Goal: Transaction & Acquisition: Purchase product/service

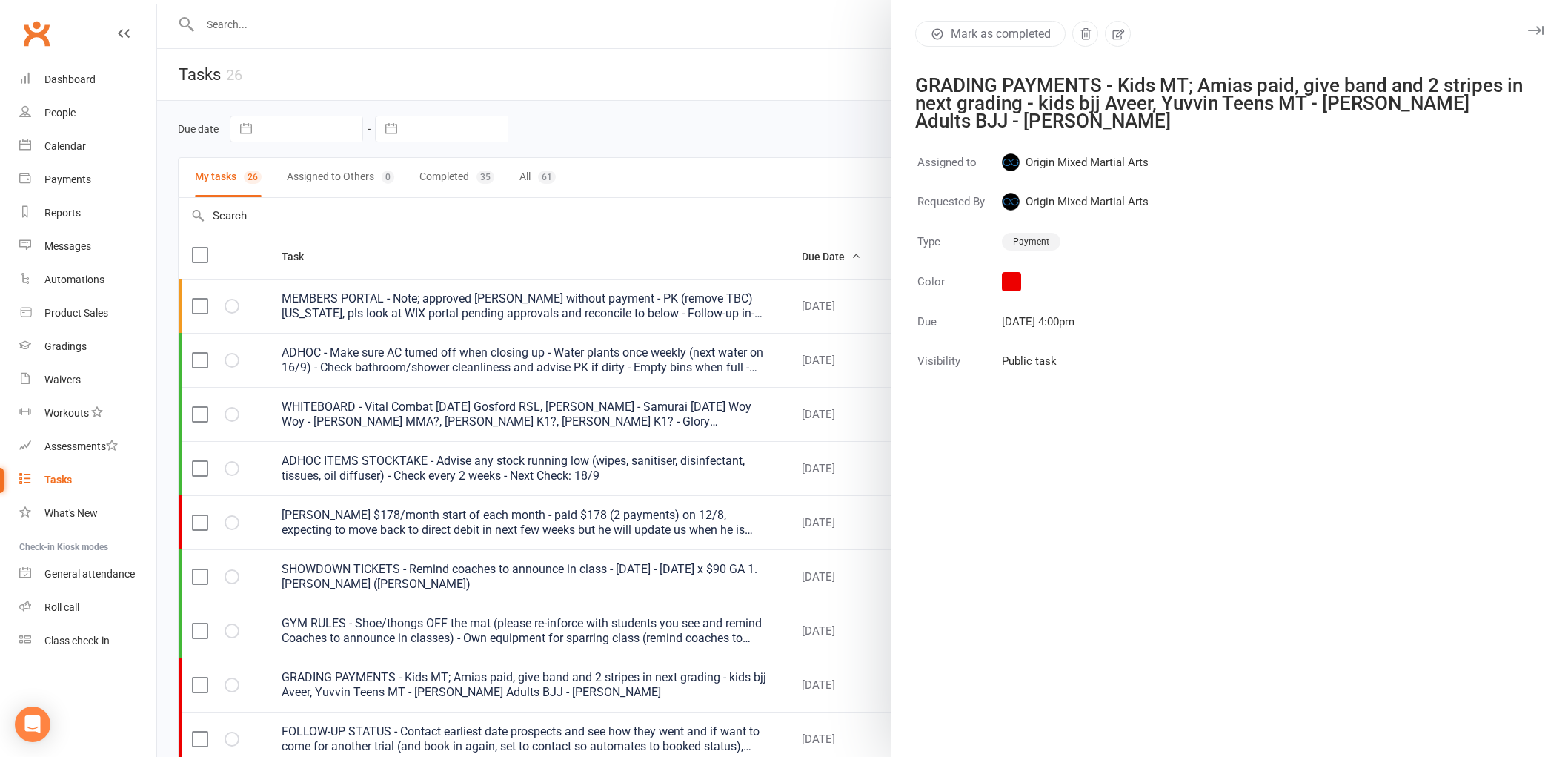
select select "started"
select select "waiting"
select select "started"
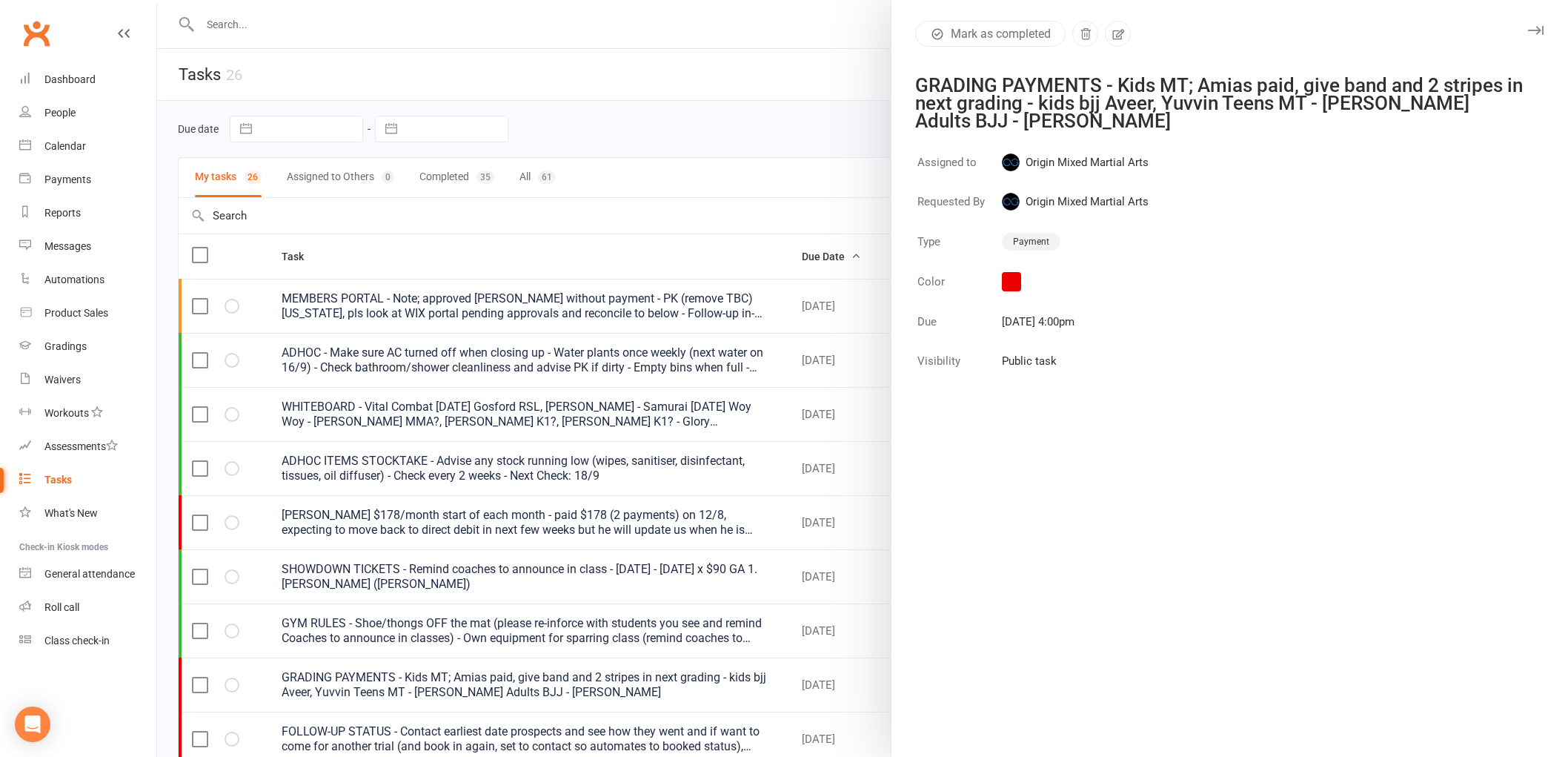
select select "waiting"
select select "started"
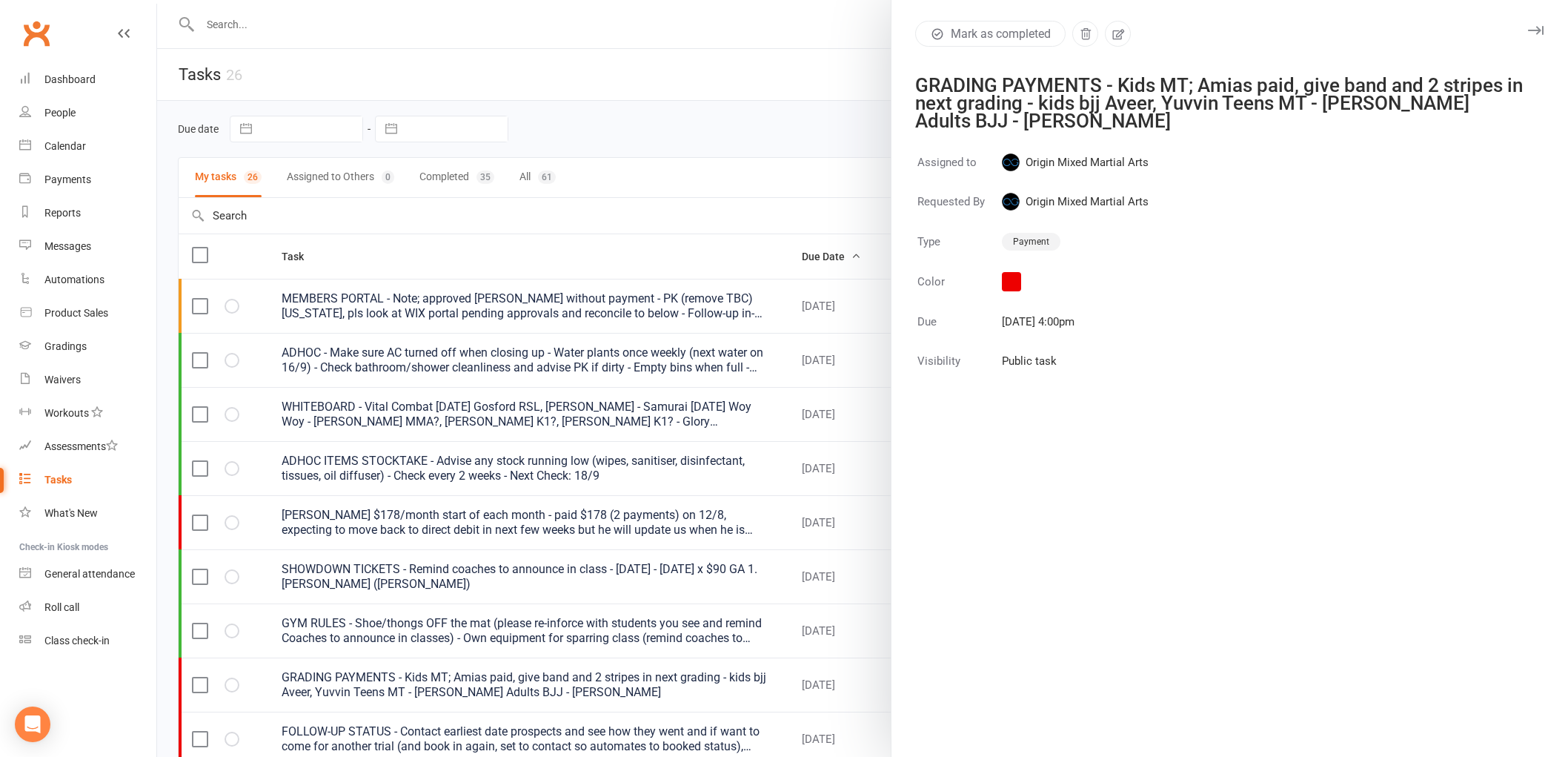
select select "started"
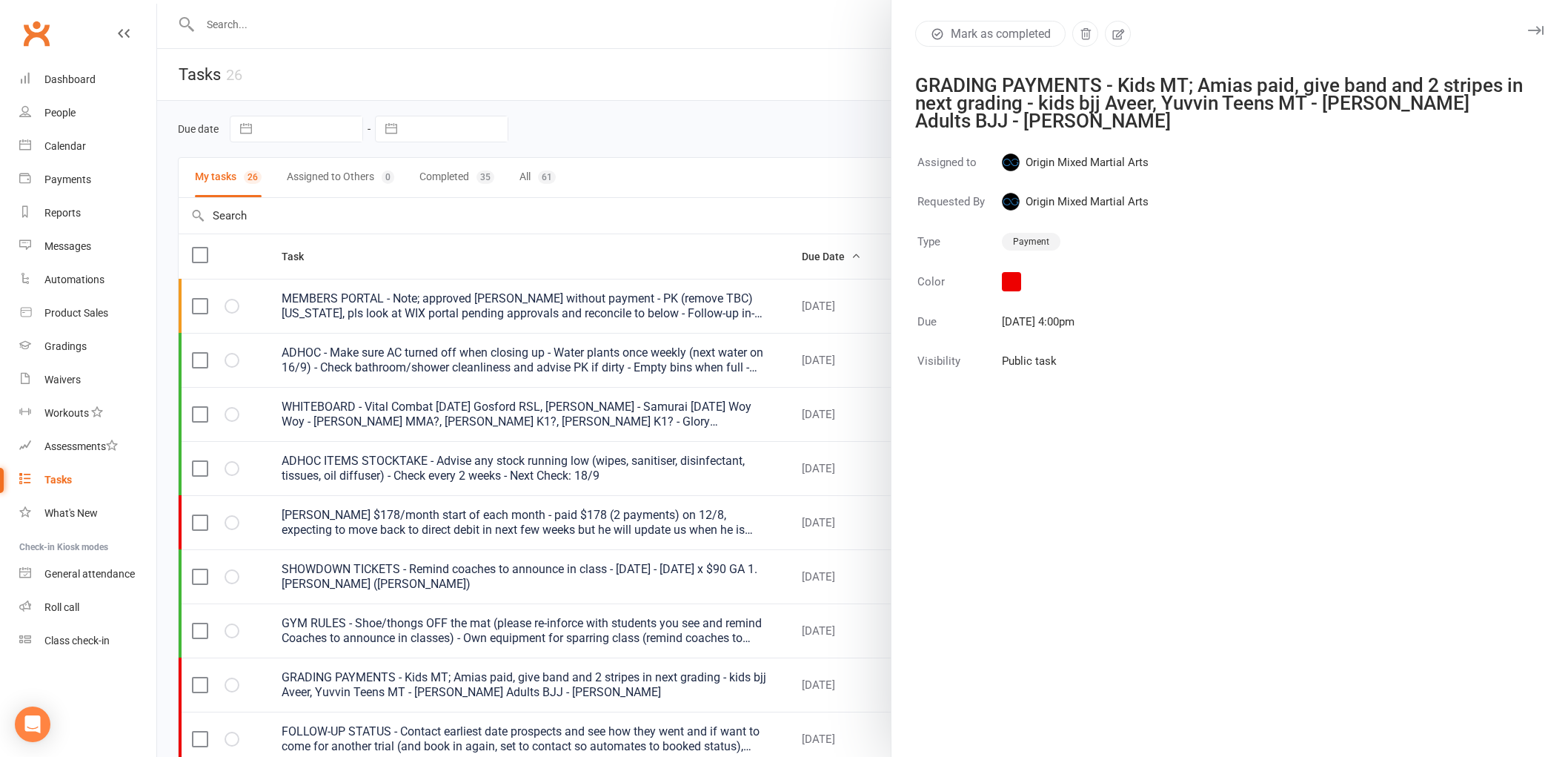
select select "waiting"
select select "started"
select select "waiting"
select select "started"
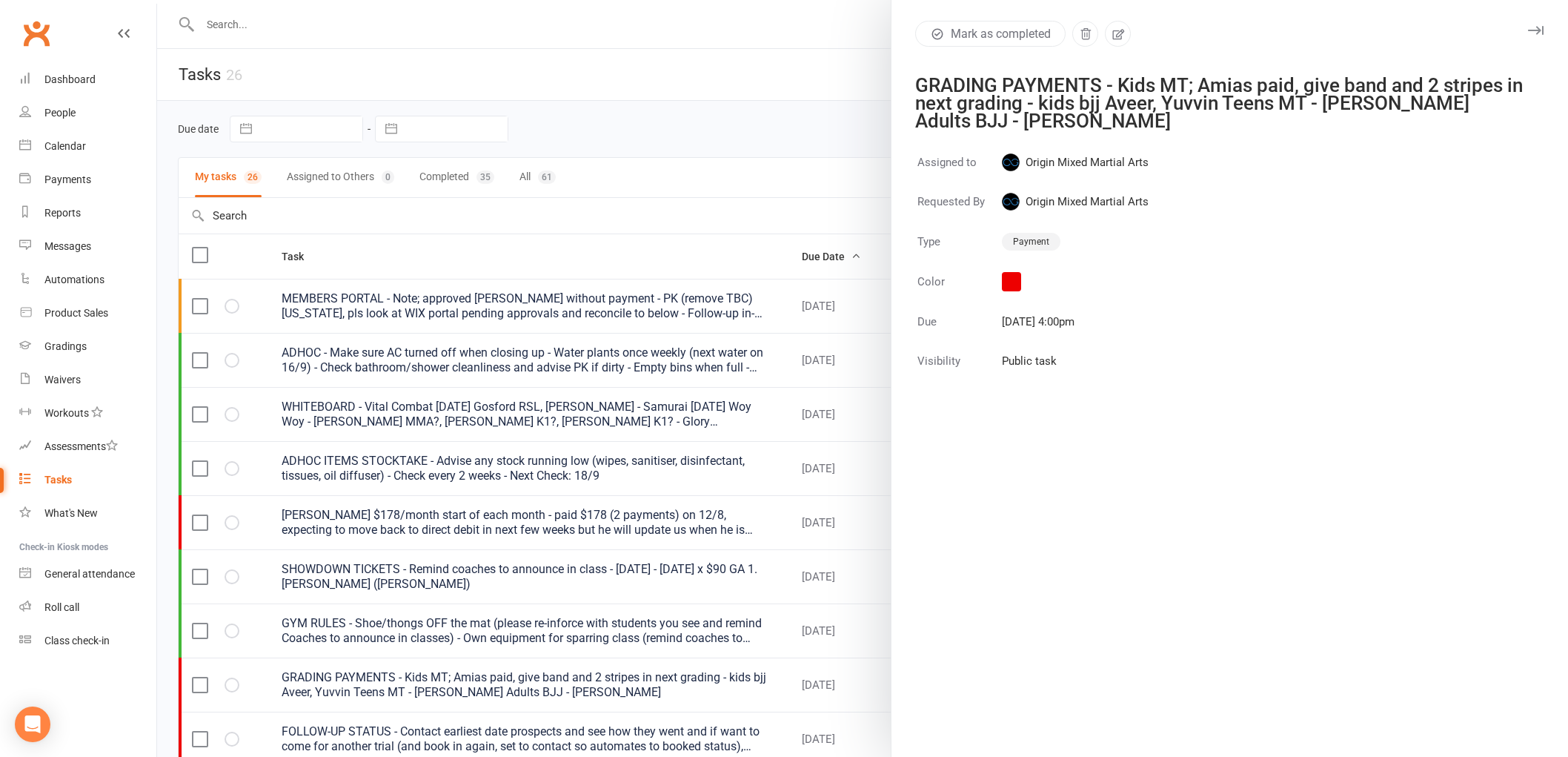
select select "started"
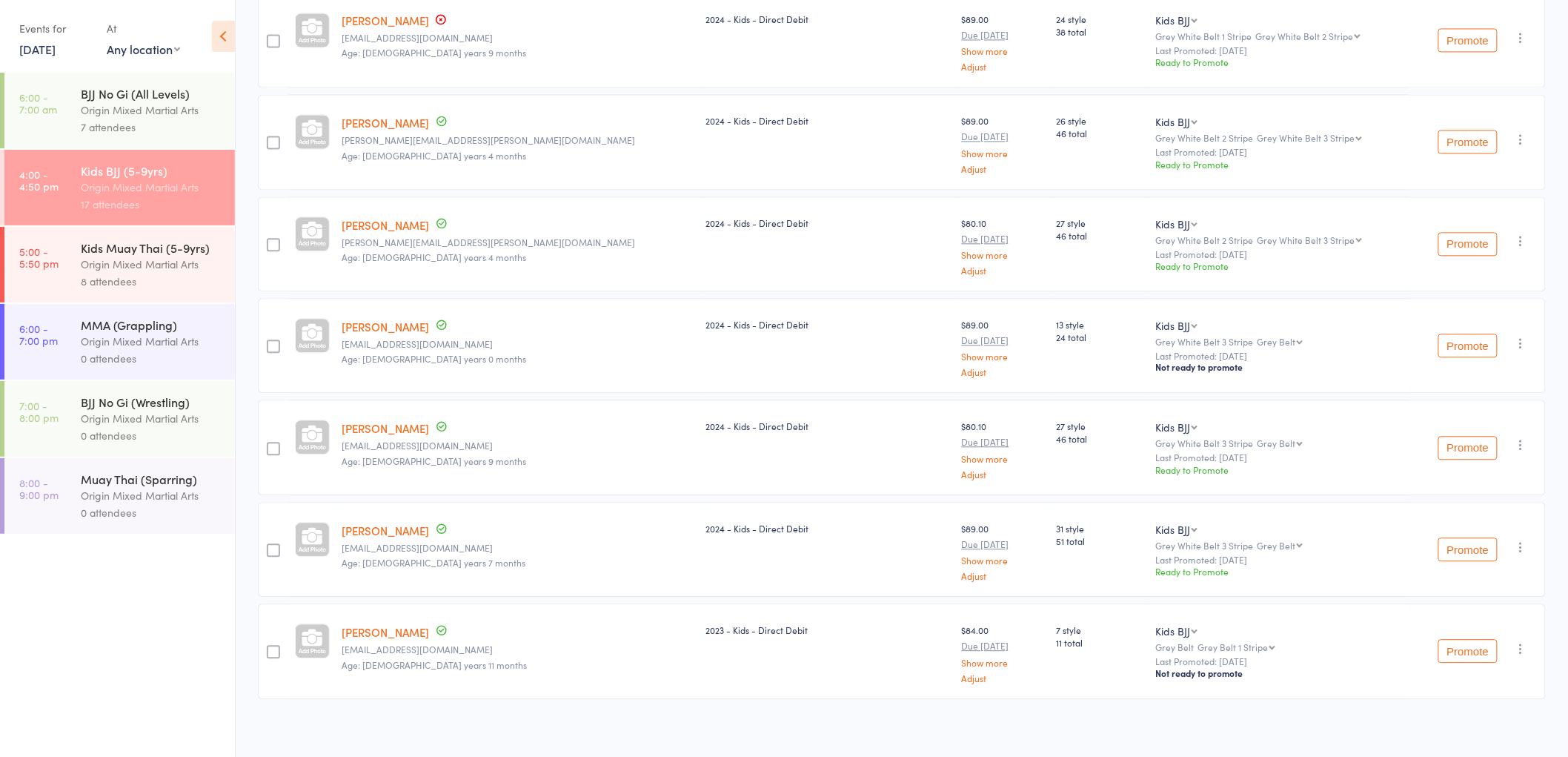
scroll to position [1267, 0]
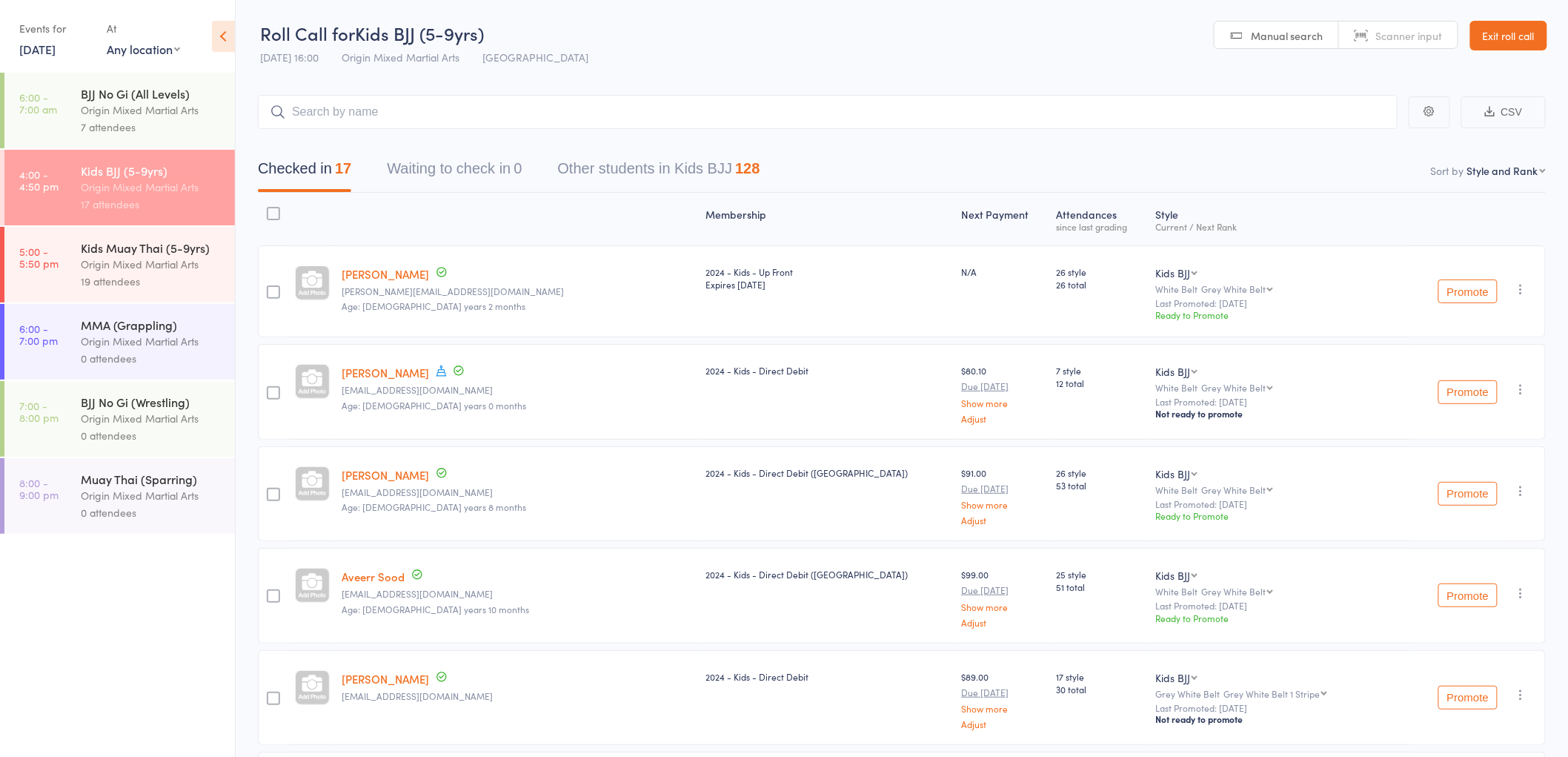
click at [166, 261] on div "Origin Mixed Martial Arts" at bounding box center [152, 264] width 142 height 17
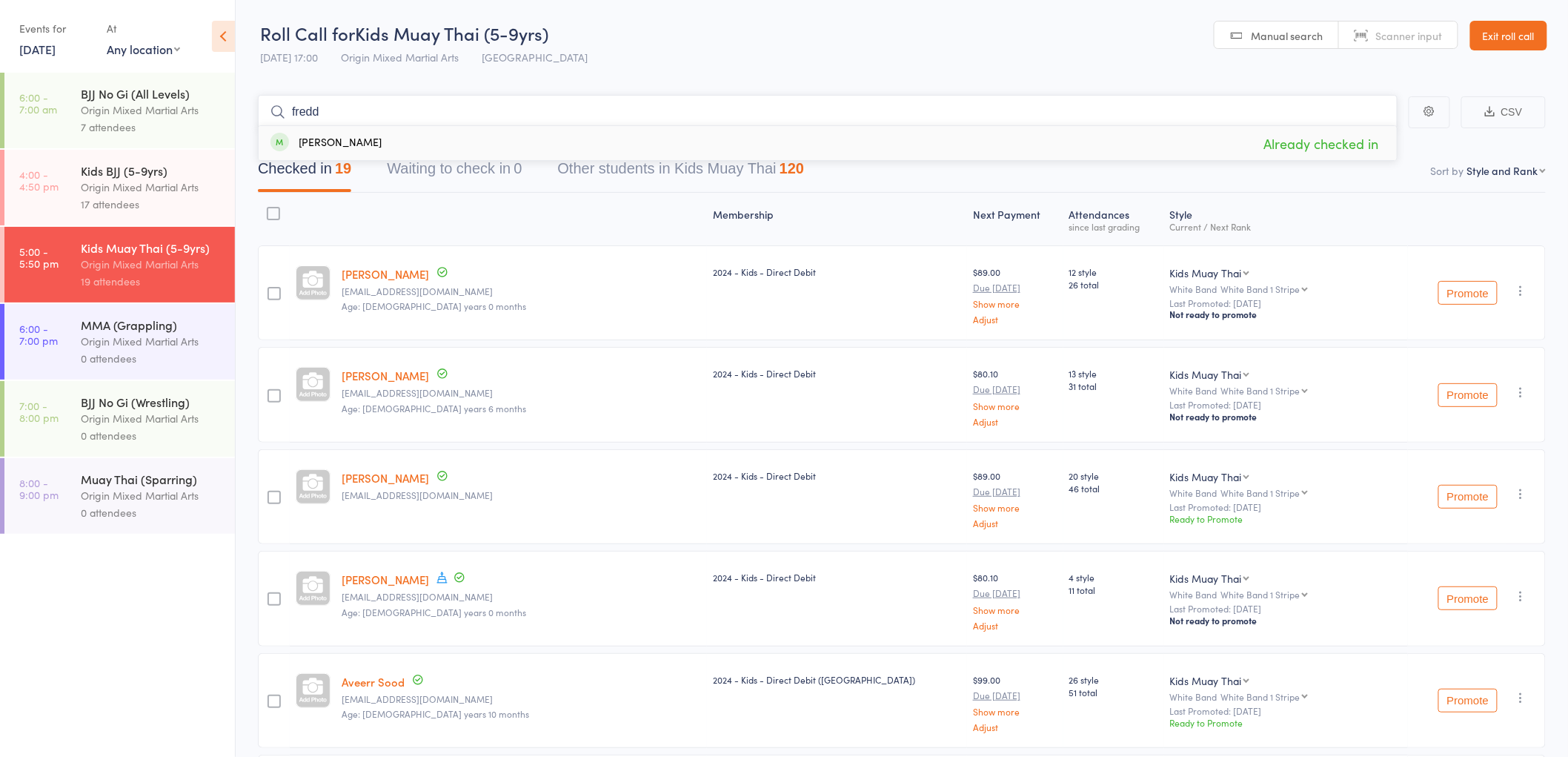
type input "fredd"
click at [411, 129] on div "Freddie Tungka Already checked in" at bounding box center [827, 143] width 1138 height 34
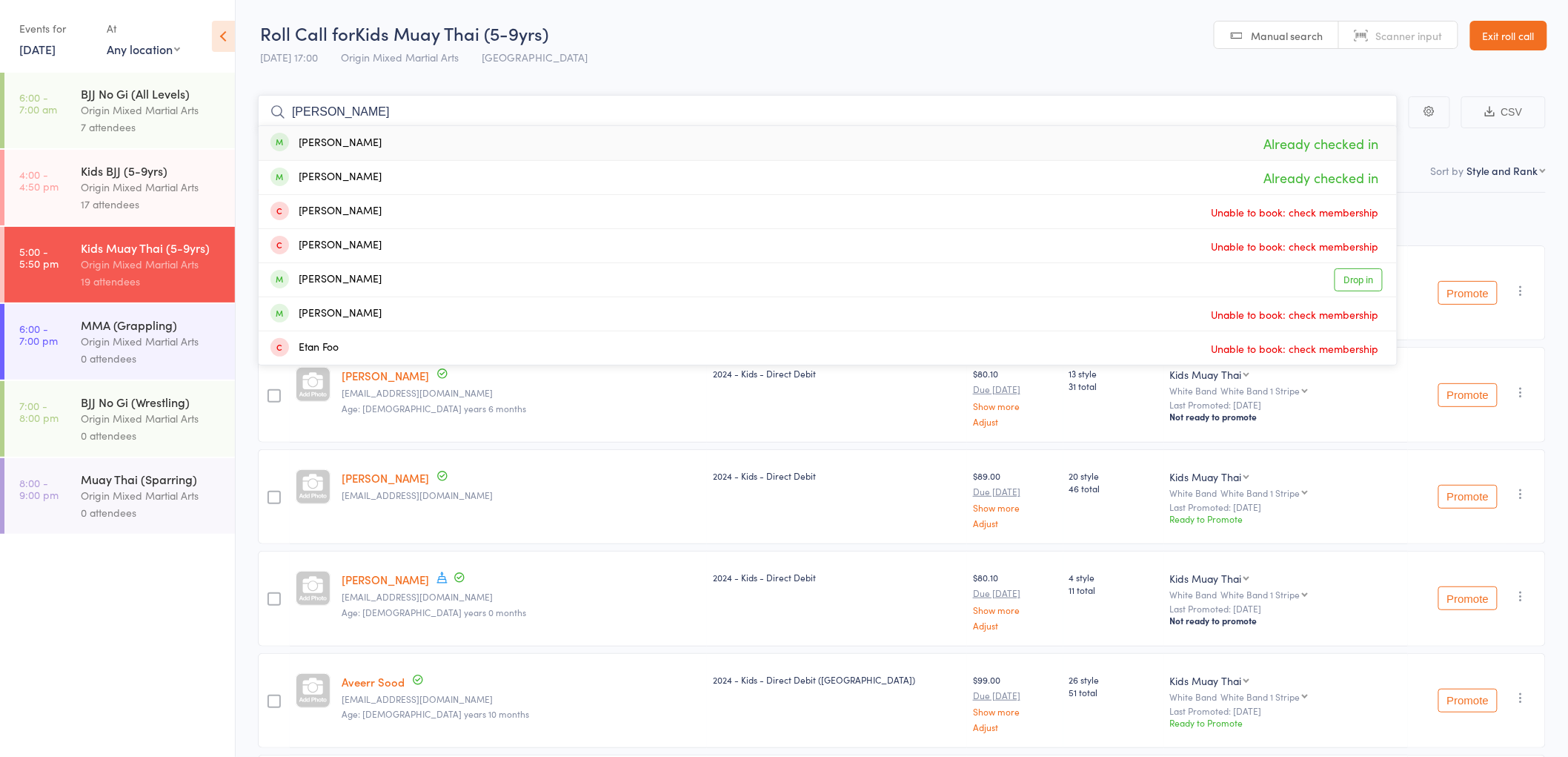
type input "etha"
click at [409, 146] on div "Ethan Lee Already checked in" at bounding box center [827, 143] width 1138 height 34
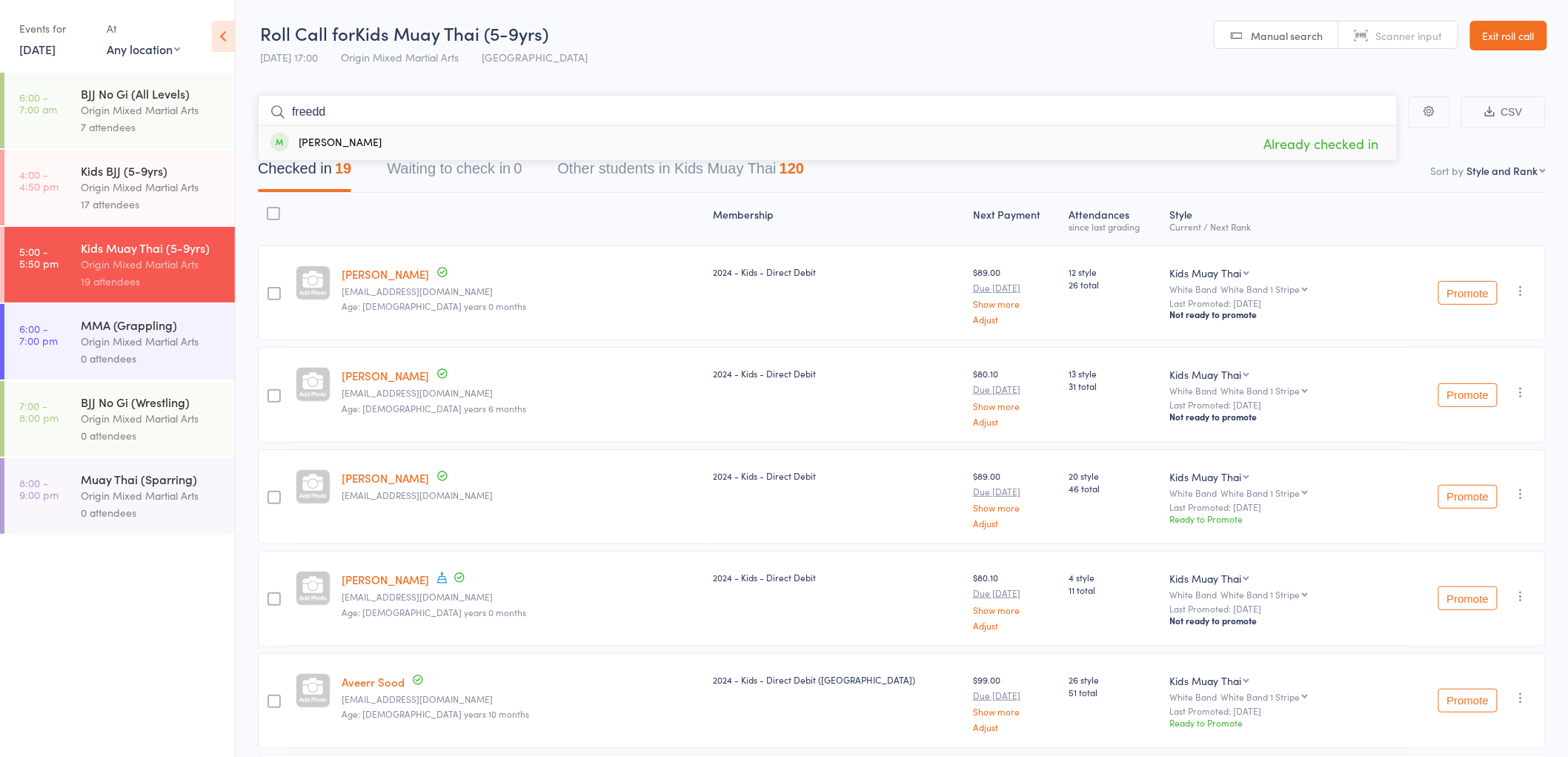
type input "freedd"
click at [387, 145] on div "Freddie Tungka Already checked in" at bounding box center [827, 143] width 1138 height 34
type input "yuvv"
click at [357, 137] on div "Yuvvin Sood Already checked in" at bounding box center [827, 143] width 1138 height 34
click at [164, 194] on div "Origin Mixed Martial Arts" at bounding box center [152, 187] width 142 height 17
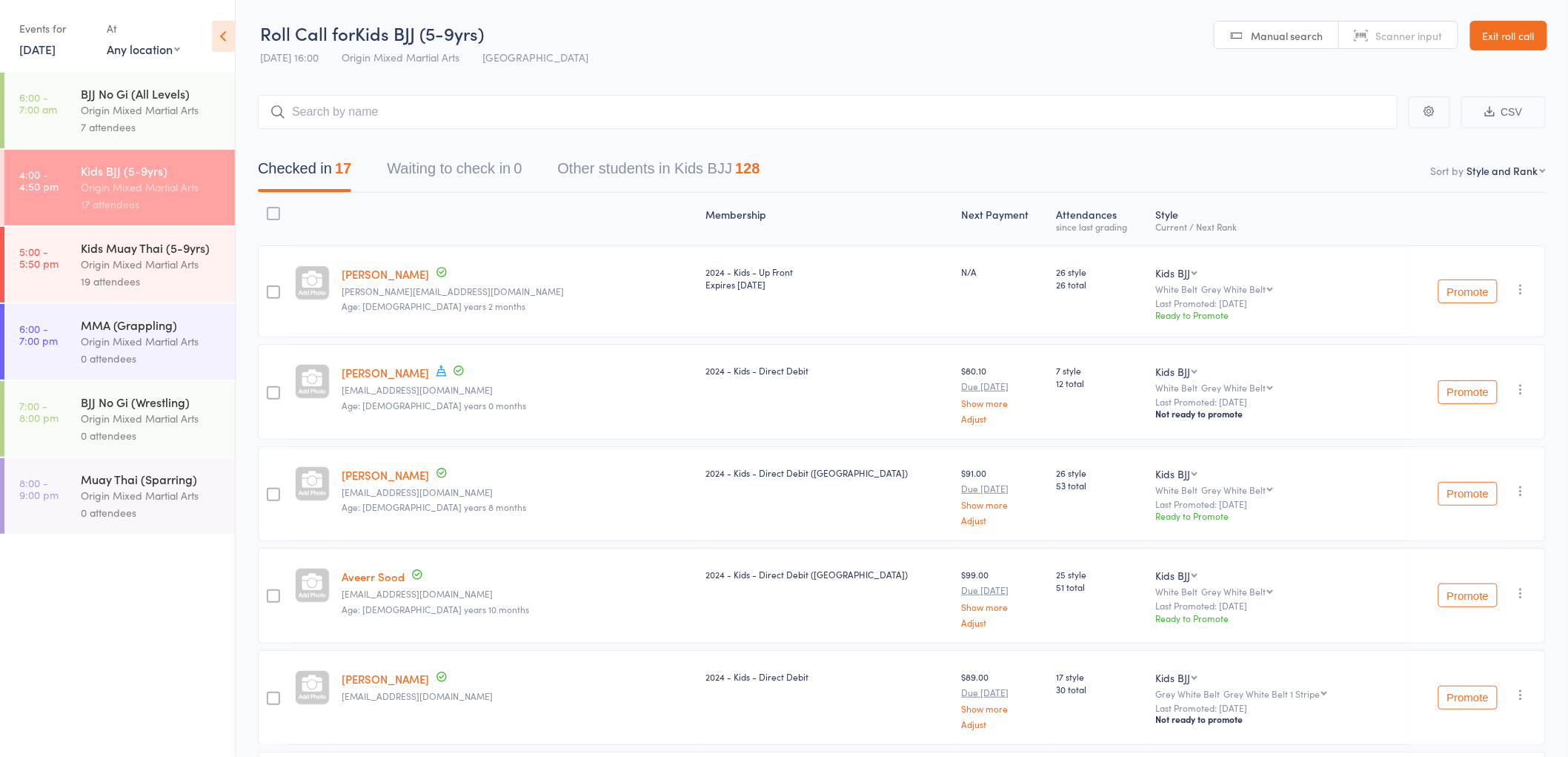
click at [1469, 299] on button "Promote" at bounding box center [1468, 291] width 59 height 24
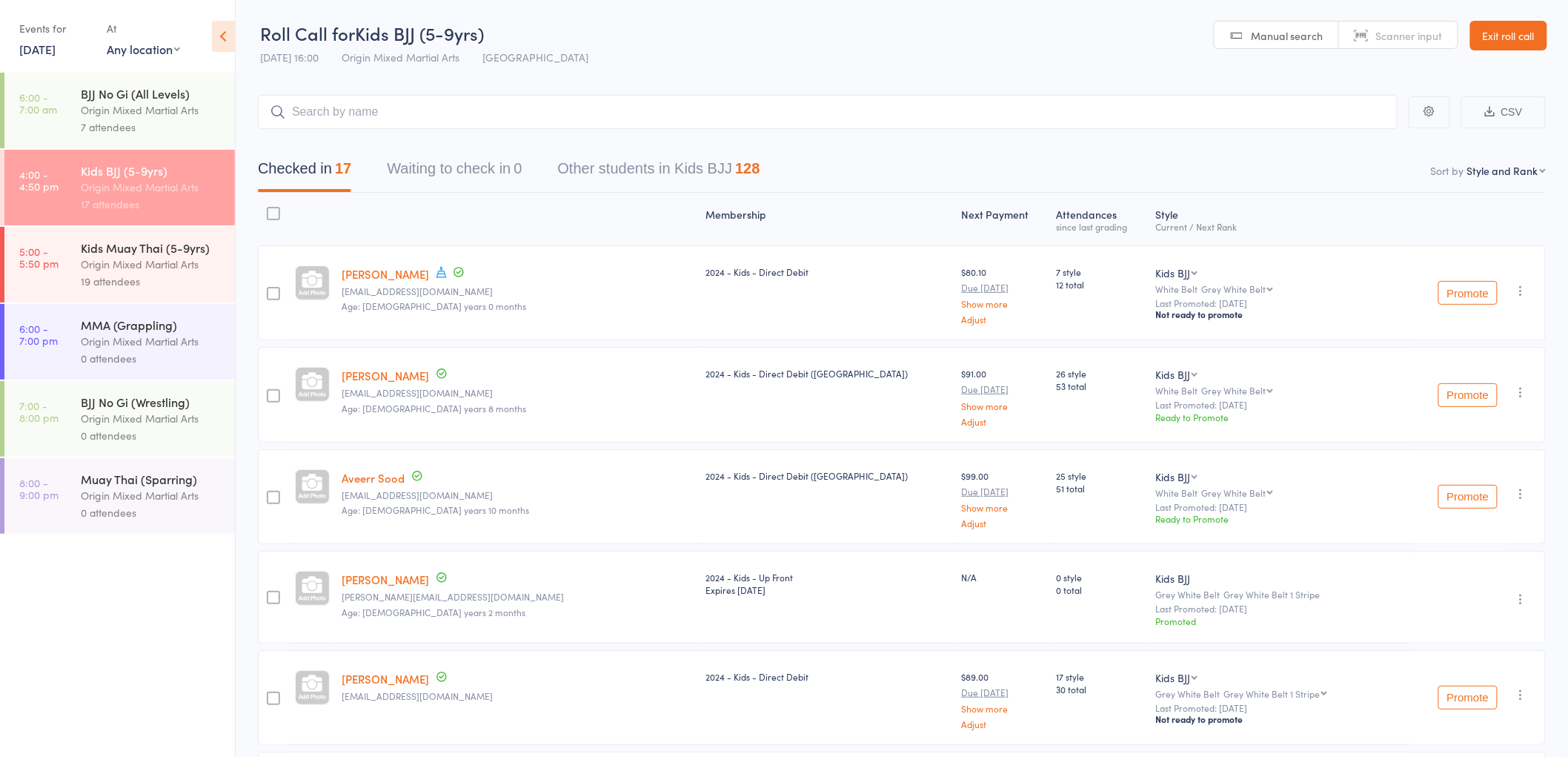
click at [1464, 287] on button "Promote" at bounding box center [1468, 293] width 59 height 24
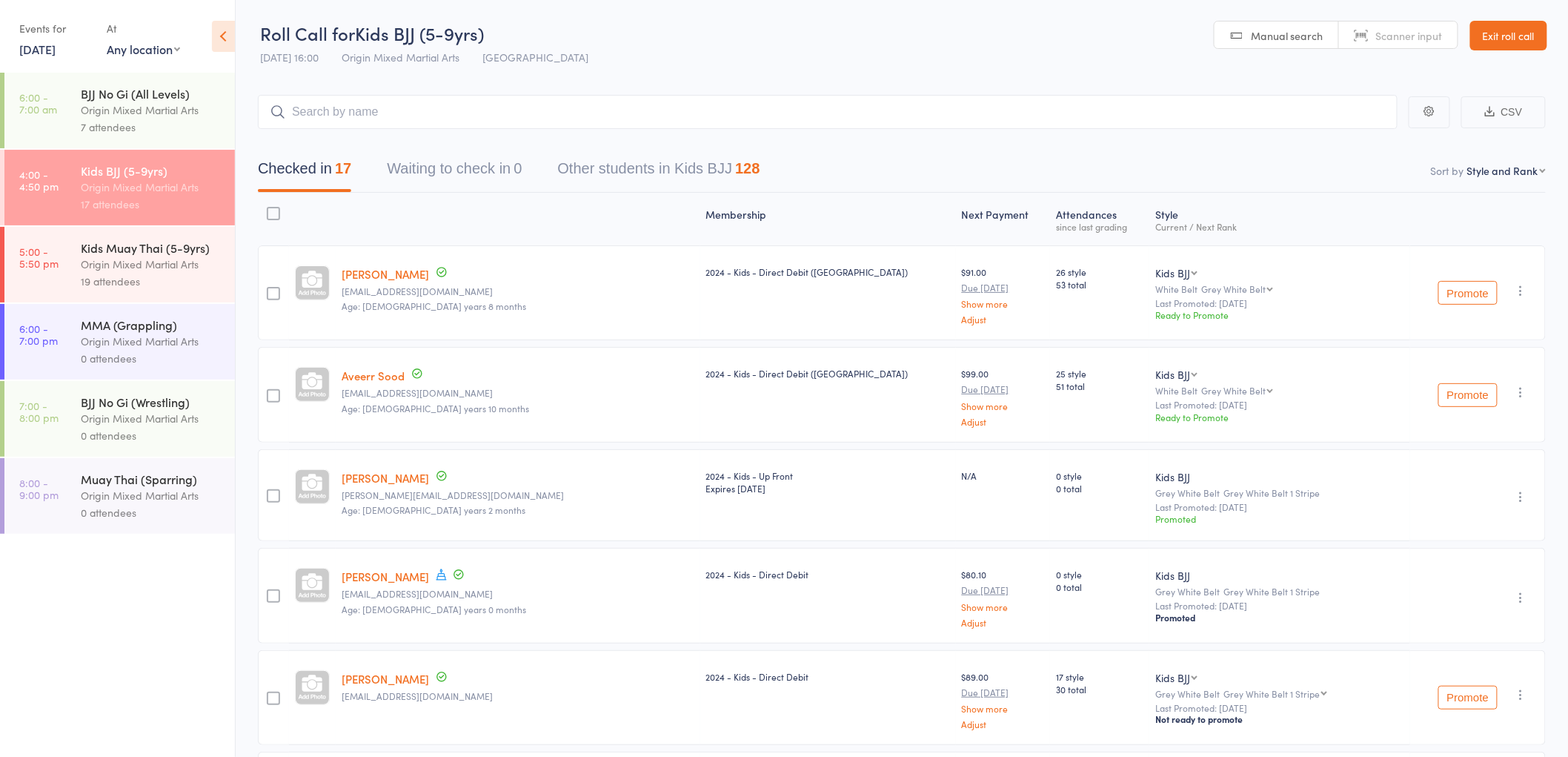
click at [1466, 290] on button "Promote" at bounding box center [1468, 293] width 59 height 24
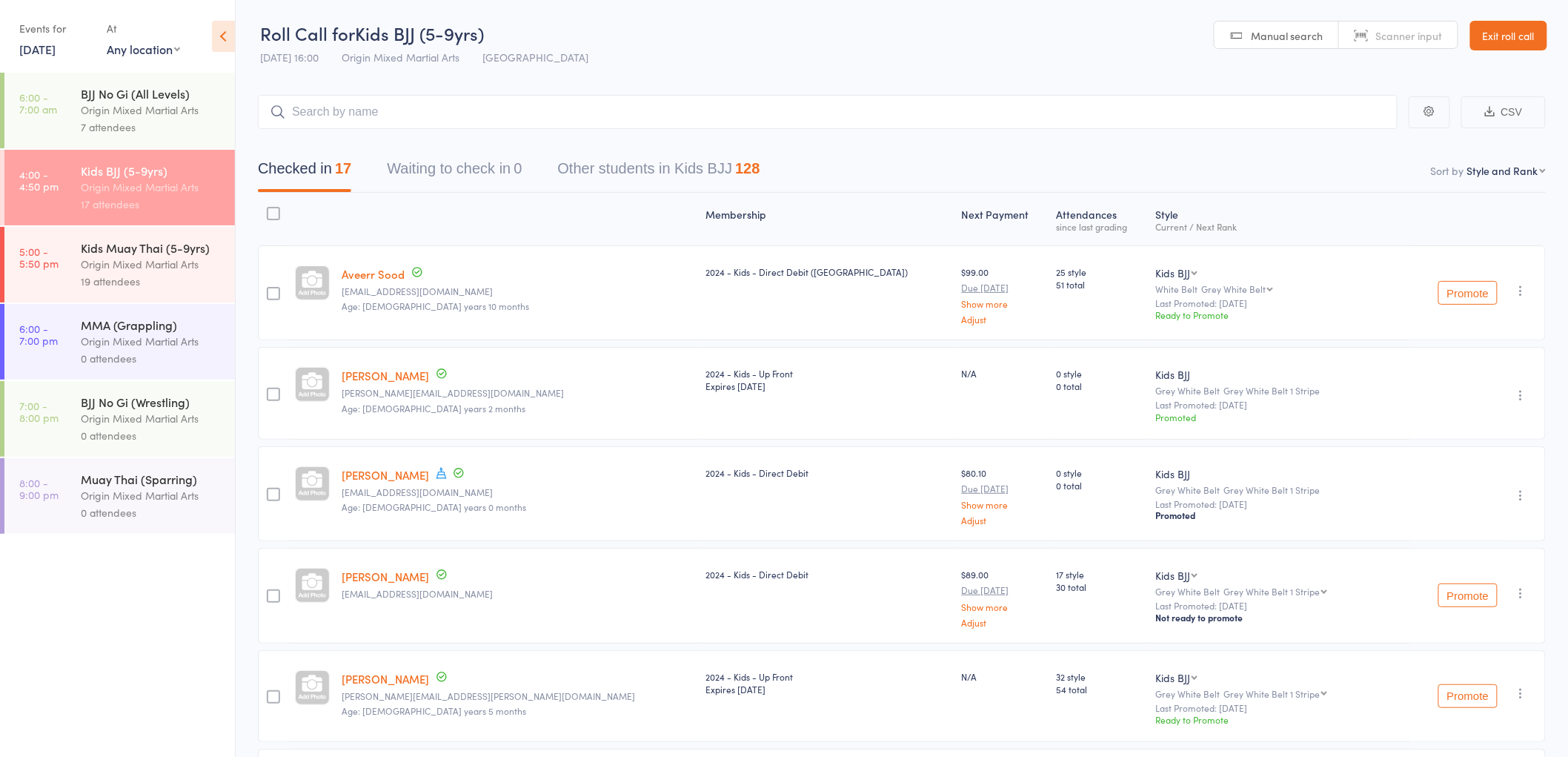
click at [1480, 288] on button "Promote" at bounding box center [1468, 293] width 59 height 24
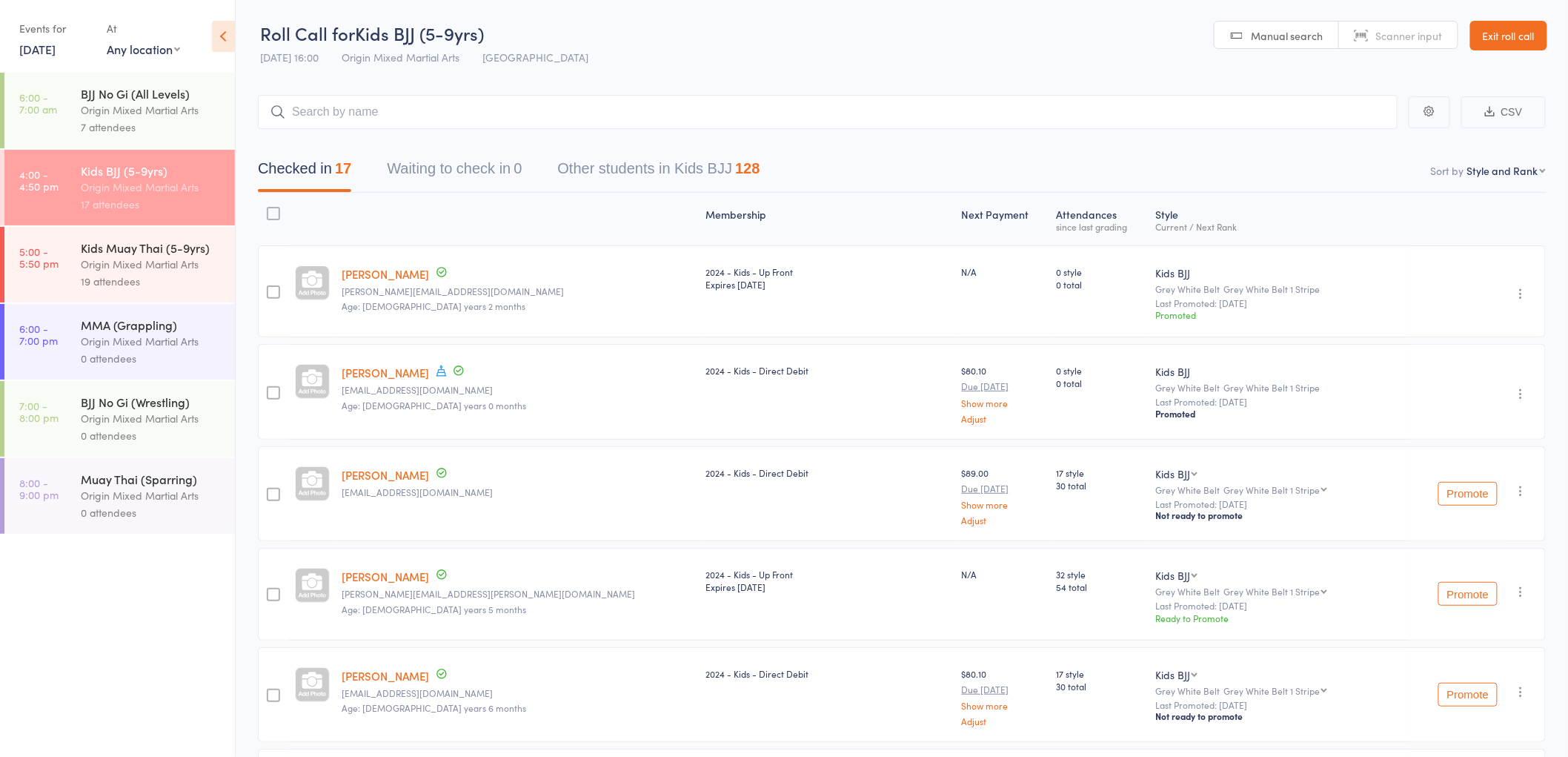
scroll to position [82, 0]
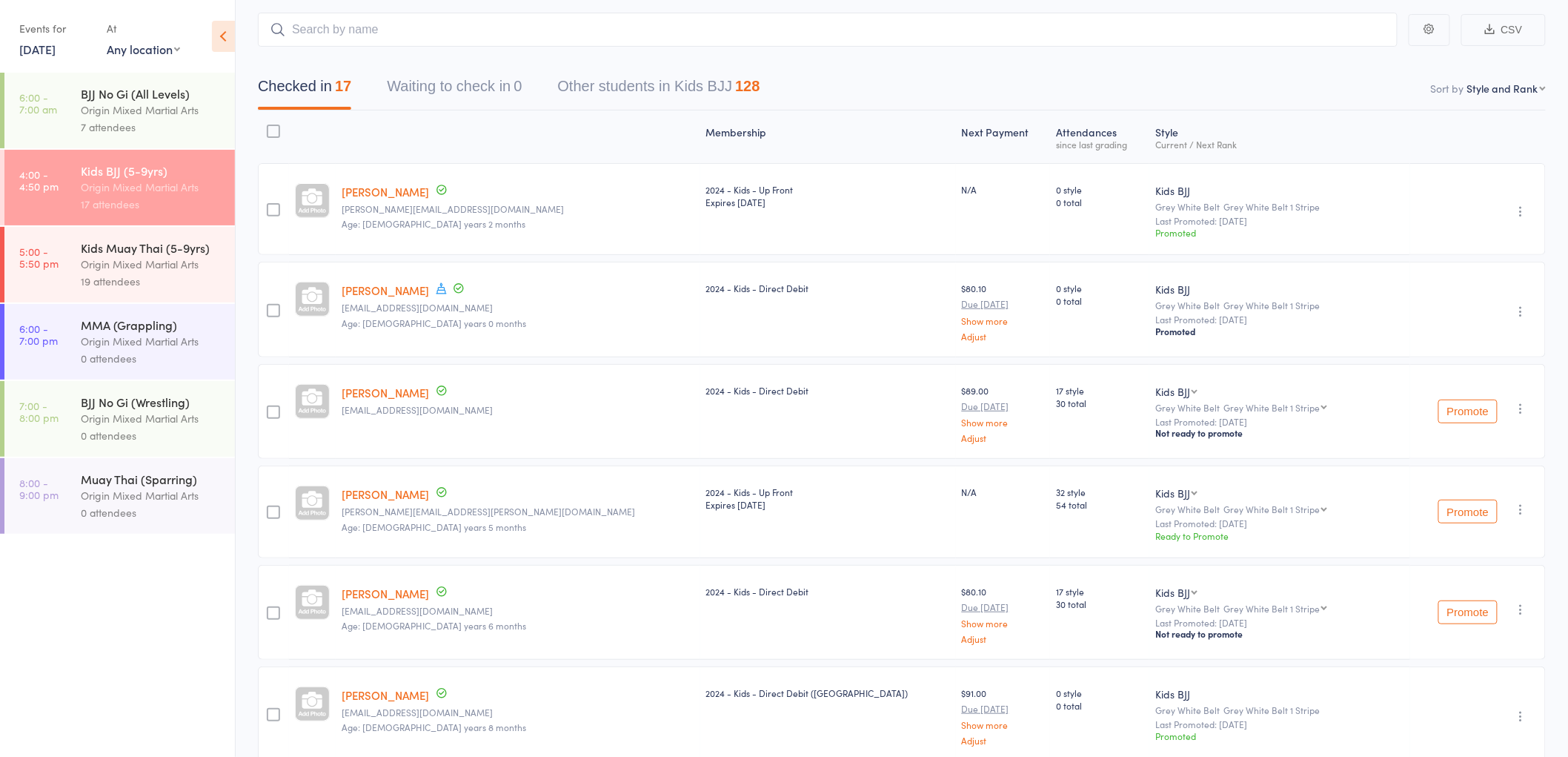
click at [1470, 411] on button "Promote" at bounding box center [1468, 411] width 59 height 24
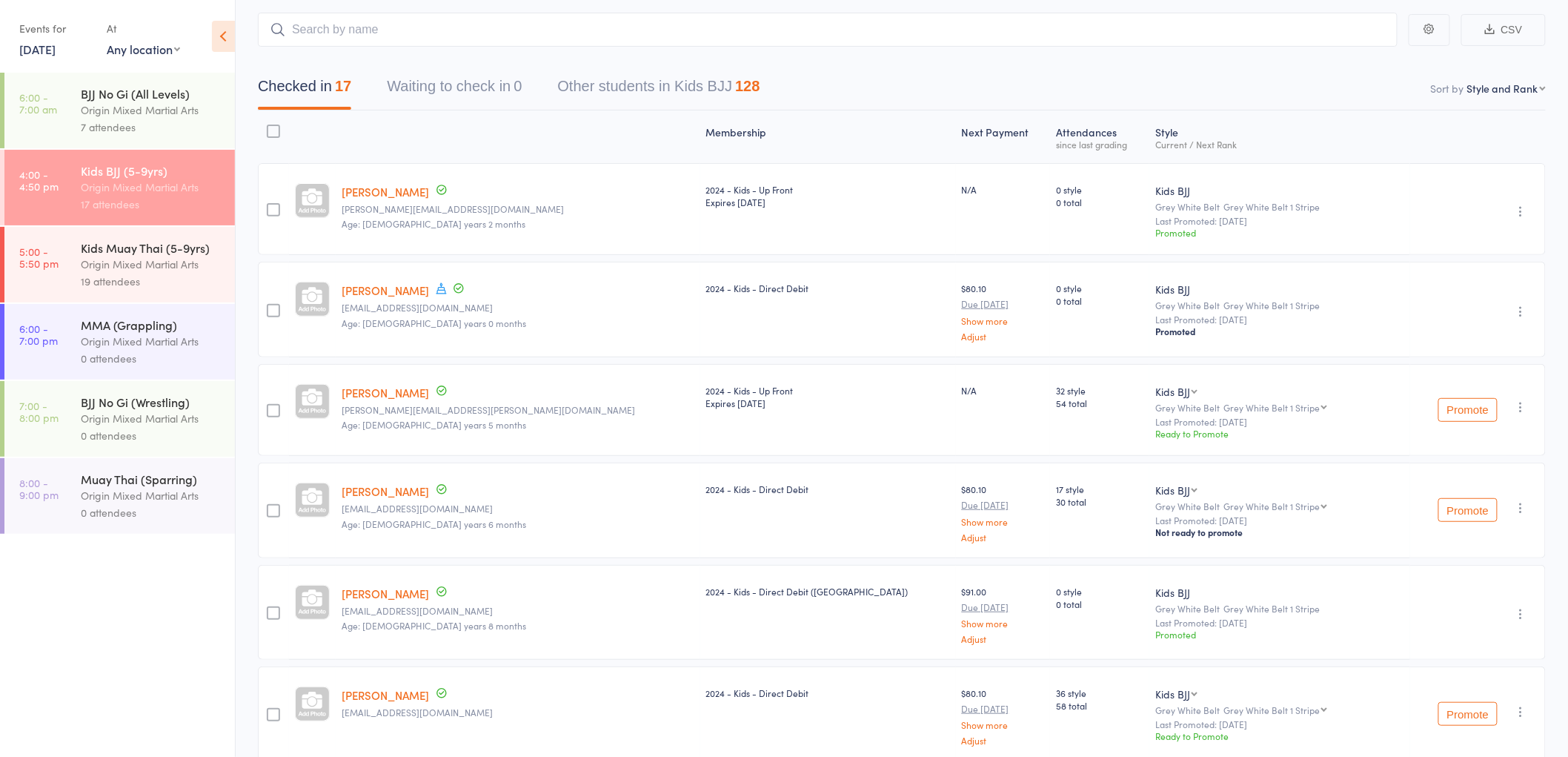
click at [1456, 409] on button "Promote" at bounding box center [1468, 410] width 59 height 24
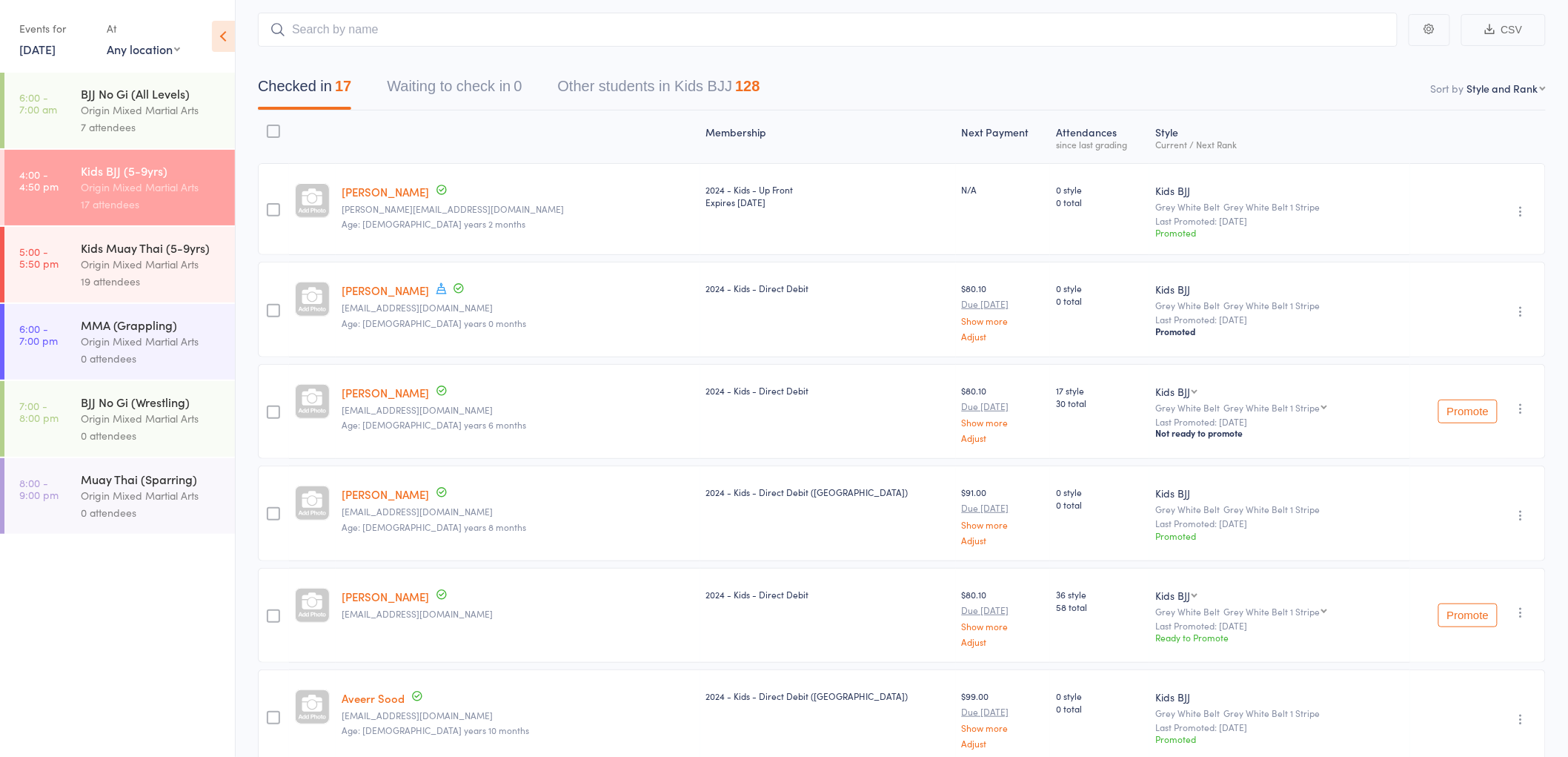
click at [1470, 419] on button "Promote" at bounding box center [1468, 411] width 59 height 24
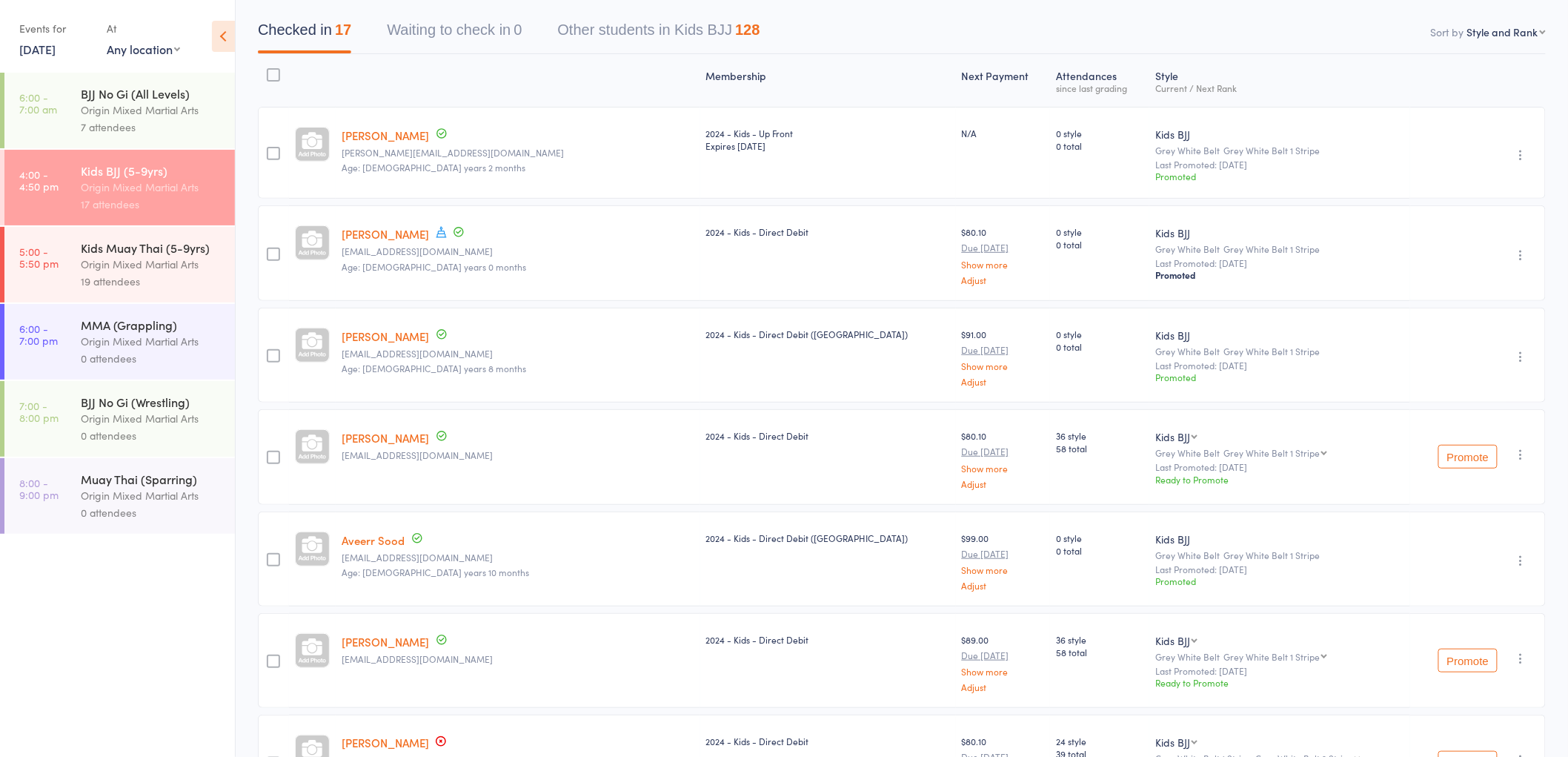
scroll to position [164, 0]
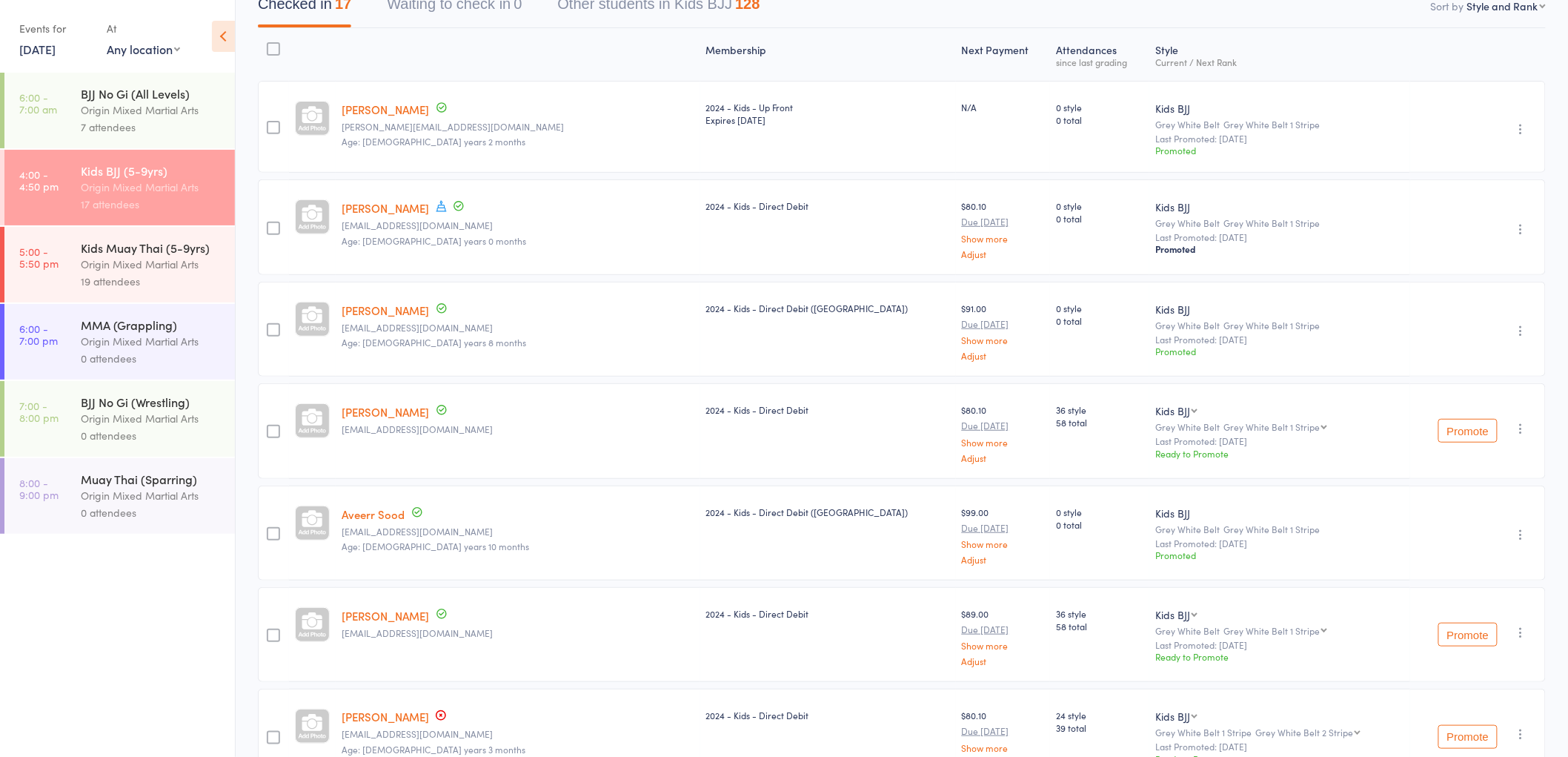
click at [1461, 423] on button "Promote" at bounding box center [1468, 431] width 59 height 24
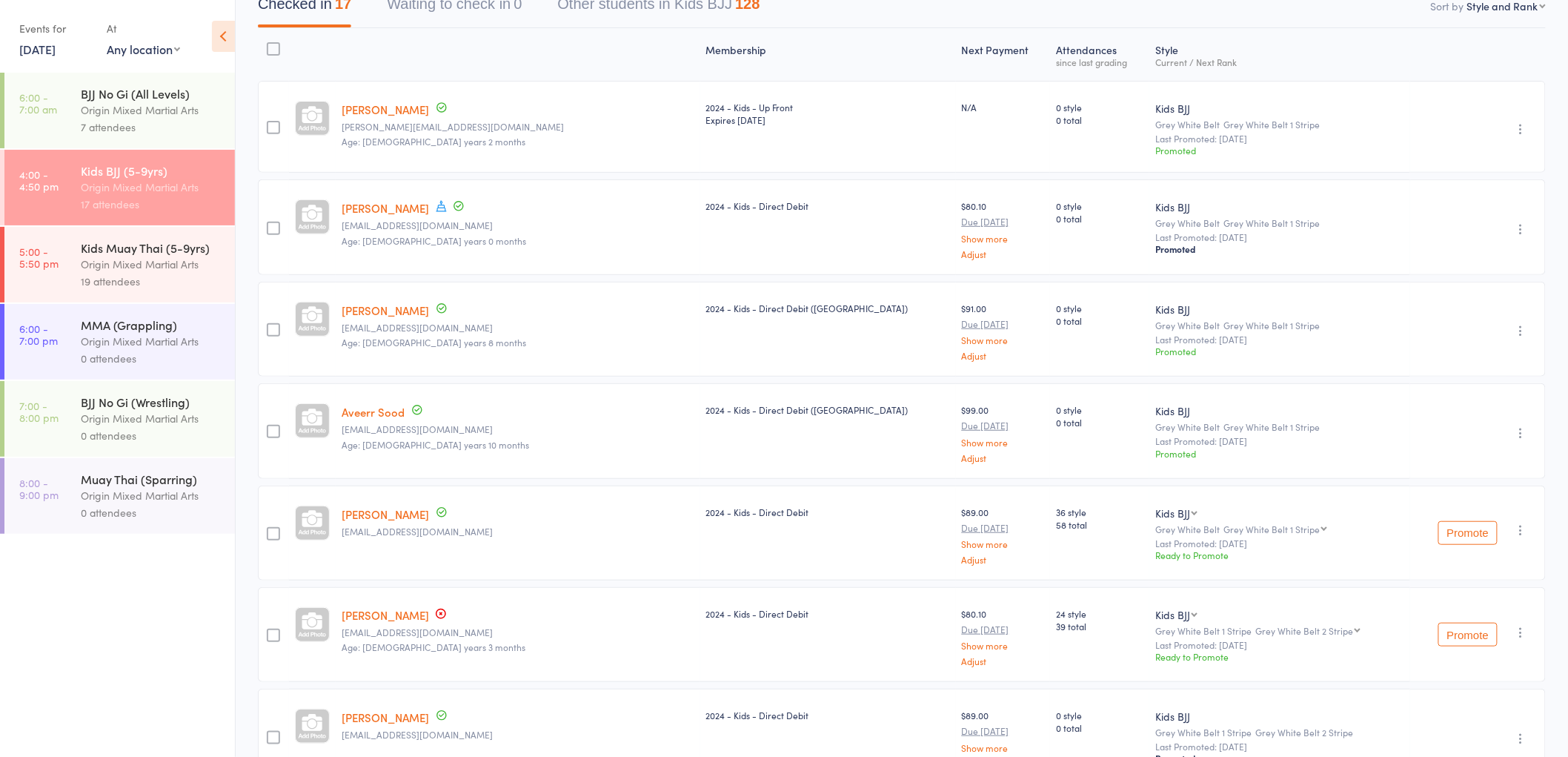
scroll to position [247, 0]
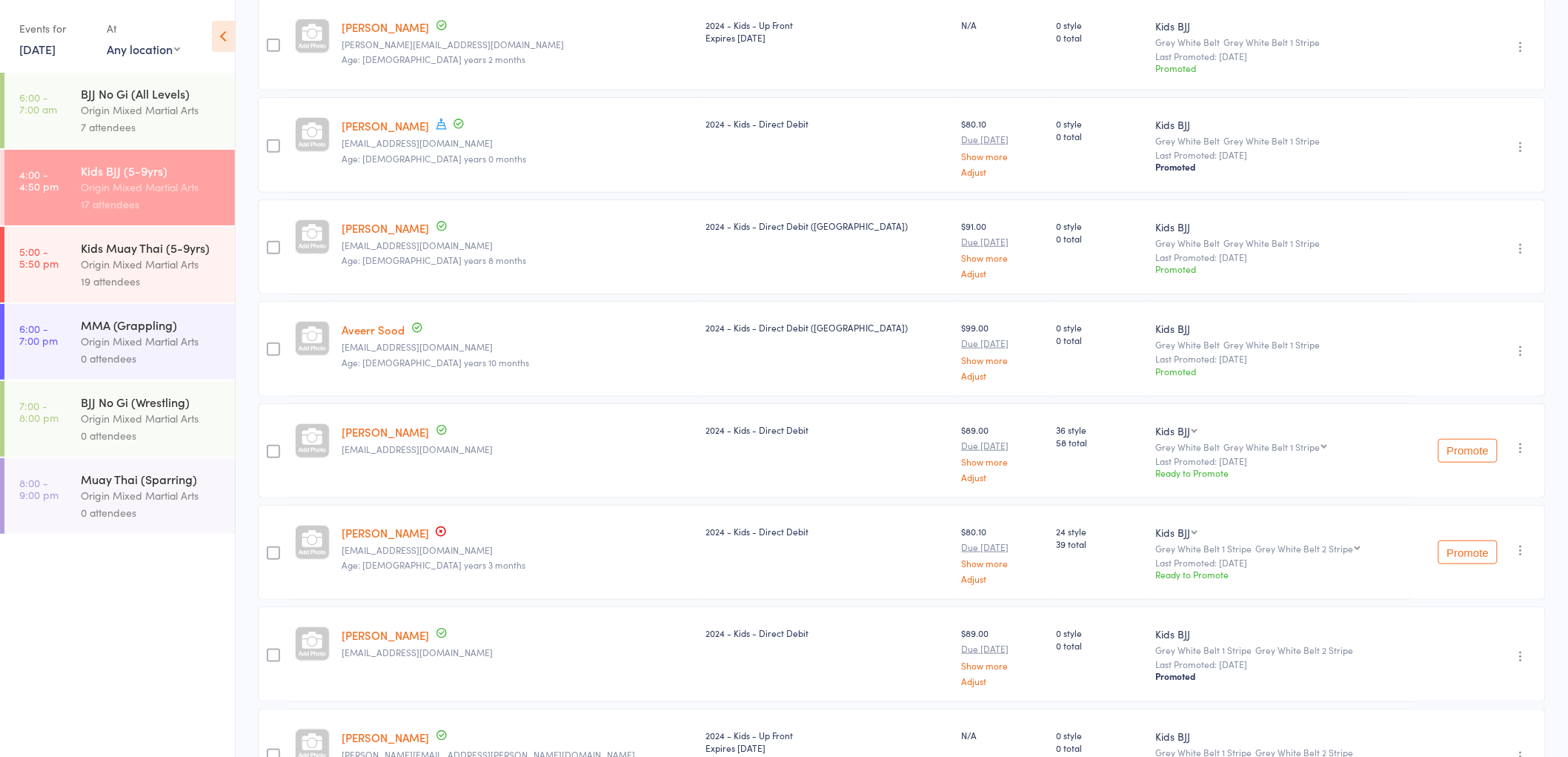
click at [1453, 454] on button "Promote" at bounding box center [1468, 451] width 59 height 24
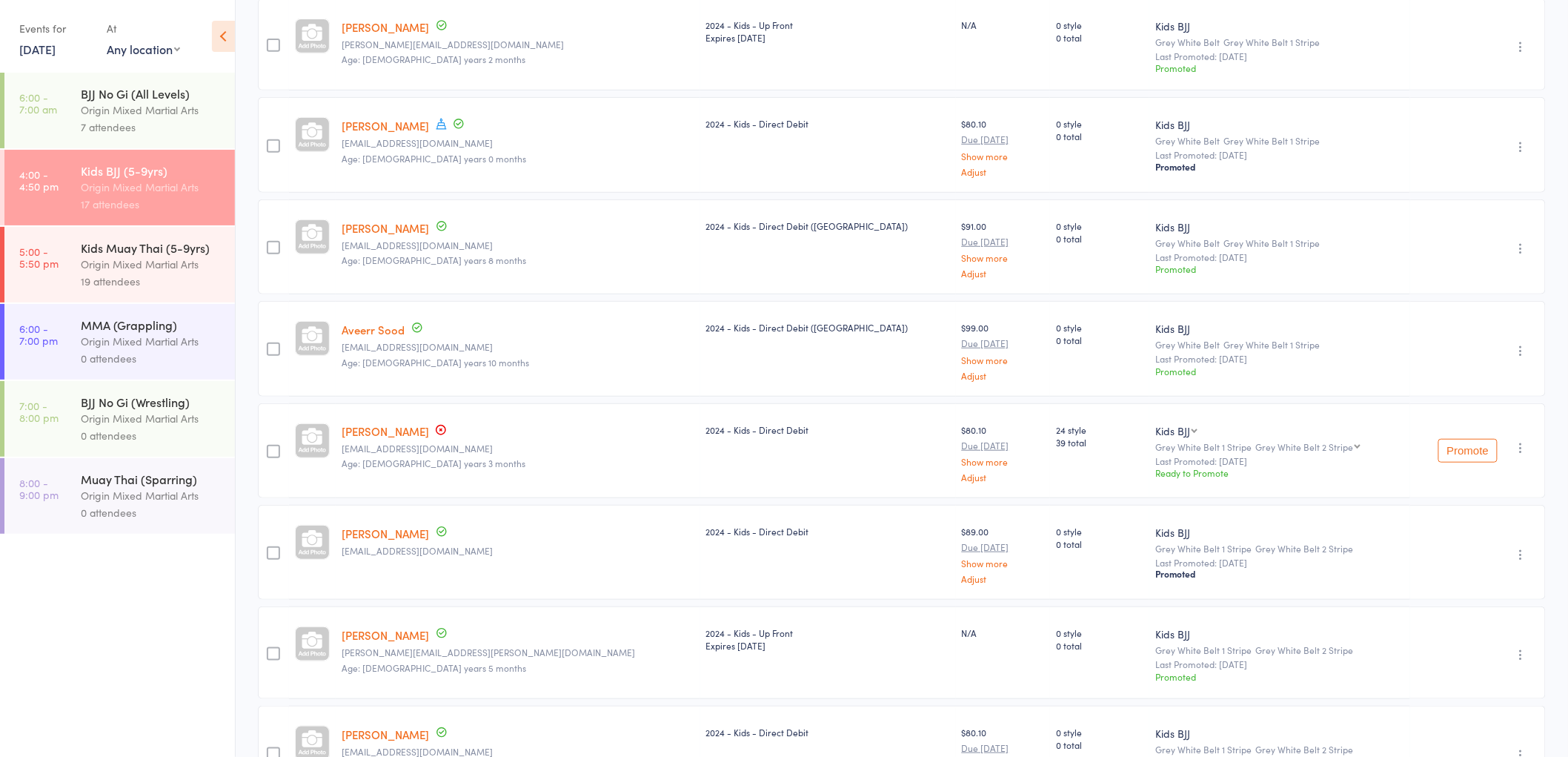
click at [391, 429] on link "[PERSON_NAME]" at bounding box center [385, 431] width 88 height 16
click at [1471, 448] on button "Promote" at bounding box center [1468, 451] width 59 height 24
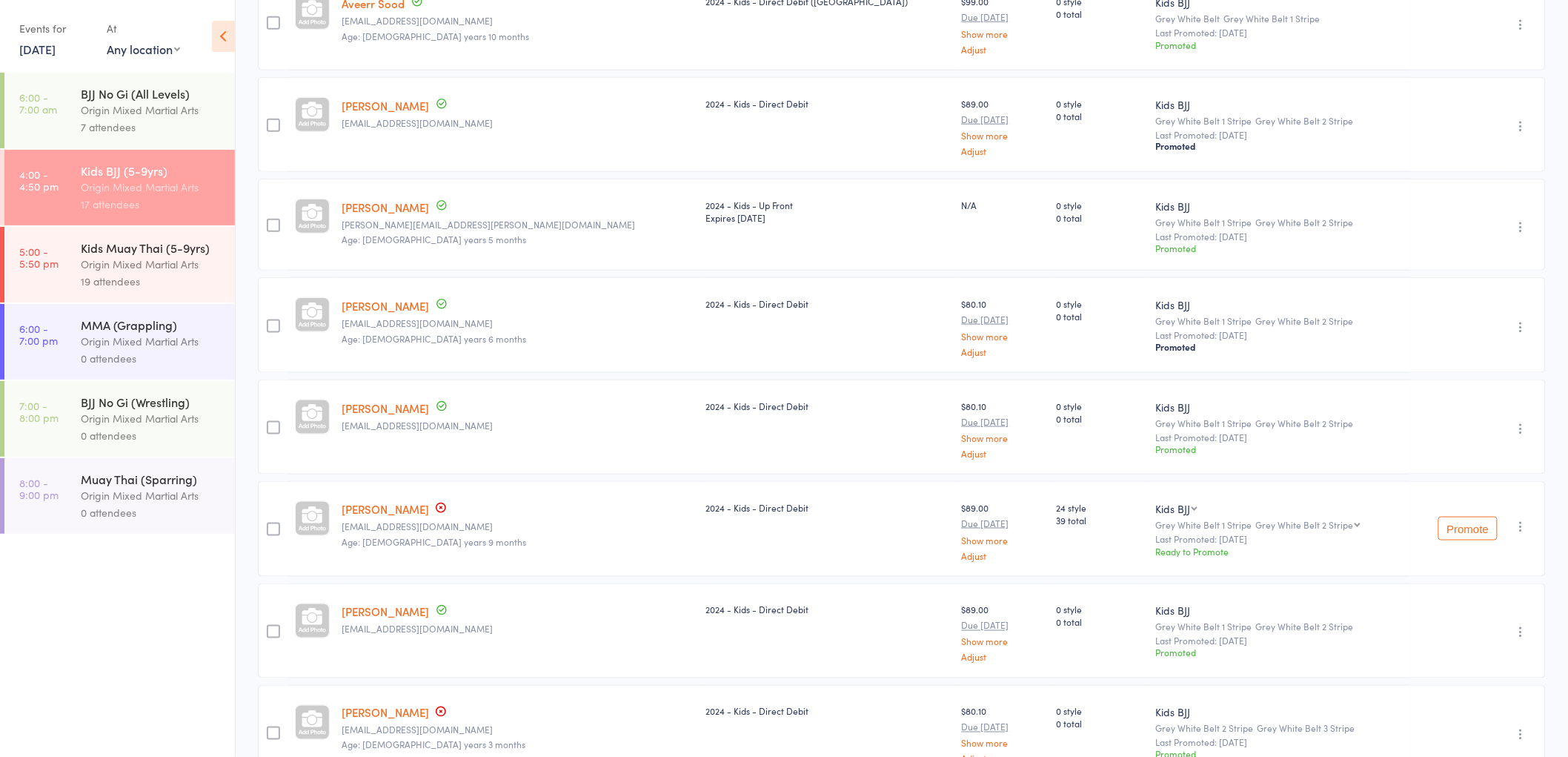
scroll to position [575, 0]
click at [1463, 521] on button "Promote" at bounding box center [1468, 526] width 59 height 24
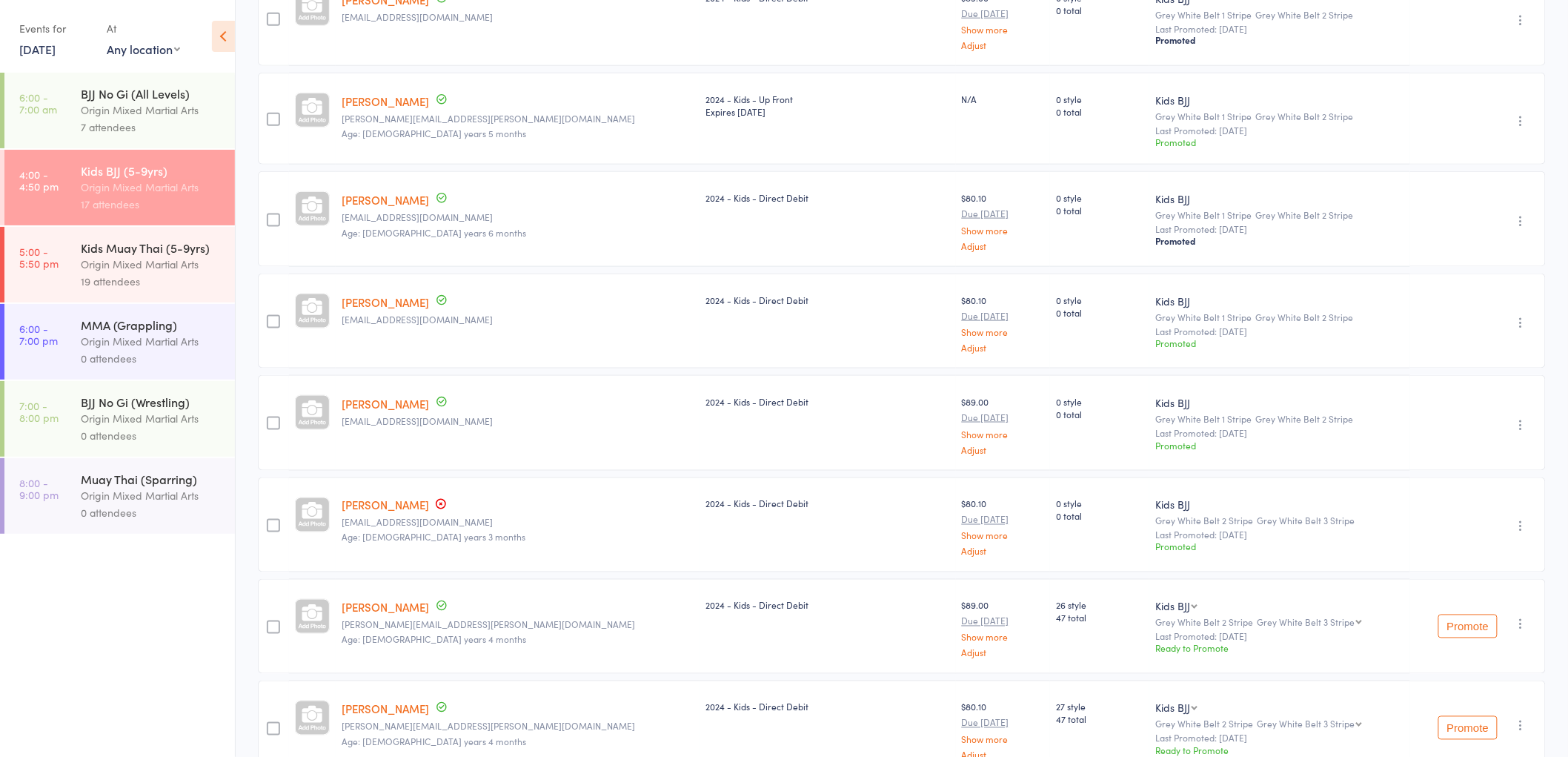
scroll to position [905, 0]
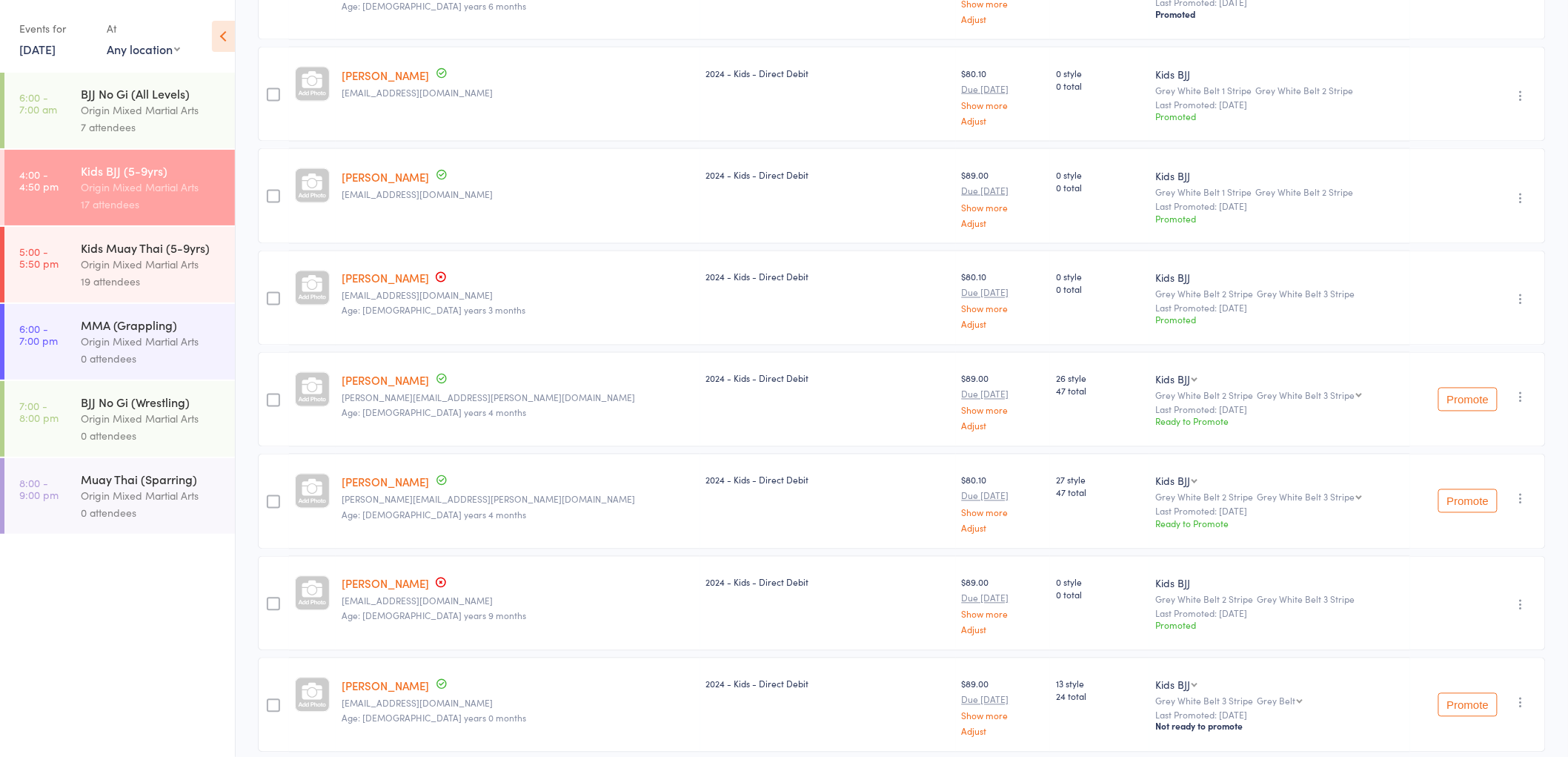
click at [1468, 396] on button "Promote" at bounding box center [1468, 399] width 59 height 24
click at [1460, 397] on button "Promote" at bounding box center [1468, 399] width 59 height 24
click at [1463, 500] on button "Promote" at bounding box center [1468, 501] width 59 height 24
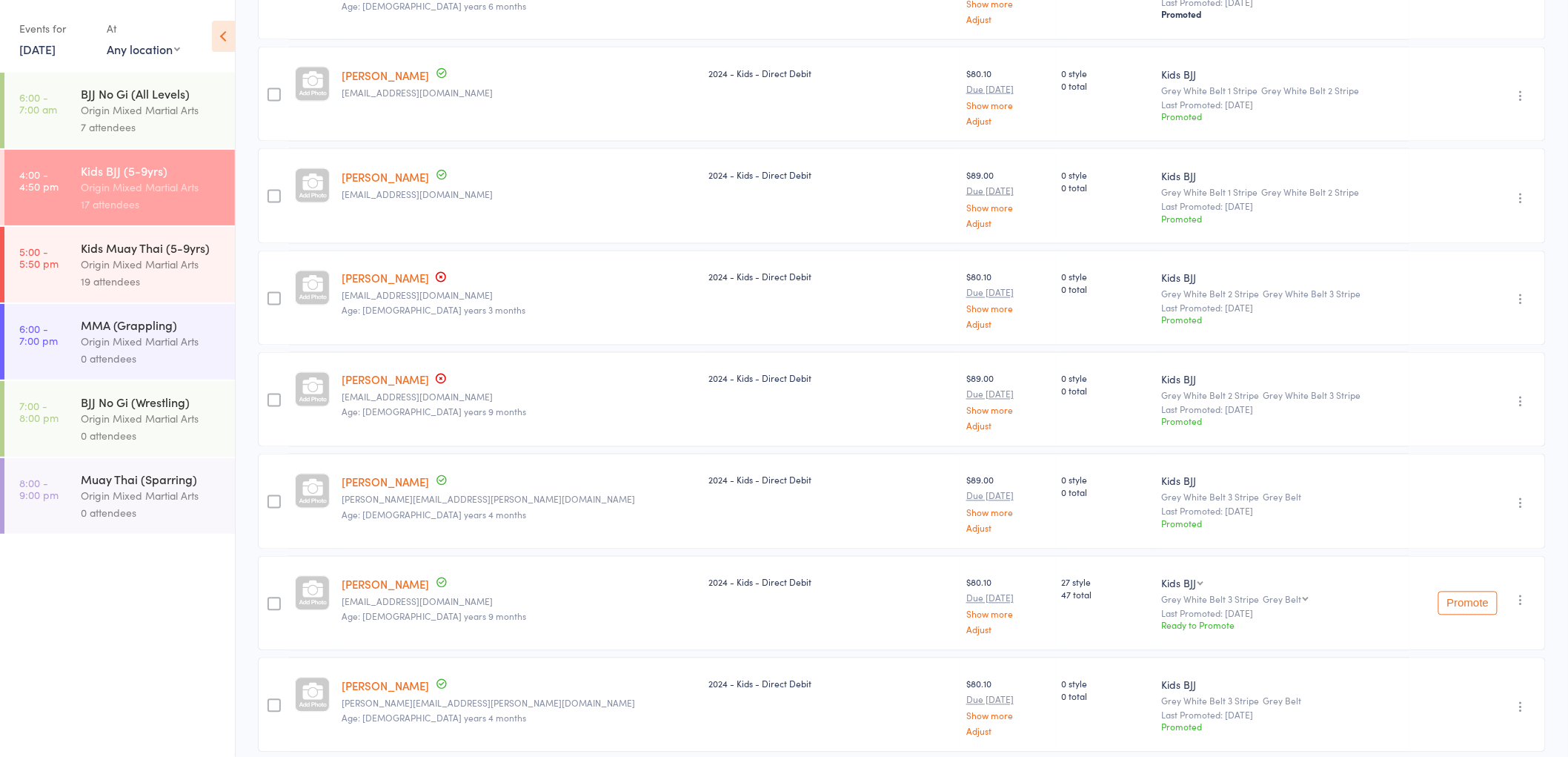
scroll to position [988, 0]
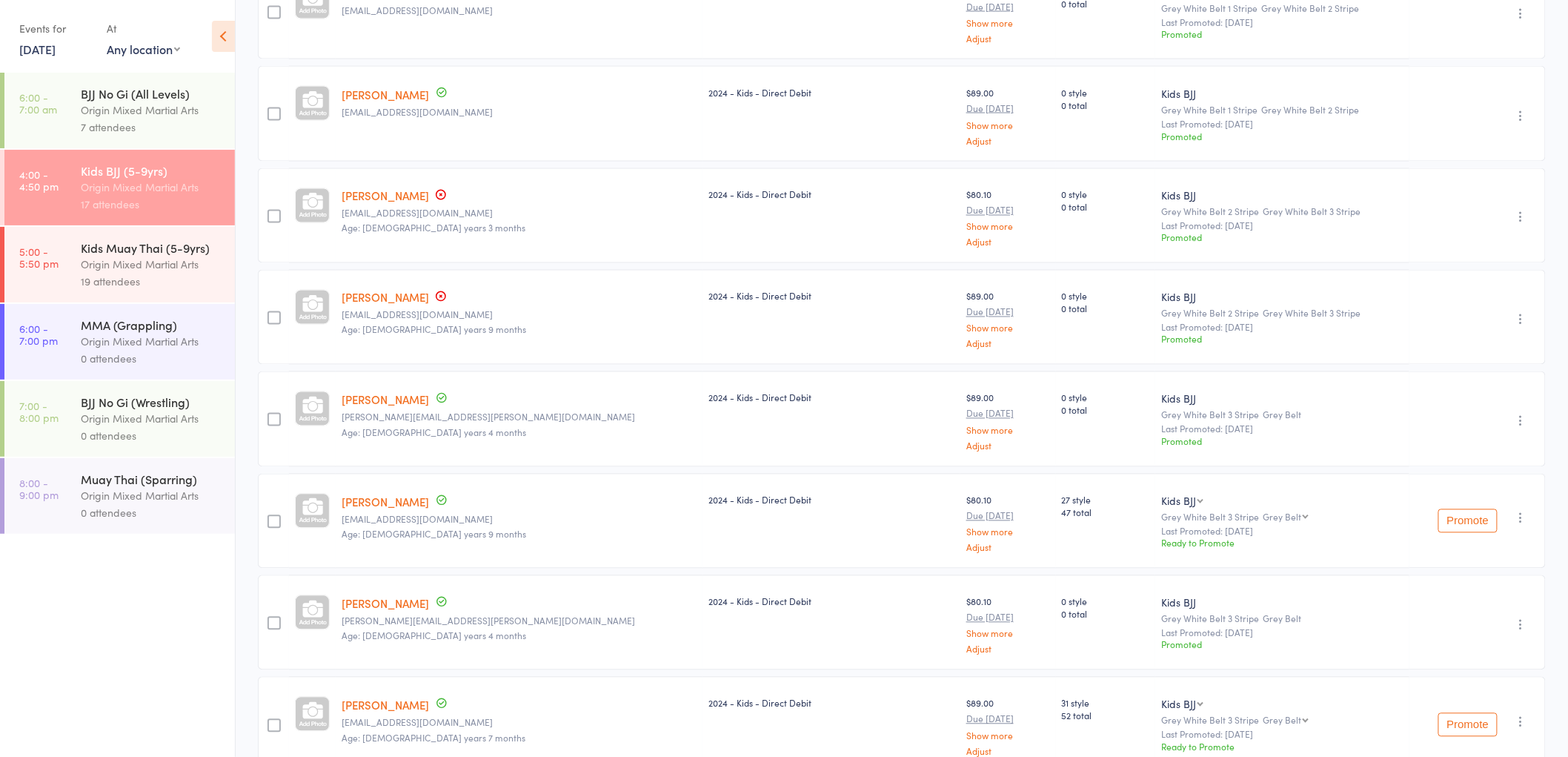
click at [1468, 509] on button "Promote" at bounding box center [1468, 521] width 59 height 24
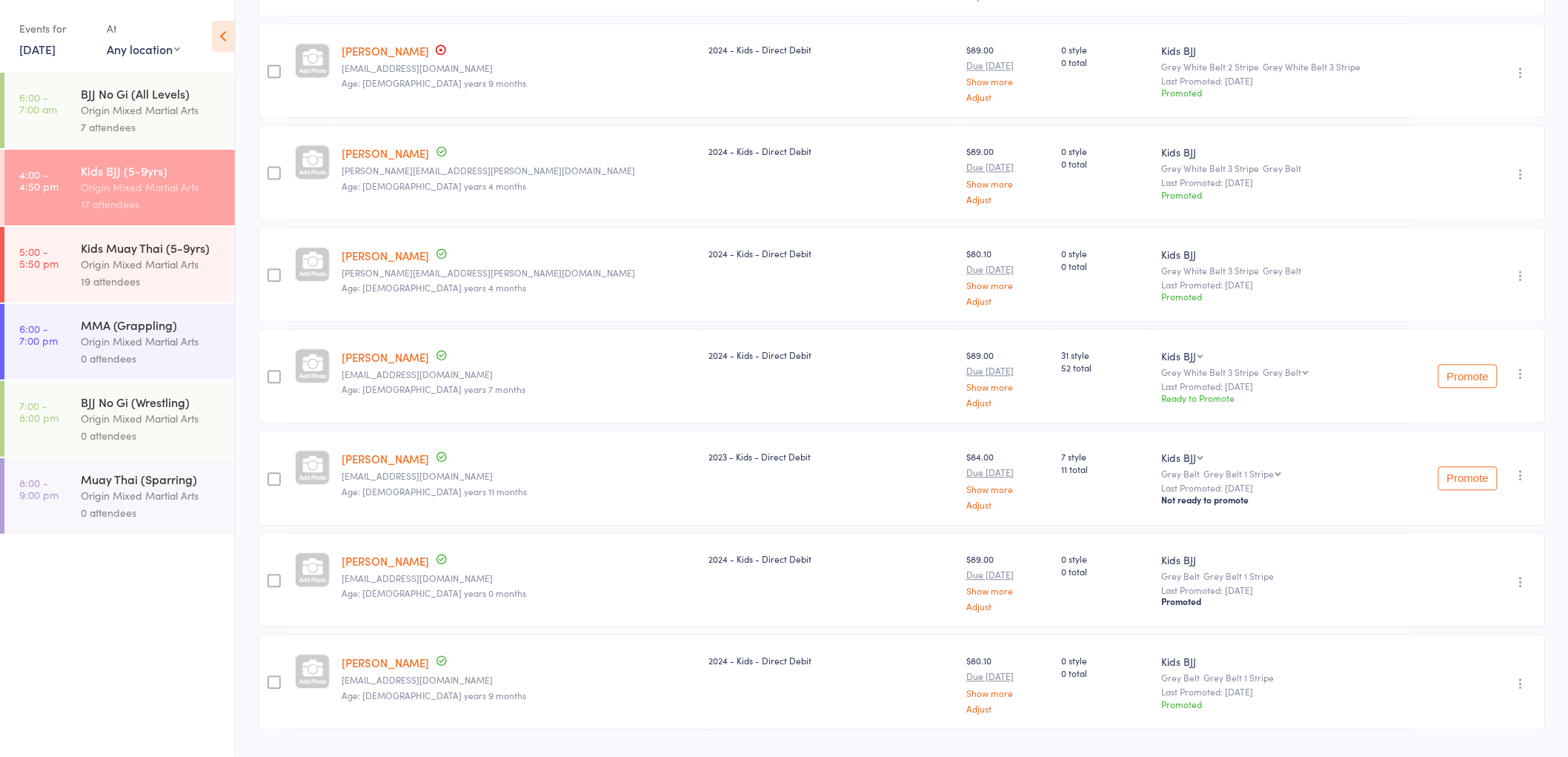
click at [1461, 367] on button "Promote" at bounding box center [1468, 376] width 59 height 24
click at [1473, 368] on button "Promote" at bounding box center [1468, 376] width 59 height 24
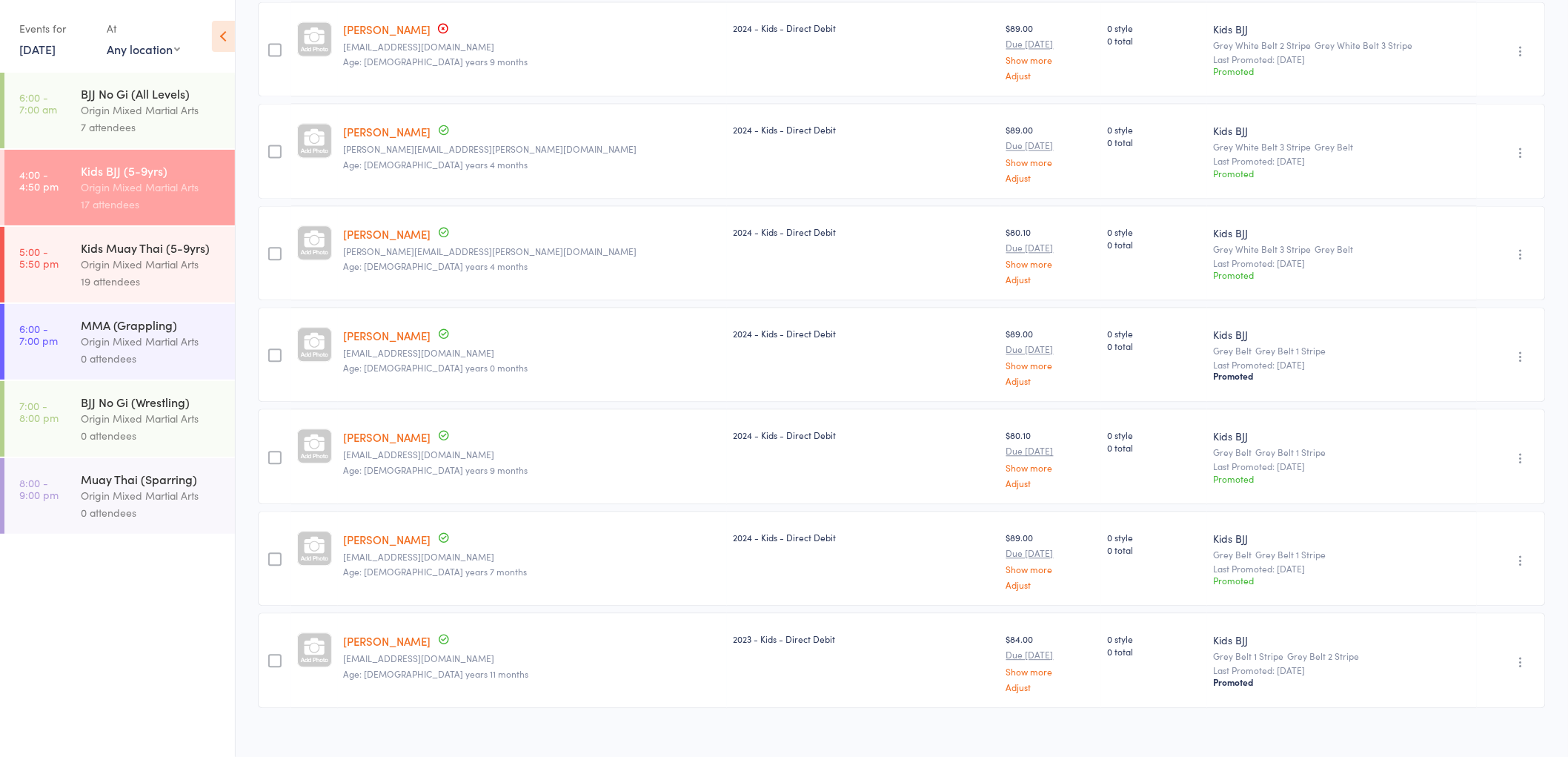
scroll to position [1267, 0]
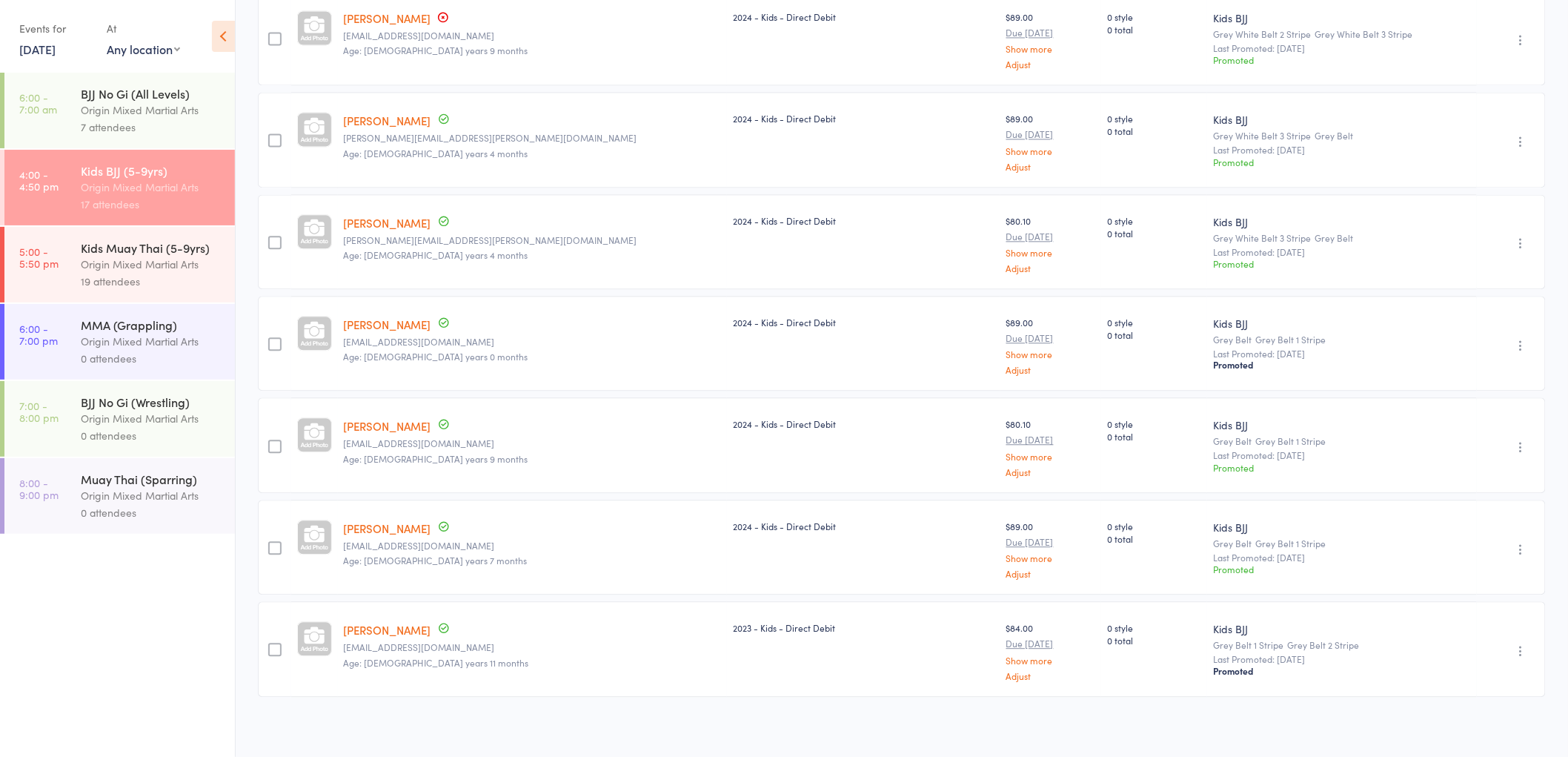
click at [150, 278] on div "19 attendees" at bounding box center [152, 281] width 142 height 17
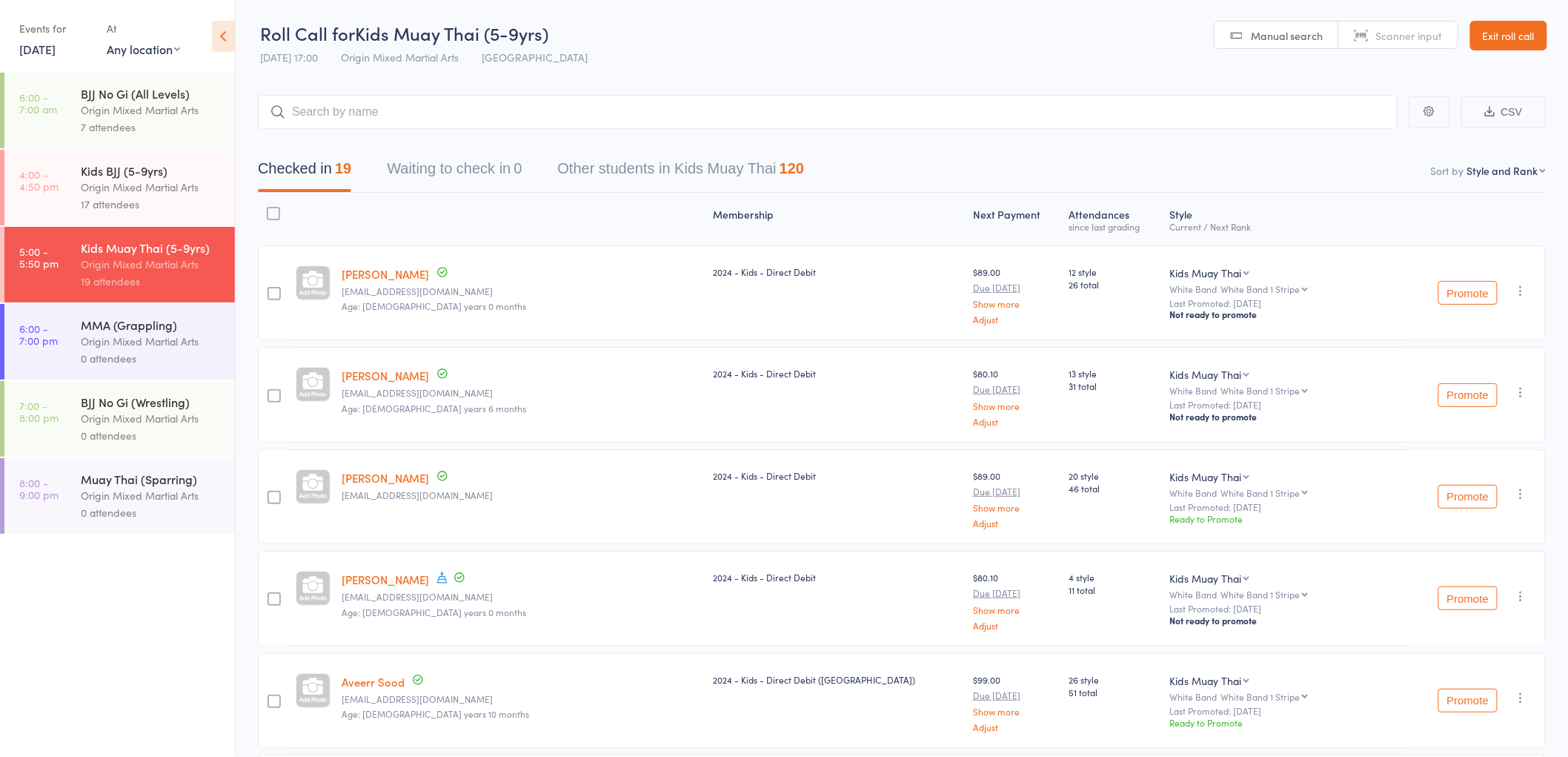
click at [1469, 293] on button "Promote" at bounding box center [1468, 293] width 59 height 24
click at [1480, 297] on button "Promote" at bounding box center [1468, 293] width 59 height 24
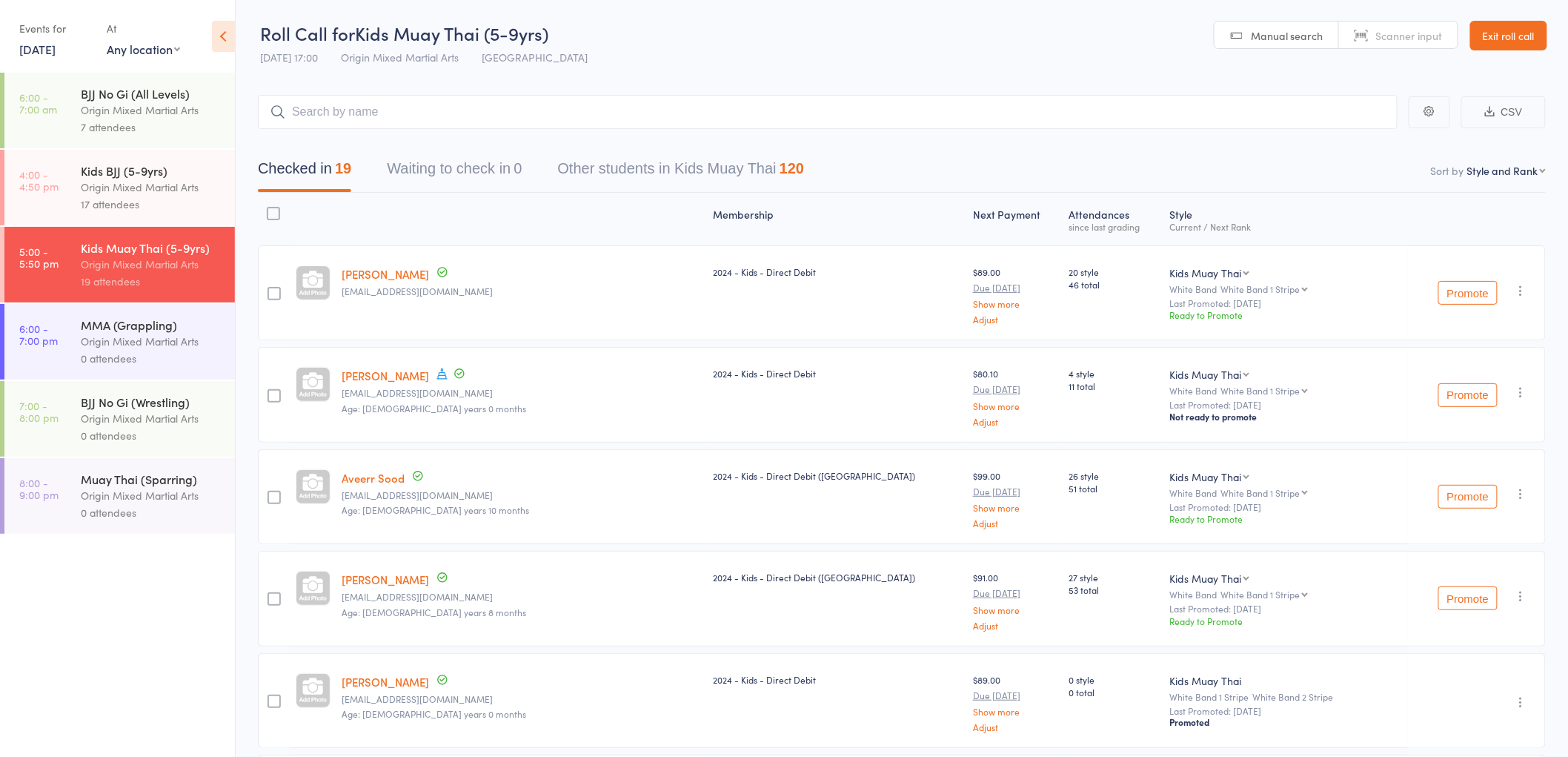
click at [1462, 294] on button "Promote" at bounding box center [1468, 293] width 59 height 24
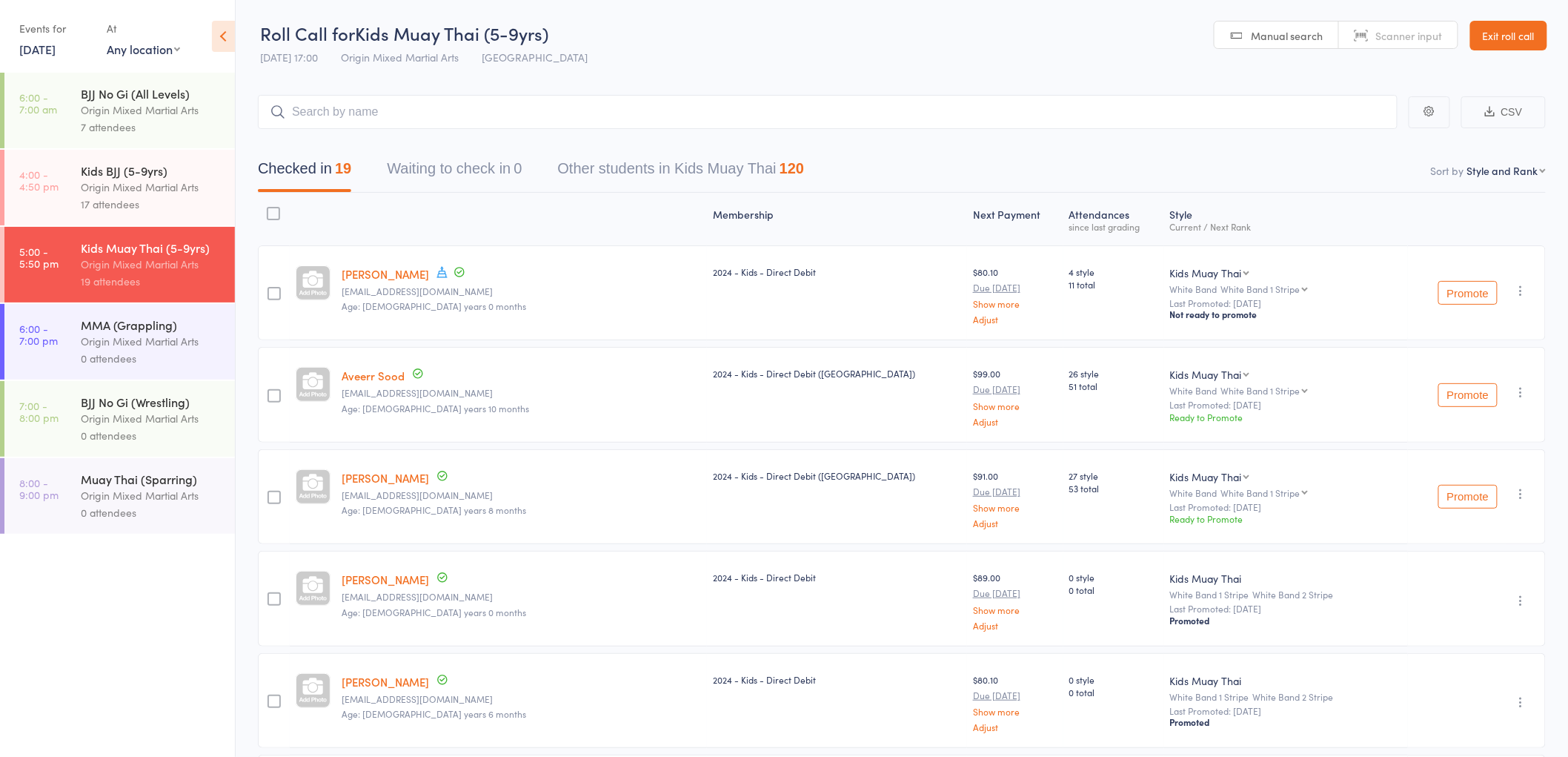
click at [1484, 293] on button "Promote" at bounding box center [1468, 293] width 59 height 24
click at [1463, 298] on button "Promote" at bounding box center [1468, 293] width 59 height 24
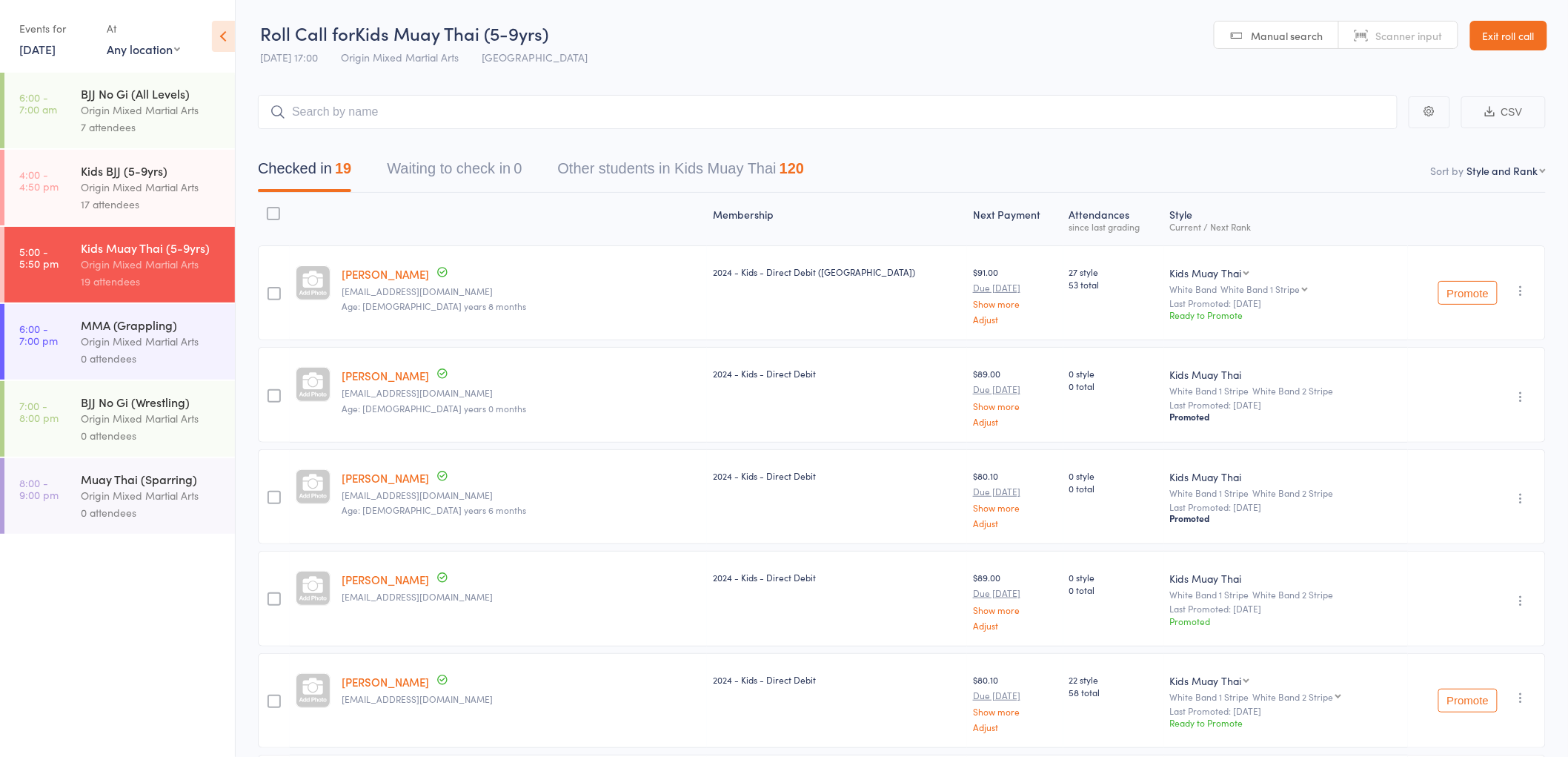
click at [1458, 295] on button "Promote" at bounding box center [1468, 293] width 59 height 24
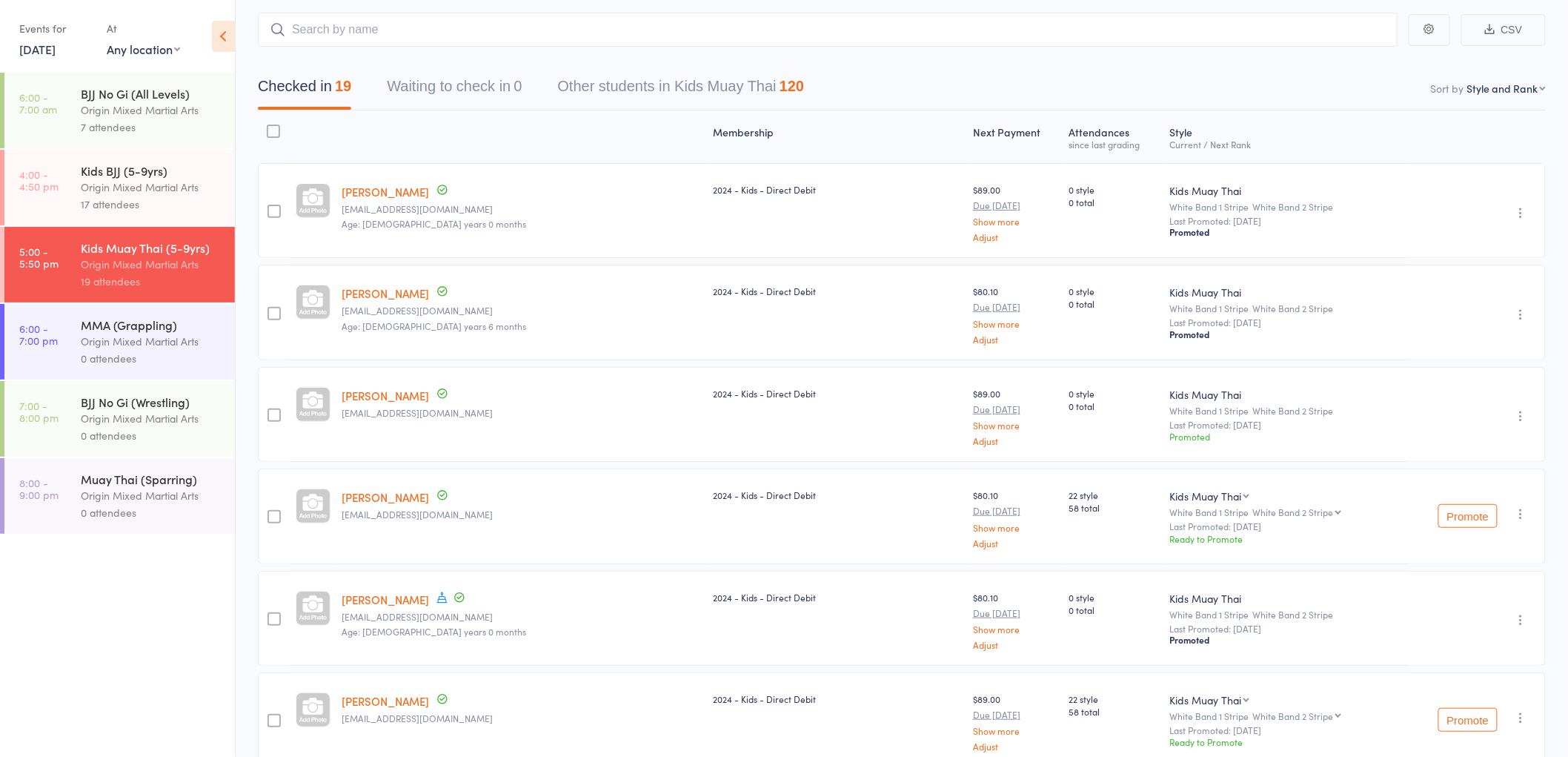
scroll to position [164, 0]
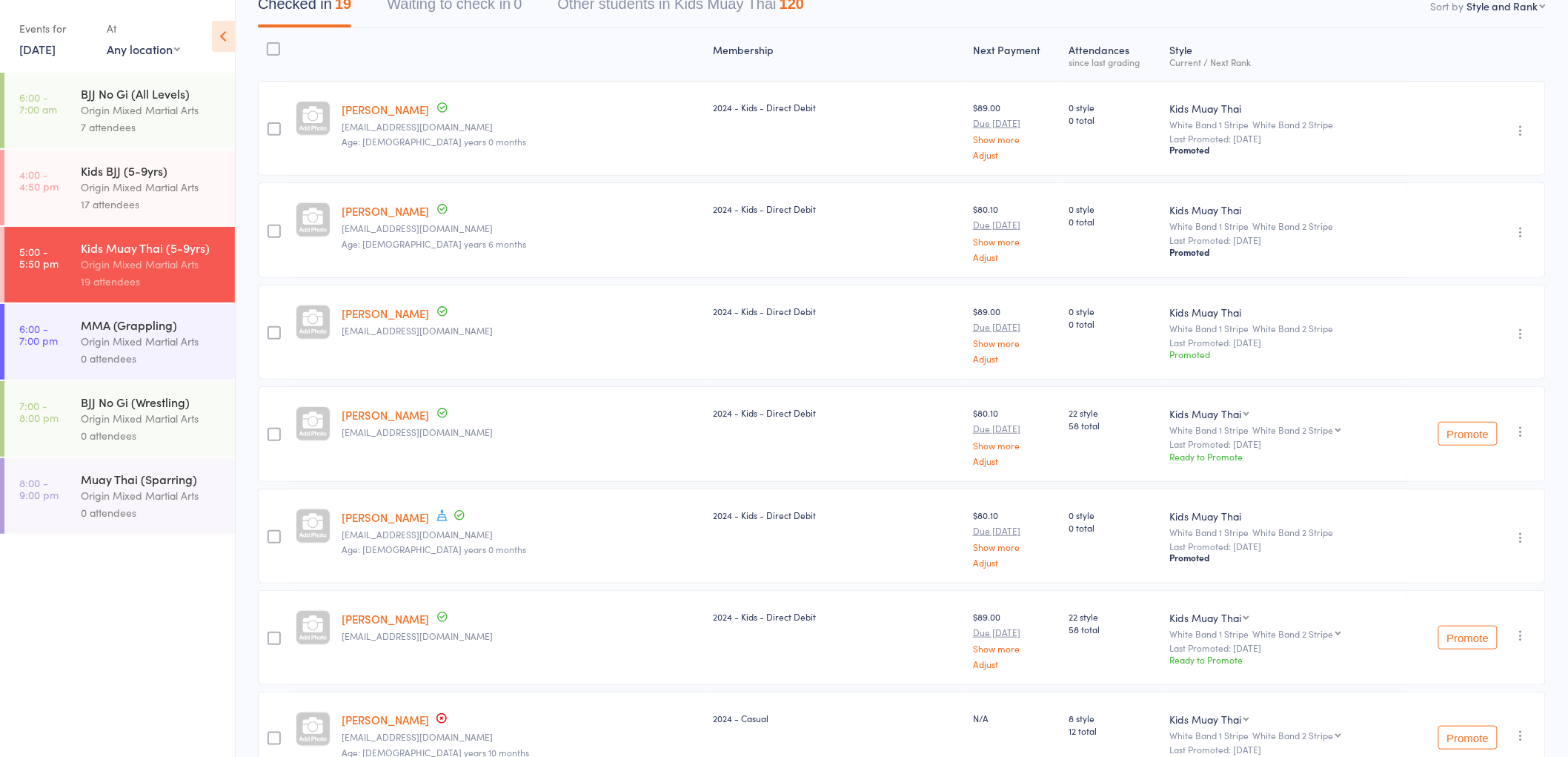
click at [1478, 430] on button "Promote" at bounding box center [1468, 433] width 59 height 24
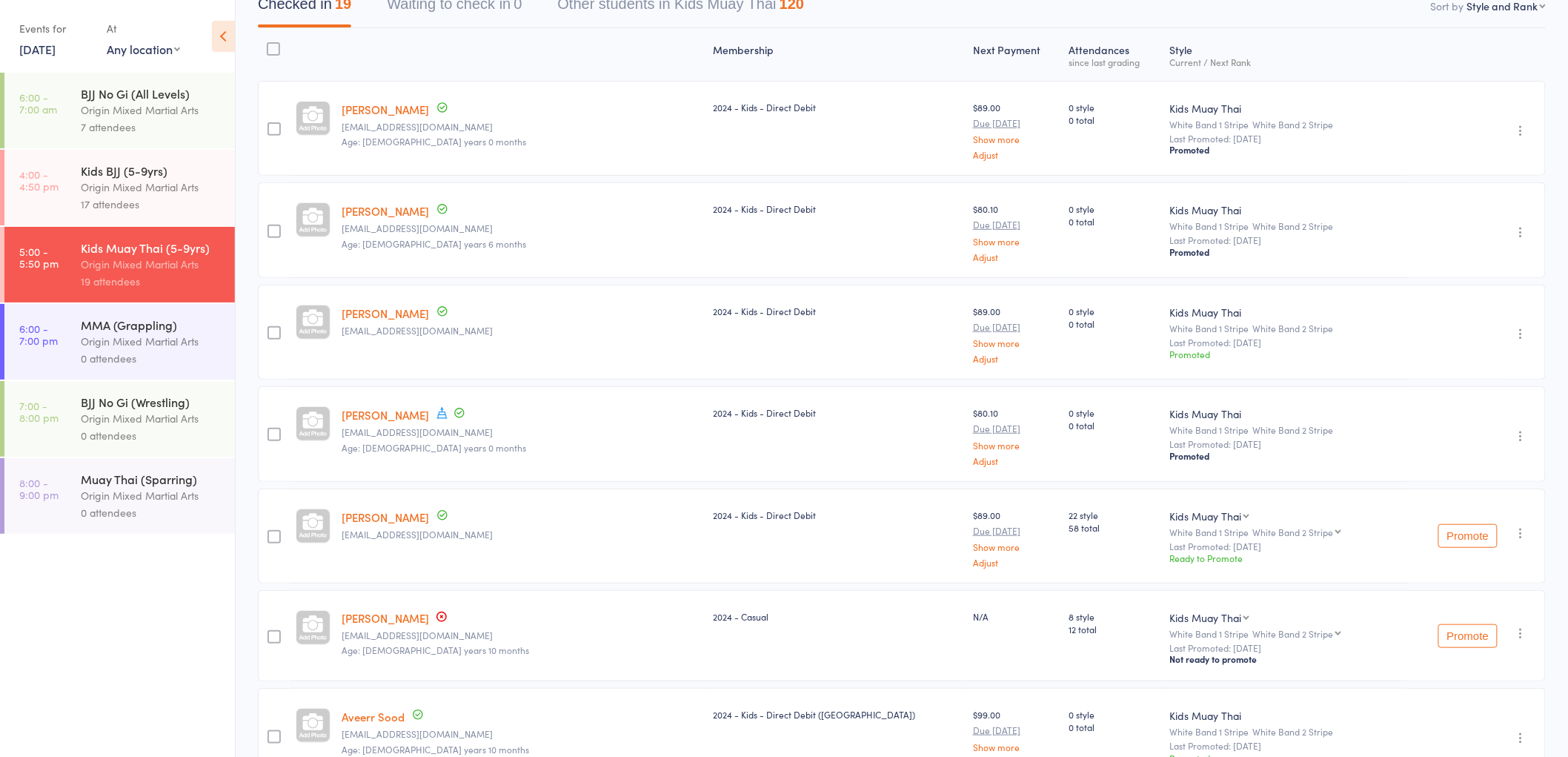
scroll to position [247, 0]
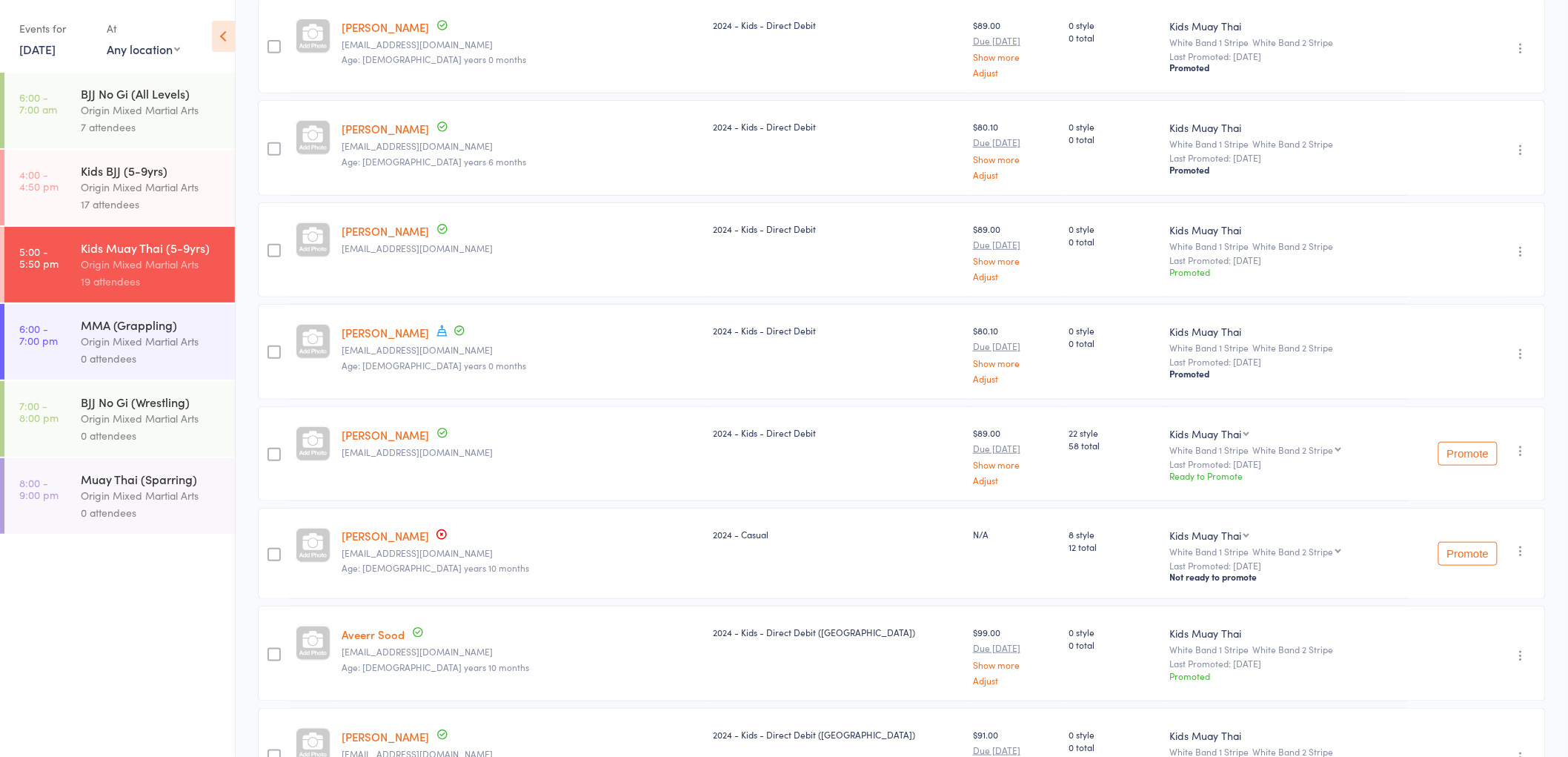
click at [1456, 455] on button "Promote" at bounding box center [1468, 454] width 59 height 24
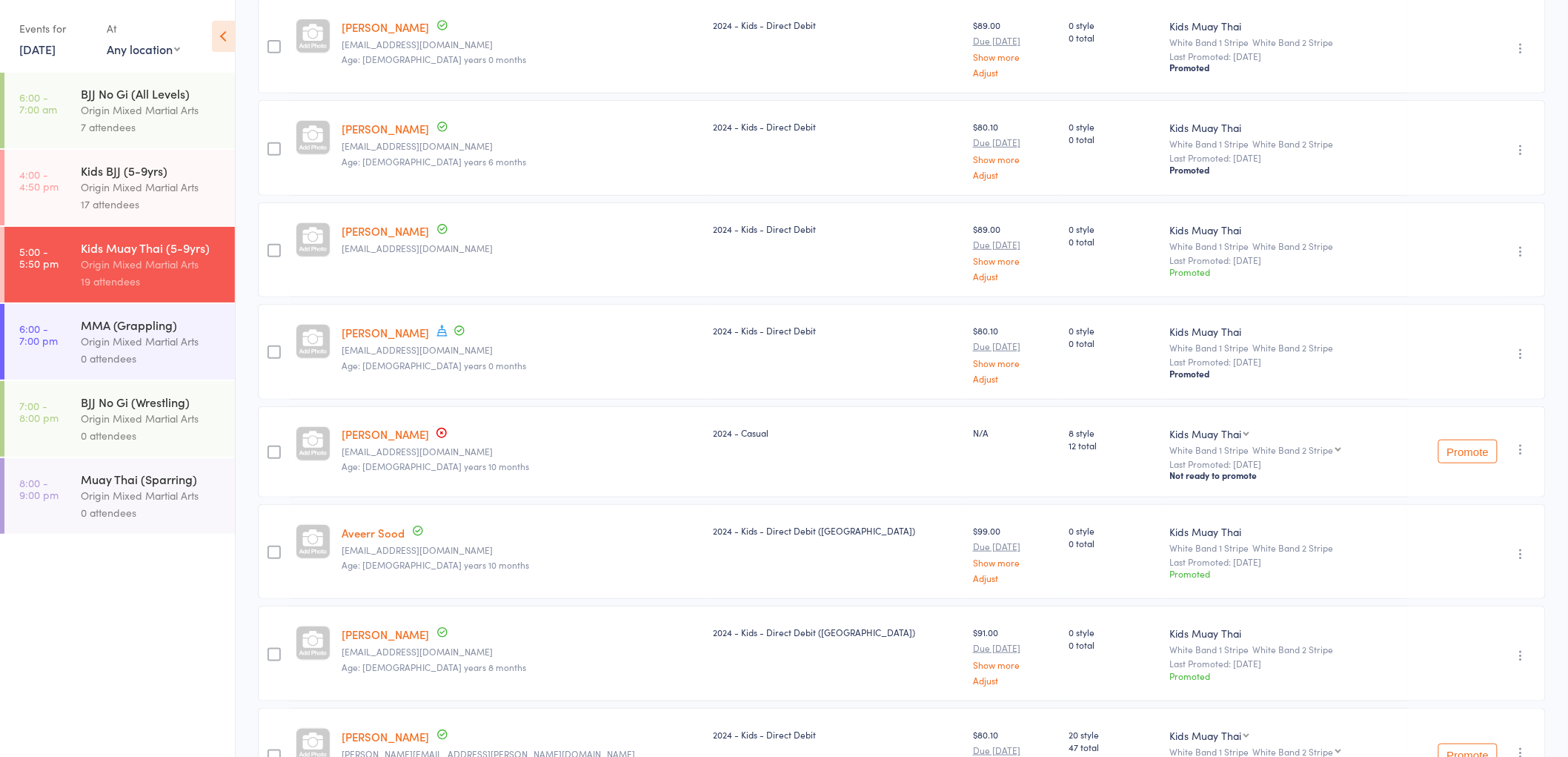
scroll to position [329, 0]
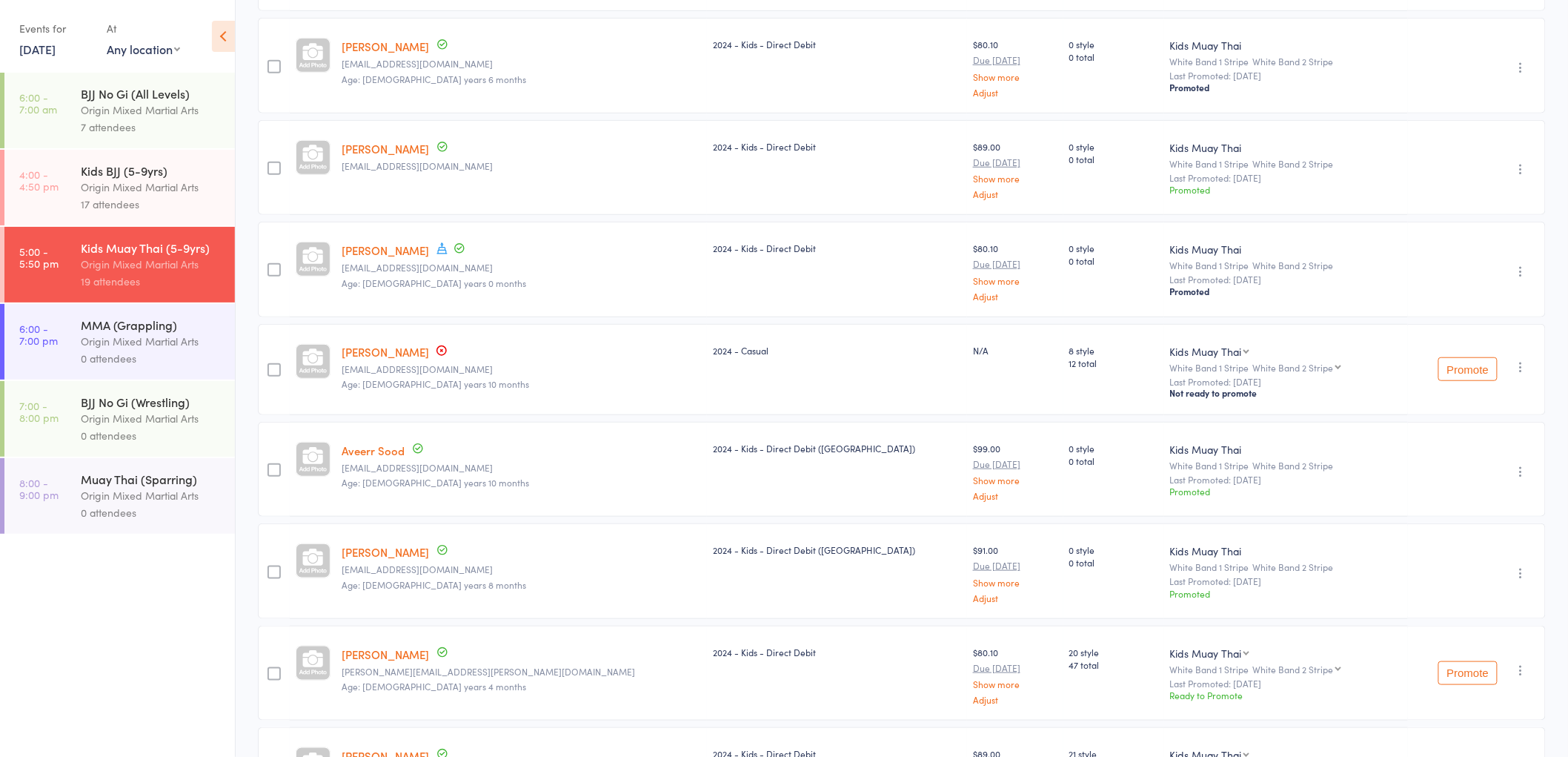
click at [1470, 367] on button "Promote" at bounding box center [1468, 369] width 59 height 24
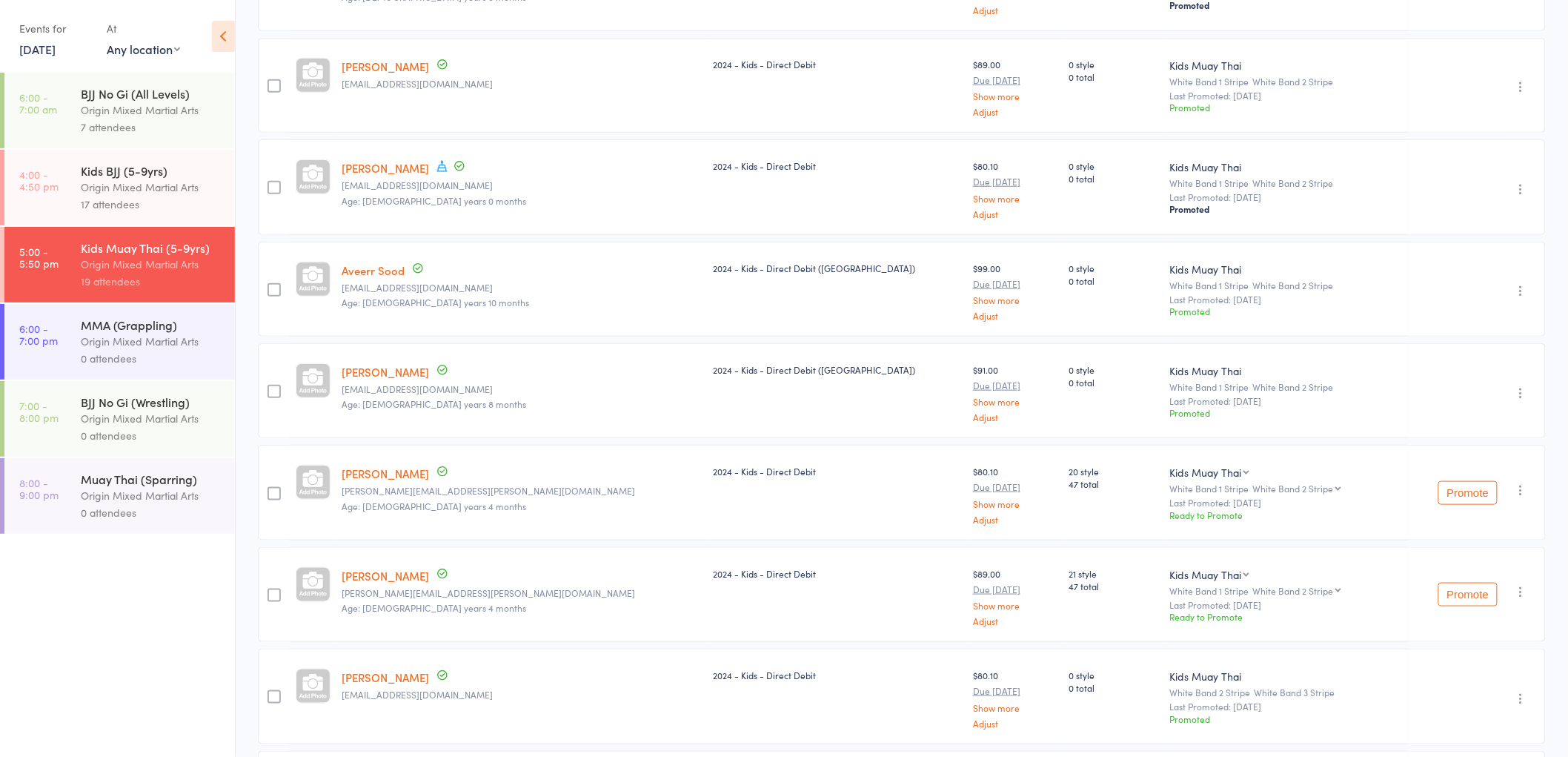
scroll to position [493, 0]
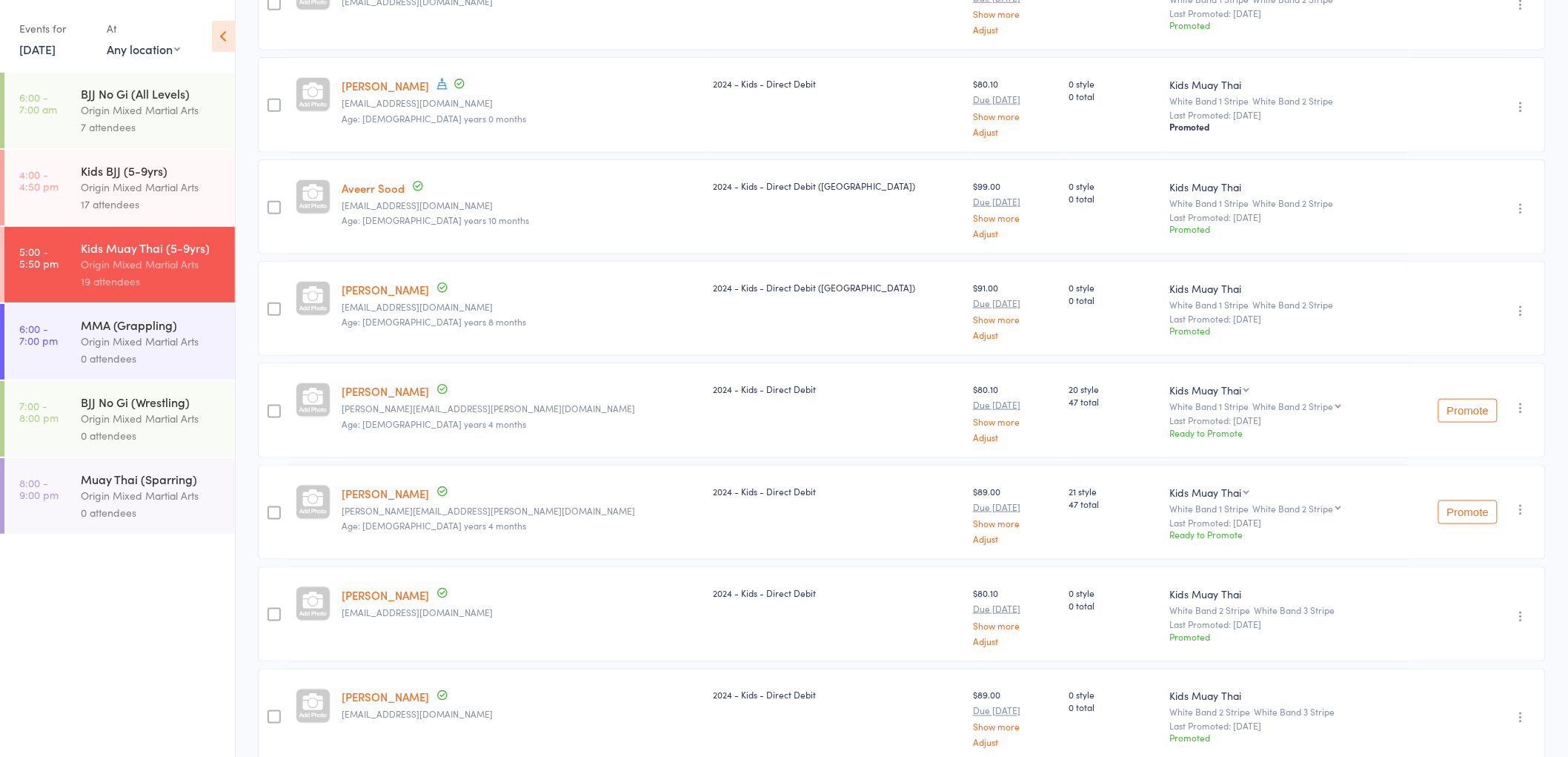
click at [1468, 416] on button "Promote" at bounding box center [1468, 410] width 59 height 24
click at [1470, 415] on button "Promote" at bounding box center [1468, 410] width 59 height 24
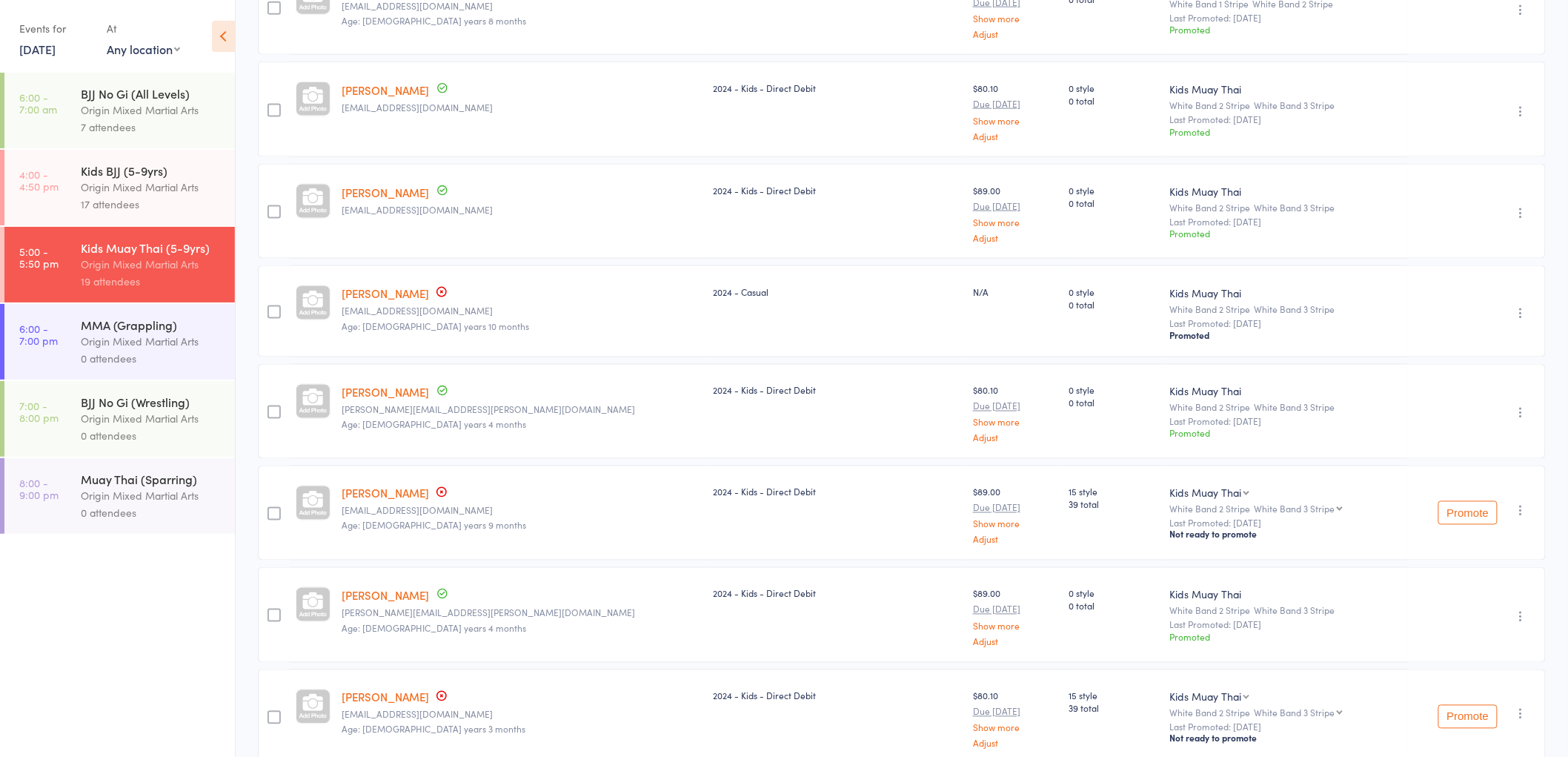
scroll to position [823, 0]
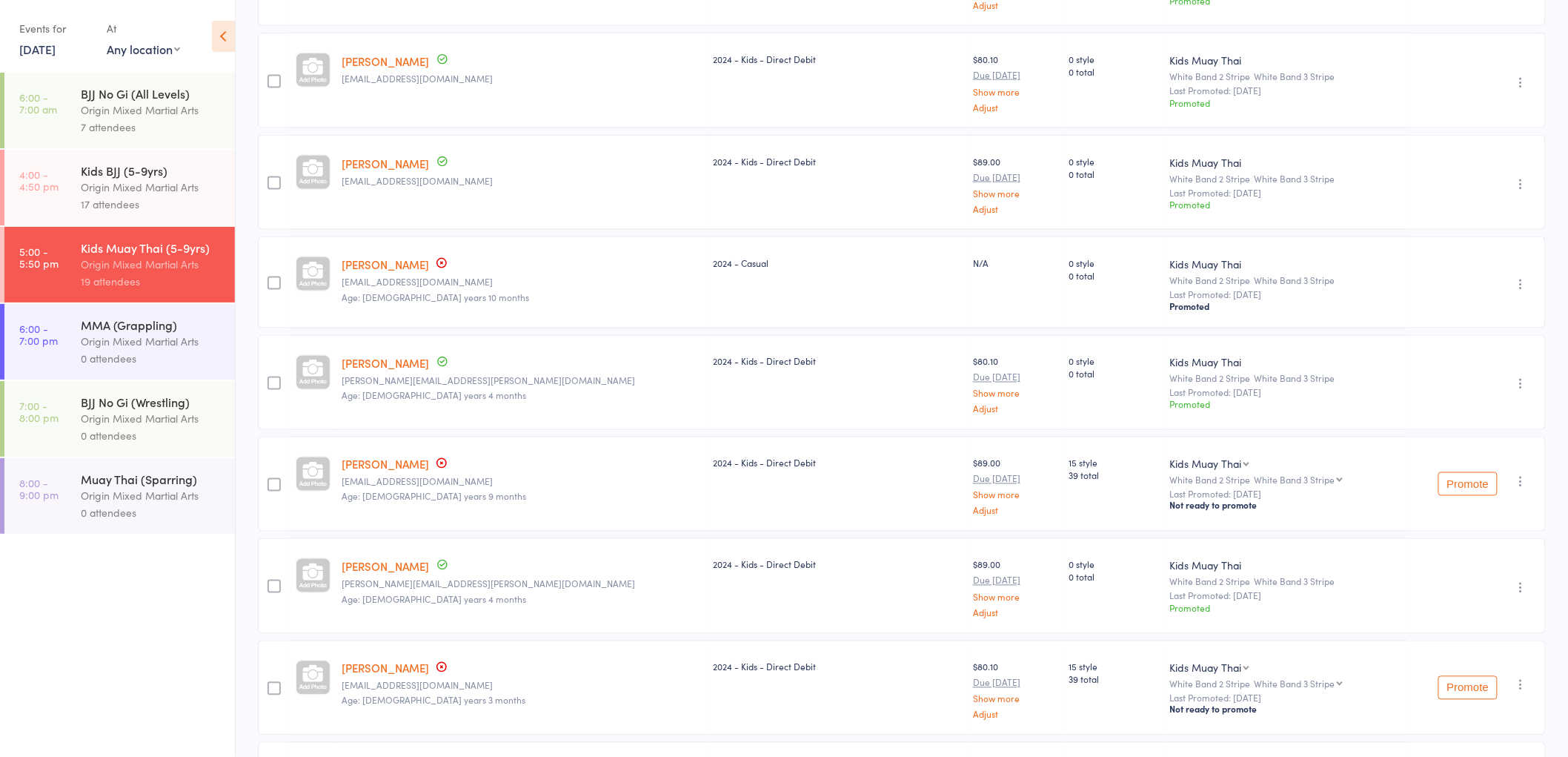
click at [1477, 483] on button "Promote" at bounding box center [1468, 484] width 59 height 24
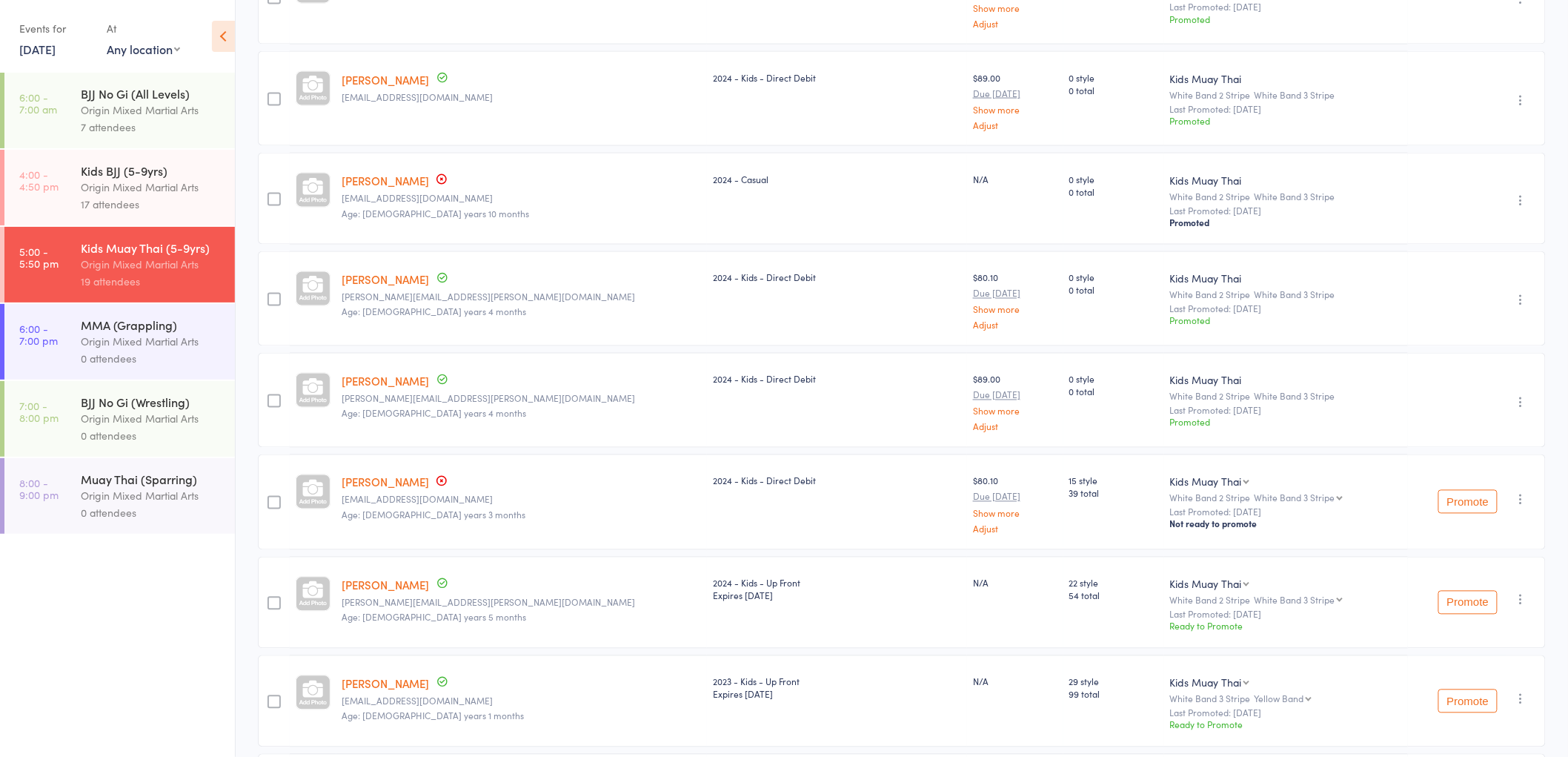
scroll to position [988, 0]
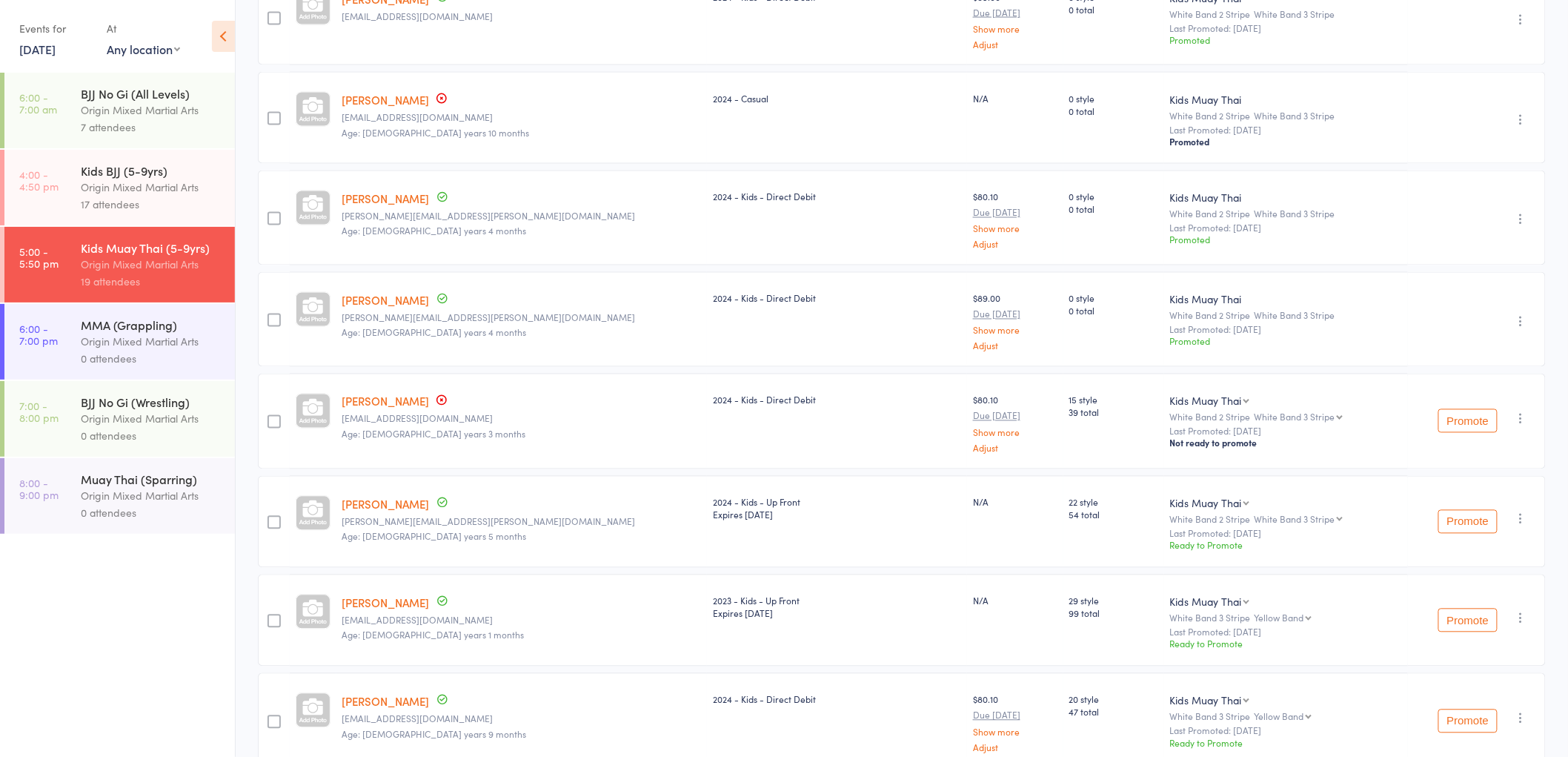
click at [1480, 427] on button "Promote" at bounding box center [1468, 421] width 59 height 24
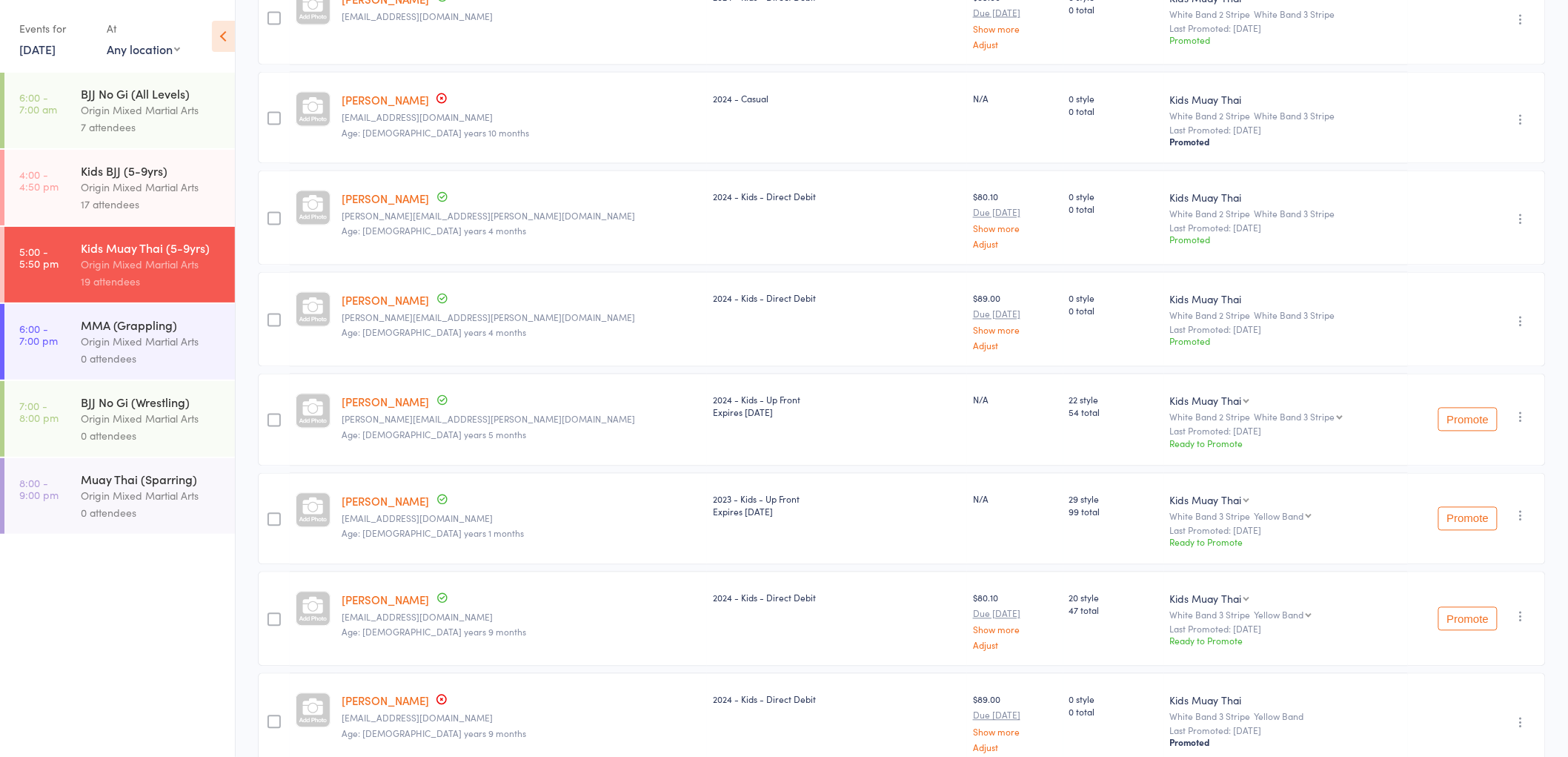
click at [1470, 415] on button "Promote" at bounding box center [1468, 420] width 59 height 24
click at [1470, 417] on button "Promote" at bounding box center [1468, 420] width 59 height 24
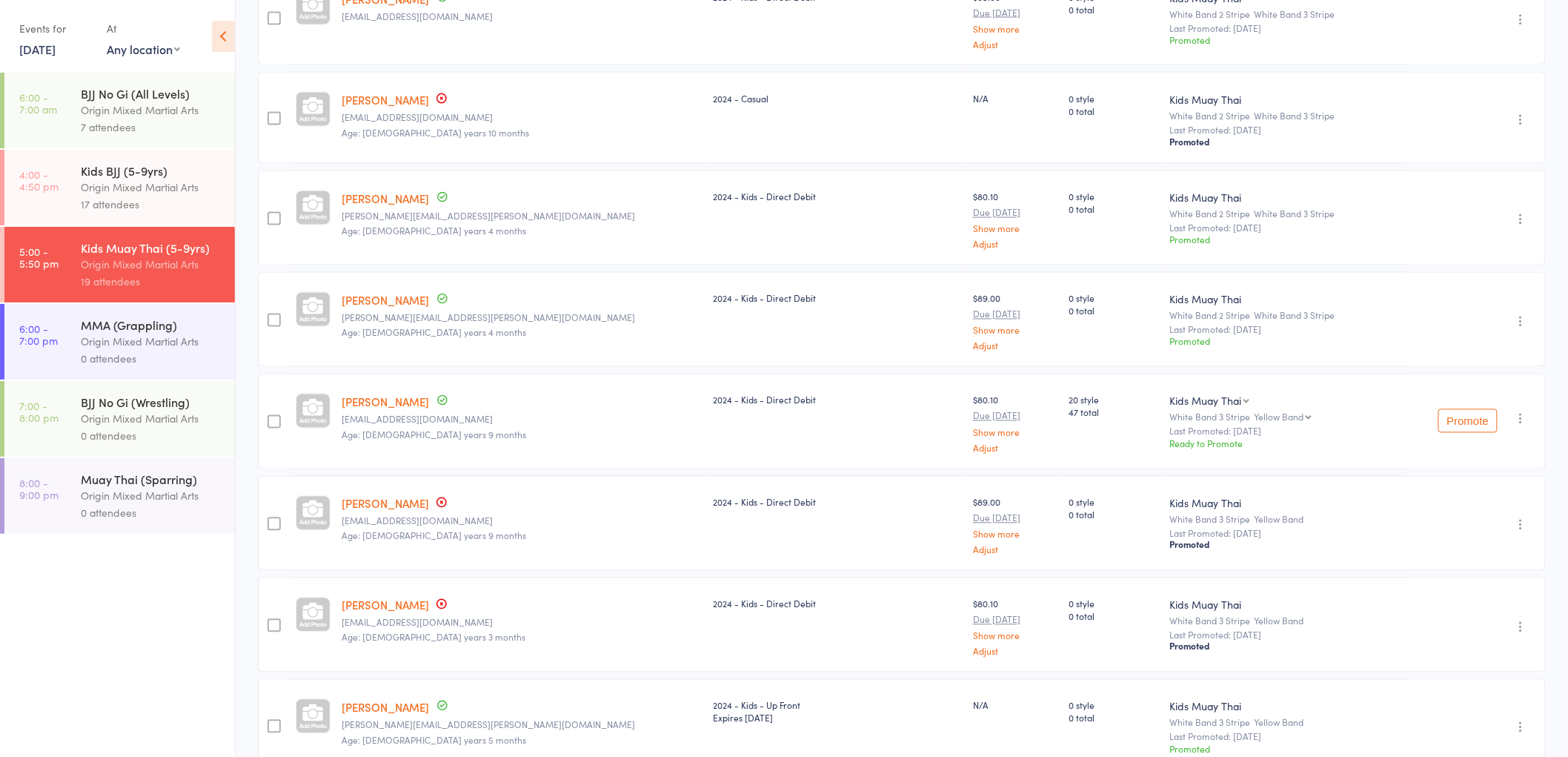
click at [1451, 420] on button "Promote" at bounding box center [1468, 421] width 59 height 24
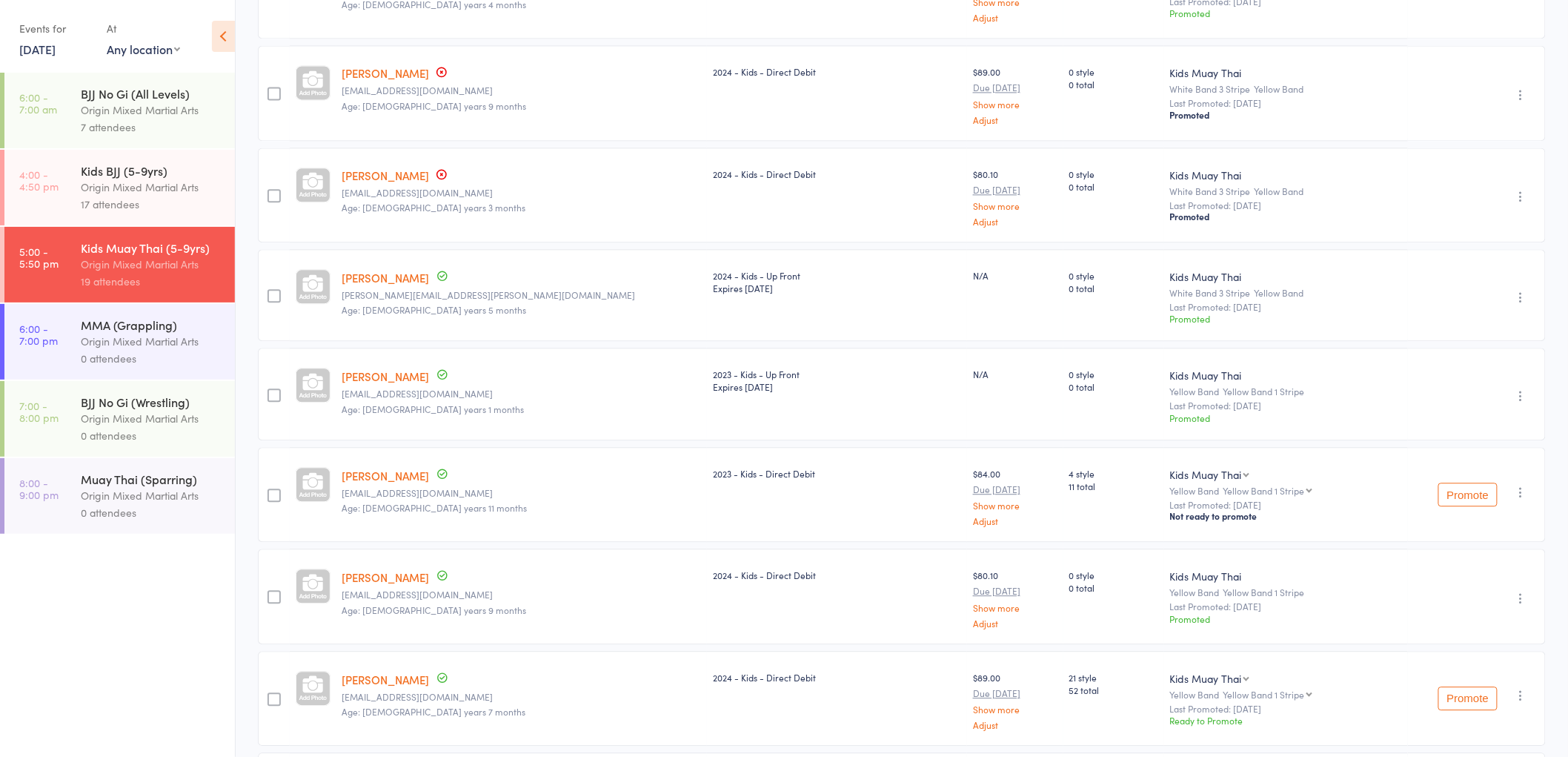
scroll to position [1317, 0]
click at [1463, 487] on button "Promote" at bounding box center [1468, 493] width 59 height 24
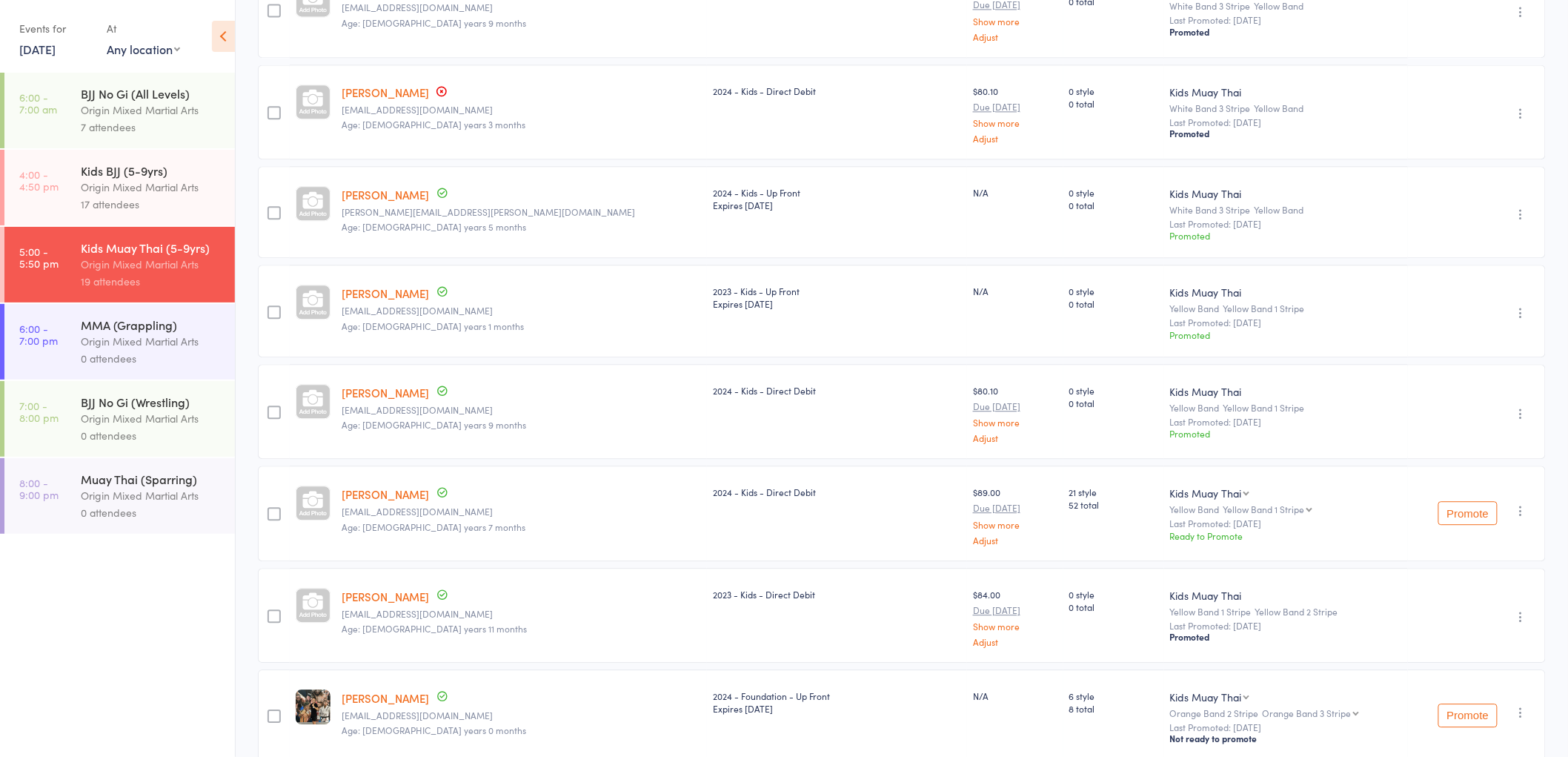
click at [1451, 514] on button "Promote" at bounding box center [1468, 513] width 59 height 24
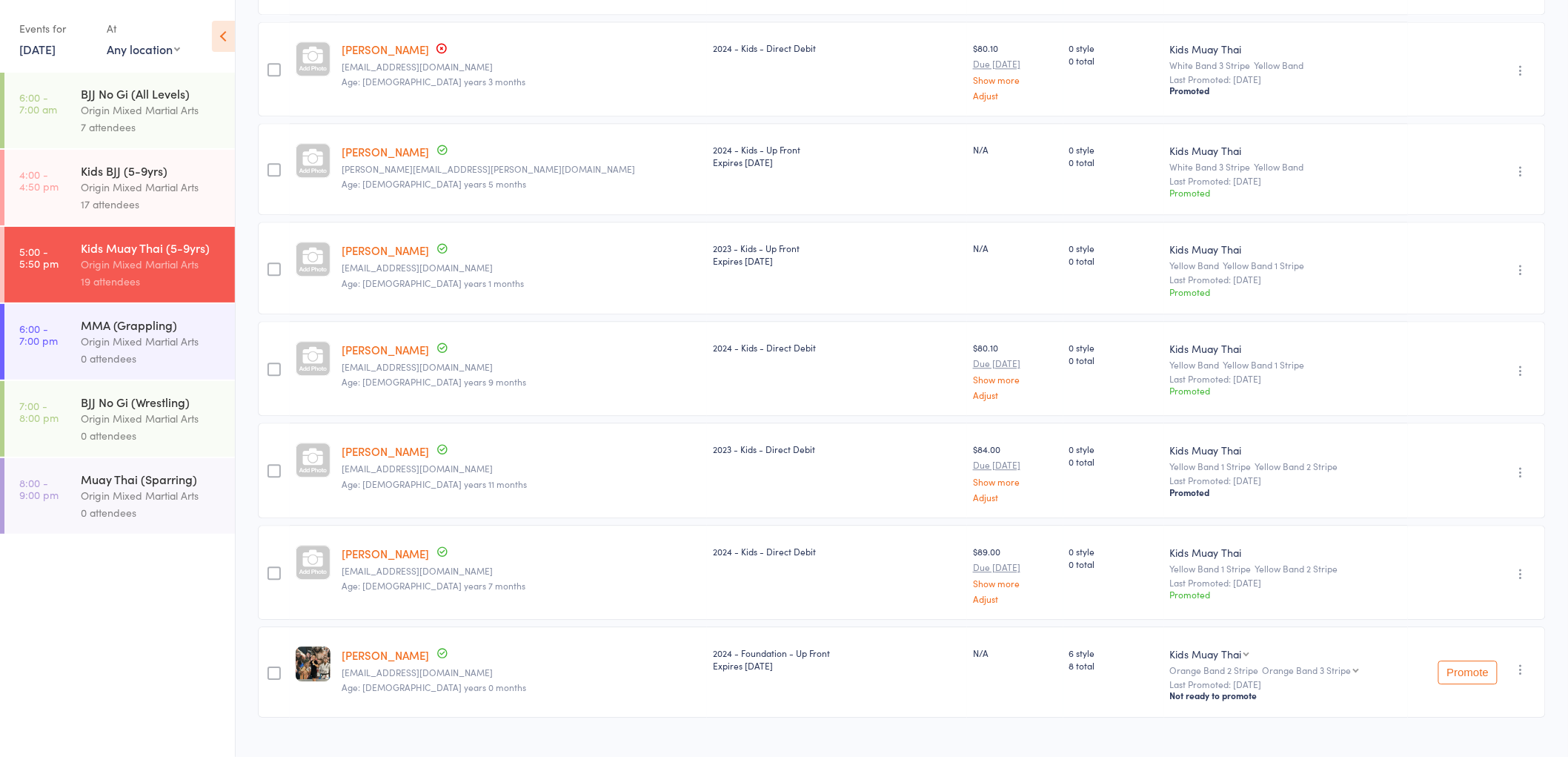
scroll to position [1463, 0]
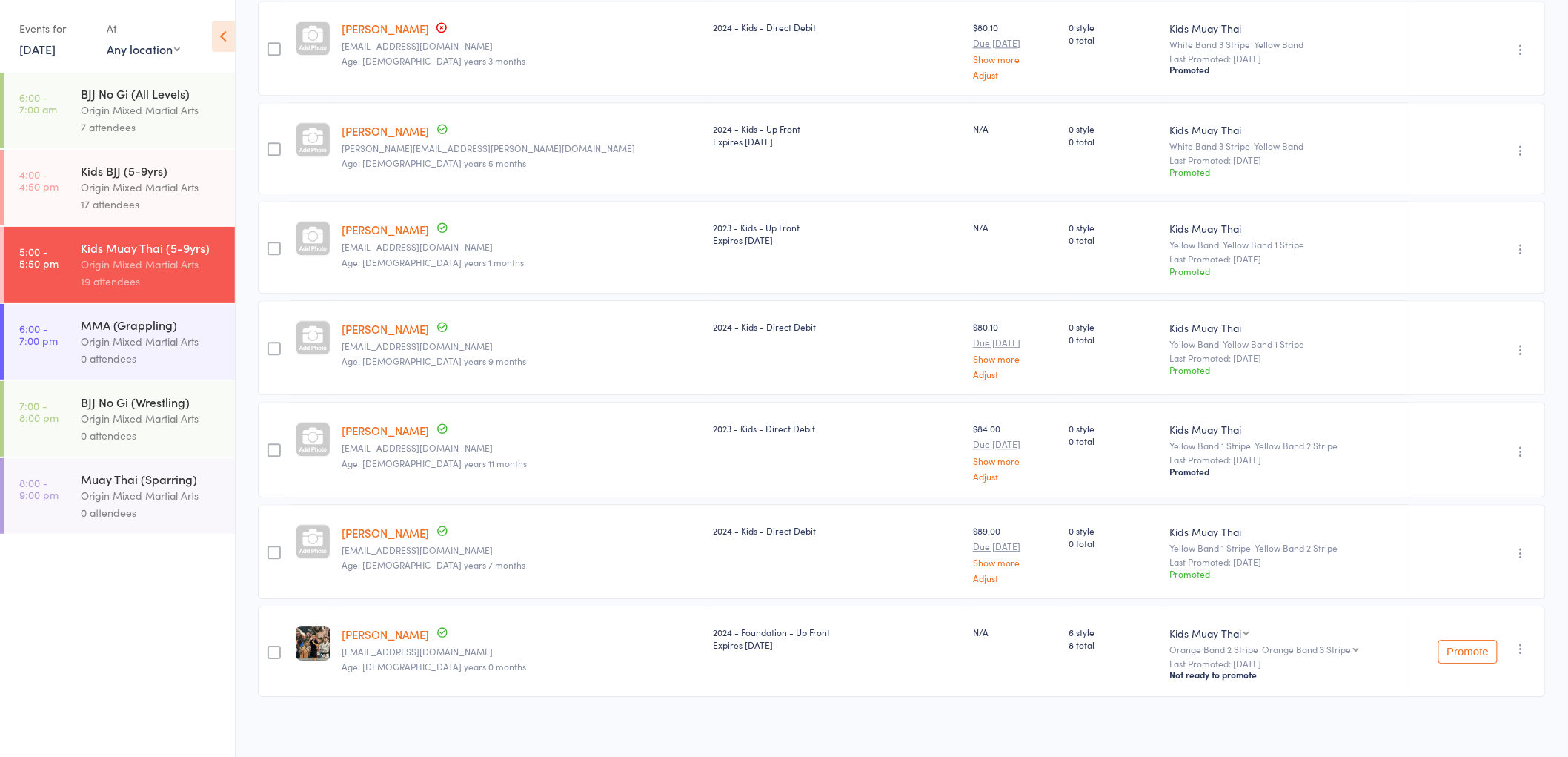
click at [1472, 641] on button "Promote" at bounding box center [1468, 652] width 59 height 24
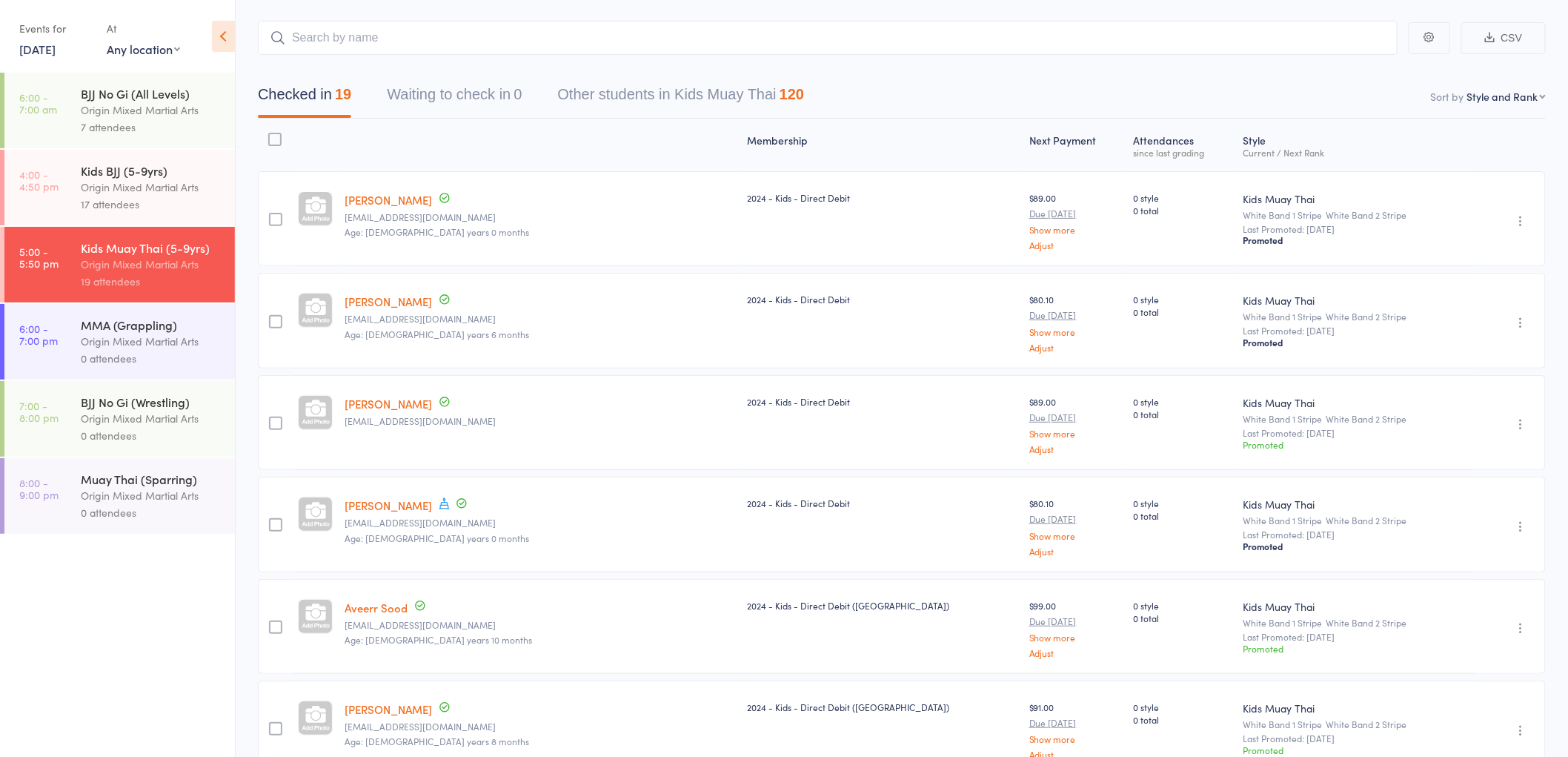
scroll to position [63, 0]
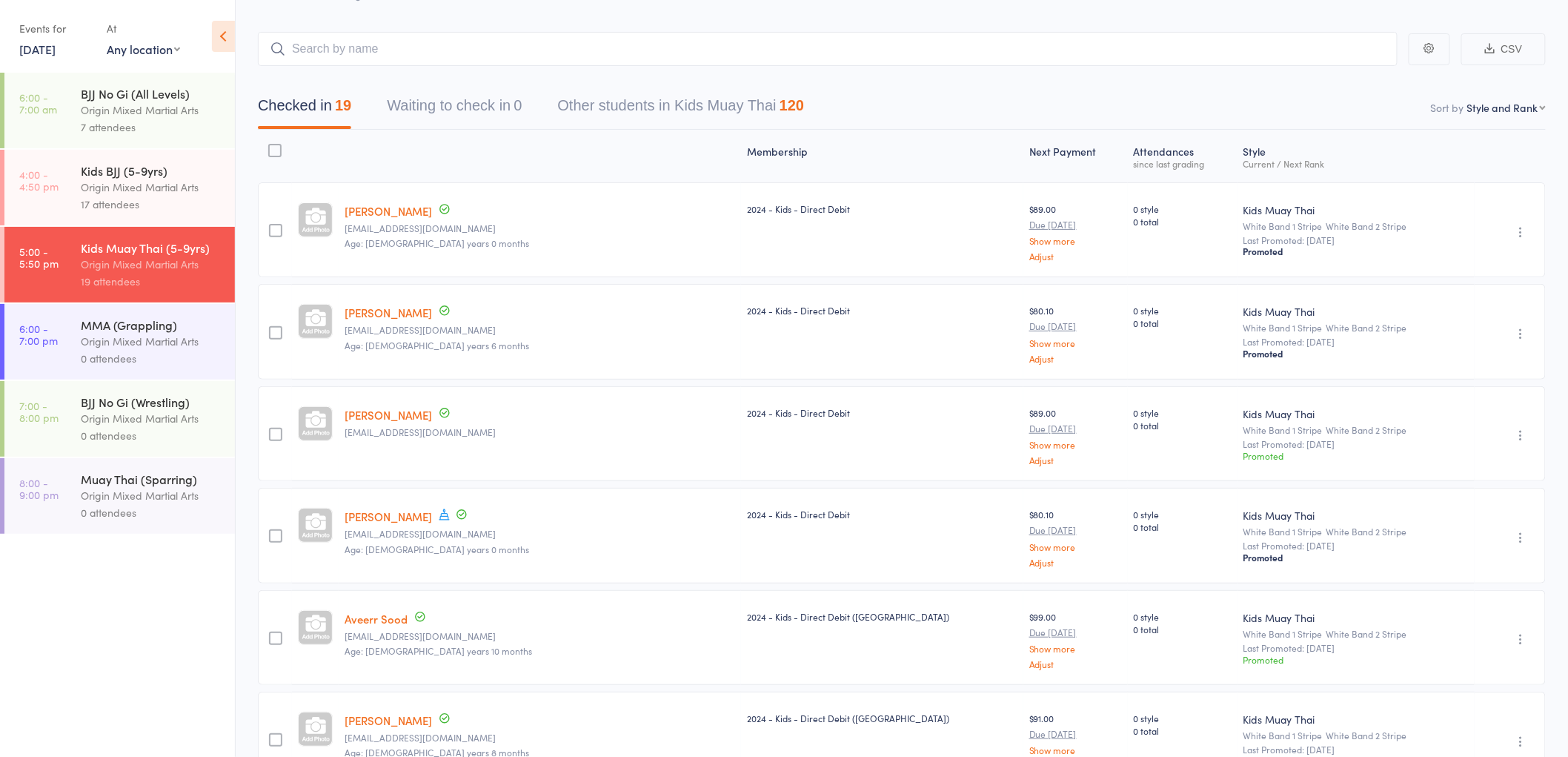
click at [164, 479] on div "Muay Thai (Sparring)" at bounding box center [152, 479] width 142 height 17
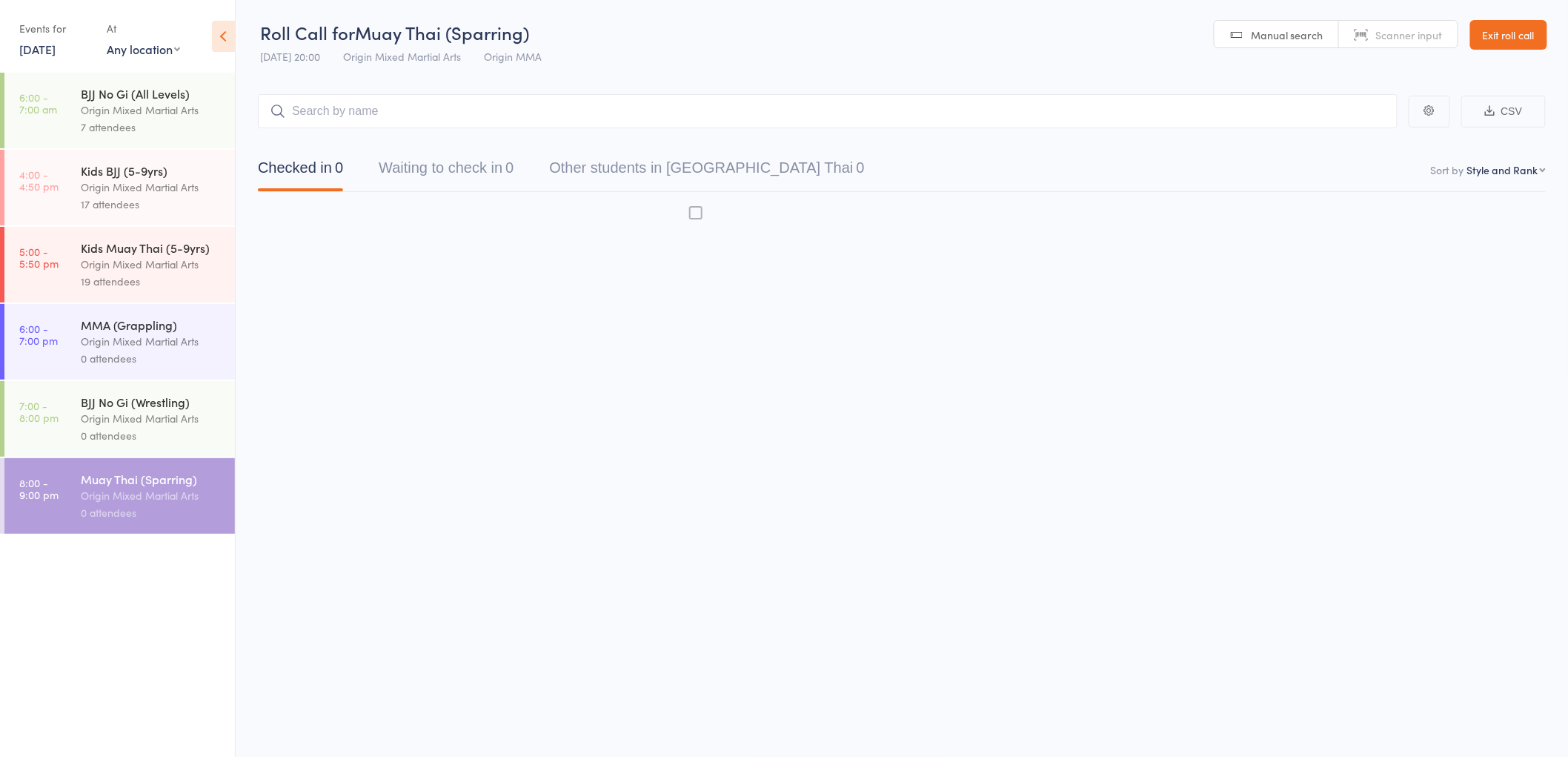
scroll to position [1, 0]
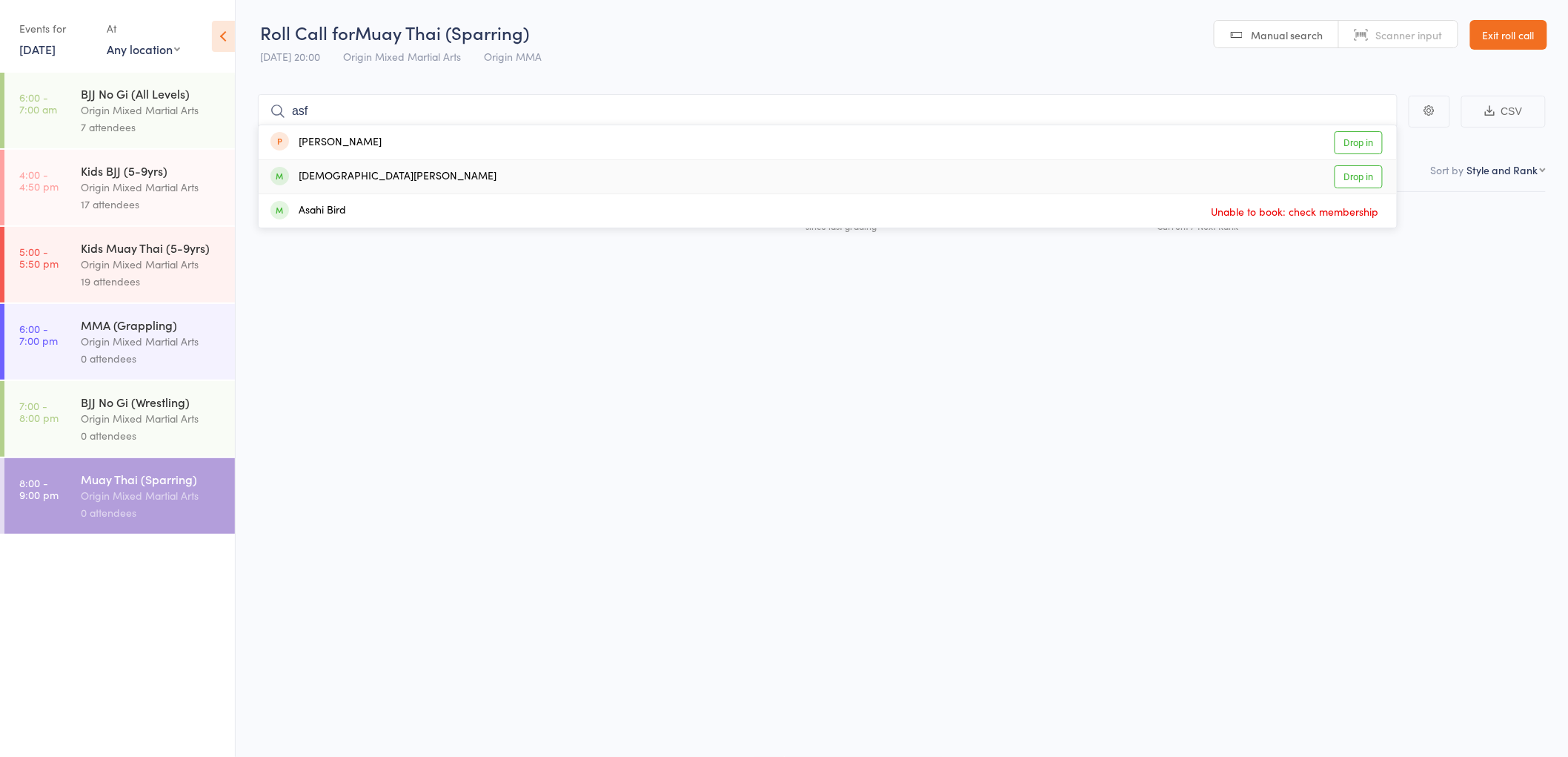
type input "asf"
click at [376, 169] on div "Christian Asfour Drop in" at bounding box center [827, 177] width 1138 height 33
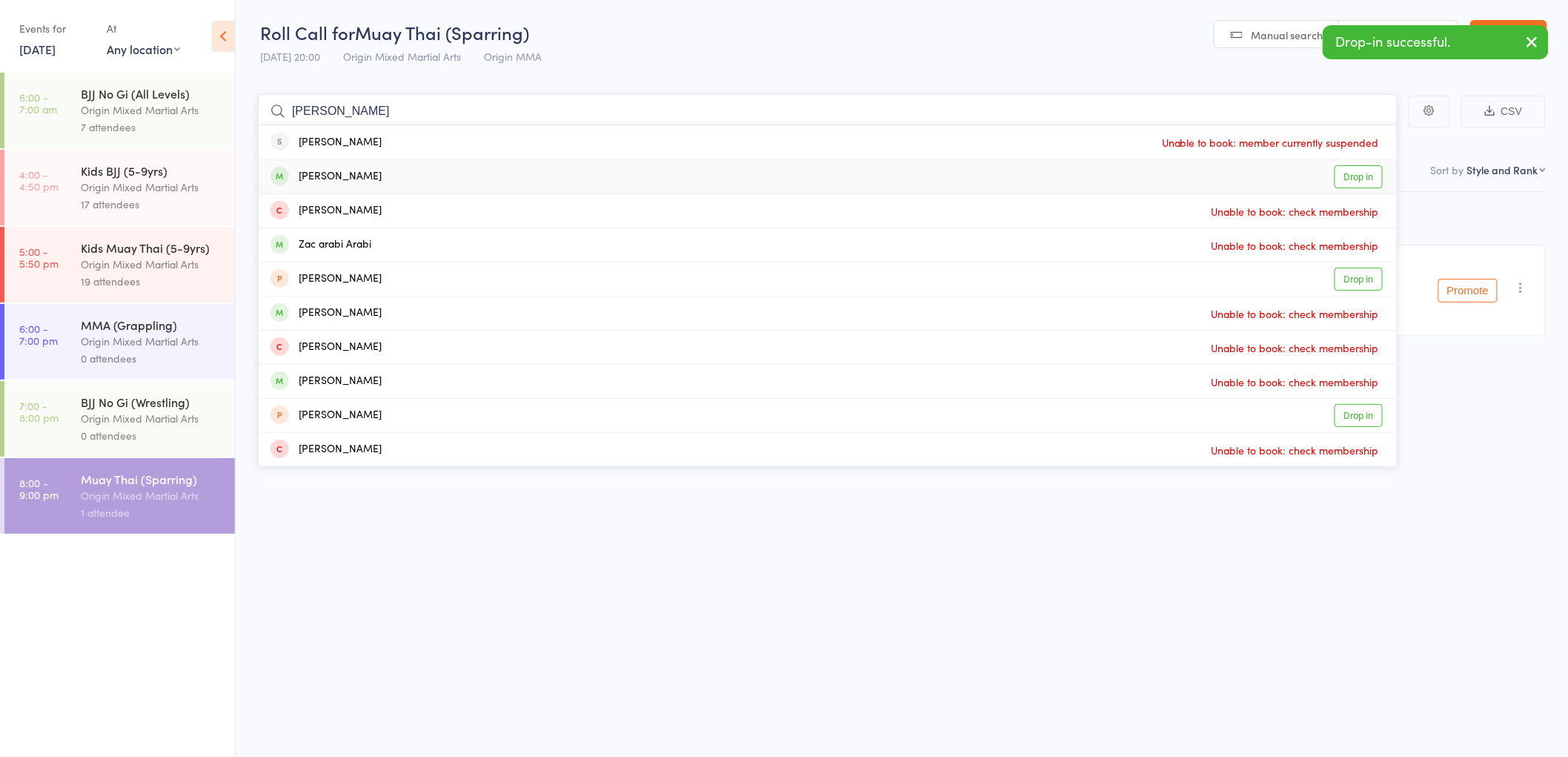
type input "zach"
click at [394, 175] on div "Zachary Jones Drop in" at bounding box center [827, 177] width 1138 height 33
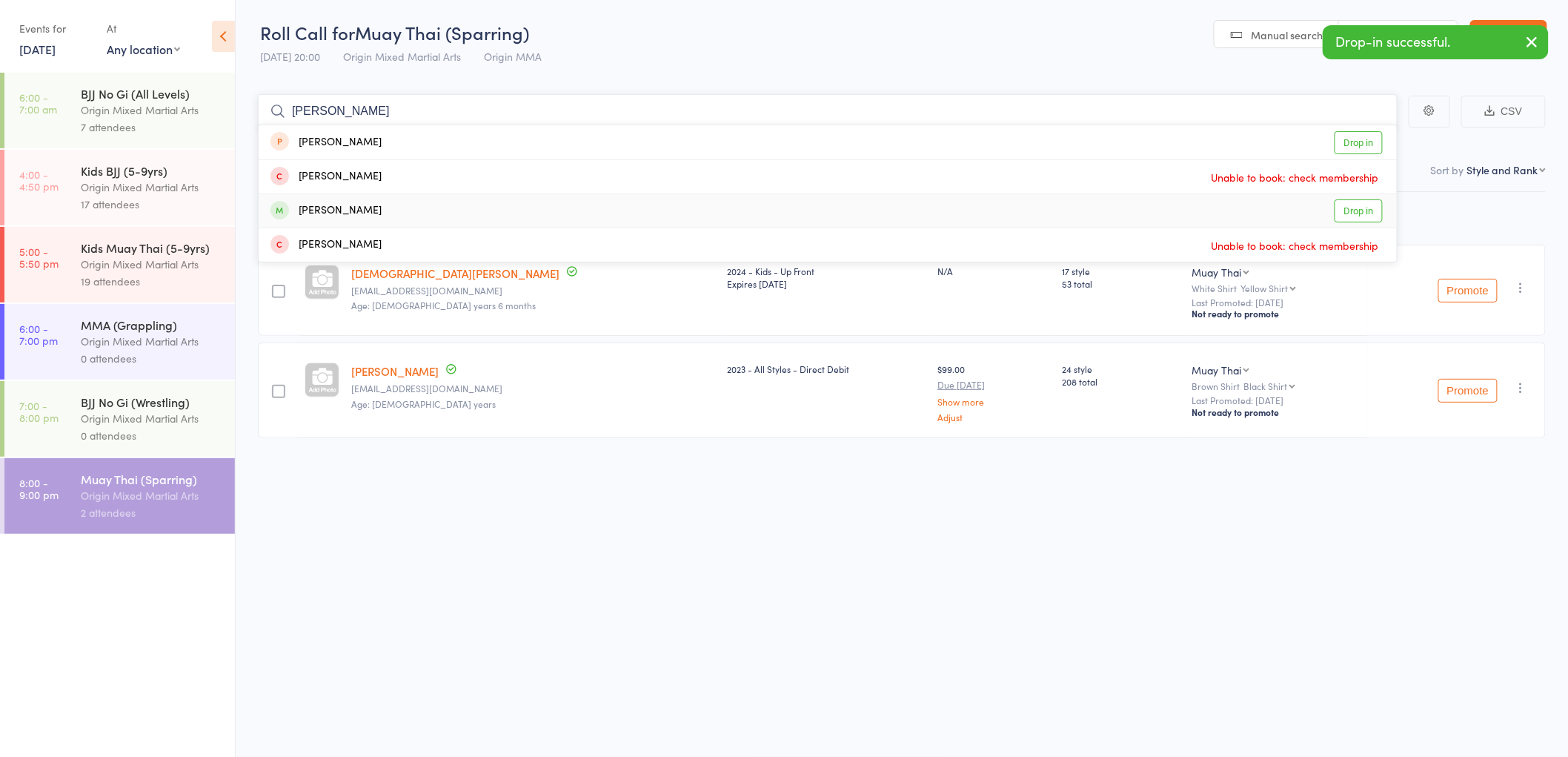
type input "tim"
click at [375, 202] on div "Timothy Li Drop in" at bounding box center [827, 211] width 1138 height 33
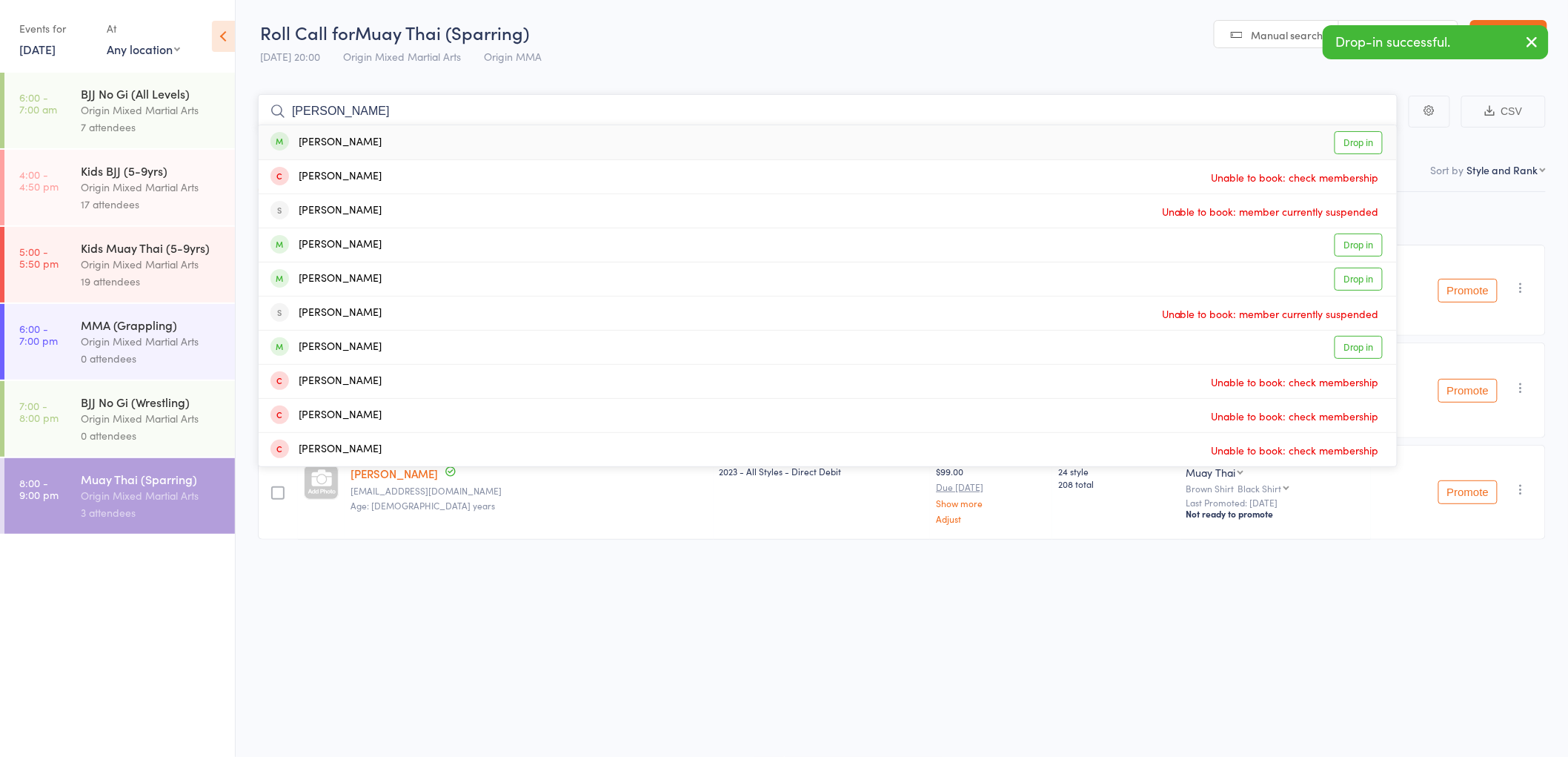
type input "ryan"
click at [375, 149] on div "Ryan Oh Drop in" at bounding box center [827, 142] width 1138 height 34
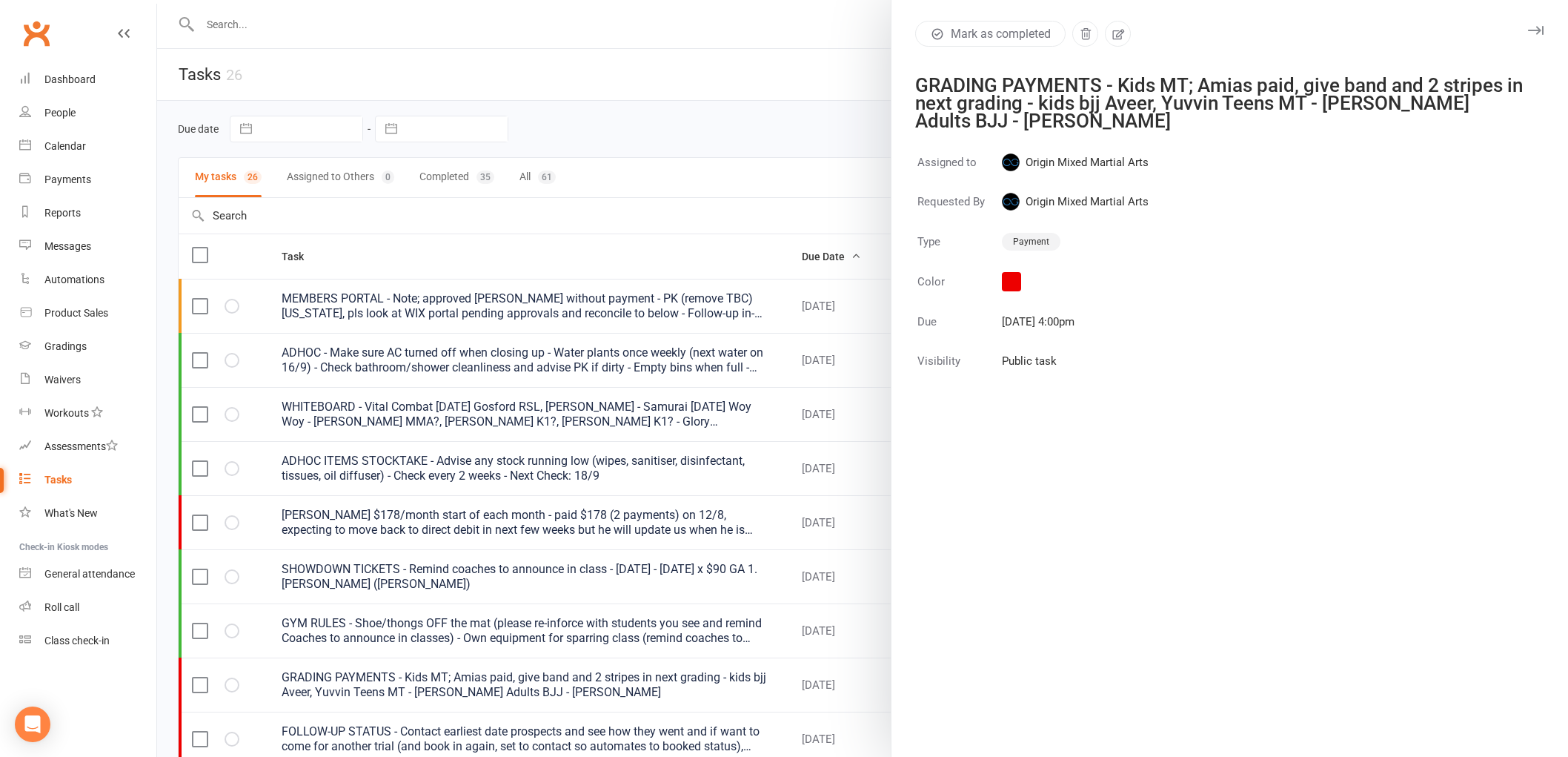
select select "started"
select select "waiting"
select select "started"
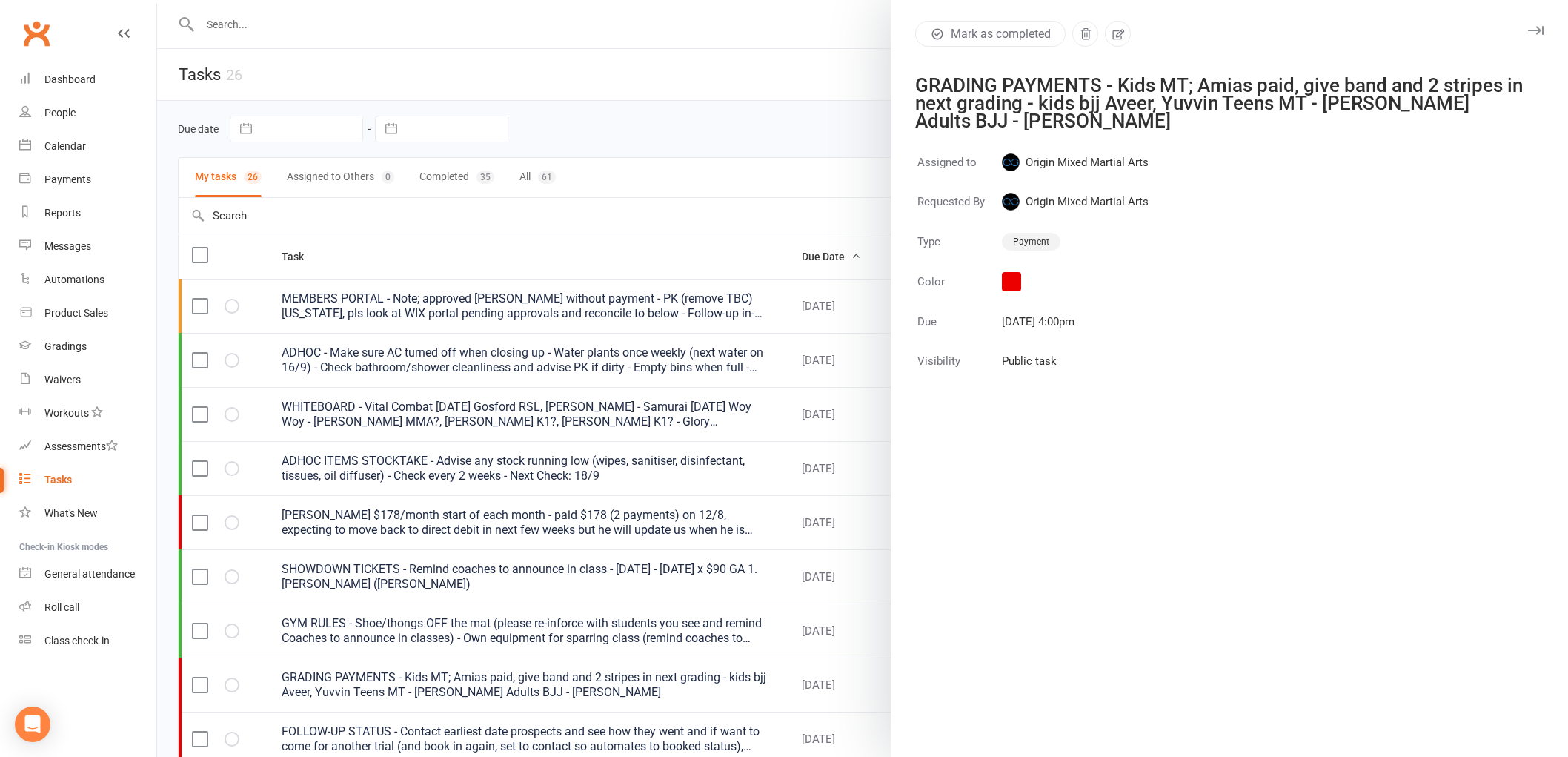
select select "waiting"
select select "started"
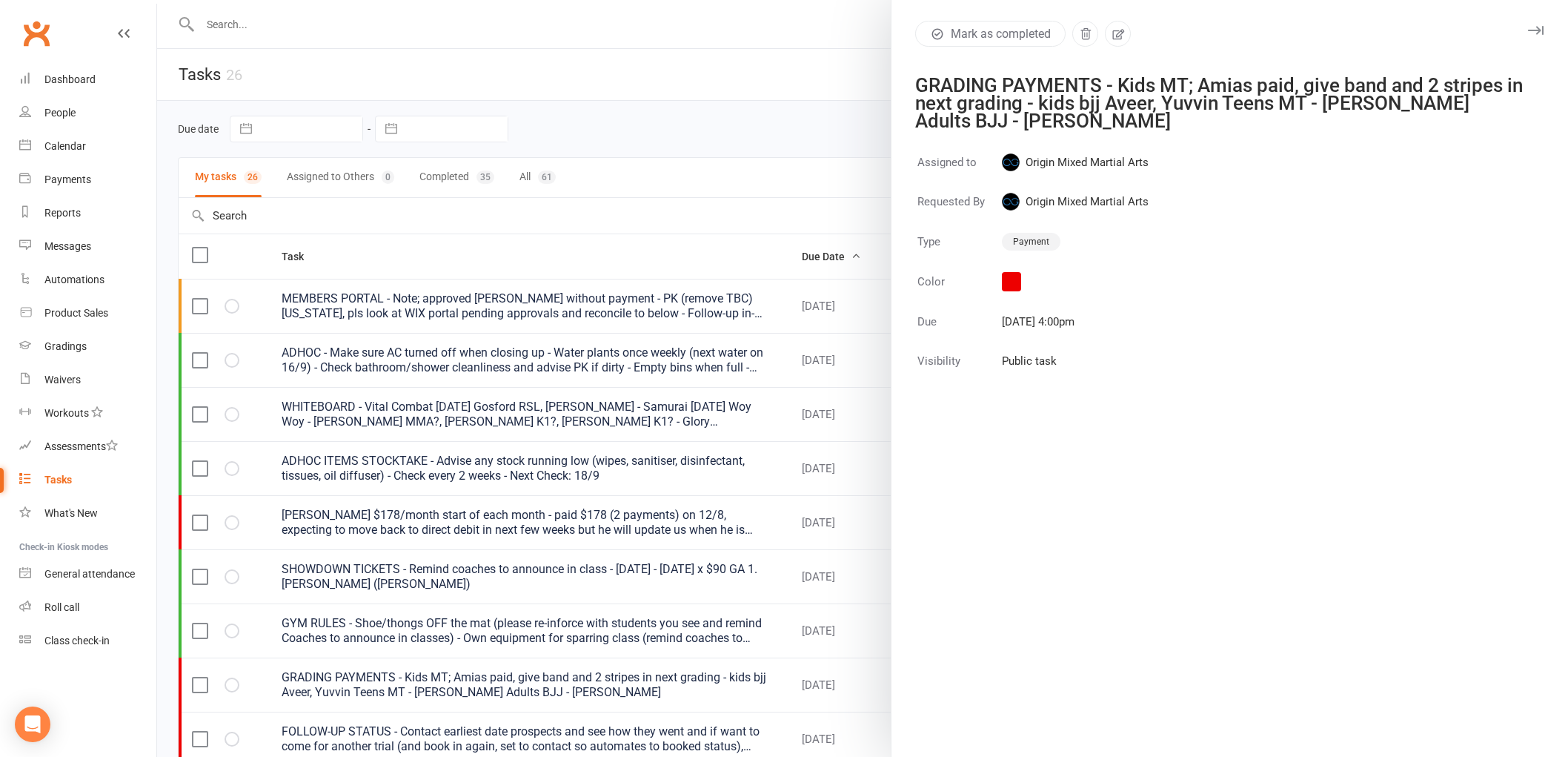
select select "started"
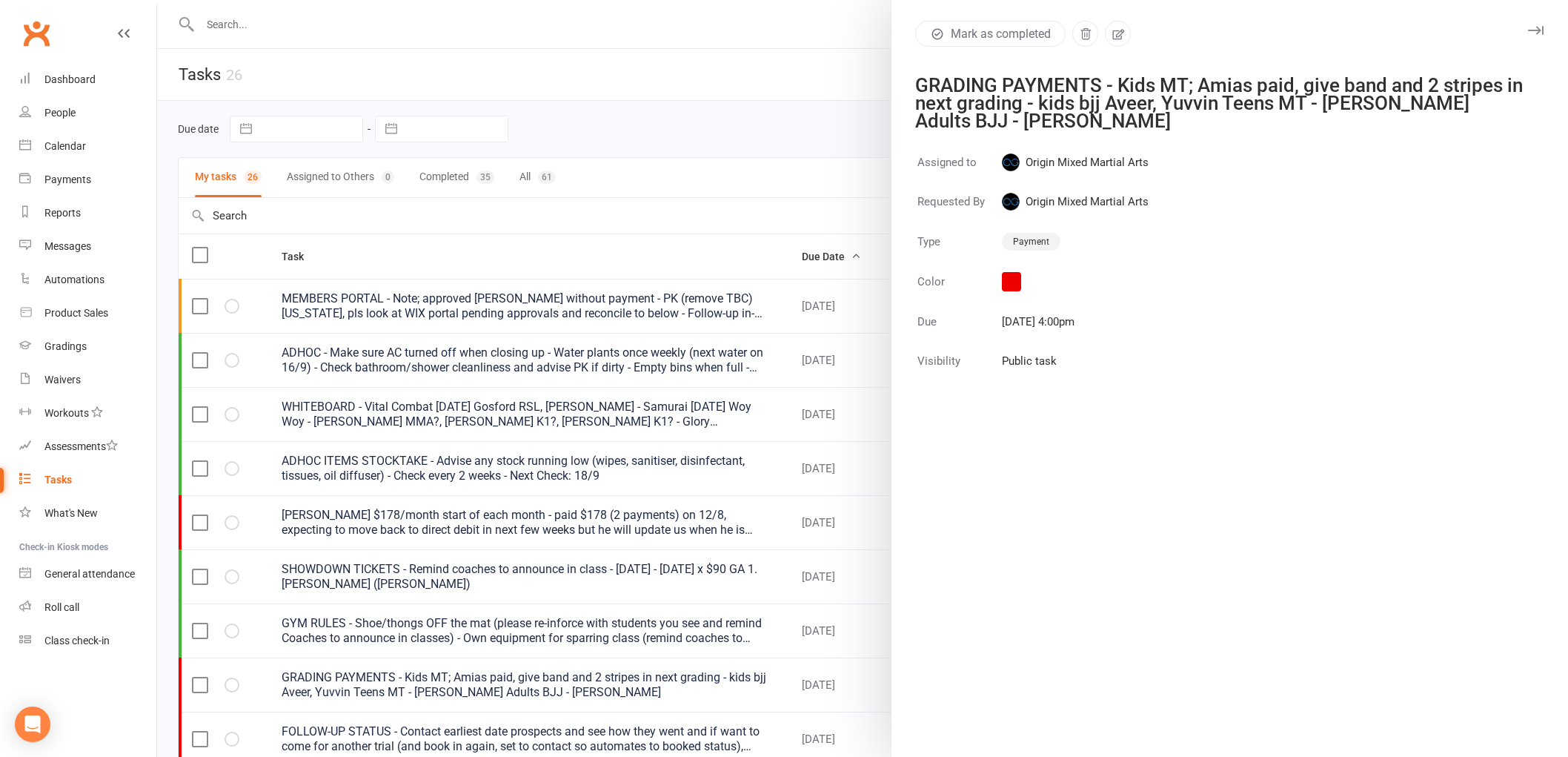
select select "waiting"
select select "started"
select select "waiting"
select select "started"
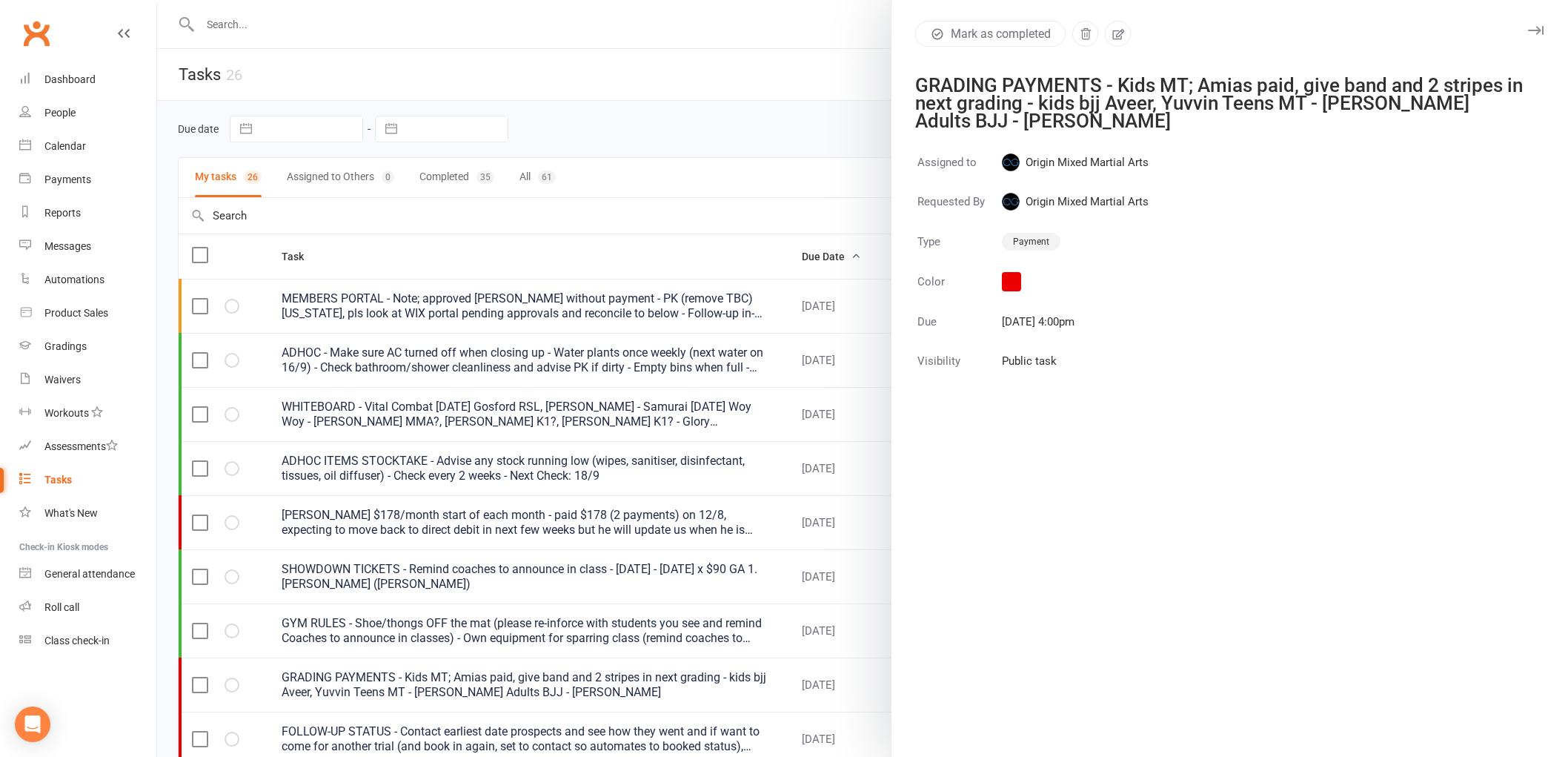
select select "started"
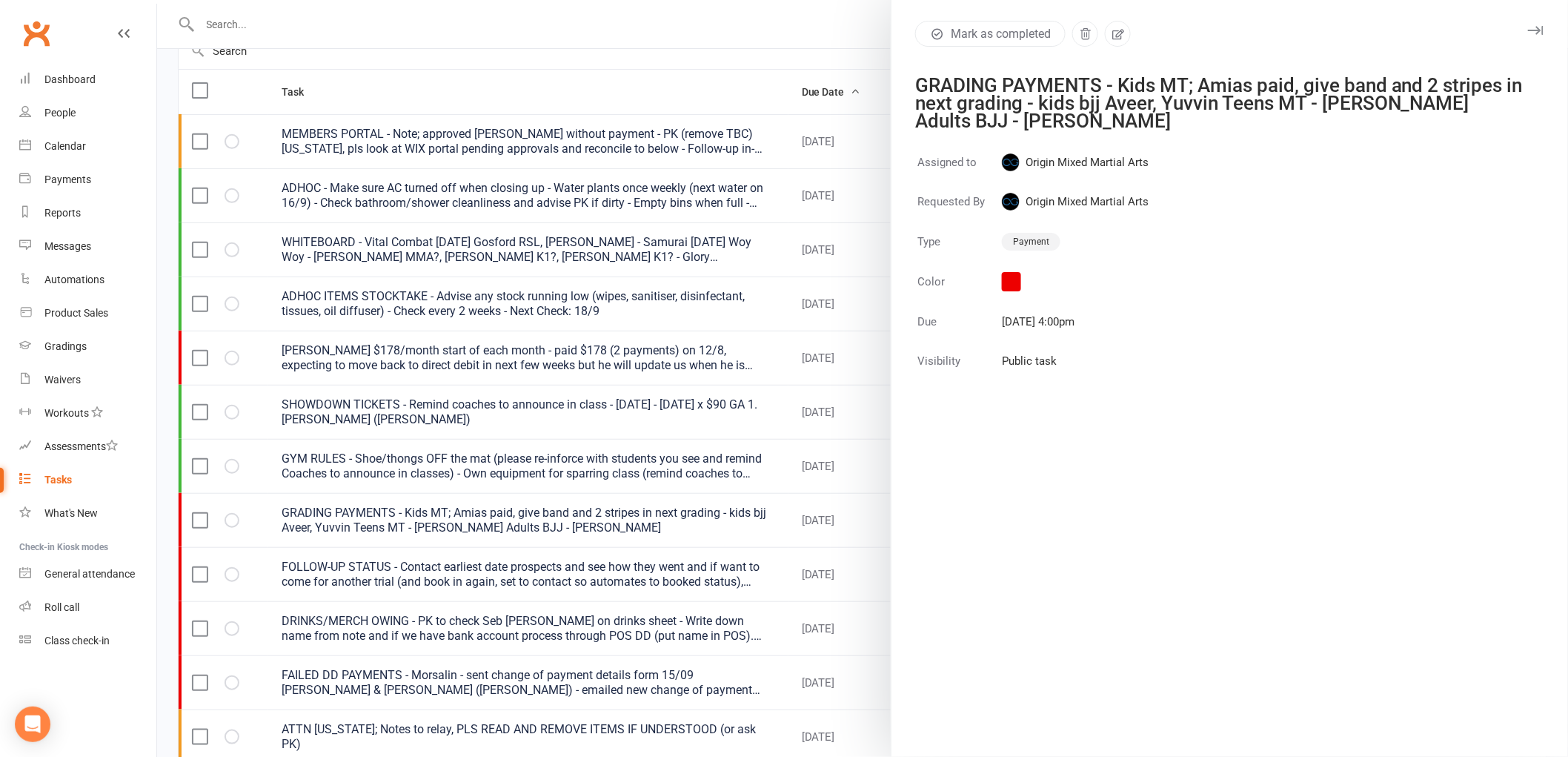
click at [832, 10] on div at bounding box center [862, 378] width 1410 height 757
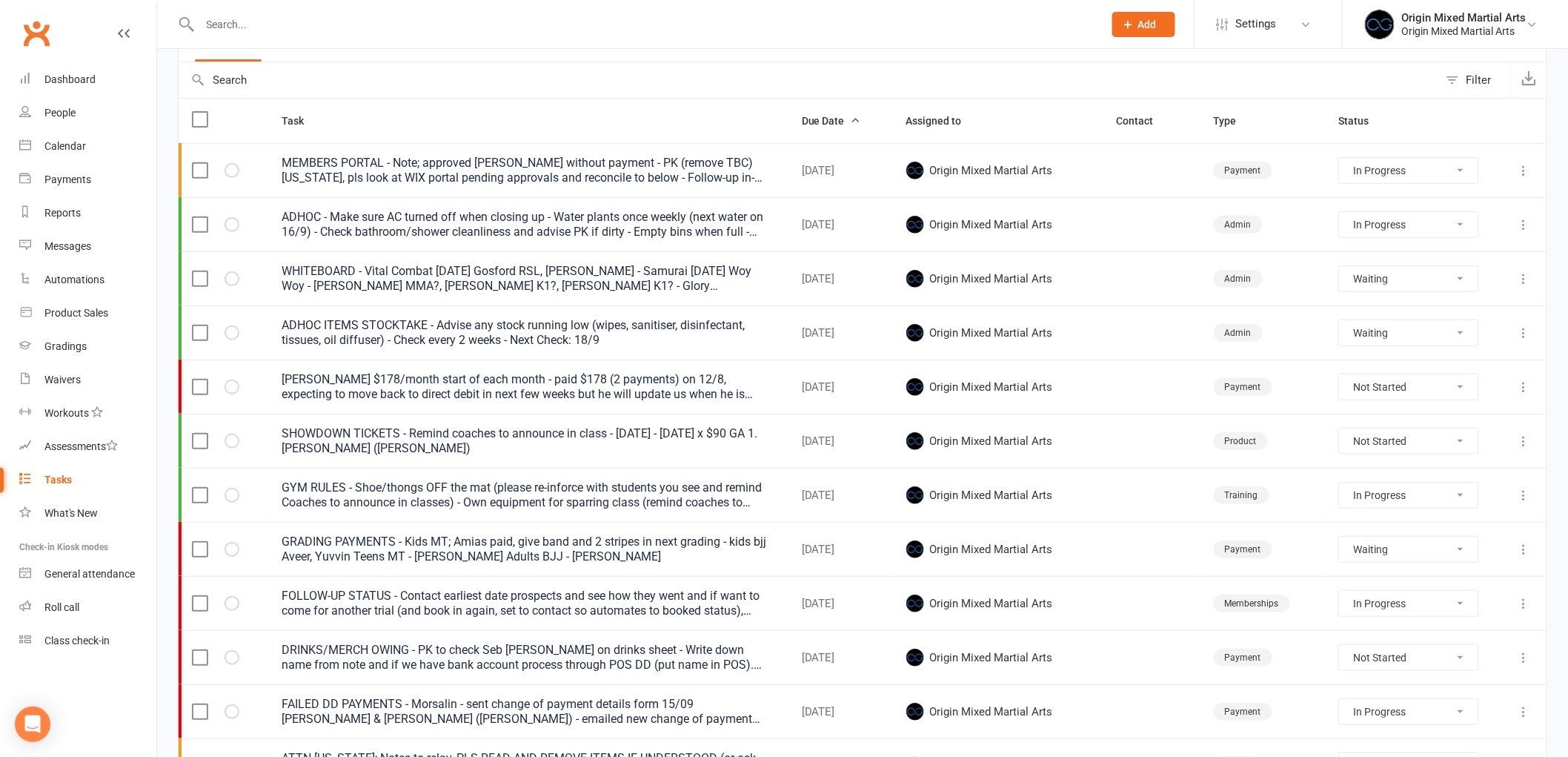
scroll to position [164, 0]
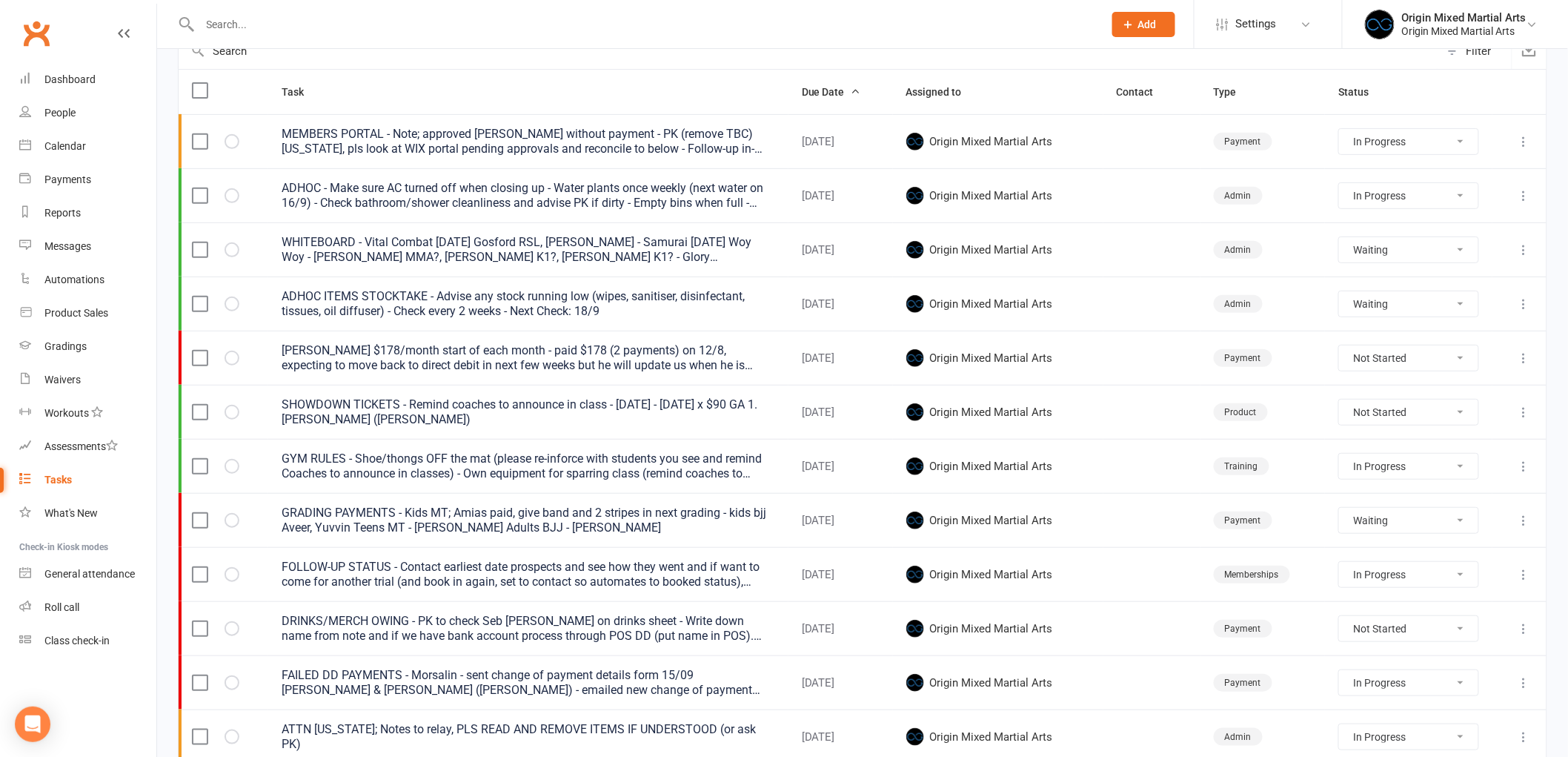
click at [1524, 525] on icon at bounding box center [1524, 520] width 15 height 15
click at [1468, 584] on link "Edit" at bounding box center [1446, 581] width 147 height 30
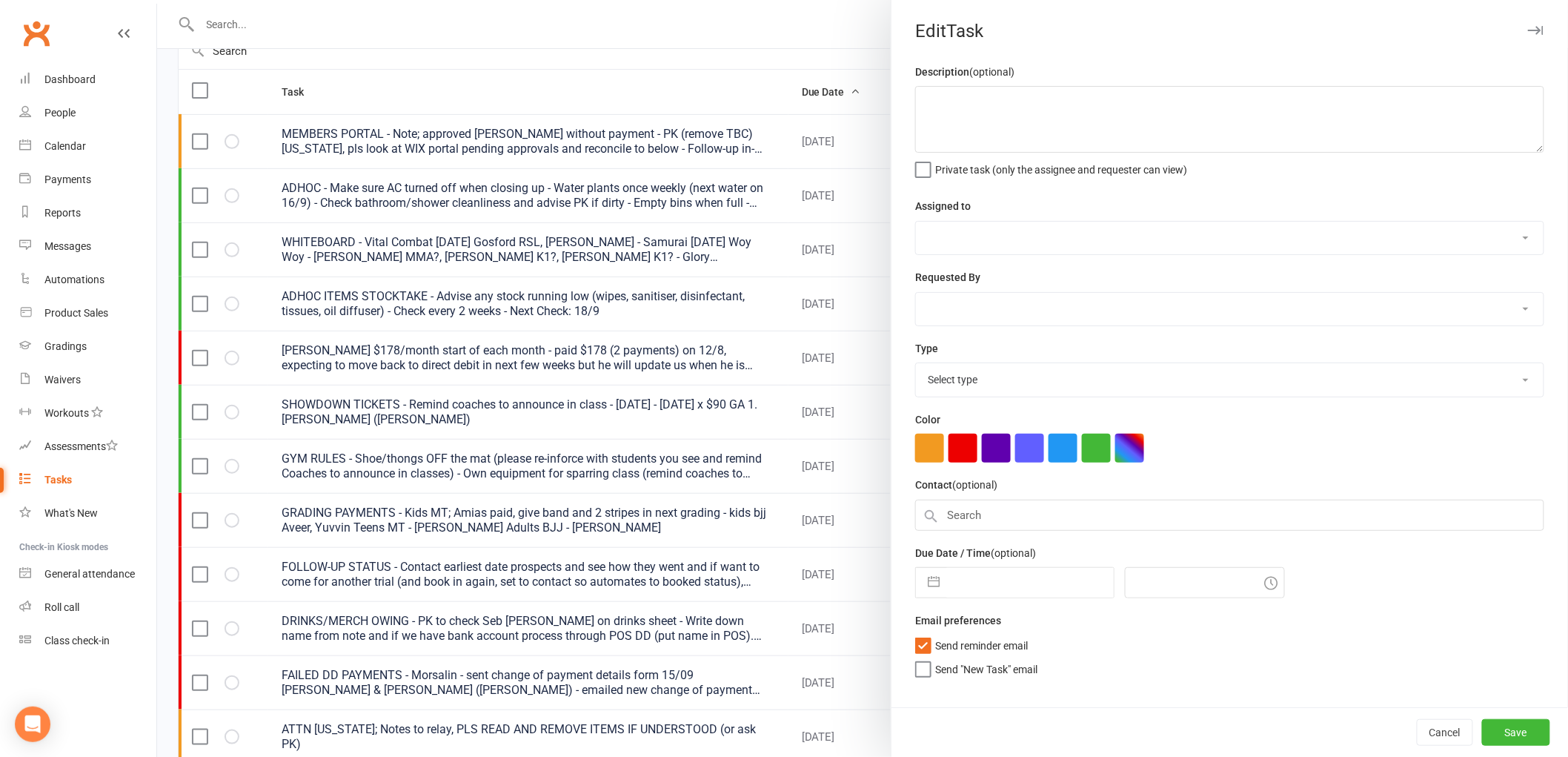
type textarea "GRADING PAYMENTS - Kids MT; Amias paid, give band and 2 stripes in next grading…"
select select "43946"
type input "18 Sep 2025"
type input "4:00pm"
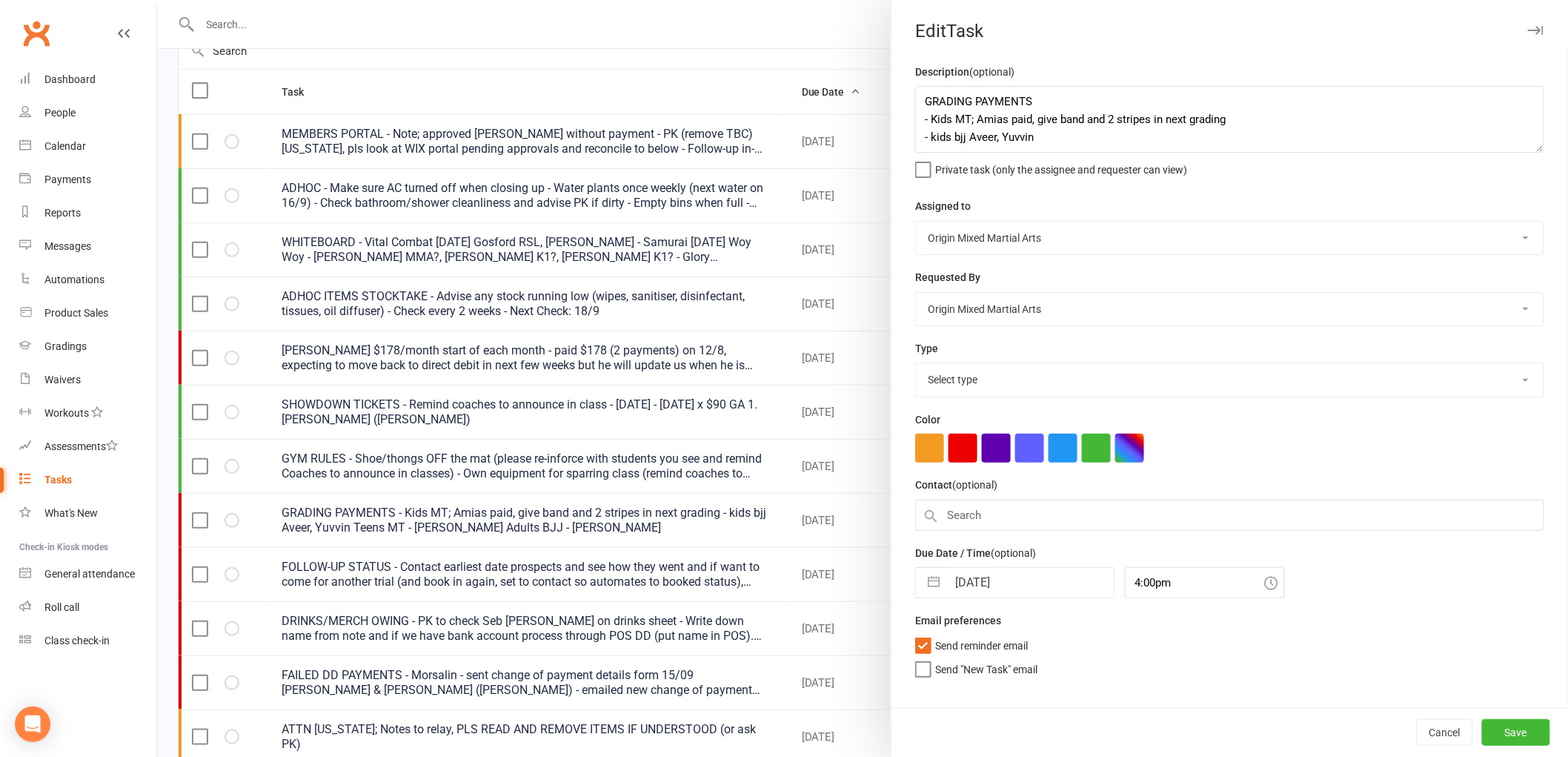
select select "24254"
drag, startPoint x: 1227, startPoint y: 117, endPoint x: 915, endPoint y: 115, distance: 312.0
click at [915, 115] on textarea "GRADING PAYMENTS - Kids MT; Amias paid, give band and 2 stripes in next grading…" at bounding box center [1230, 119] width 629 height 66
click at [957, 119] on textarea "GRADING PAYMENTS - kids bjj Aveer, Yuvvin Teens MT - Lindsay Barakat Adults BJJ…" at bounding box center [1230, 119] width 629 height 66
click at [928, 113] on textarea "GRADING PAYMENTS - kids BJJ; Aveer, Yuvvin Teens MT - Lindsay Barakat Adults BJ…" at bounding box center [1230, 119] width 629 height 66
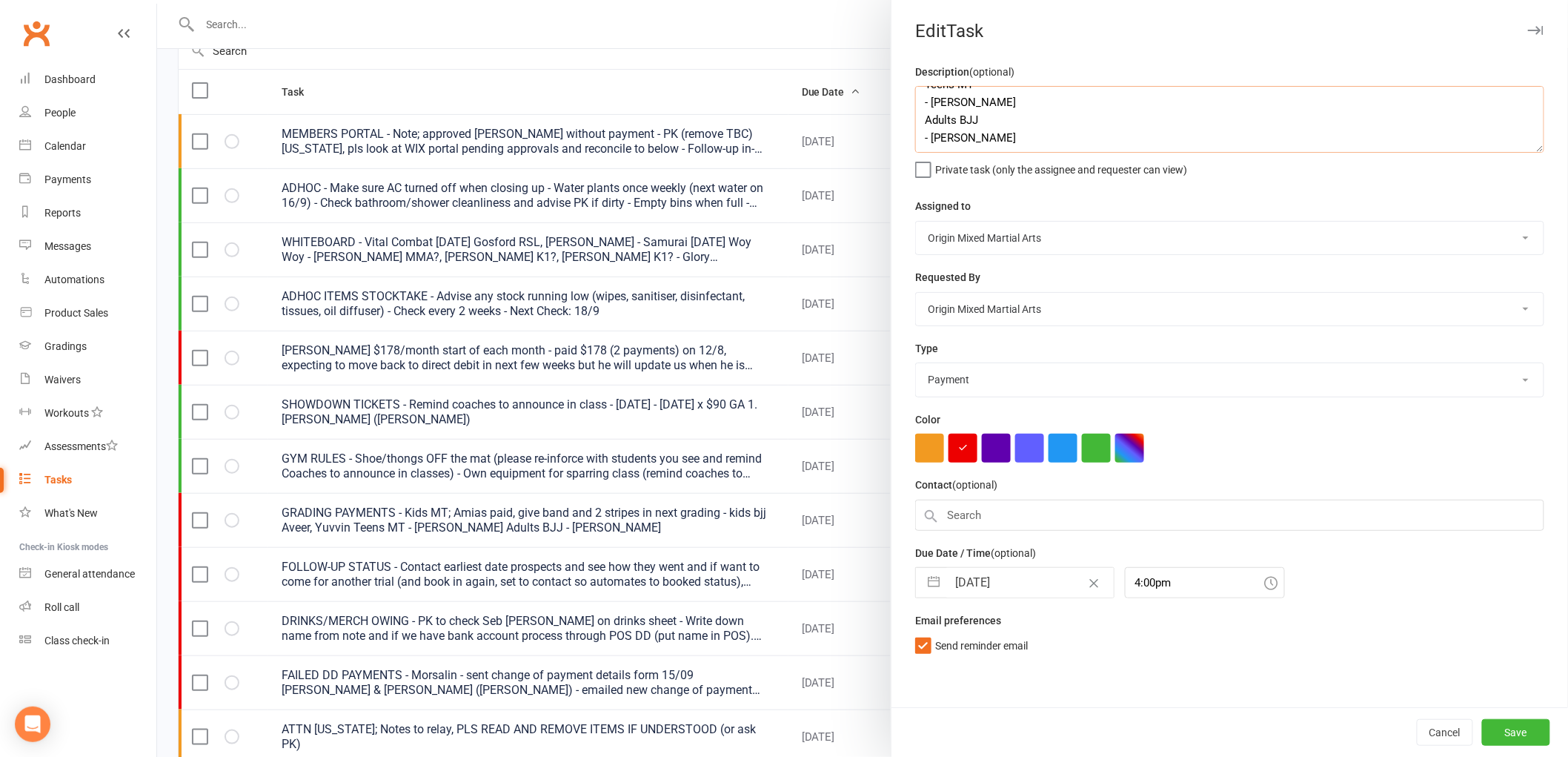
scroll to position [0, 0]
click at [973, 115] on textarea "GRADING PAYMENTS - Kids BJJ; Aveer, Yuvvin Teens MT - Lindsay Barakat Adults BJ…" at bounding box center [1230, 119] width 629 height 66
click at [925, 117] on textarea "GRADING PAYMENTS - Kids BJJ Aveer, Yuvvin Teens MT - Lindsay Barakat Adults BJJ…" at bounding box center [1230, 119] width 629 height 66
click at [919, 141] on textarea "GRADING PAYMENTS Kids BJJ Aveer, Yuvvin Teens MT - Lindsay Barakat Adults BJJ -…" at bounding box center [1230, 119] width 629 height 66
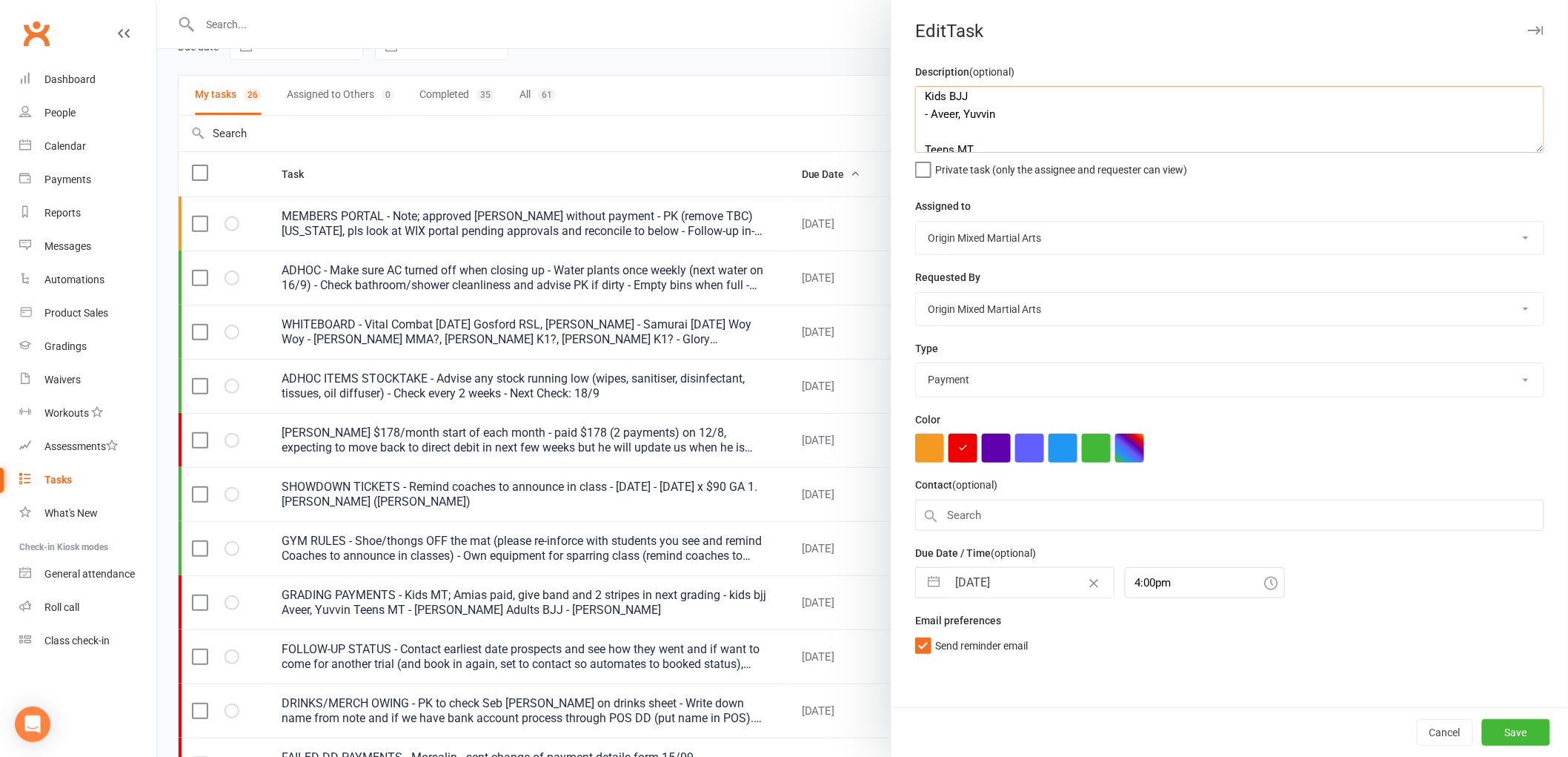
scroll to position [32, 0]
click at [951, 124] on textarea "GRADING PAYMENTS Kids BJJ - Aveer, Yuvvin Teens MT - Lindsay Barakat Adults BJJ…" at bounding box center [1230, 119] width 629 height 66
drag, startPoint x: 1017, startPoint y: 105, endPoint x: 976, endPoint y: 104, distance: 41.0
click at [976, 104] on textarea "GRADING PAYMENTS Kids BJJ - Aveer, Yuvvin Teens MT - Lindsay Barakat Adults BJJ…" at bounding box center [1230, 119] width 629 height 66
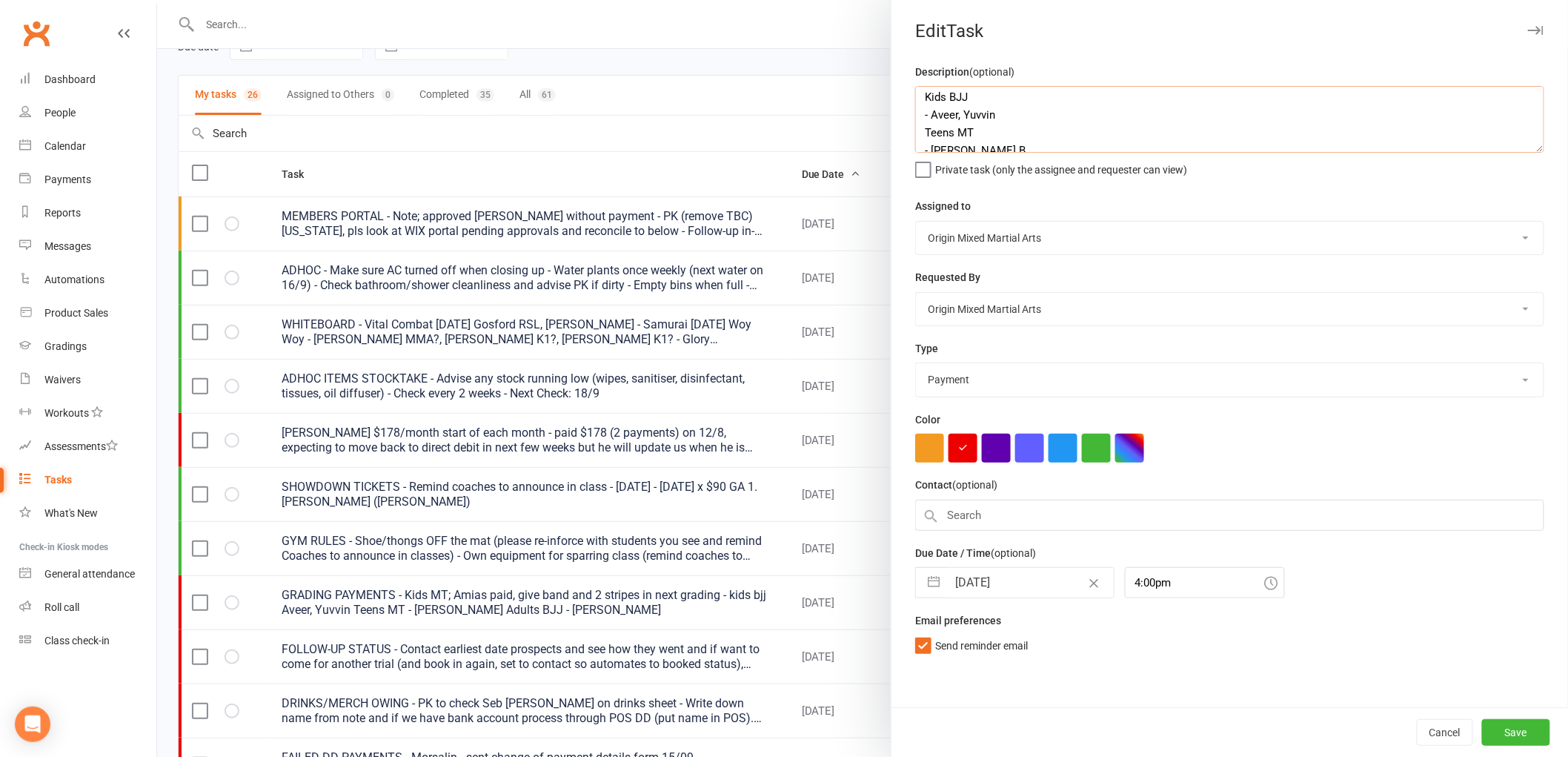
scroll to position [0, 0]
type textarea "GRADING PAYMENTS Kids BJJ - Aveer, Yuvvin Teens MT - Lindsay B Adults BJJ - Kev…"
click at [1495, 727] on button "Save" at bounding box center [1515, 732] width 68 height 27
select select "started"
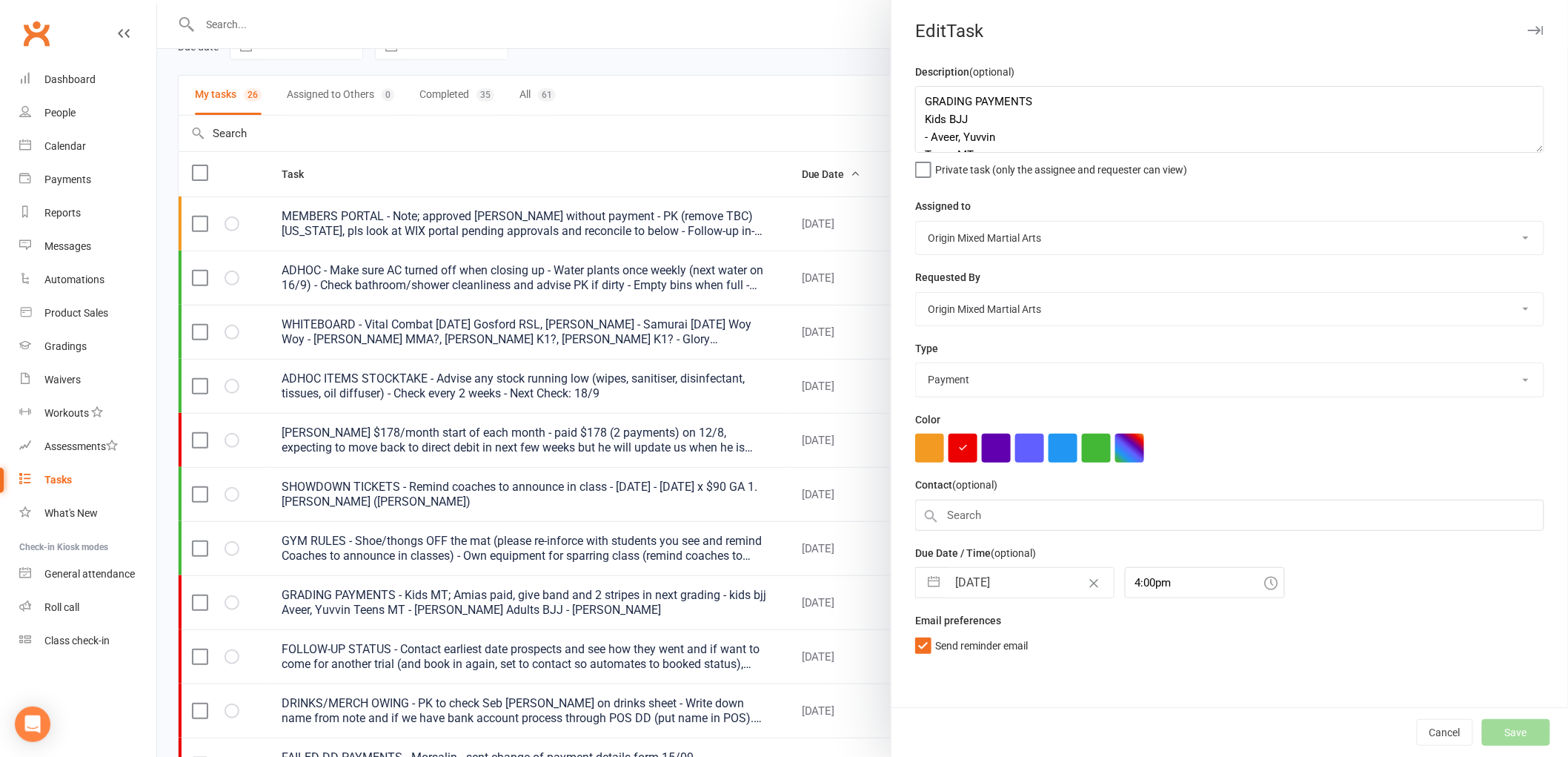
select select "waiting"
select select "started"
select select "waiting"
select select "started"
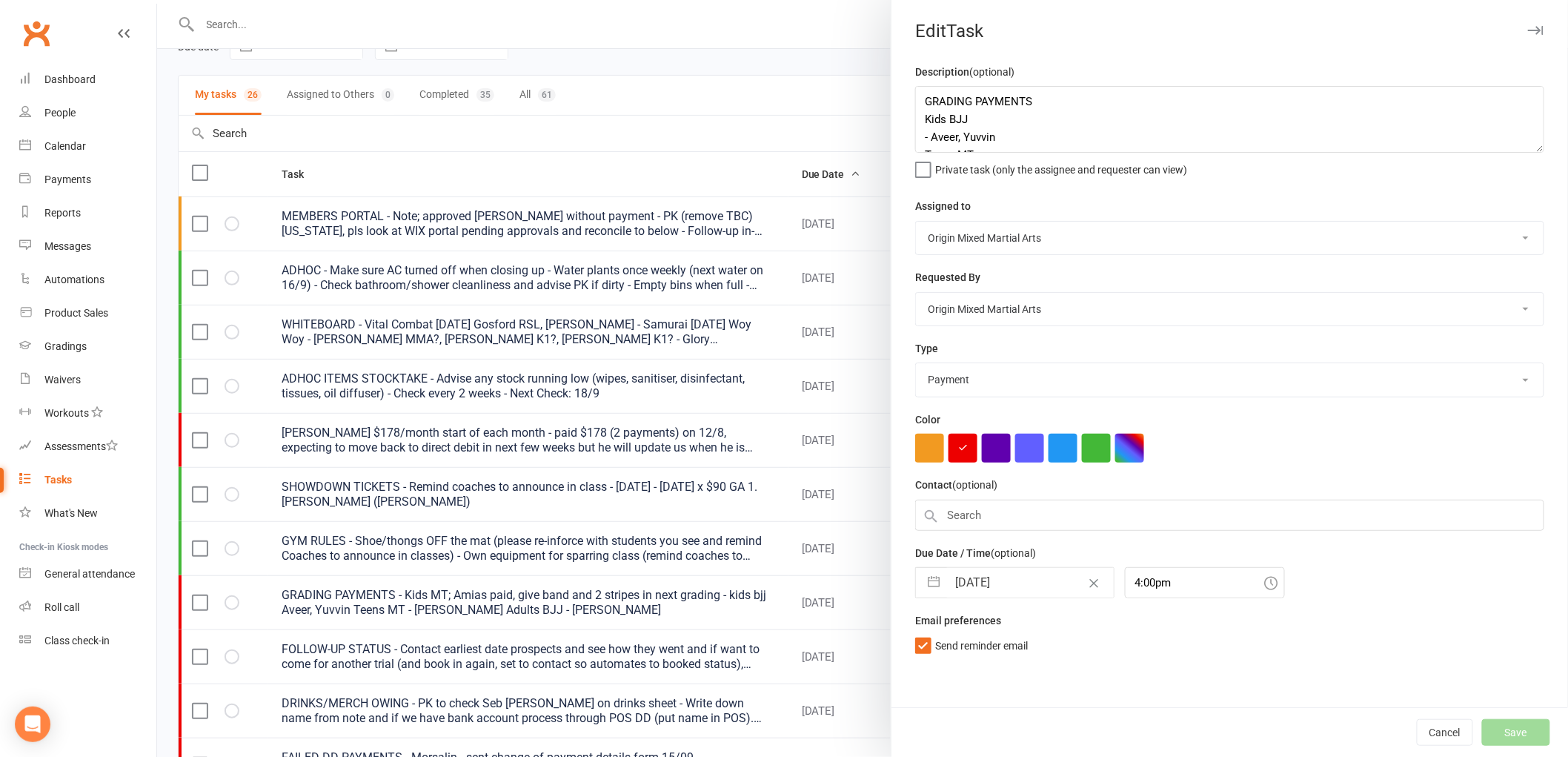
select select "started"
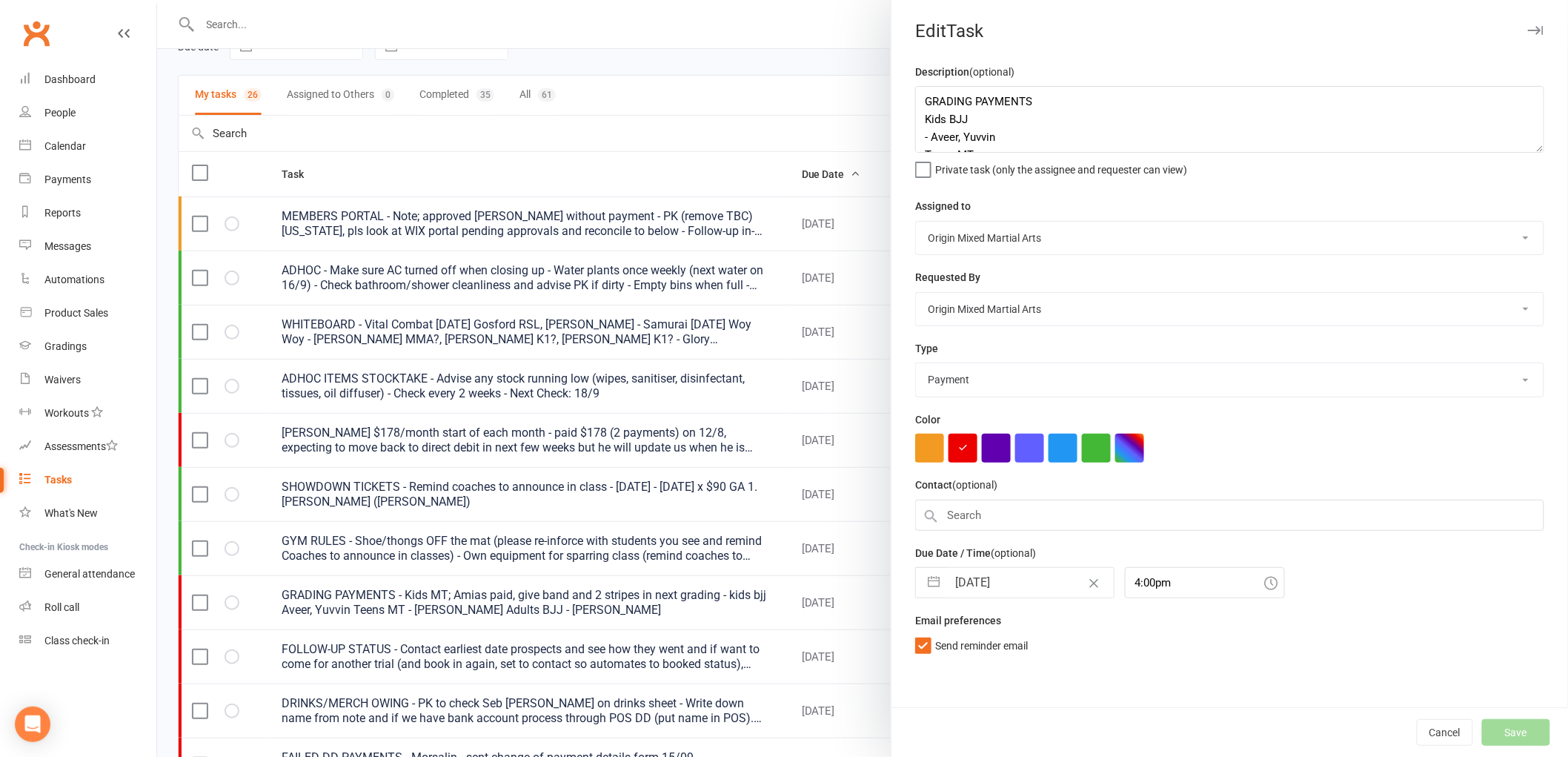
select select "started"
select select "waiting"
select select "started"
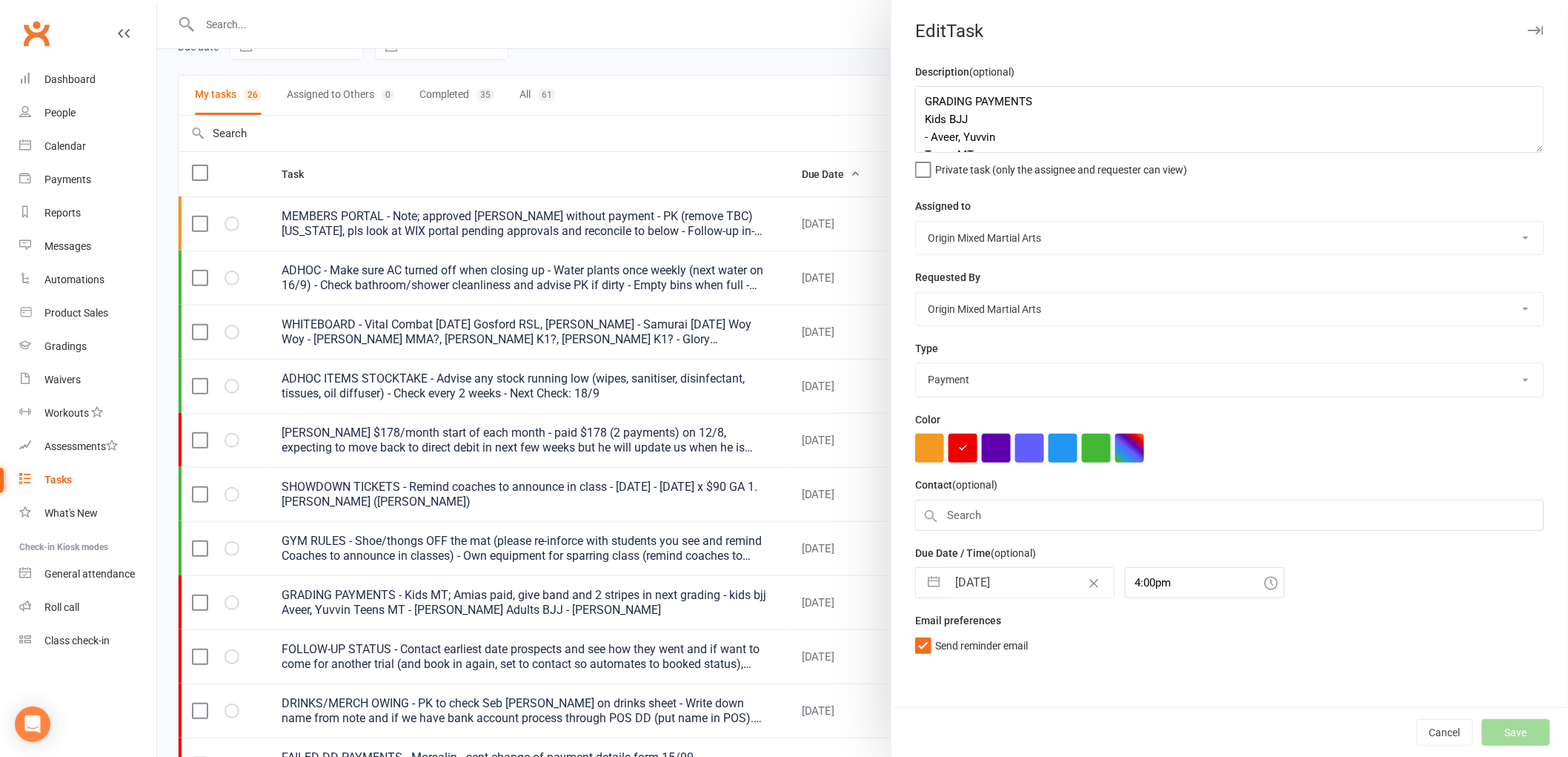
select select "waiting"
select select "started"
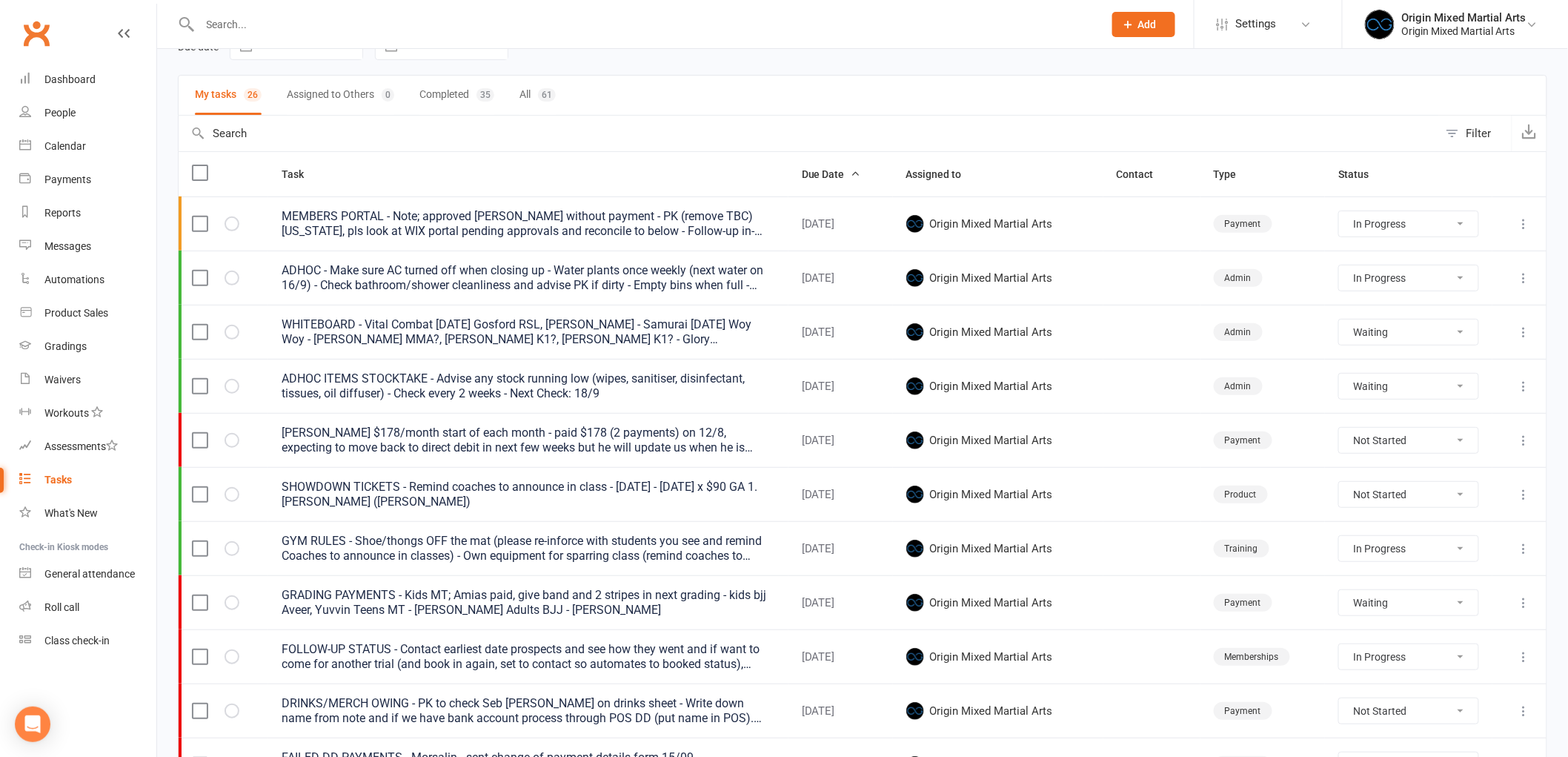
select select "started"
select select "waiting"
select select "started"
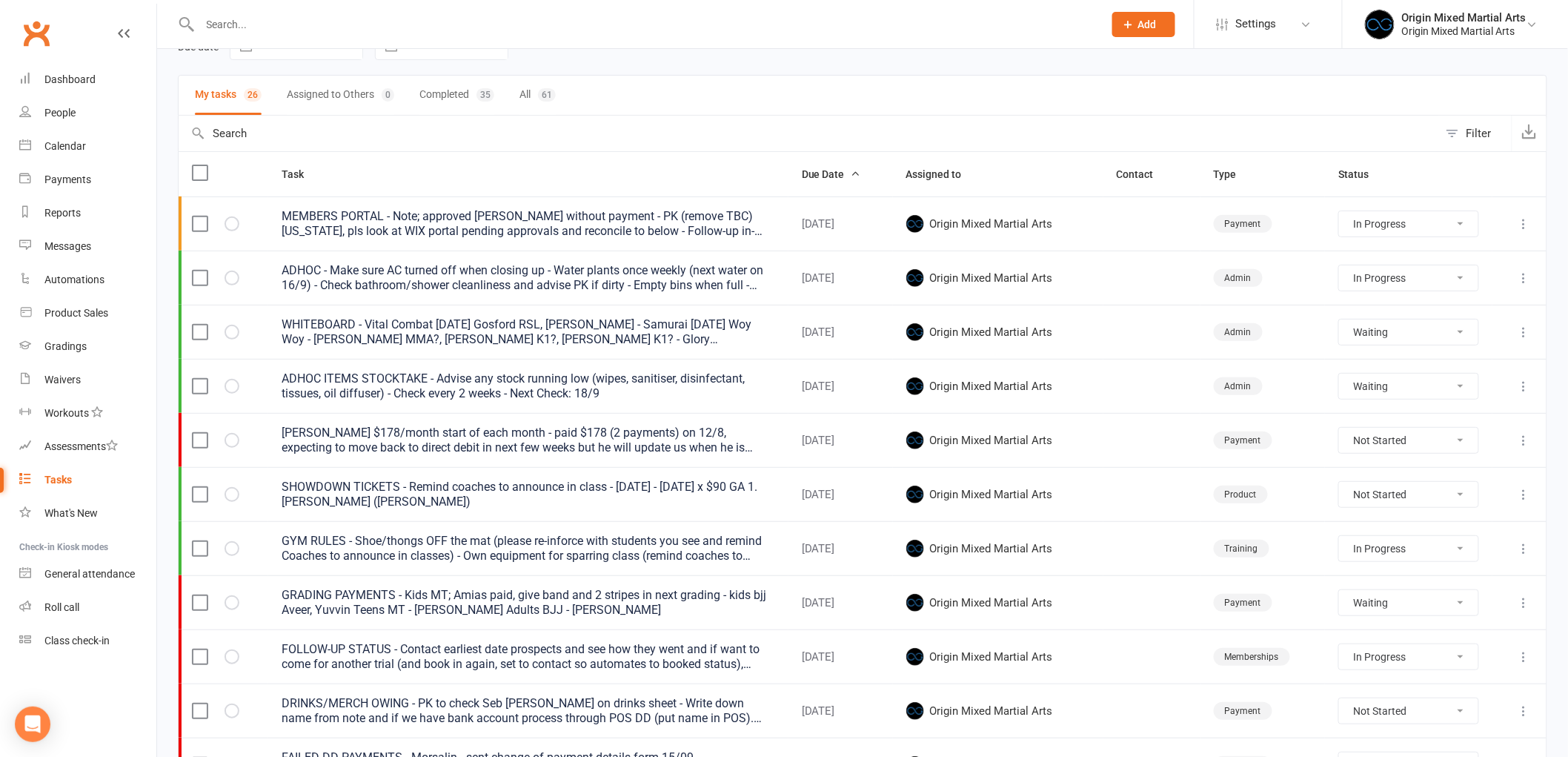
select select "waiting"
select select "started"
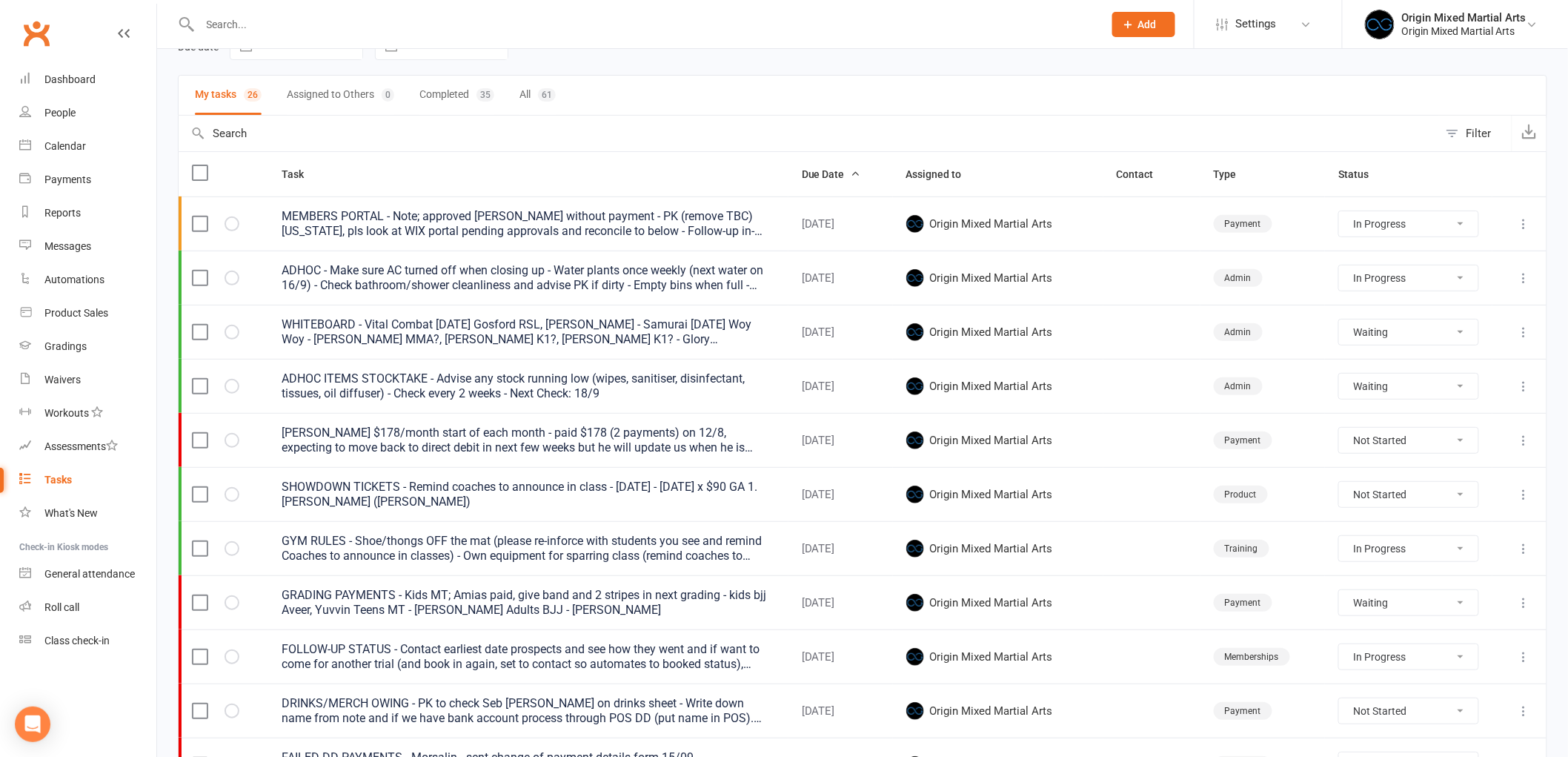
select select "started"
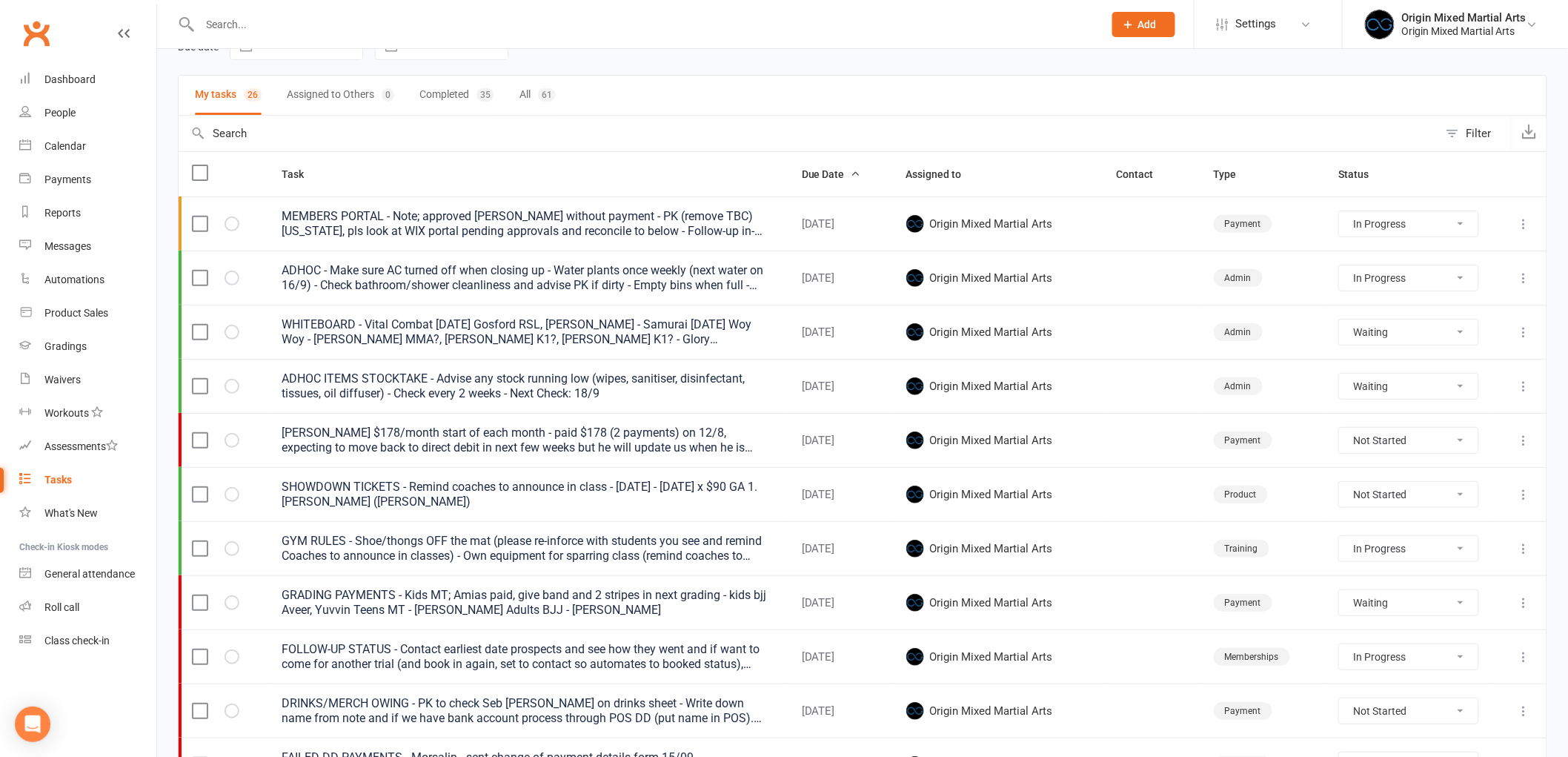
select select "waiting"
select select "started"
select select "waiting"
select select "started"
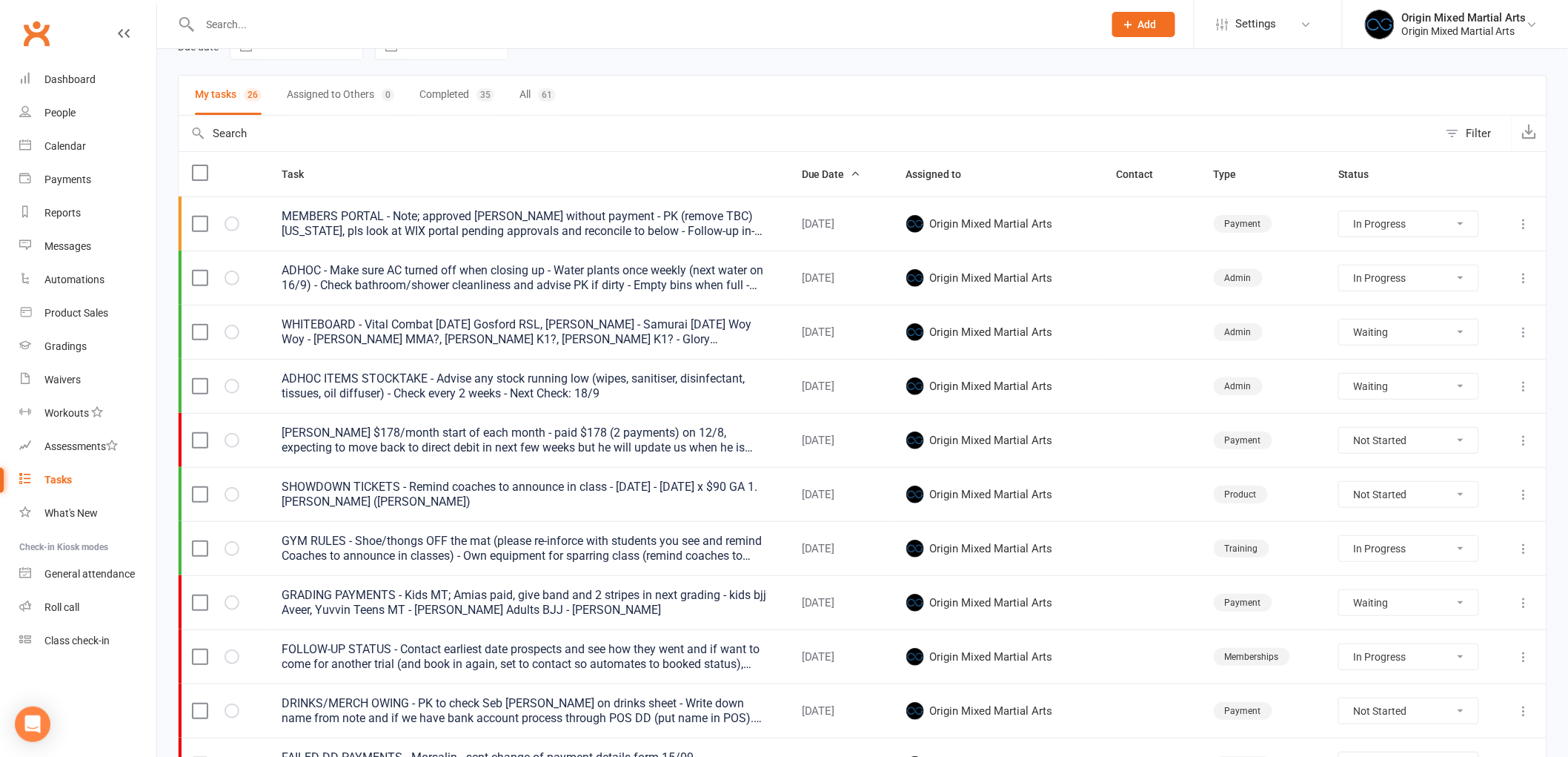
select select "started"
click at [1520, 602] on icon at bounding box center [1524, 602] width 15 height 15
click at [1443, 648] on link "Edit" at bounding box center [1446, 662] width 147 height 30
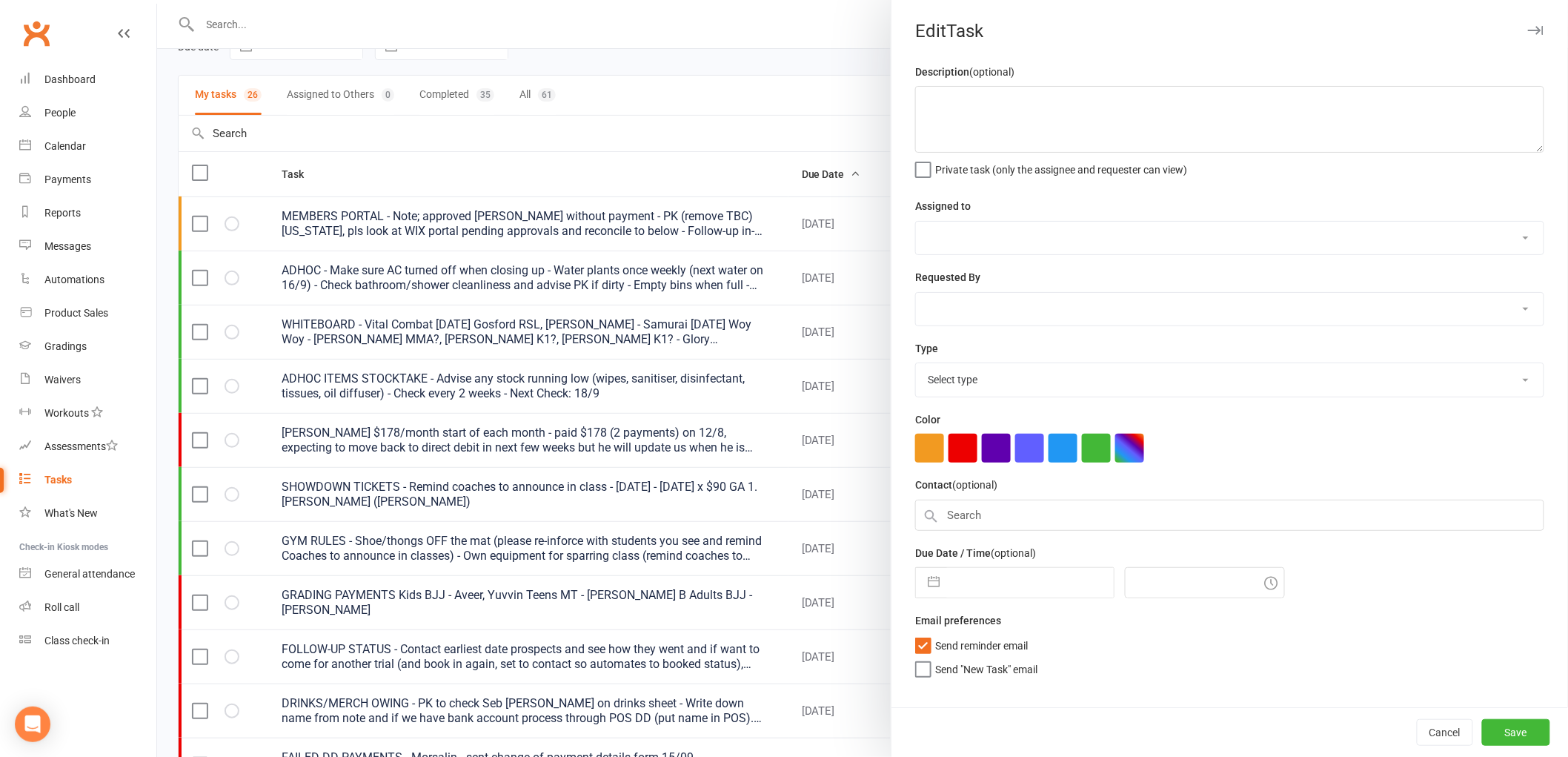
type textarea "GRADING PAYMENTS Kids BJJ - Aveer, Yuvvin Teens MT - Lindsay B Adults BJJ - Kev…"
select select "43946"
type input "18 Sep 2025"
type input "4:00pm"
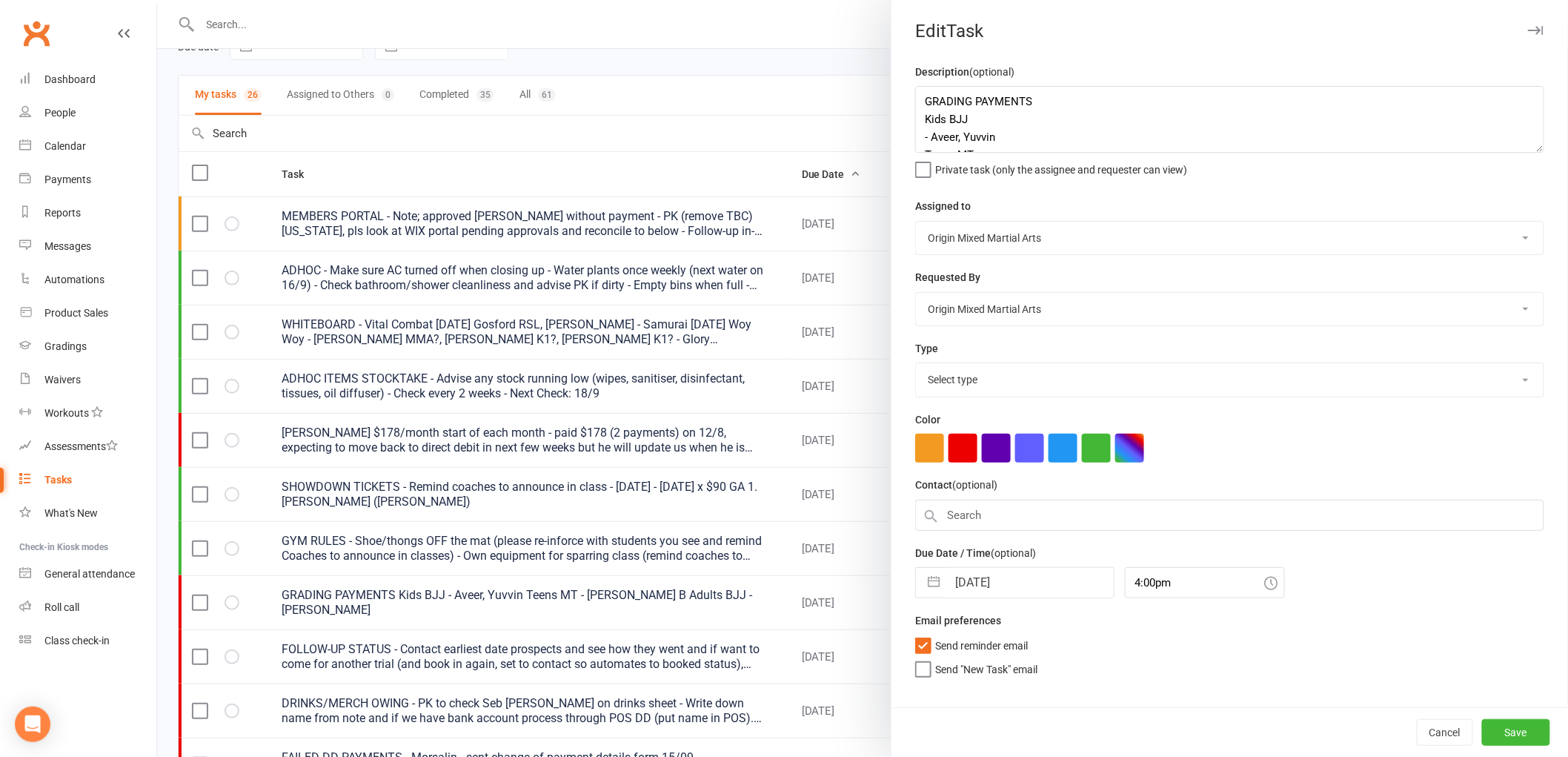
select select "24254"
click at [1022, 143] on textarea "GRADING PAYMENTS Kids BJJ - Aveer, Yuvvin Teens MT - Lindsay B Adults BJJ - Kev…" at bounding box center [1230, 119] width 629 height 66
type textarea "GRADING PAYMENTS Kids BJJ - Aveer, Yuvvin Kids MT - Mya M Teens MT - Lindsay B …"
click at [1492, 727] on button "Save" at bounding box center [1515, 732] width 68 height 27
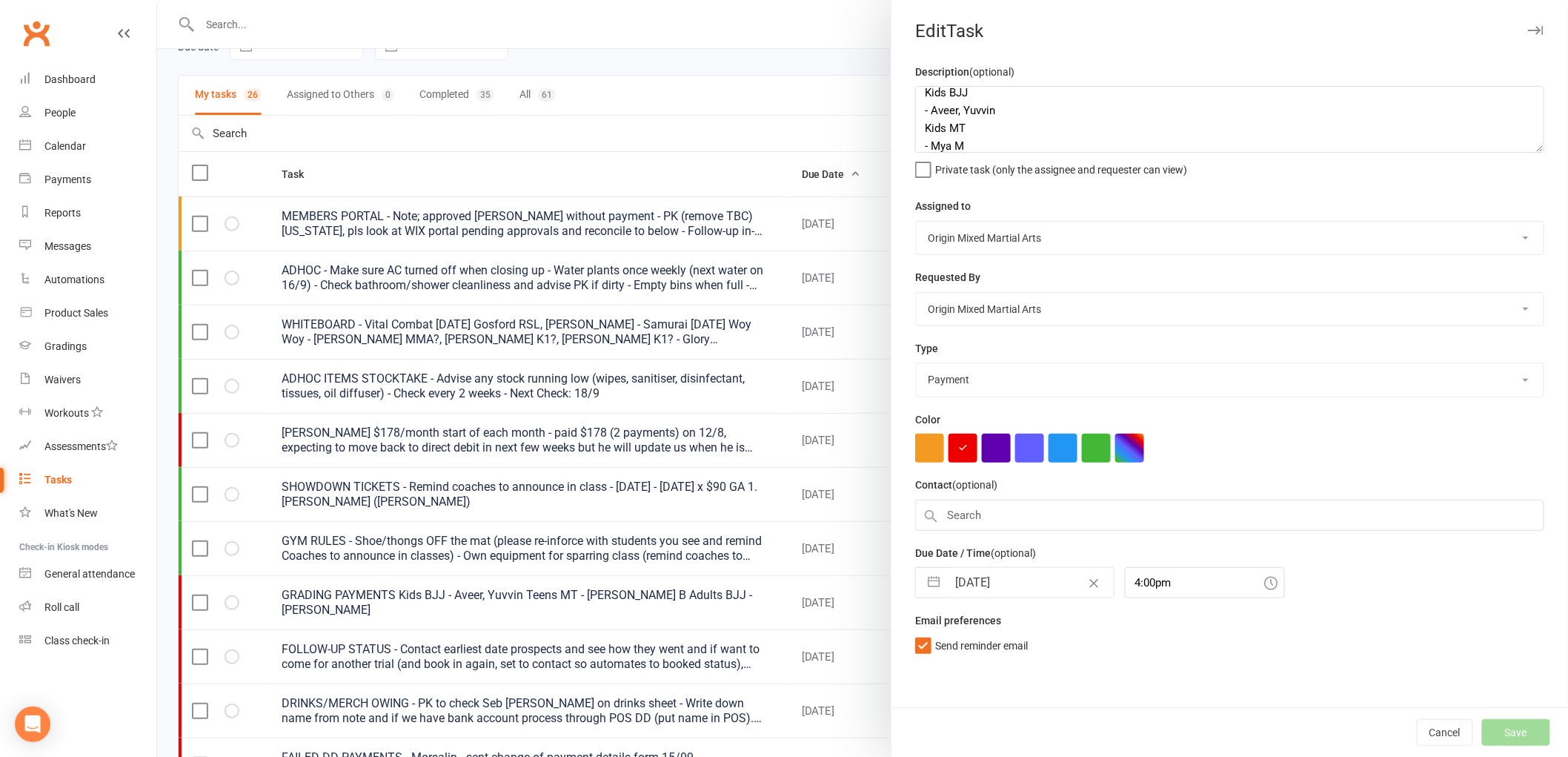
select select "started"
select select "waiting"
select select "started"
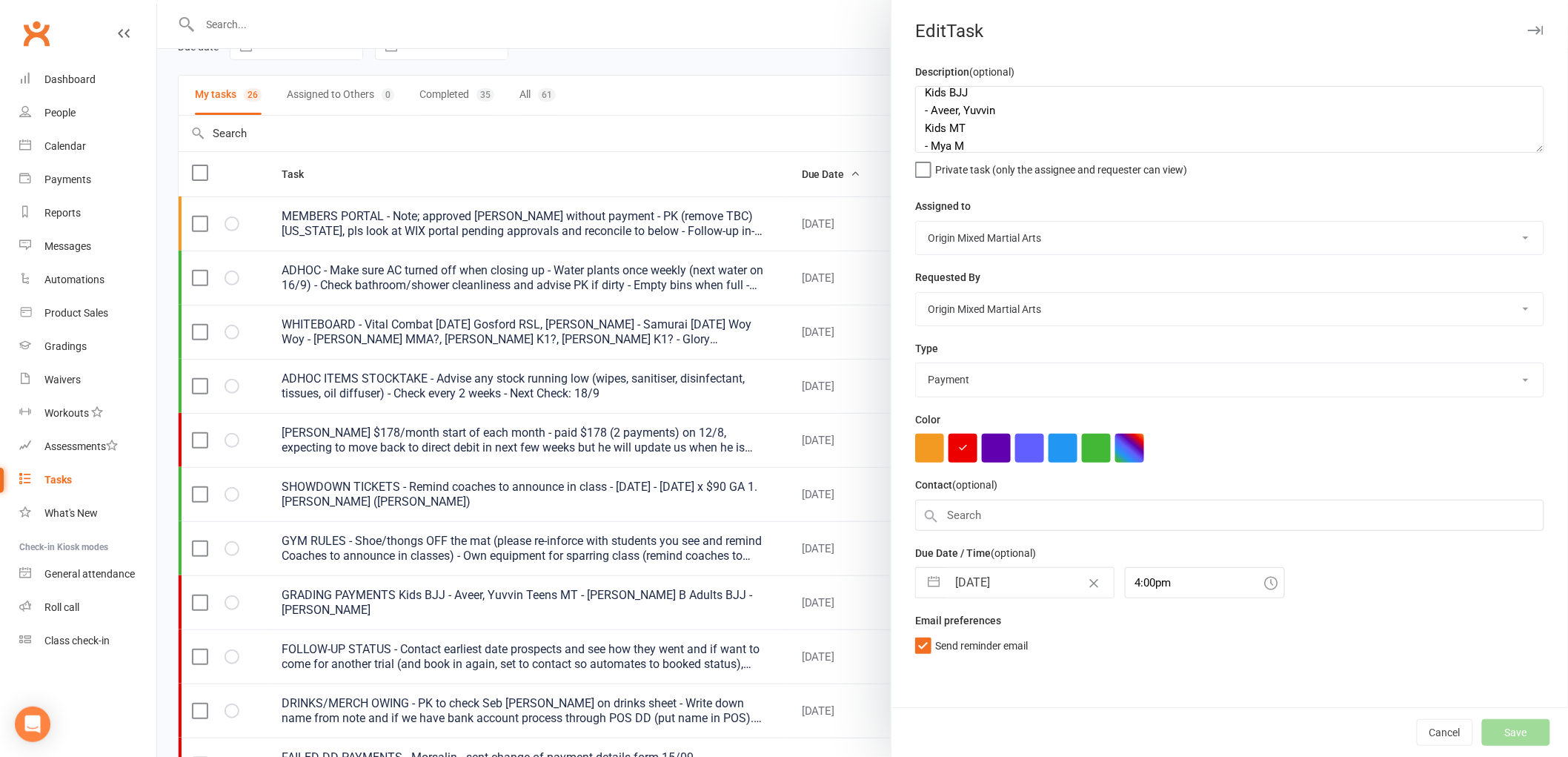
select select "waiting"
select select "started"
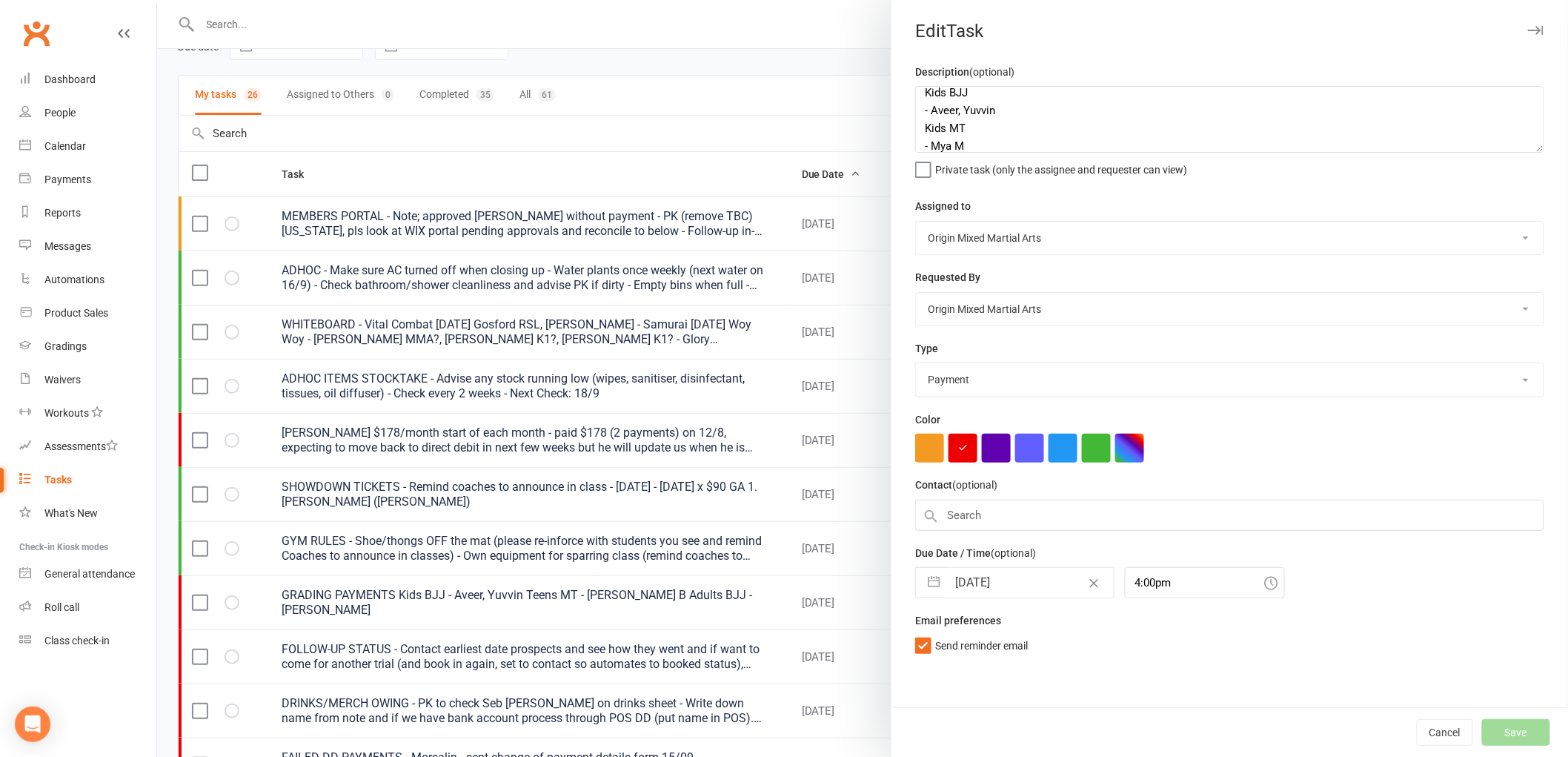
select select "started"
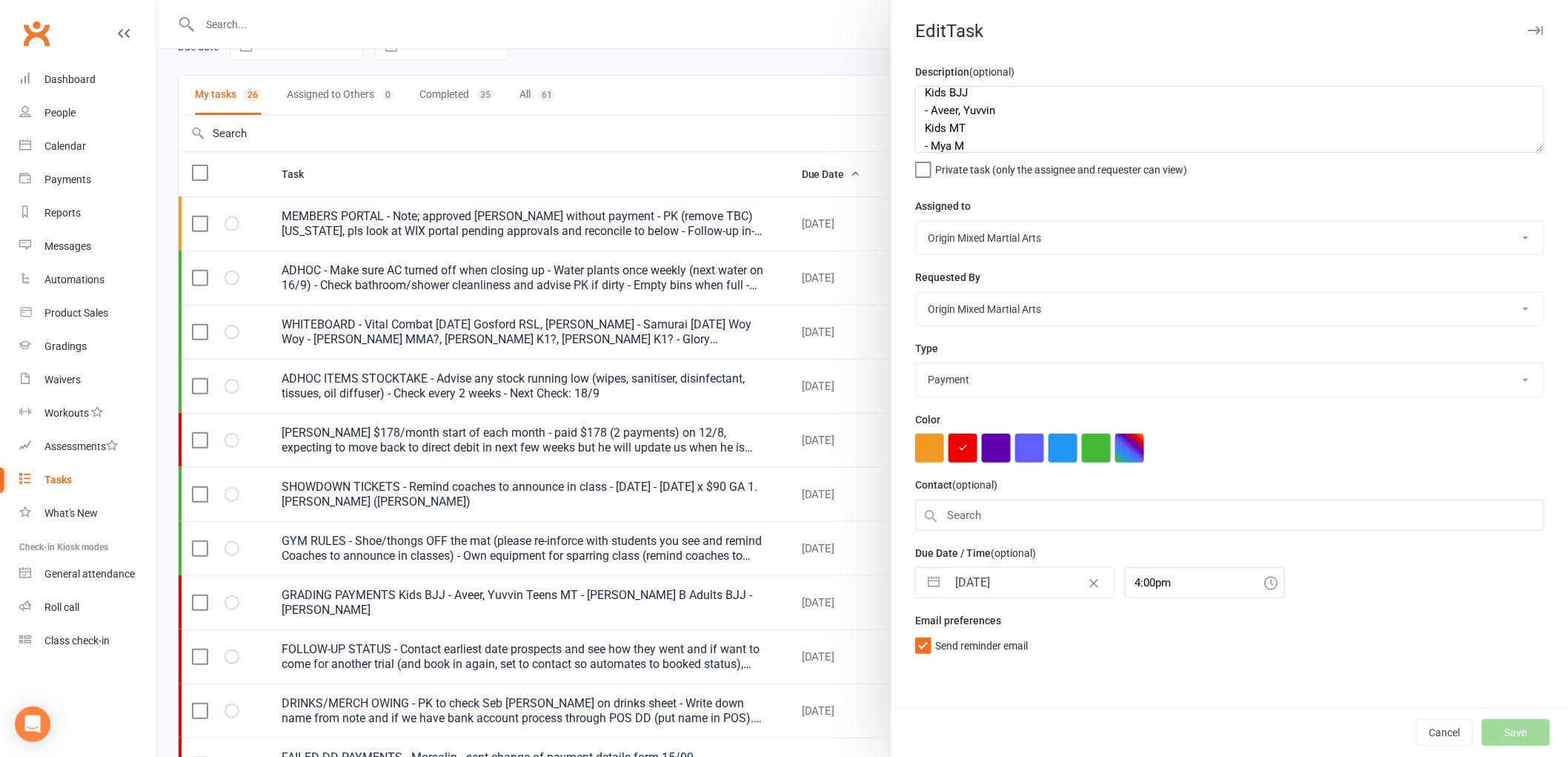
select select "waiting"
select select "started"
select select "waiting"
select select "started"
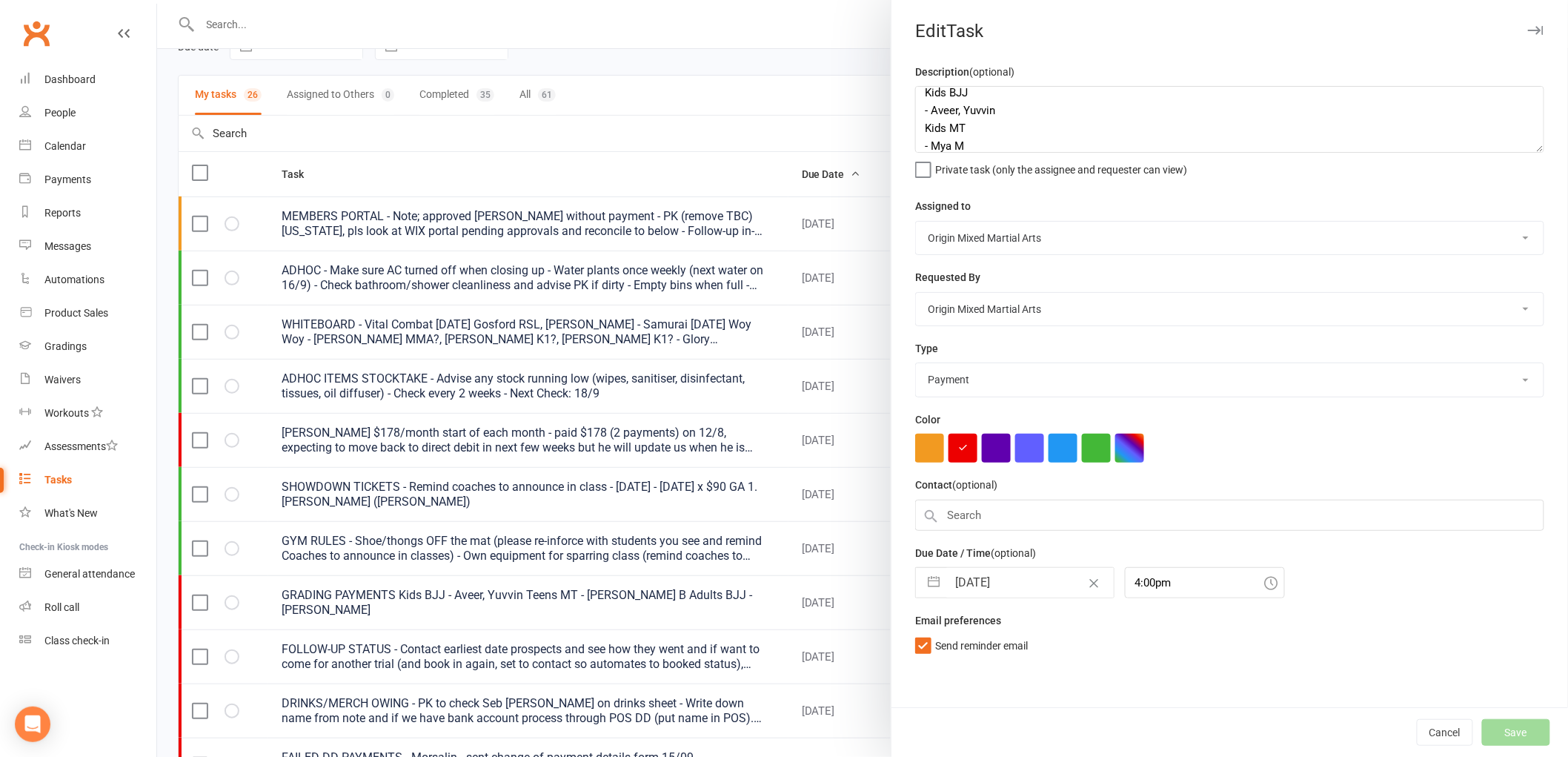
select select "started"
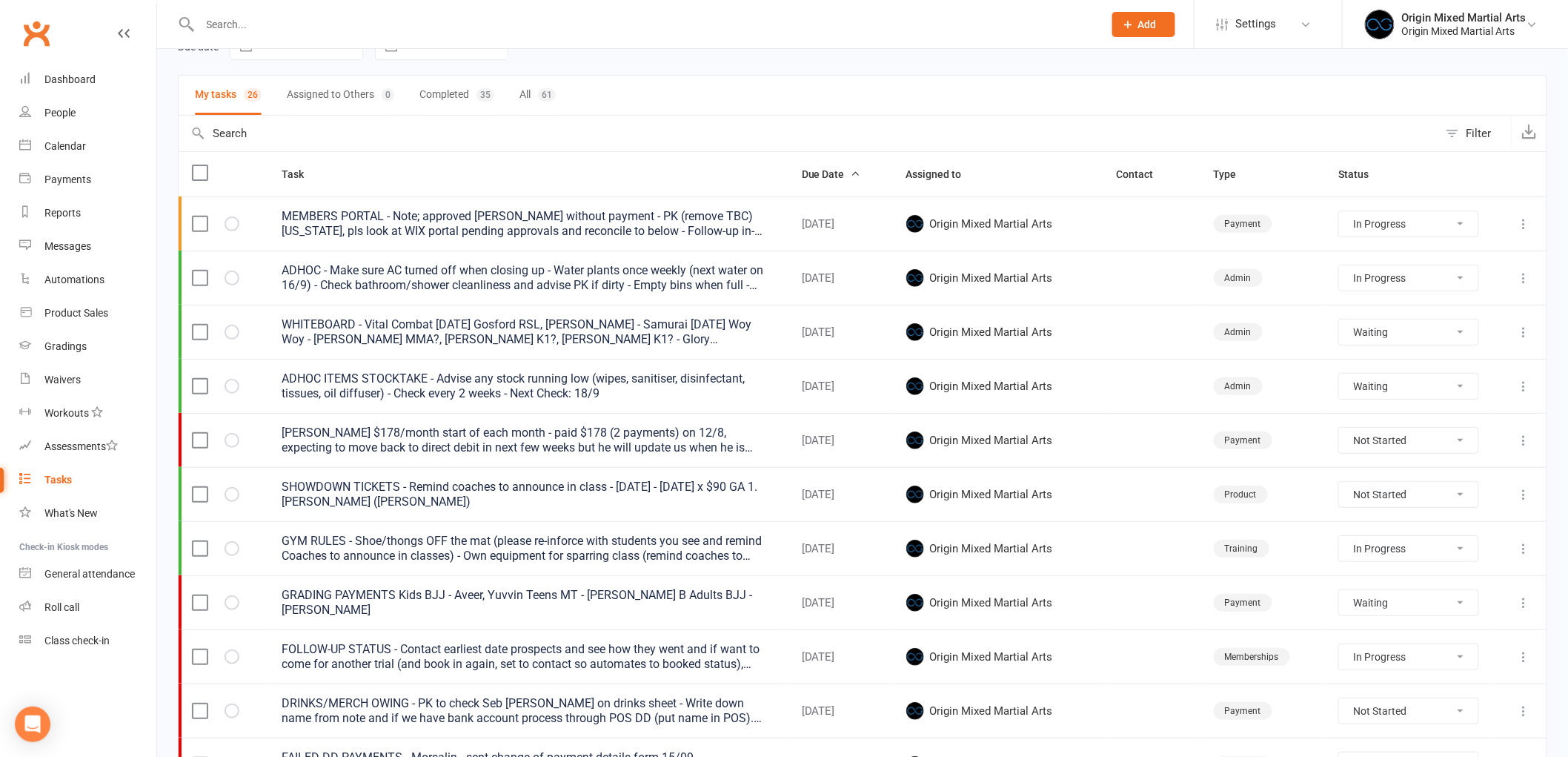
select select "started"
select select "waiting"
select select "started"
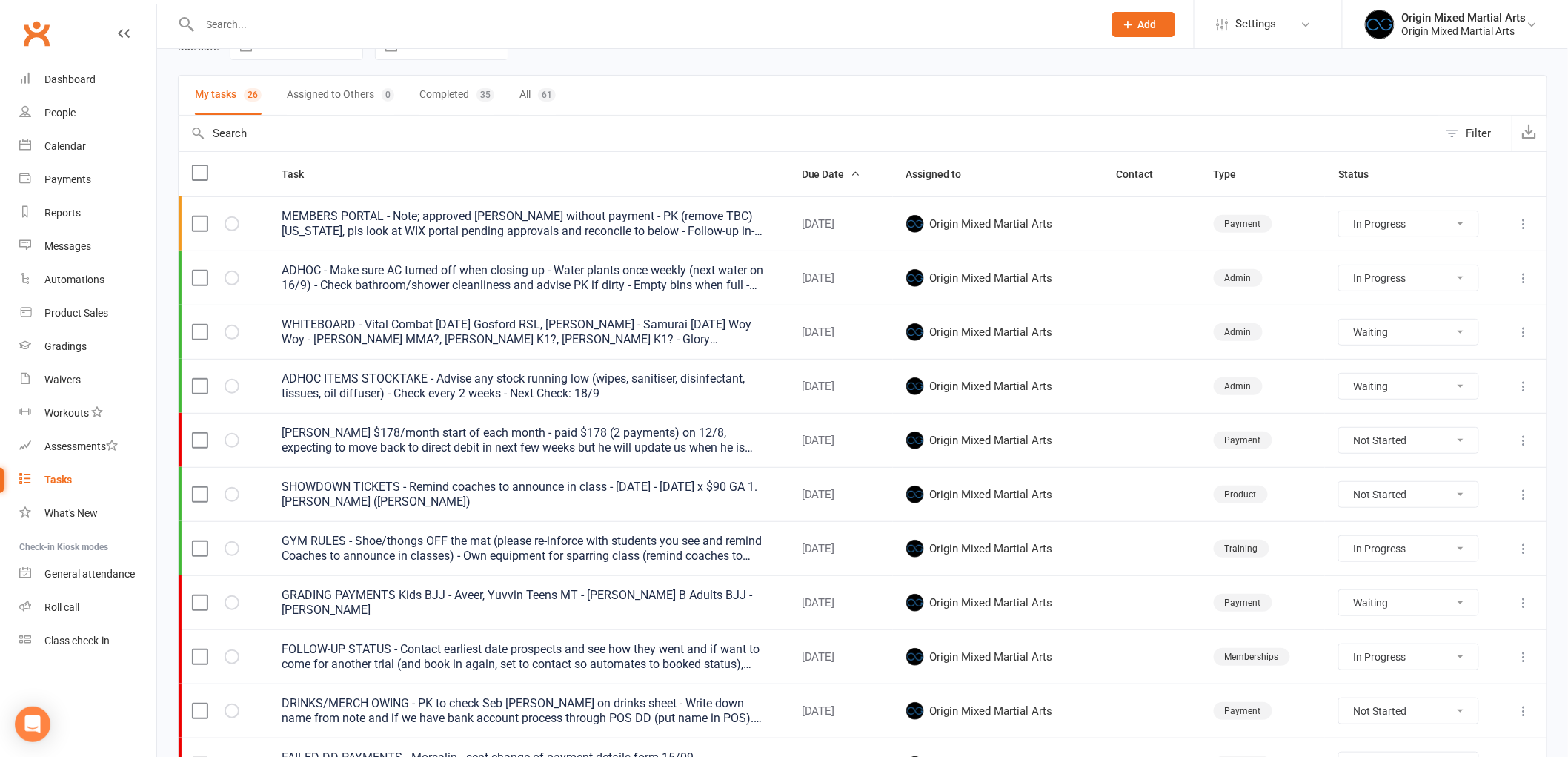
select select "waiting"
select select "started"
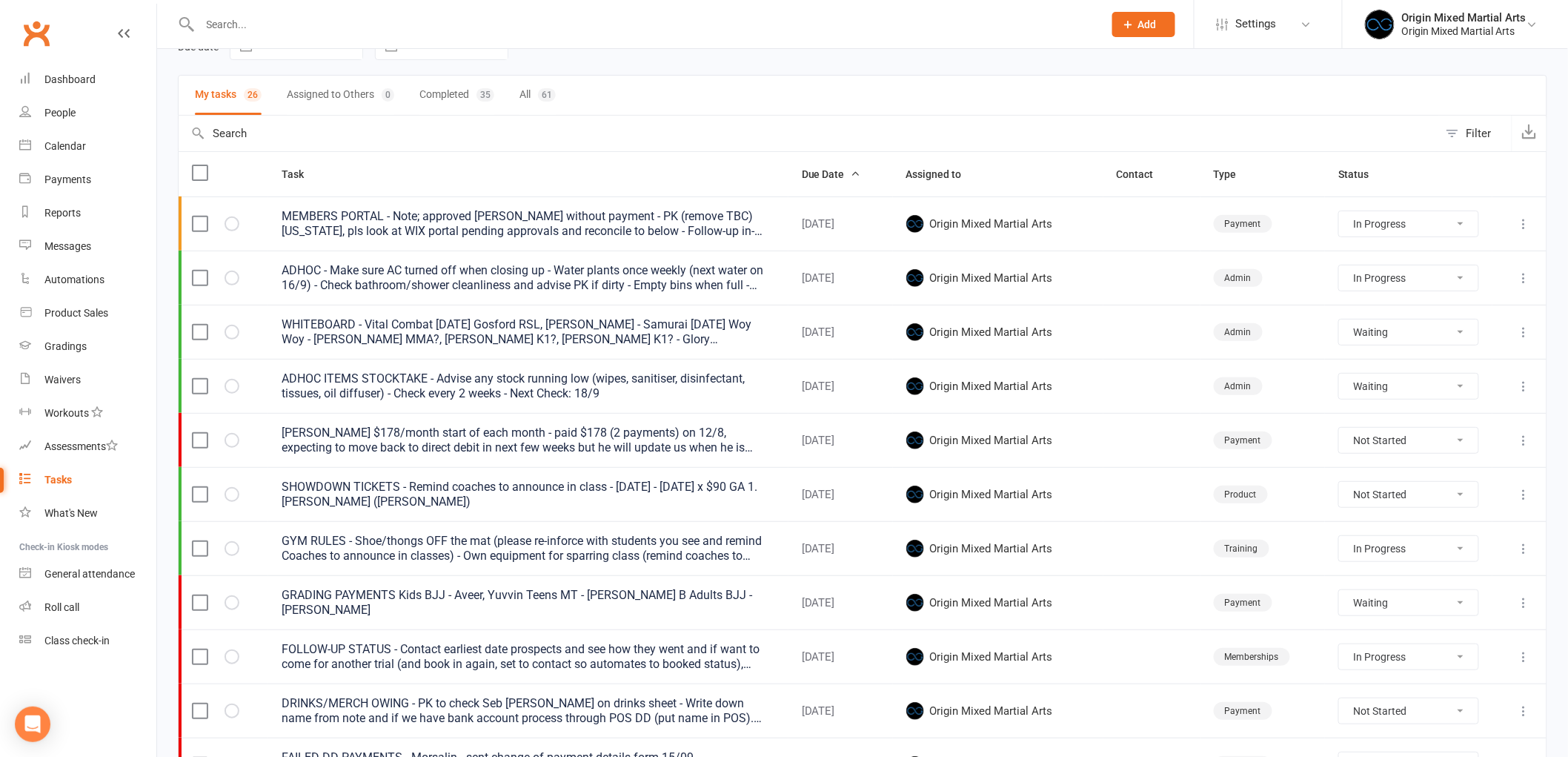
select select "started"
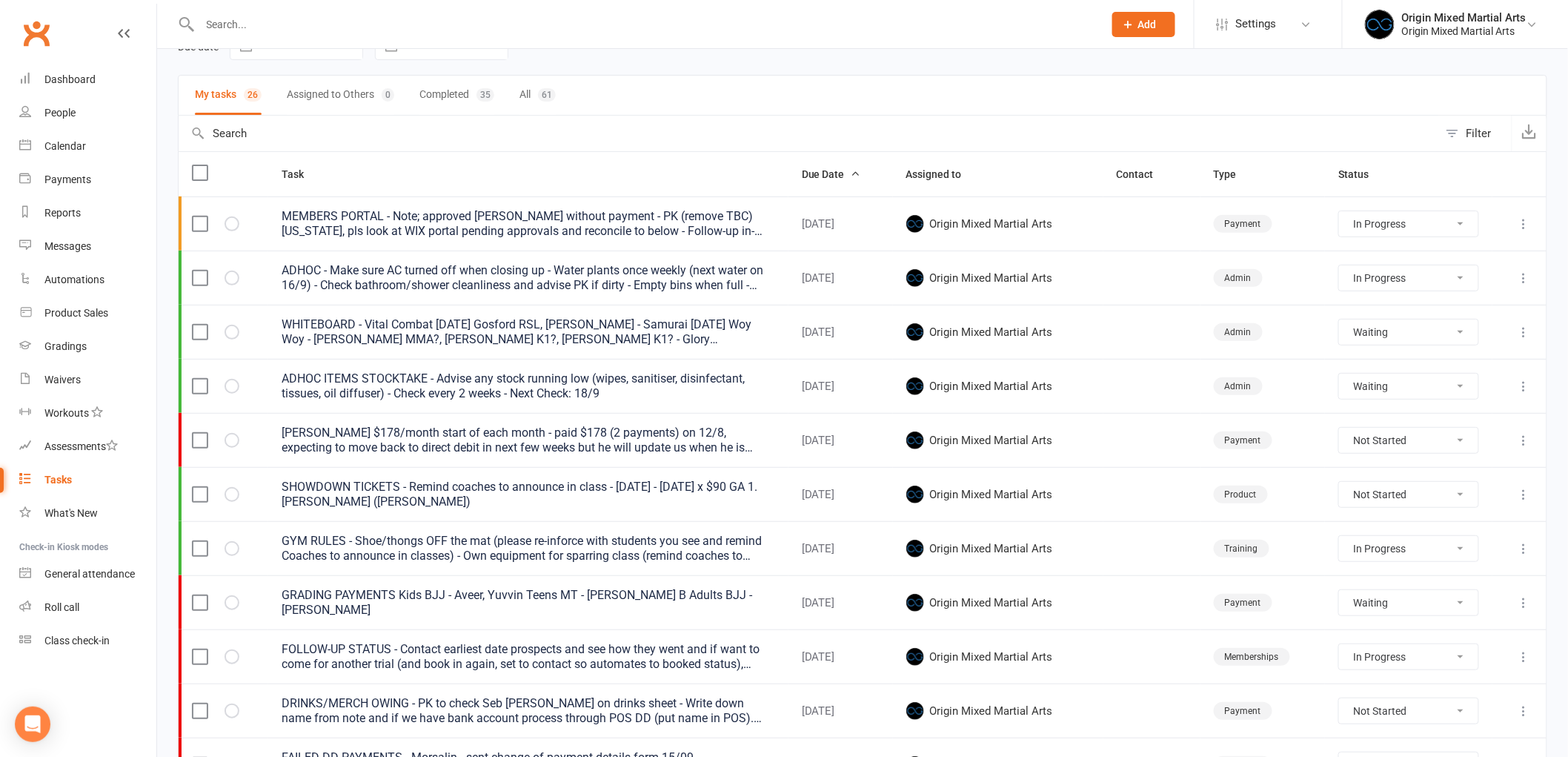
select select "waiting"
select select "started"
select select "waiting"
select select "started"
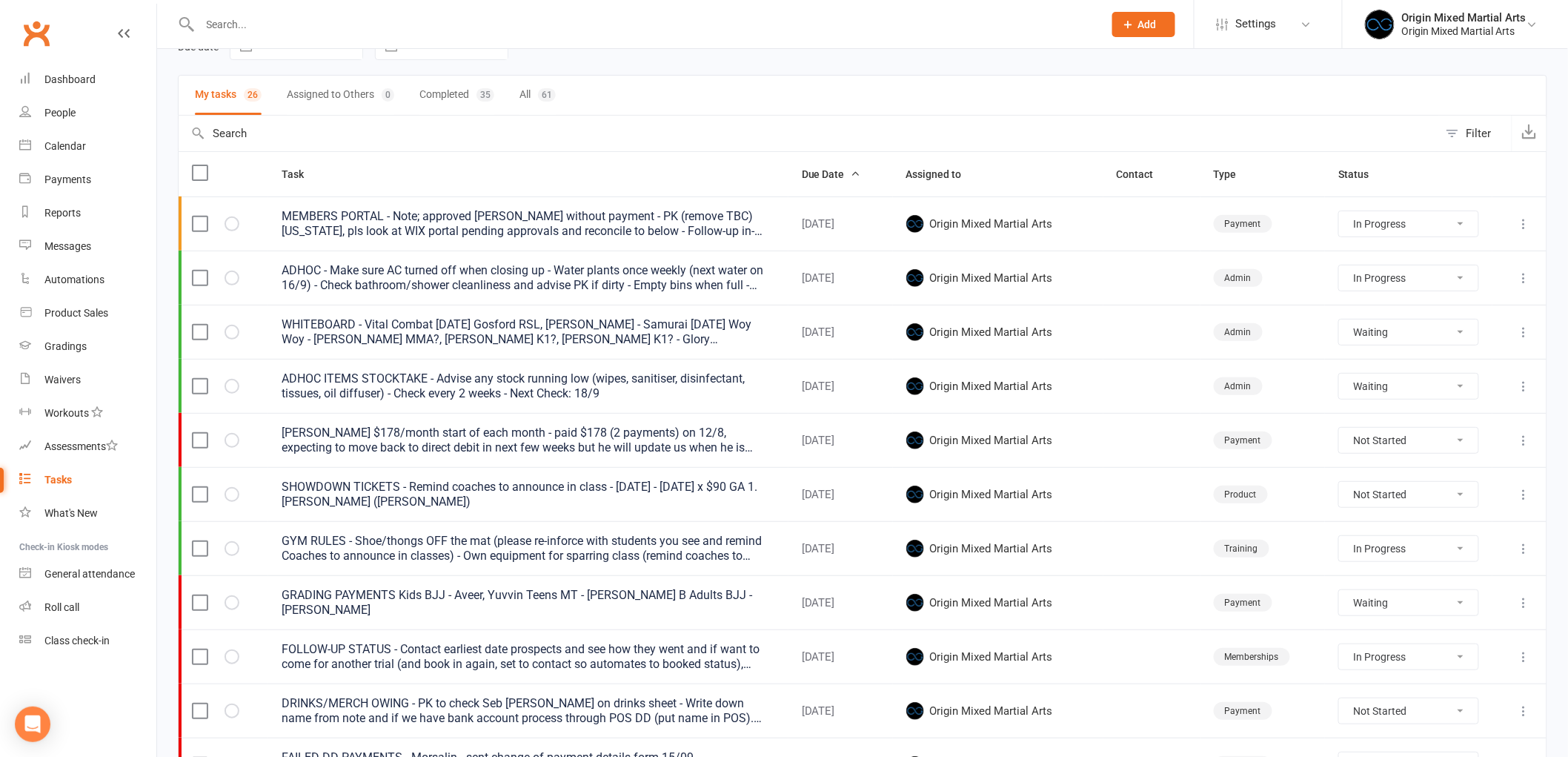
select select "started"
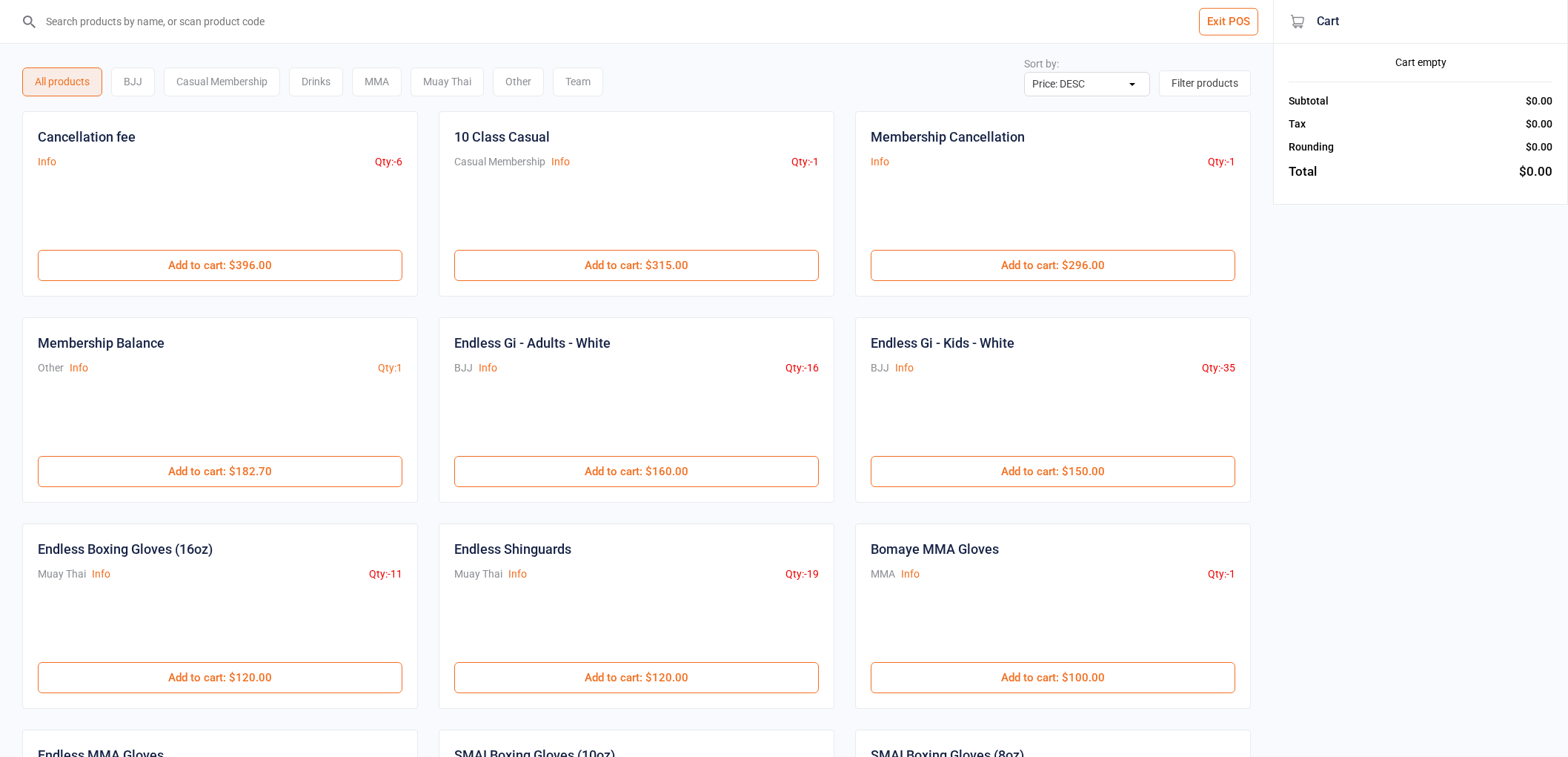
select select "price-desc"
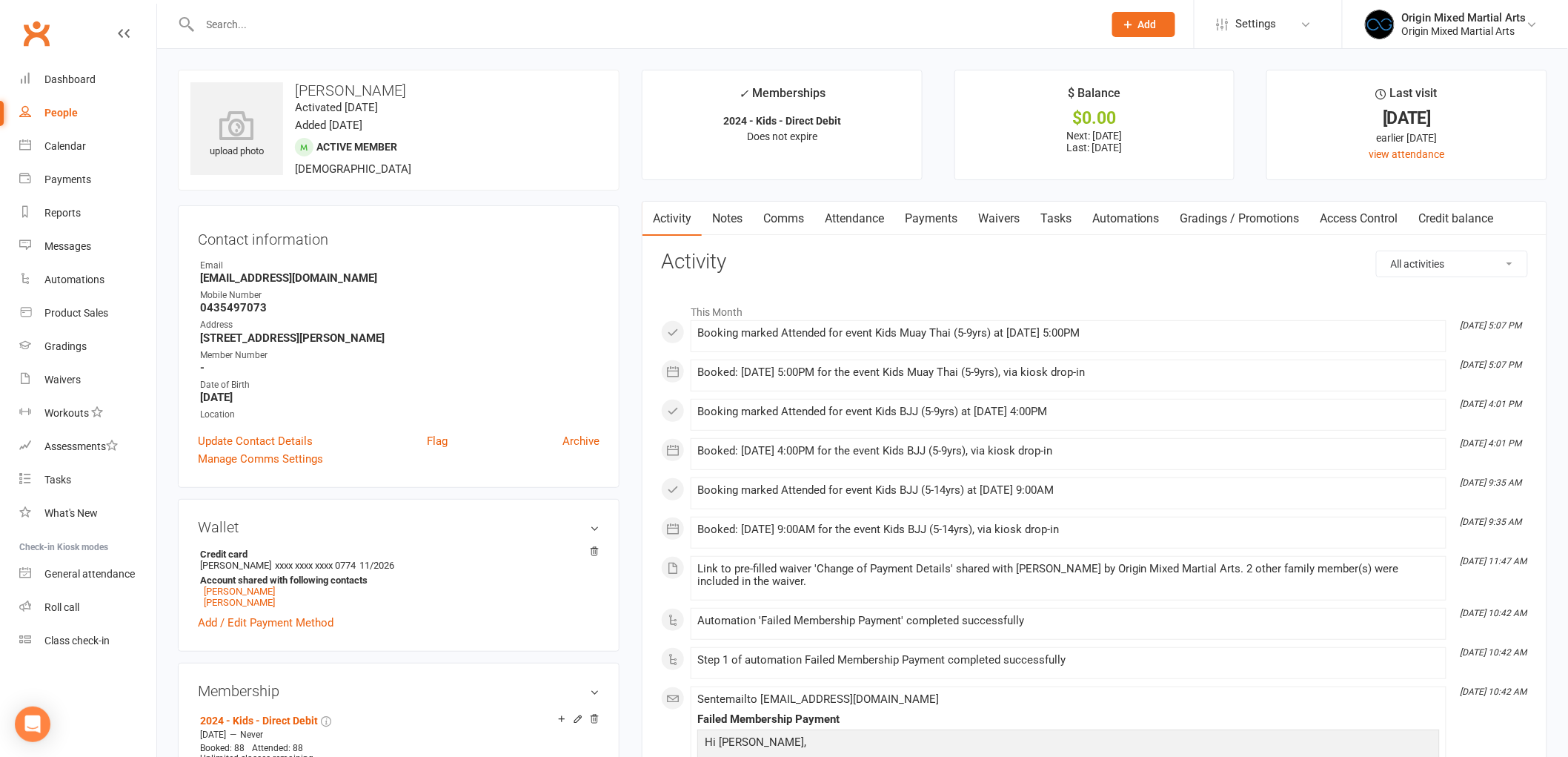
click at [931, 215] on link "Payments" at bounding box center [931, 219] width 74 height 34
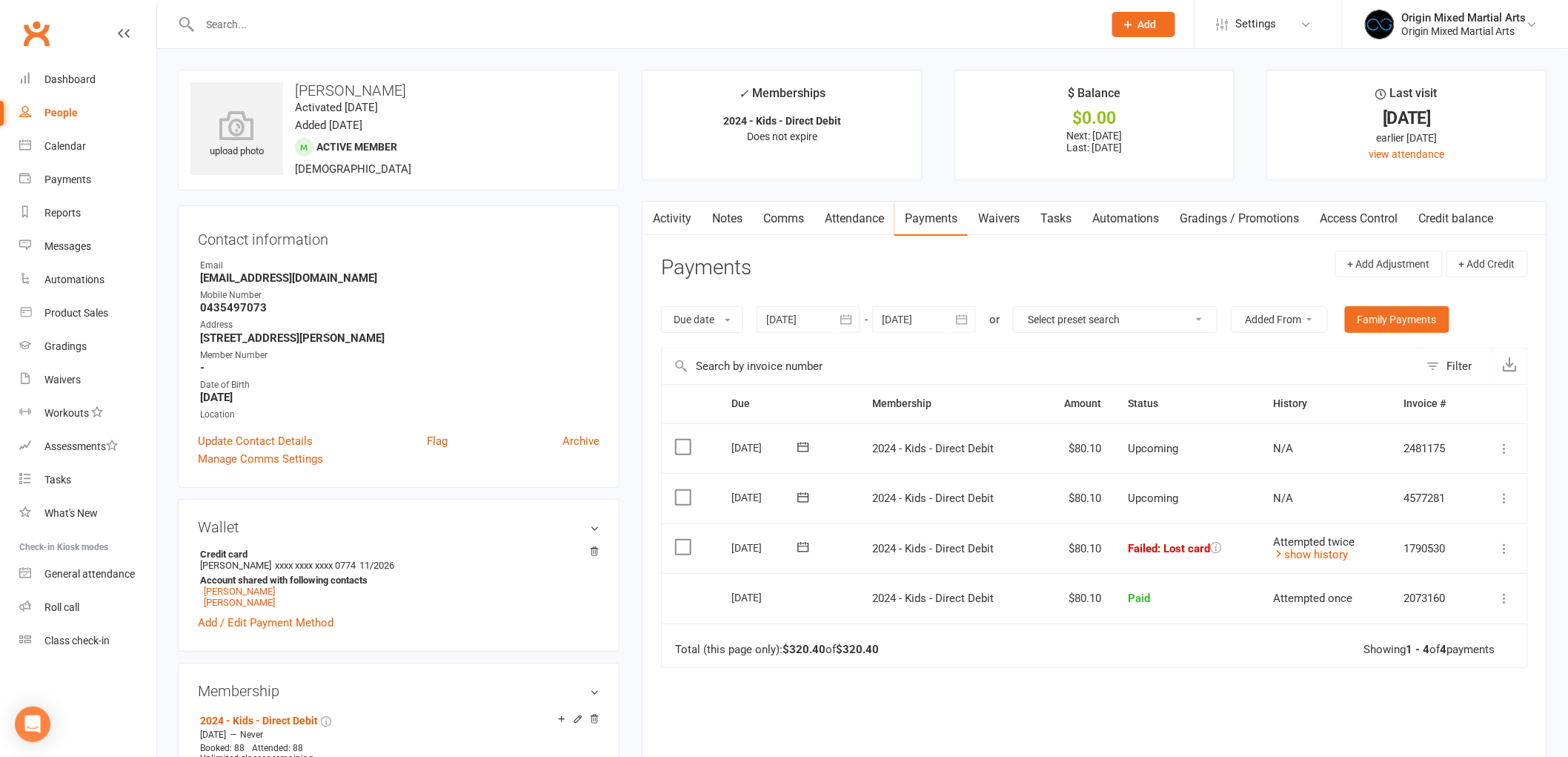
click at [696, 216] on link "Activity" at bounding box center [672, 219] width 59 height 34
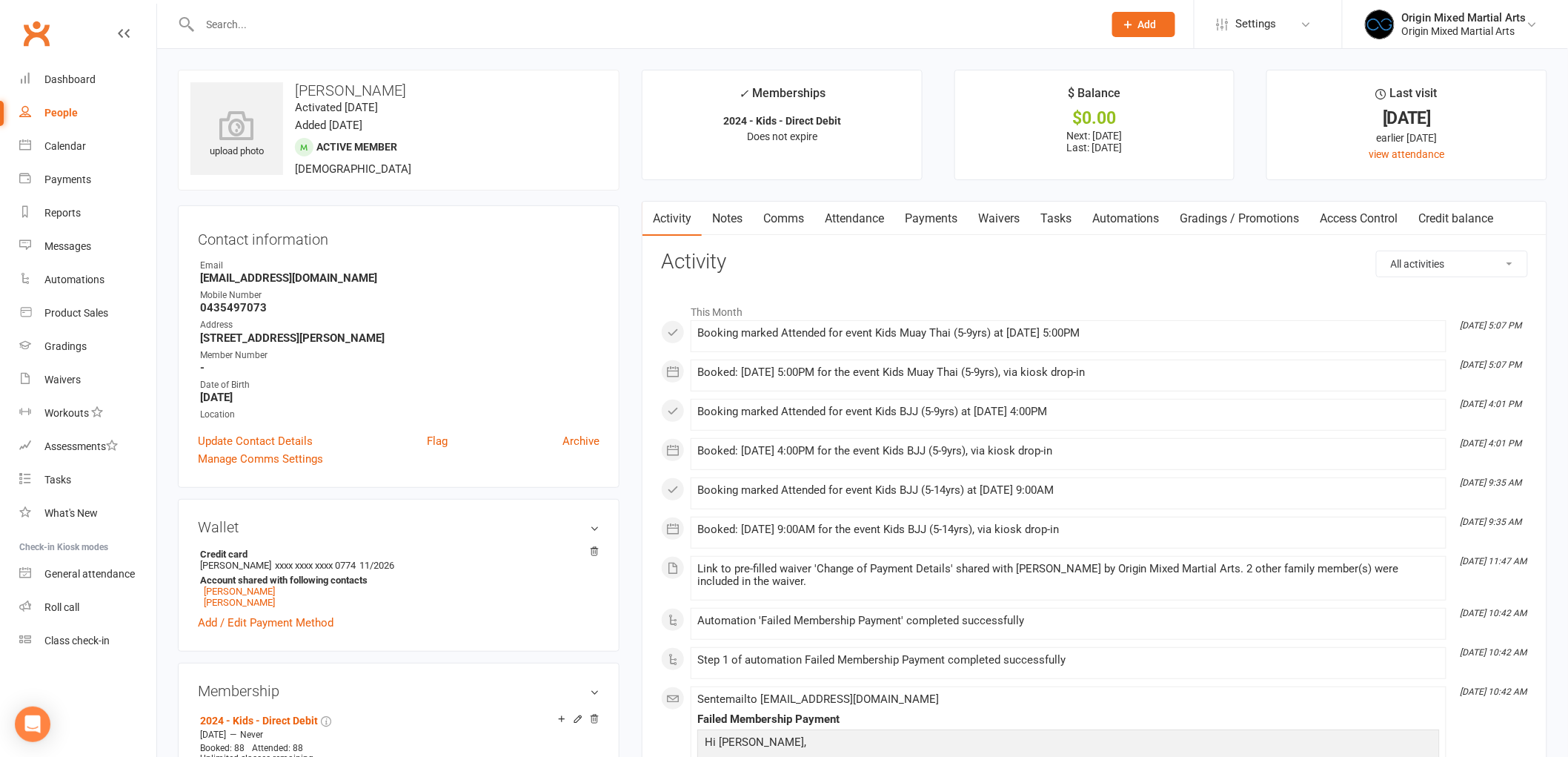
click at [980, 210] on link "Waivers" at bounding box center [999, 219] width 63 height 34
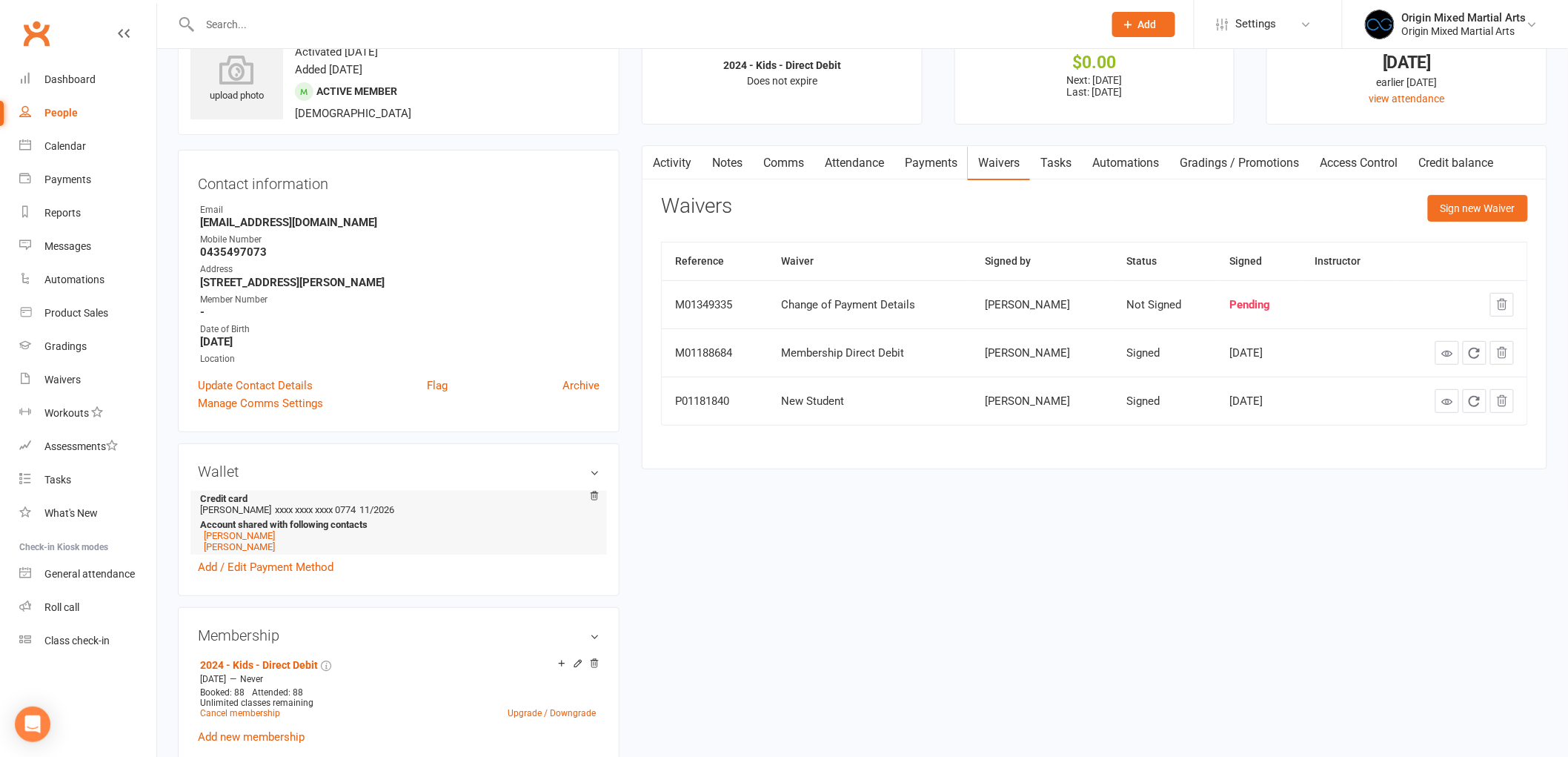
scroll to position [82, 0]
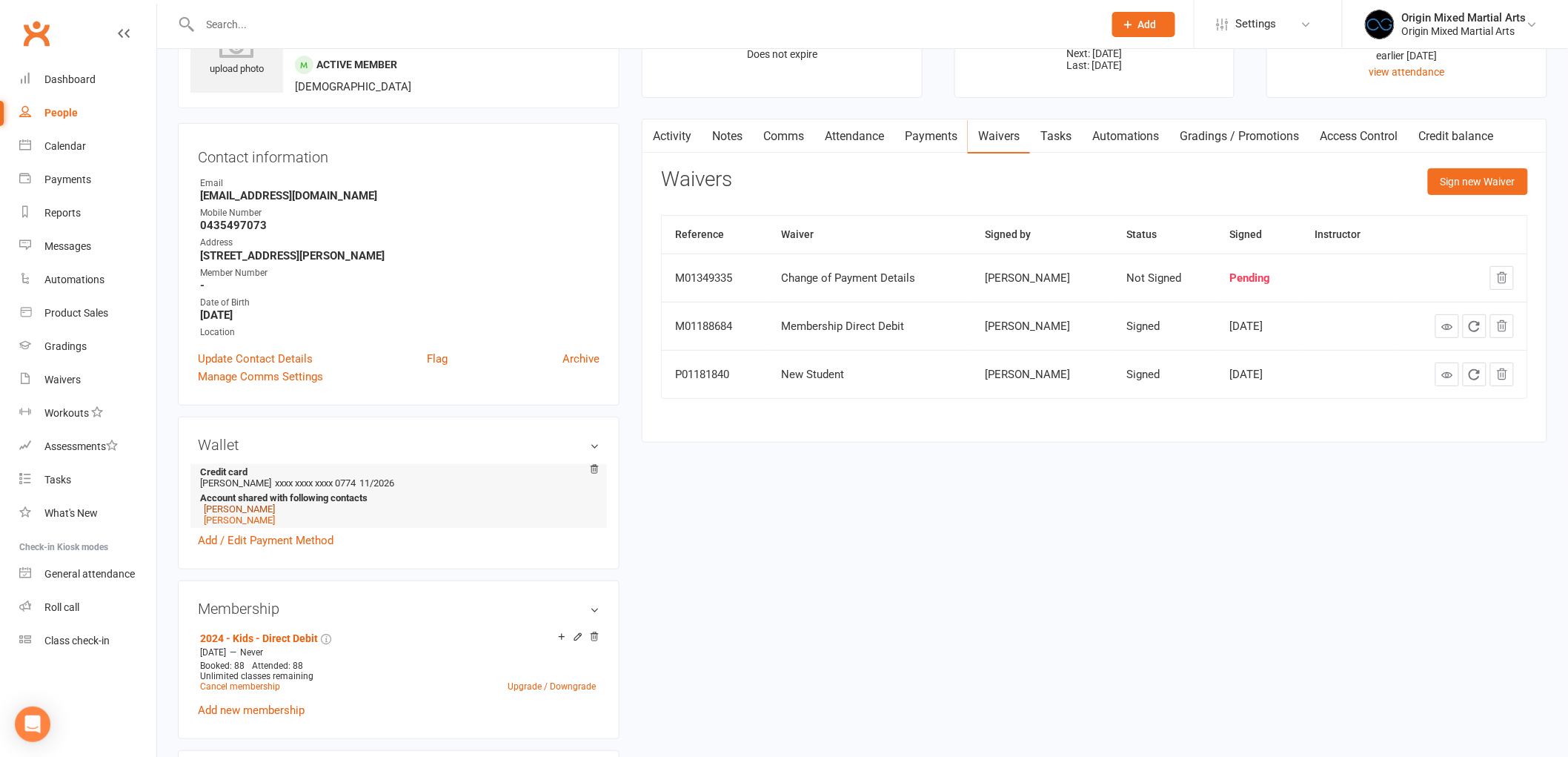
click at [241, 506] on link "[PERSON_NAME]" at bounding box center [239, 509] width 71 height 11
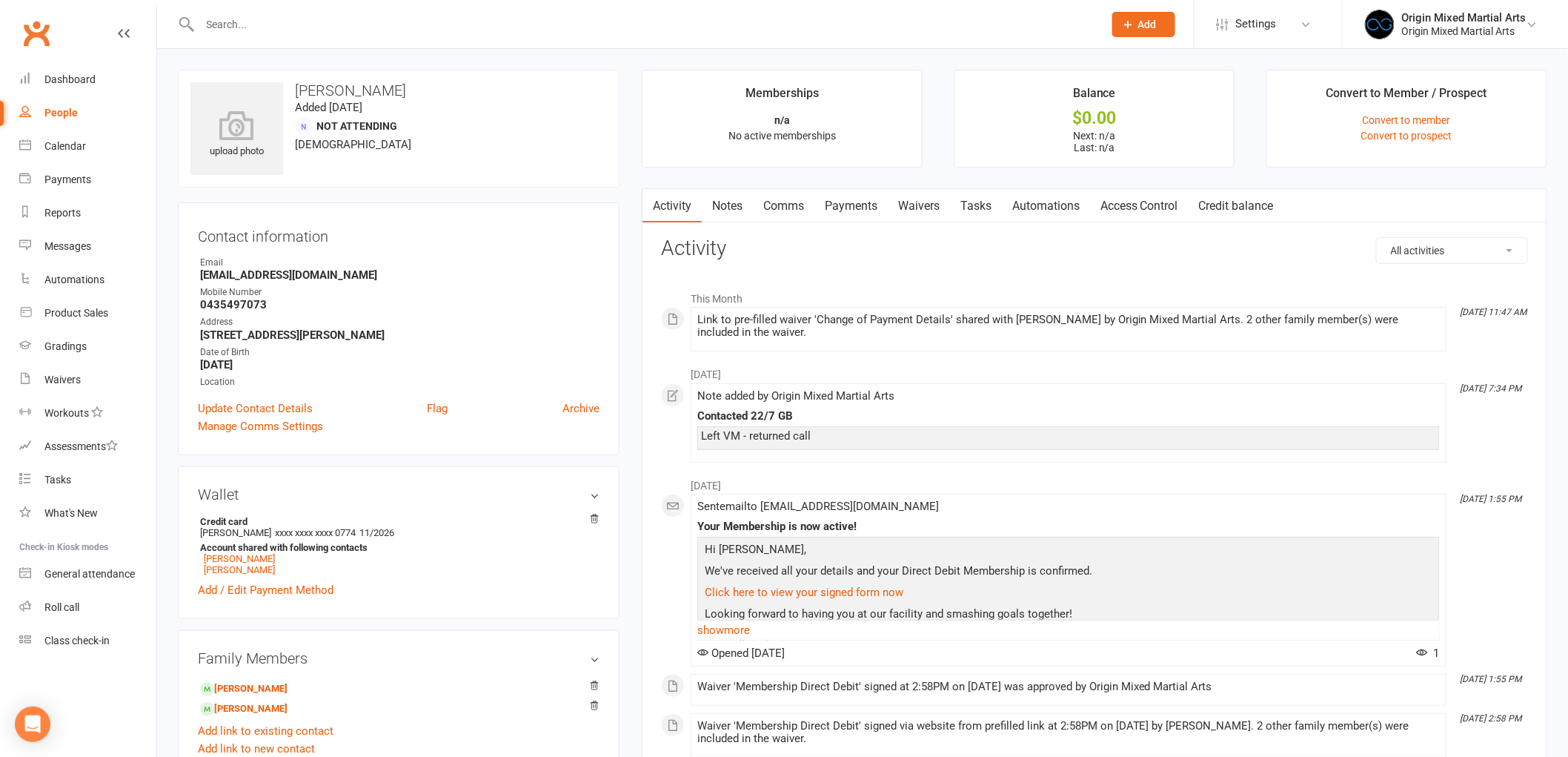
click at [867, 198] on link "Payments" at bounding box center [851, 206] width 74 height 34
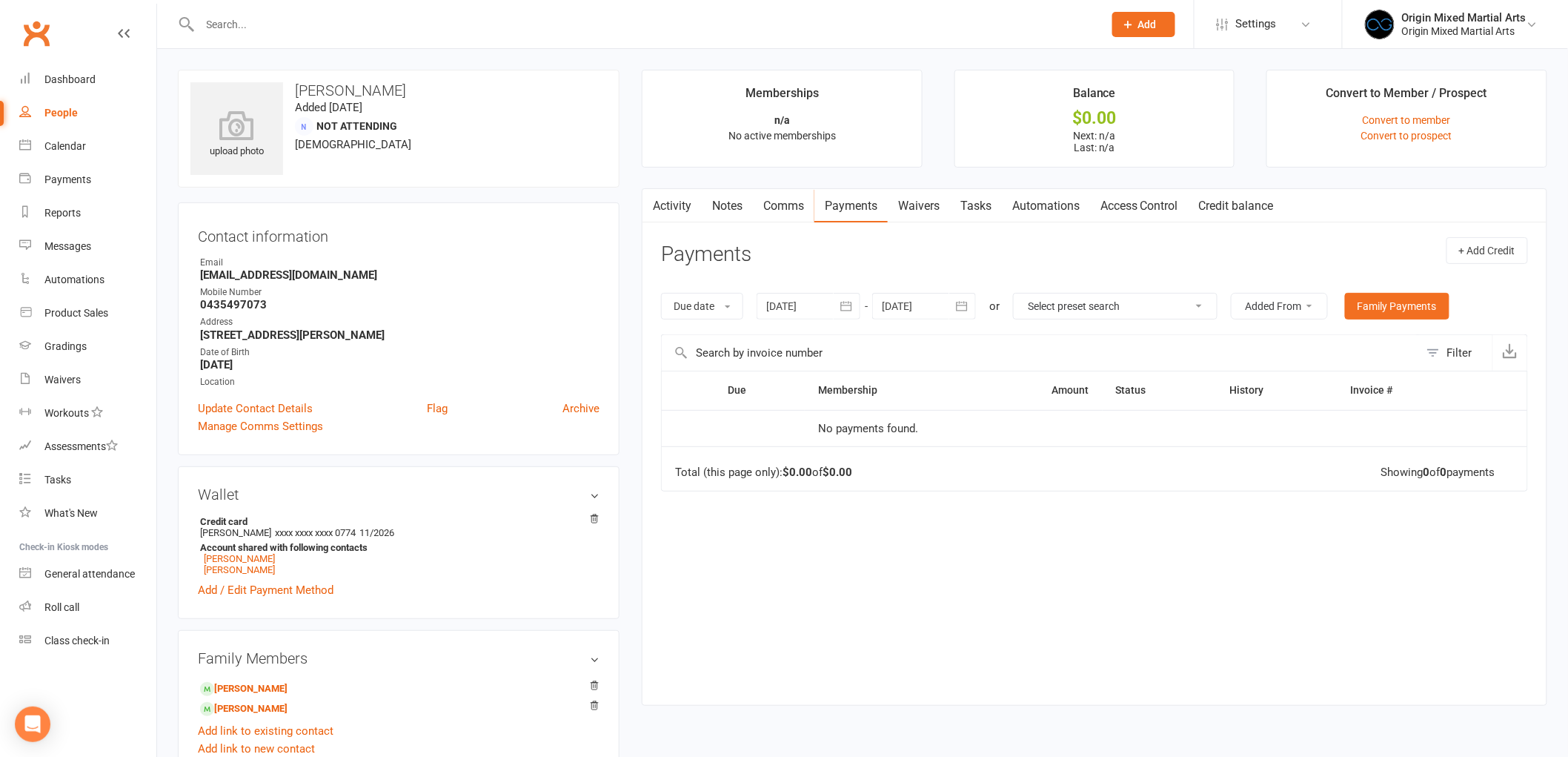
click at [681, 210] on link "Activity" at bounding box center [672, 206] width 59 height 34
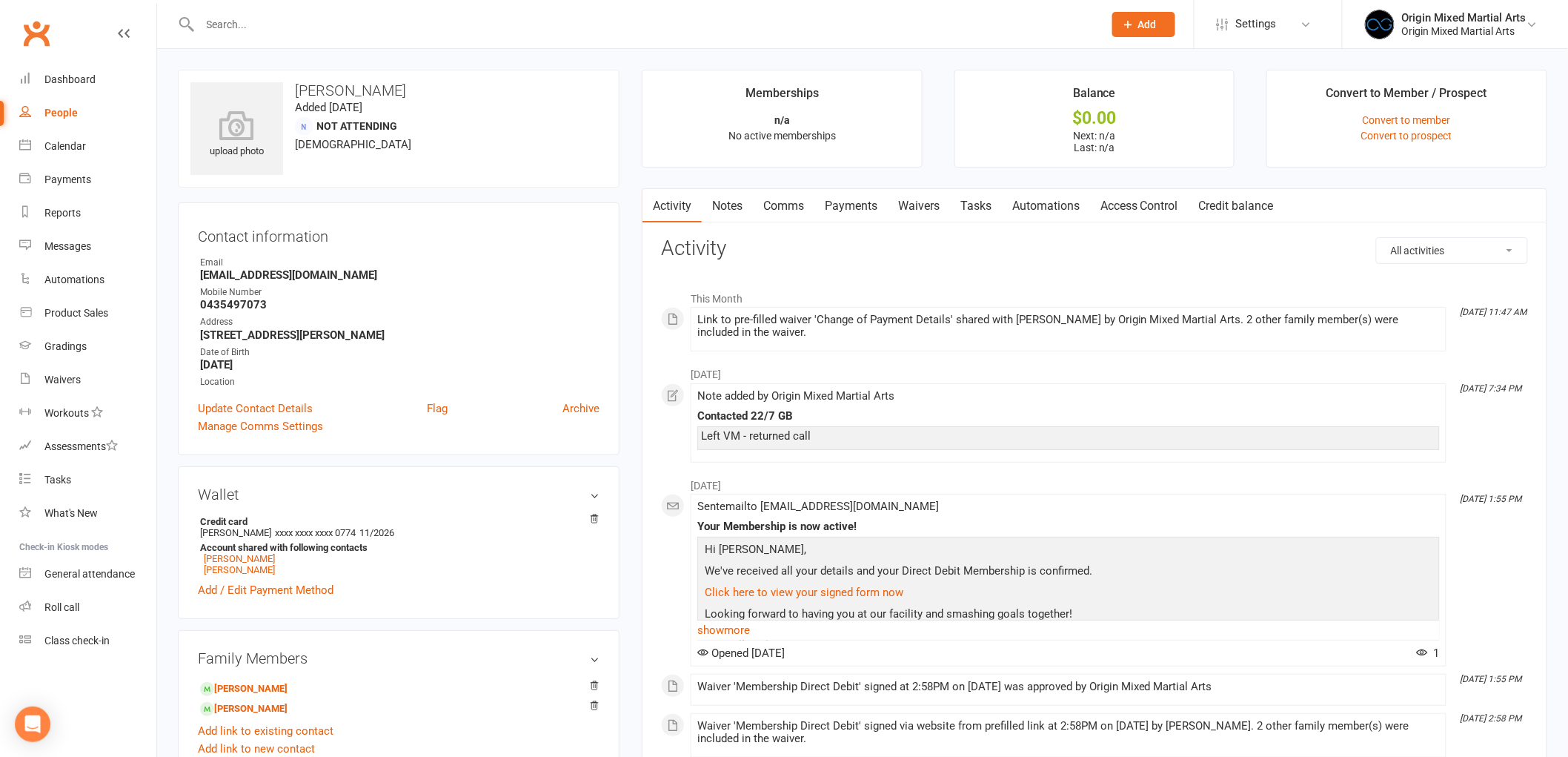
click at [941, 197] on link "Waivers" at bounding box center [919, 206] width 63 height 34
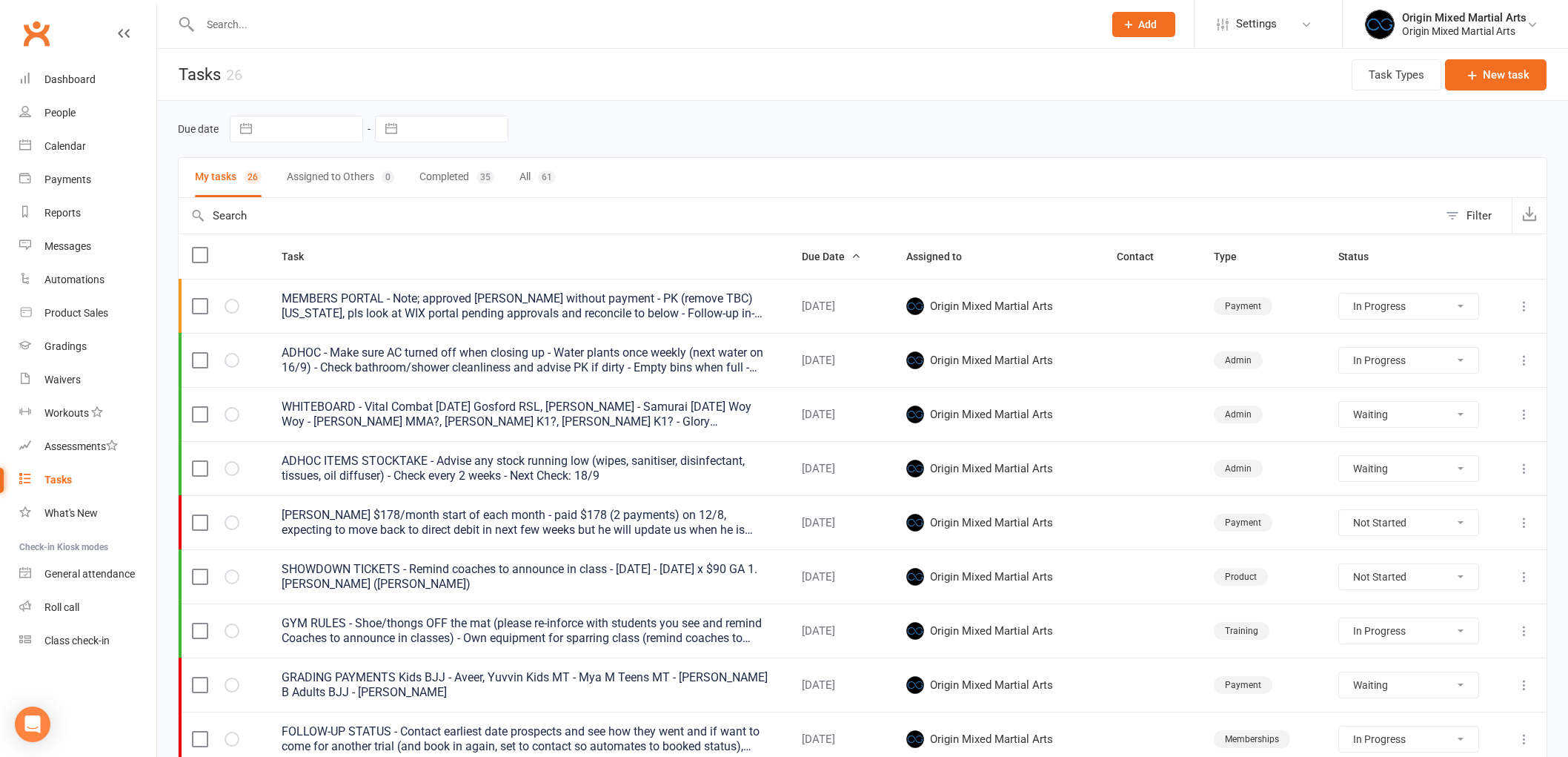
select select "started"
select select "waiting"
select select "started"
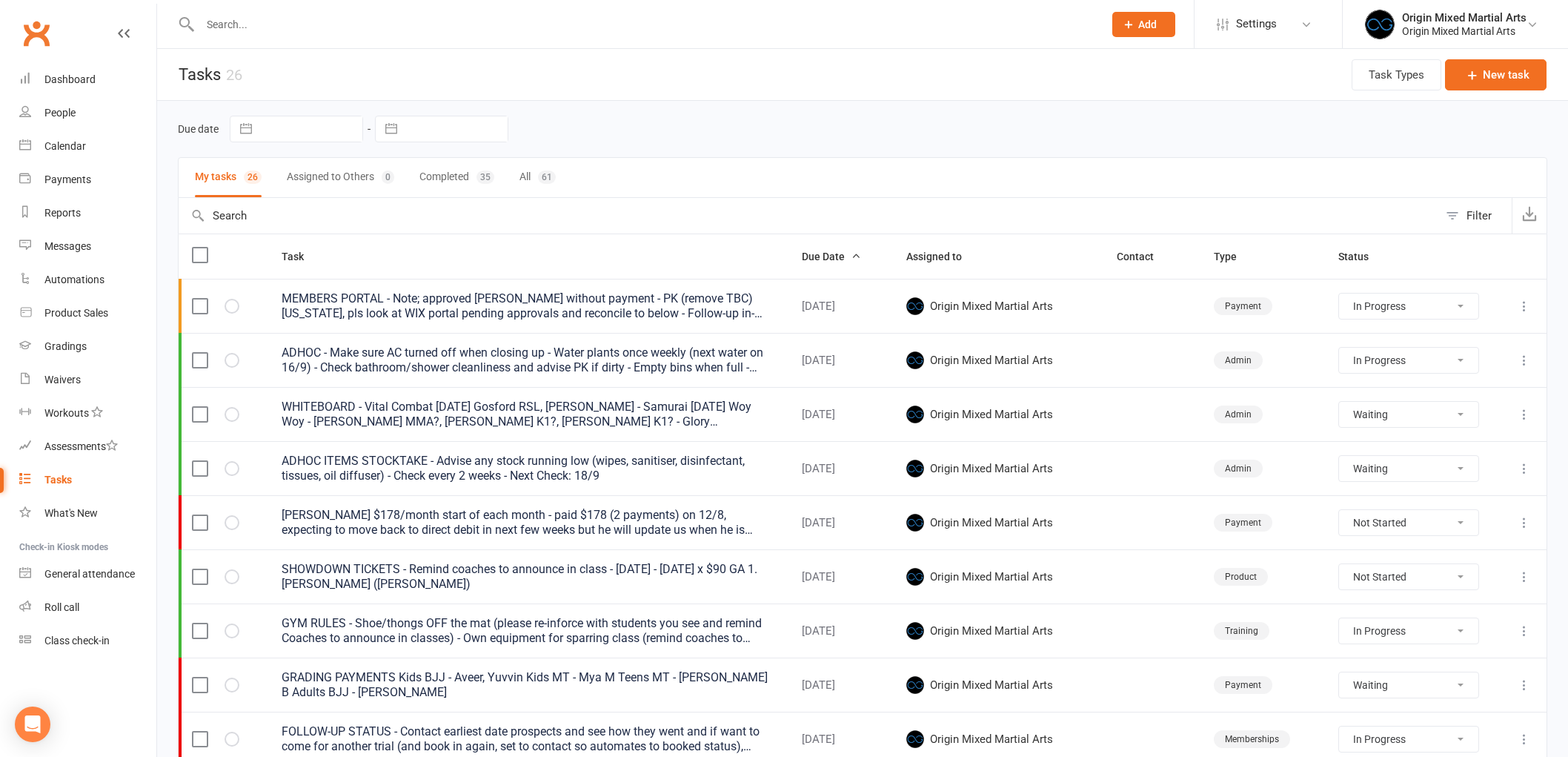
select select "waiting"
select select "started"
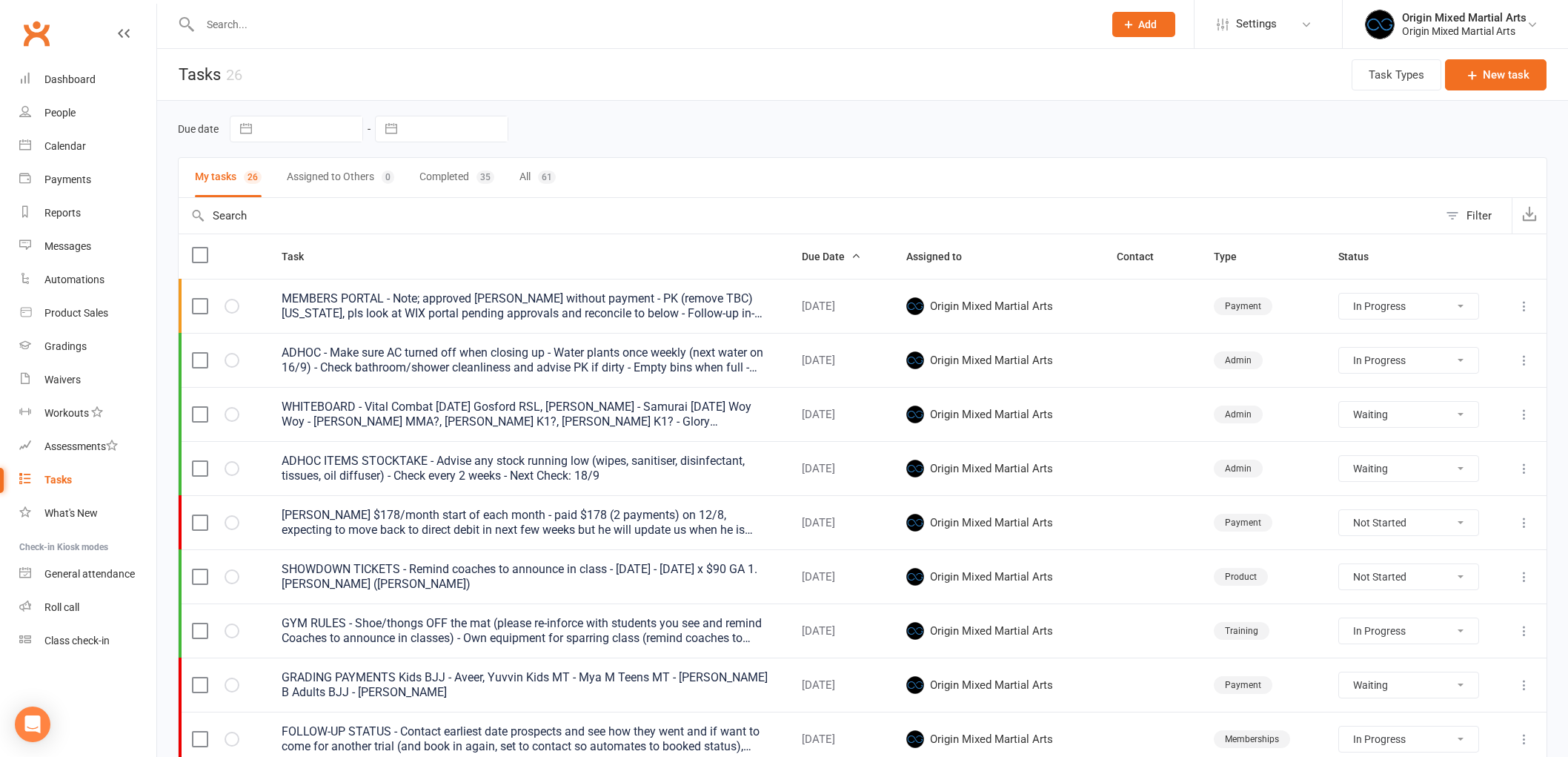
select select "started"
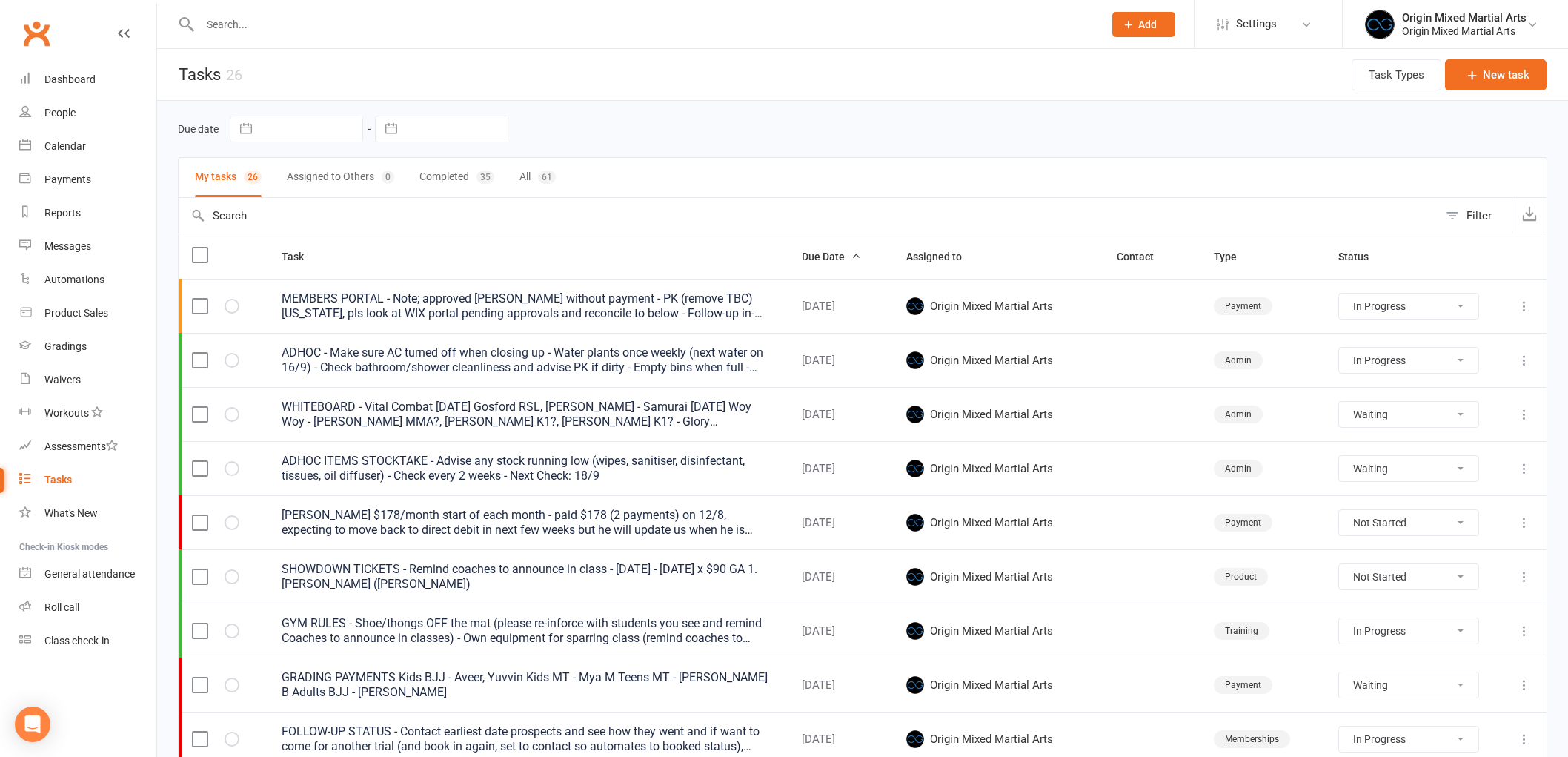
select select "waiting"
select select "started"
select select "waiting"
select select "started"
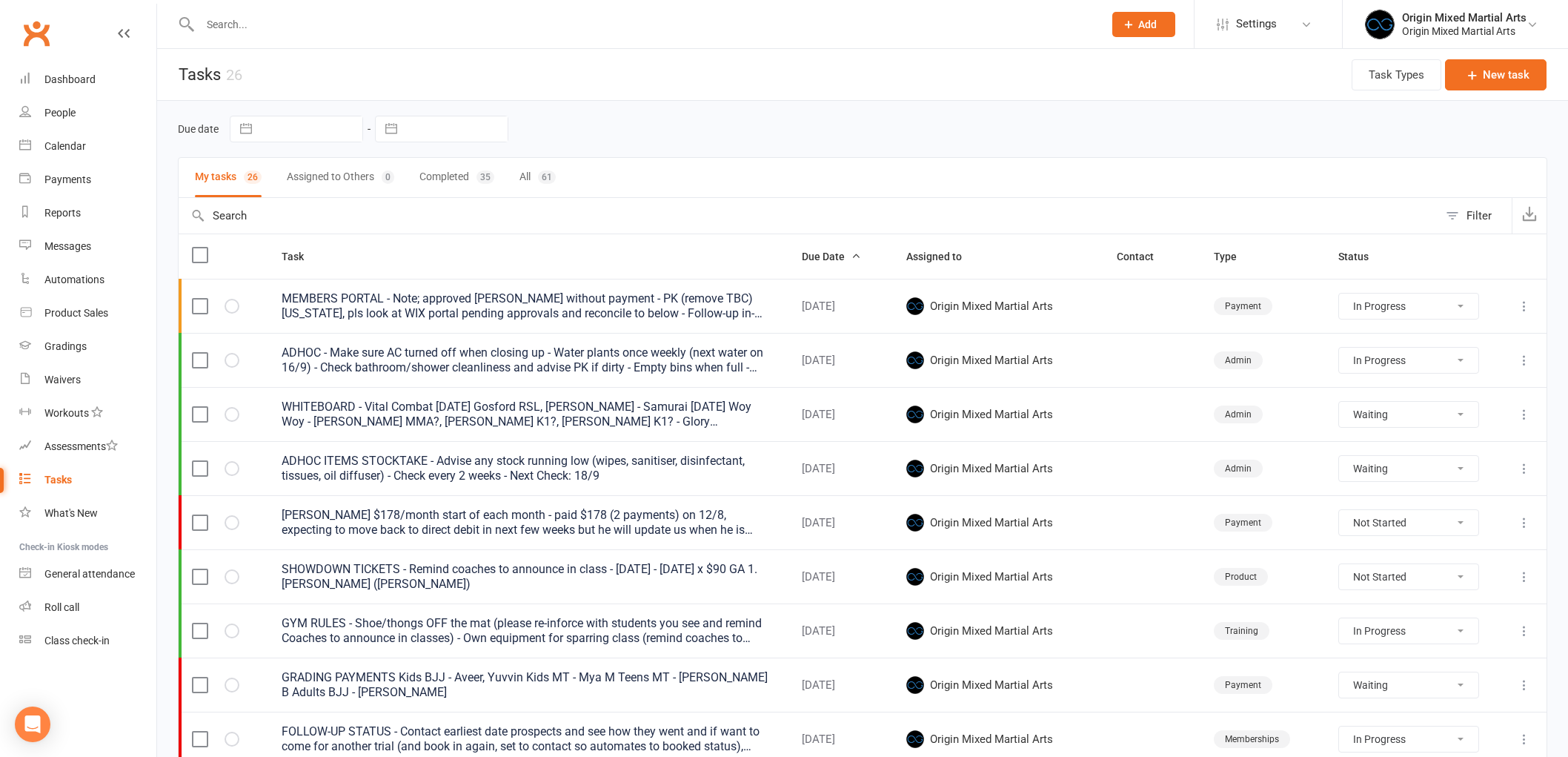
select select "started"
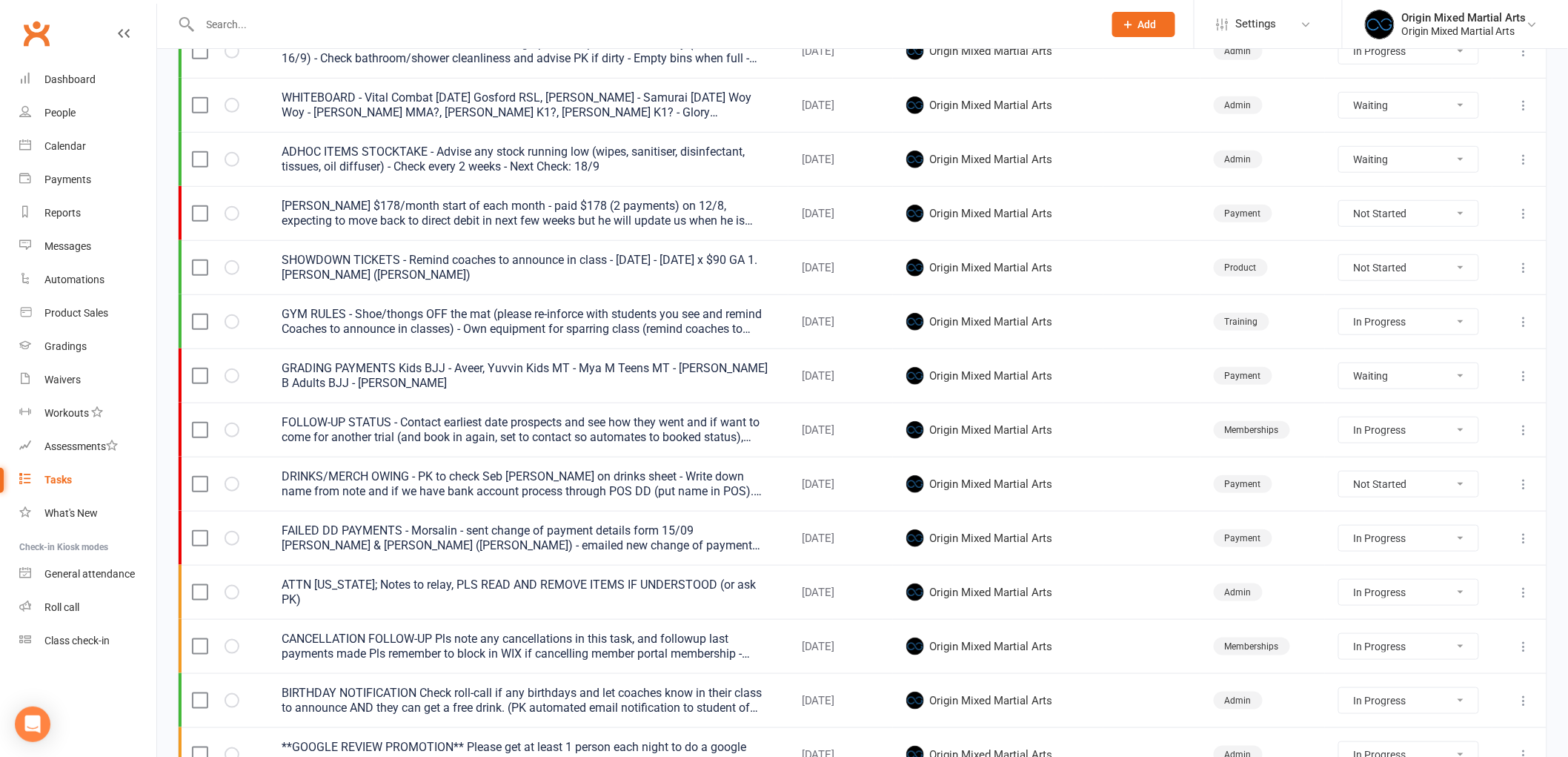
scroll to position [411, 0]
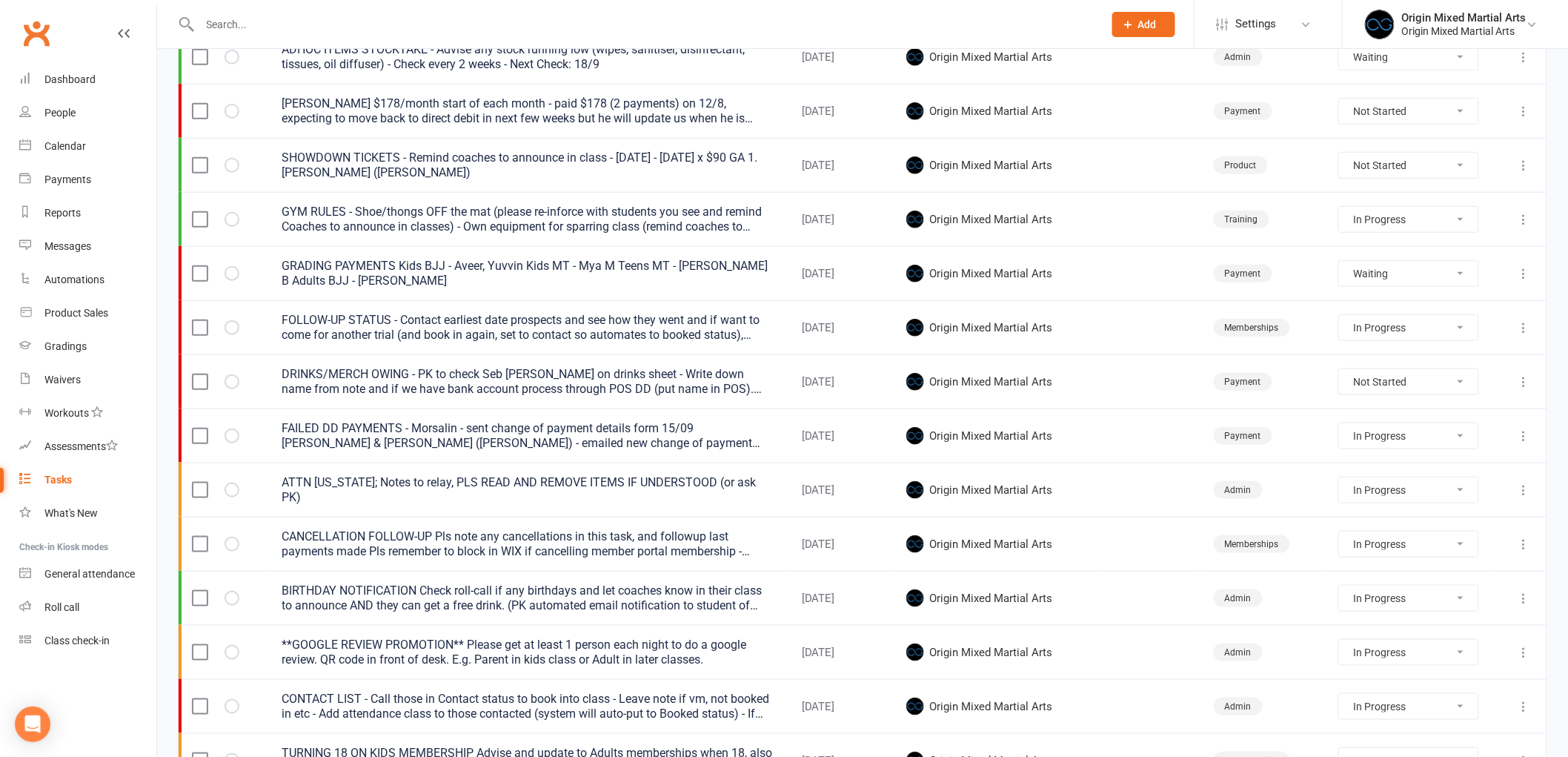
click at [1527, 442] on icon at bounding box center [1524, 436] width 15 height 15
click at [1469, 491] on link "Edit" at bounding box center [1446, 496] width 147 height 30
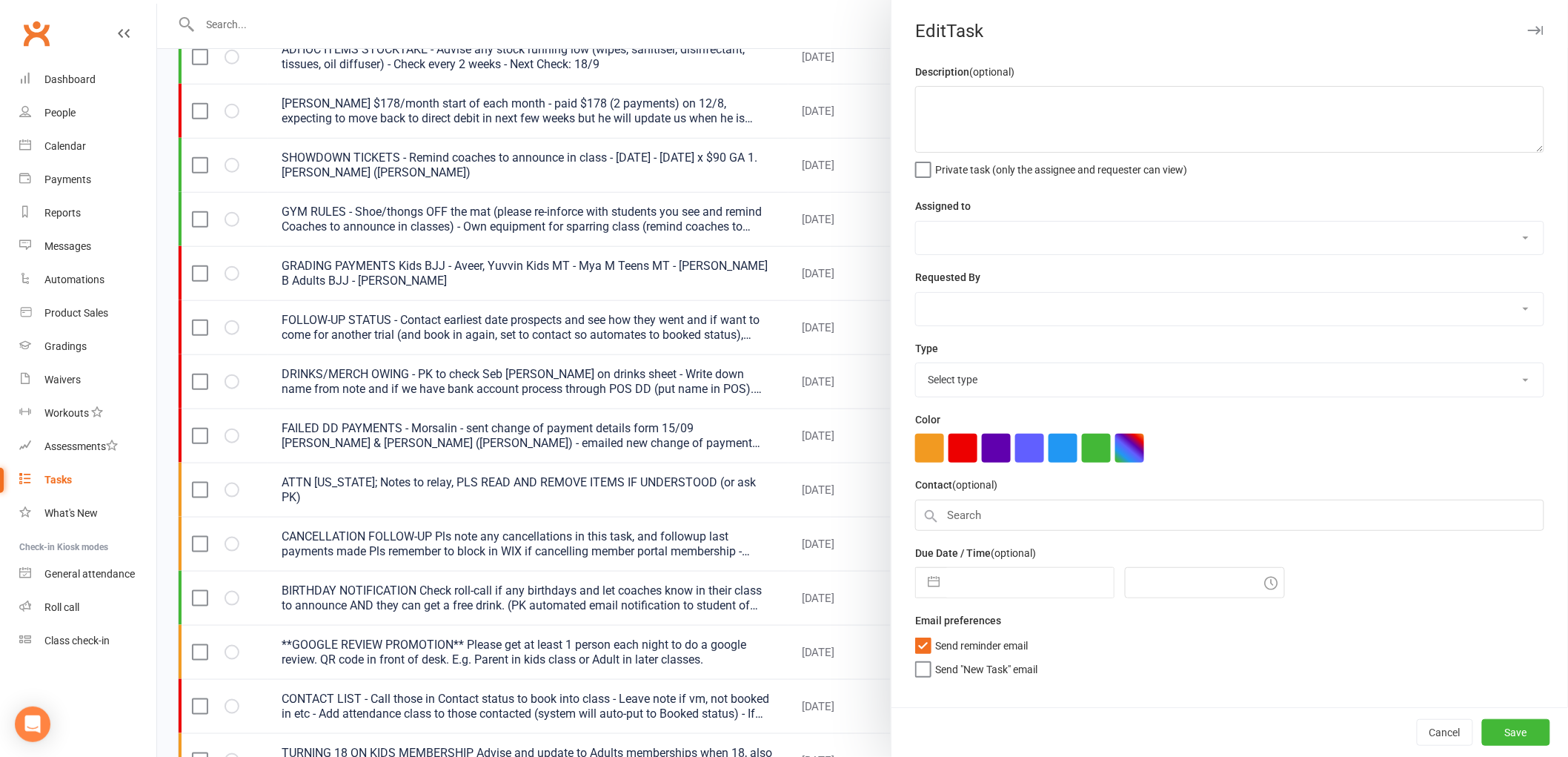
type textarea "FAILED DD PAYMENTS - Morsalin - sent change of payment details form 15/09 PK - …"
select select "43946"
type input "18 Sep 2025"
type input "4:00pm"
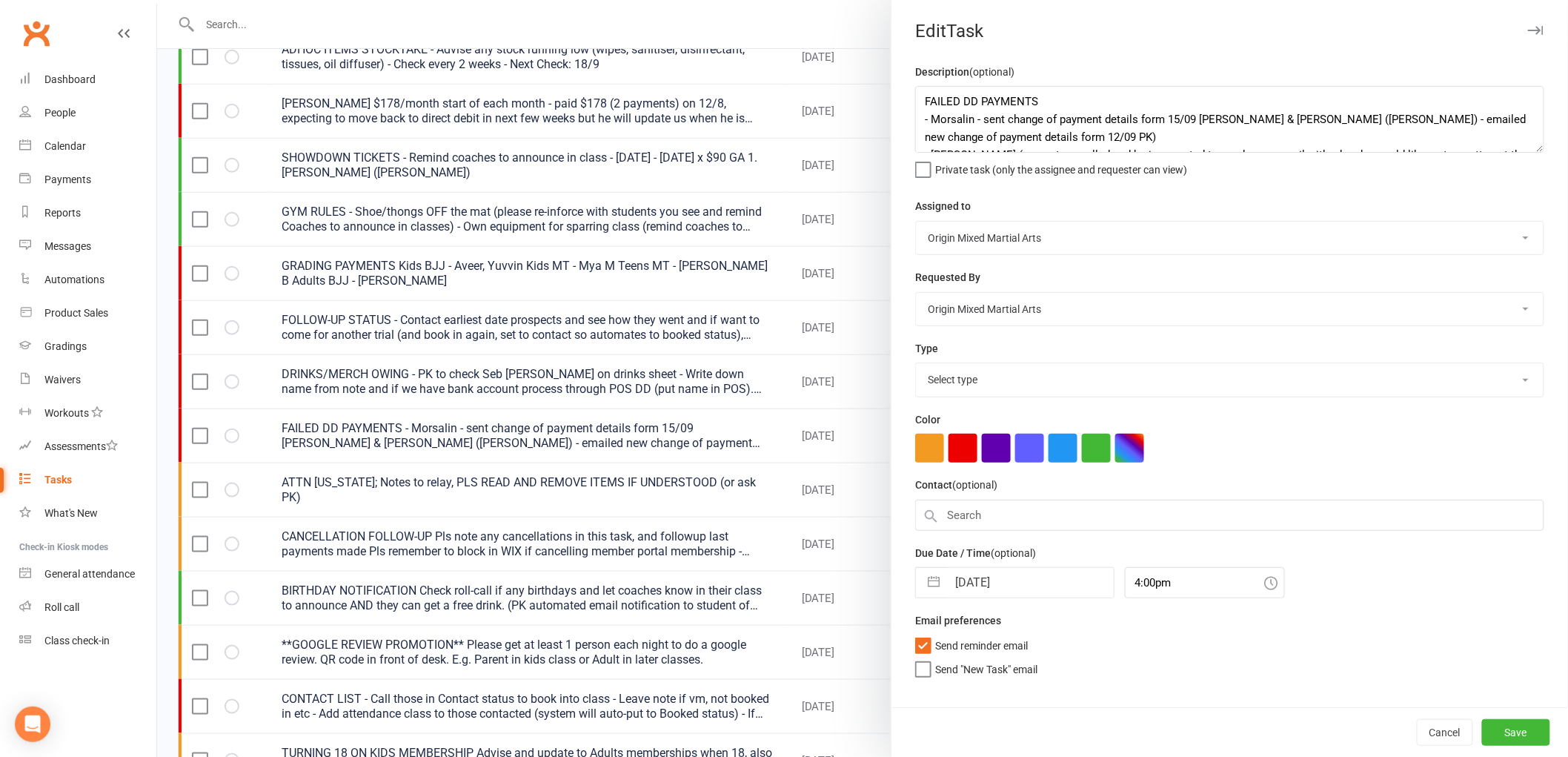
select select "24254"
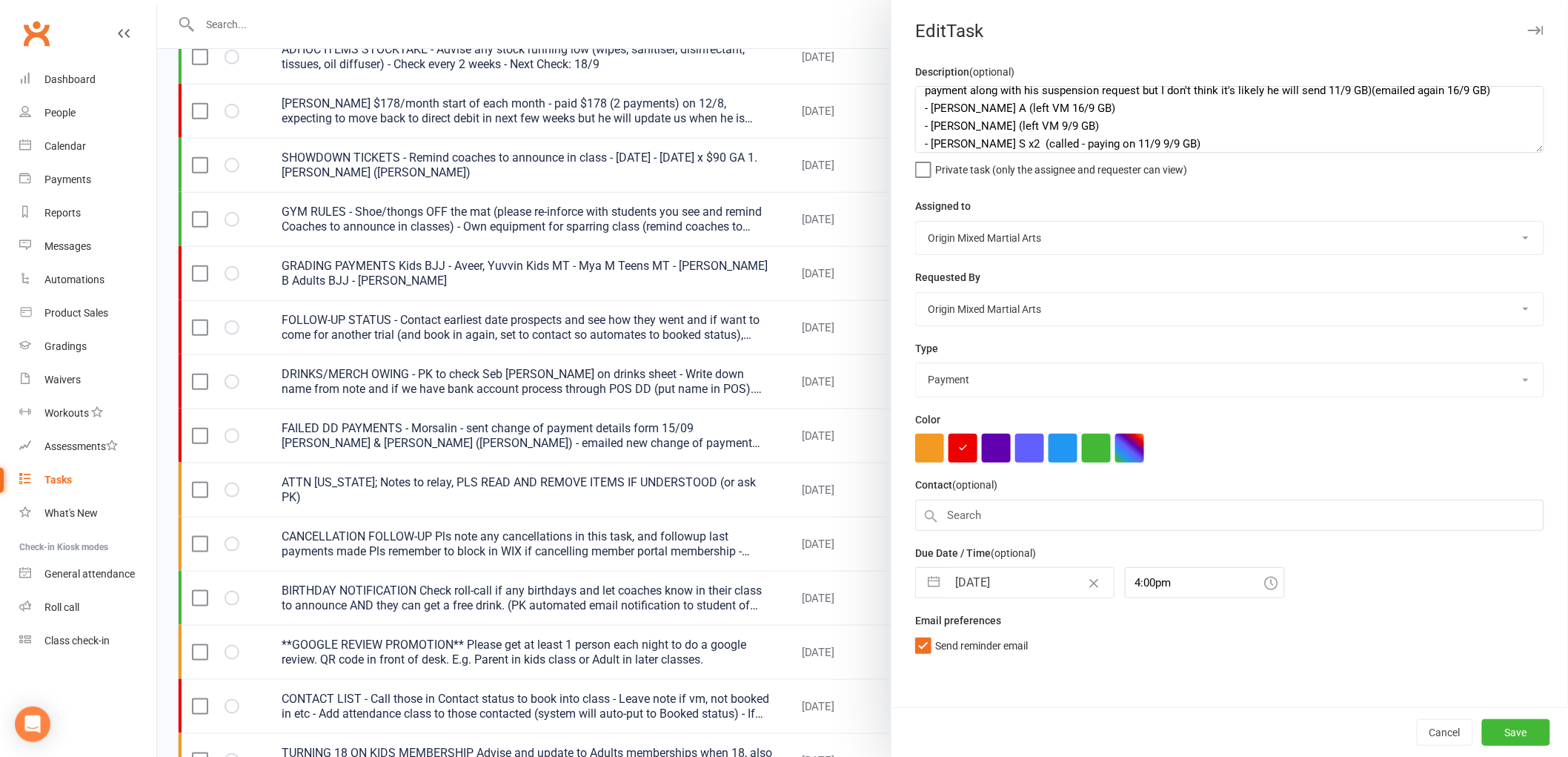
scroll to position [0, 0]
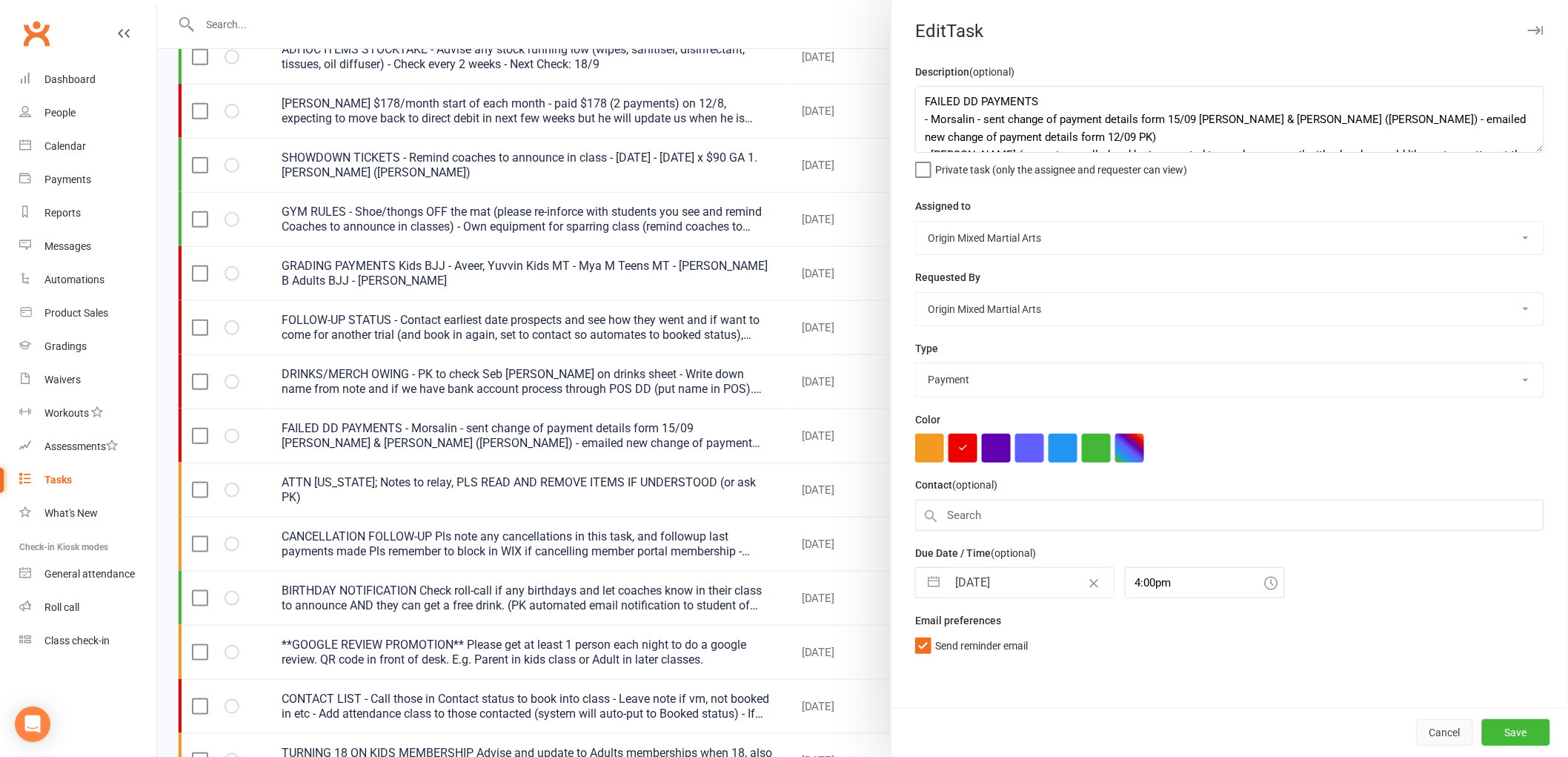
click at [1433, 738] on button "Cancel" at bounding box center [1444, 732] width 56 height 27
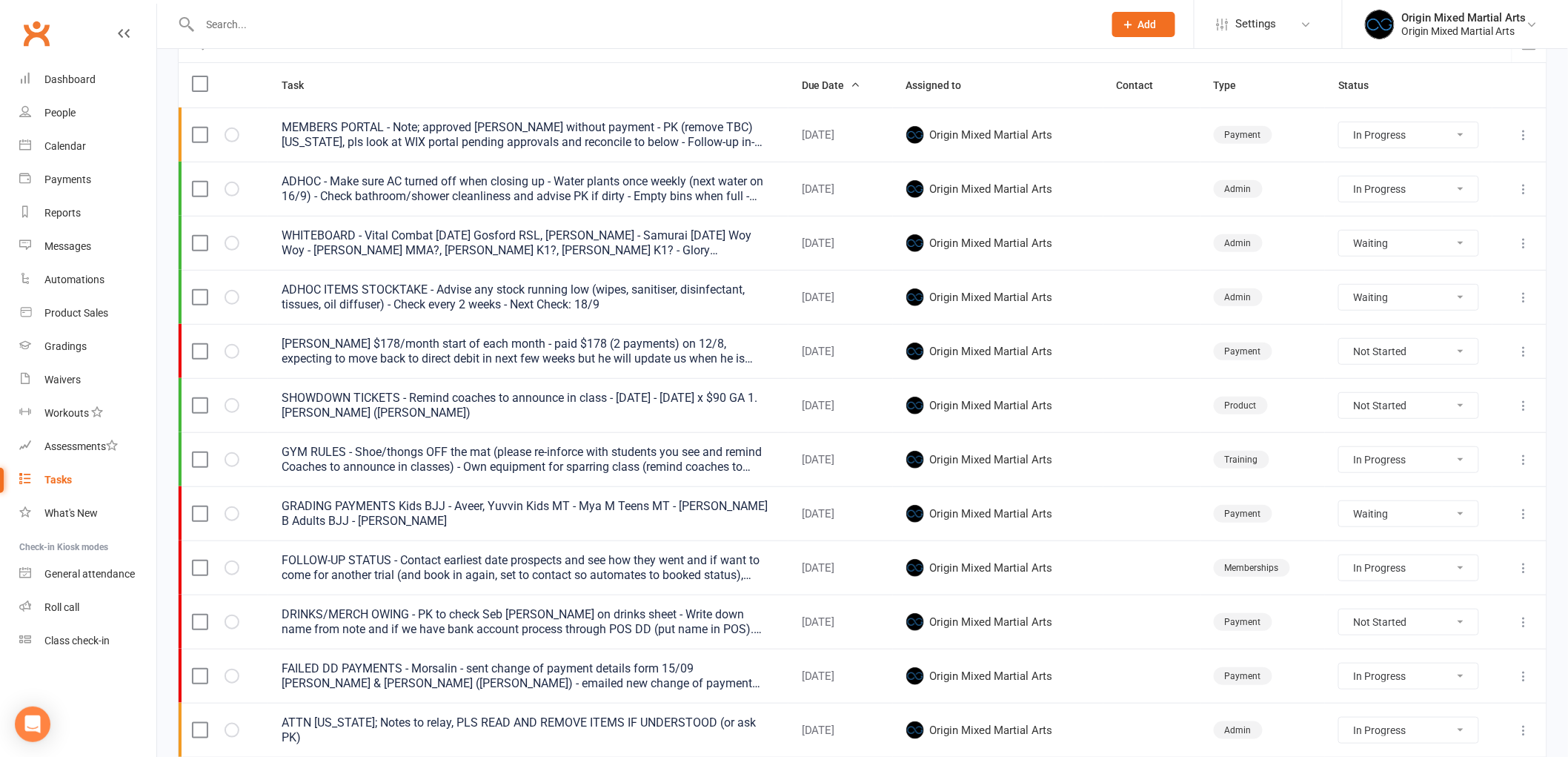
scroll to position [164, 0]
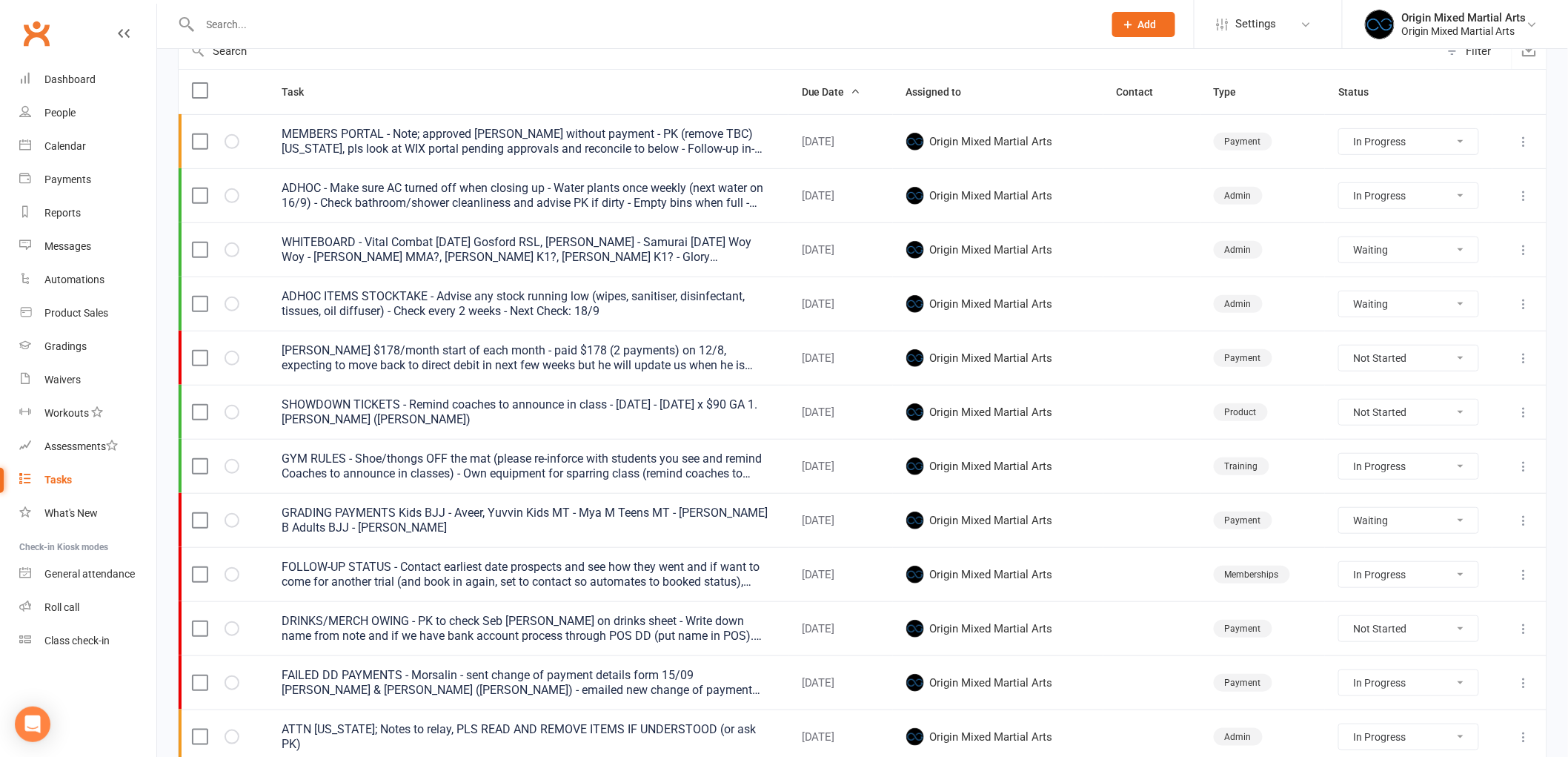
click at [1527, 516] on icon at bounding box center [1524, 520] width 15 height 15
click at [1477, 579] on link "Edit" at bounding box center [1446, 581] width 147 height 30
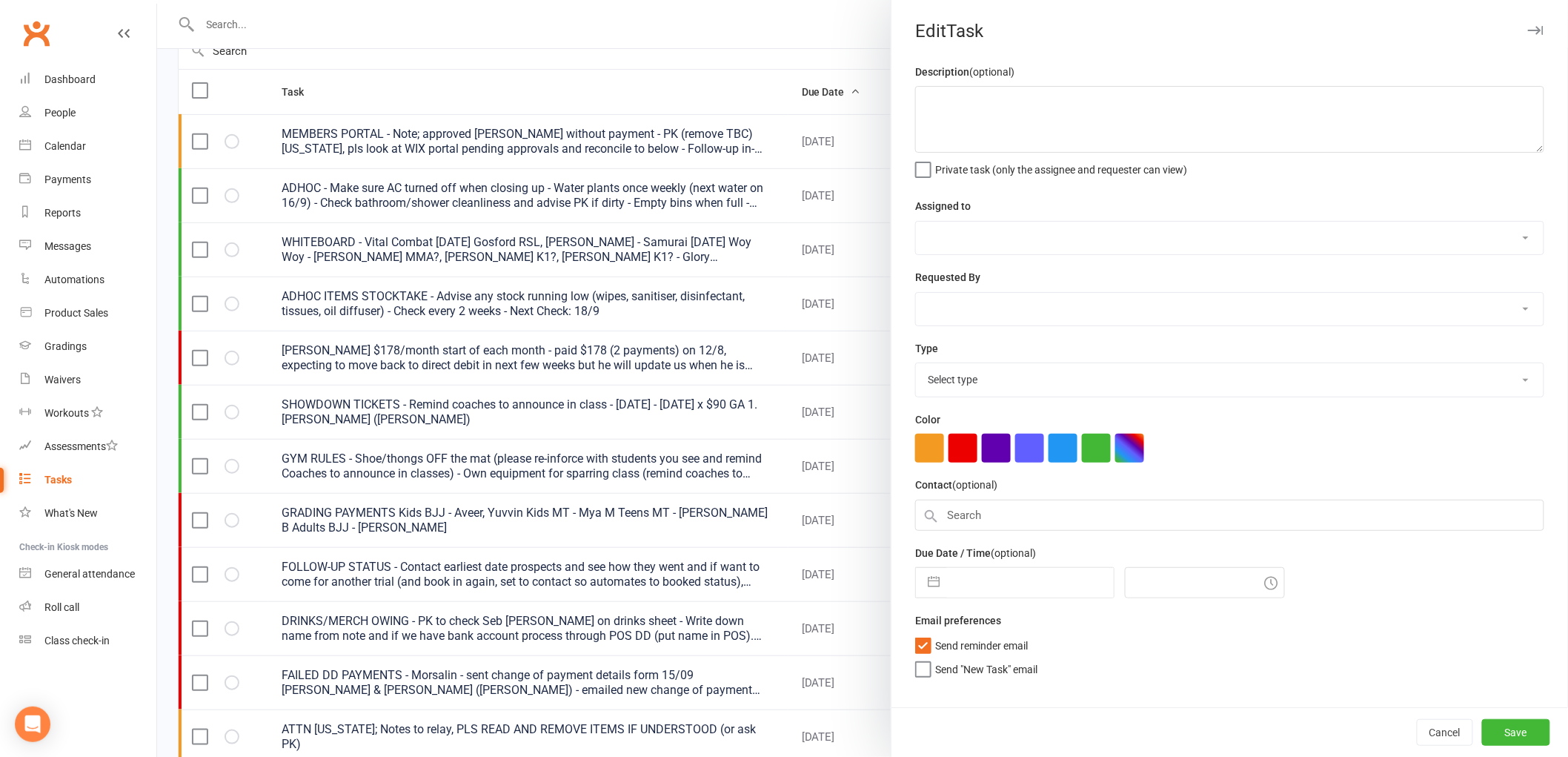
type textarea "GRADING PAYMENTS Kids BJJ - Aveer, Yuvvin Kids MT - Mya M Teens MT - Lindsay B …"
select select "43946"
type input "18 Sep 2025"
type input "4:00pm"
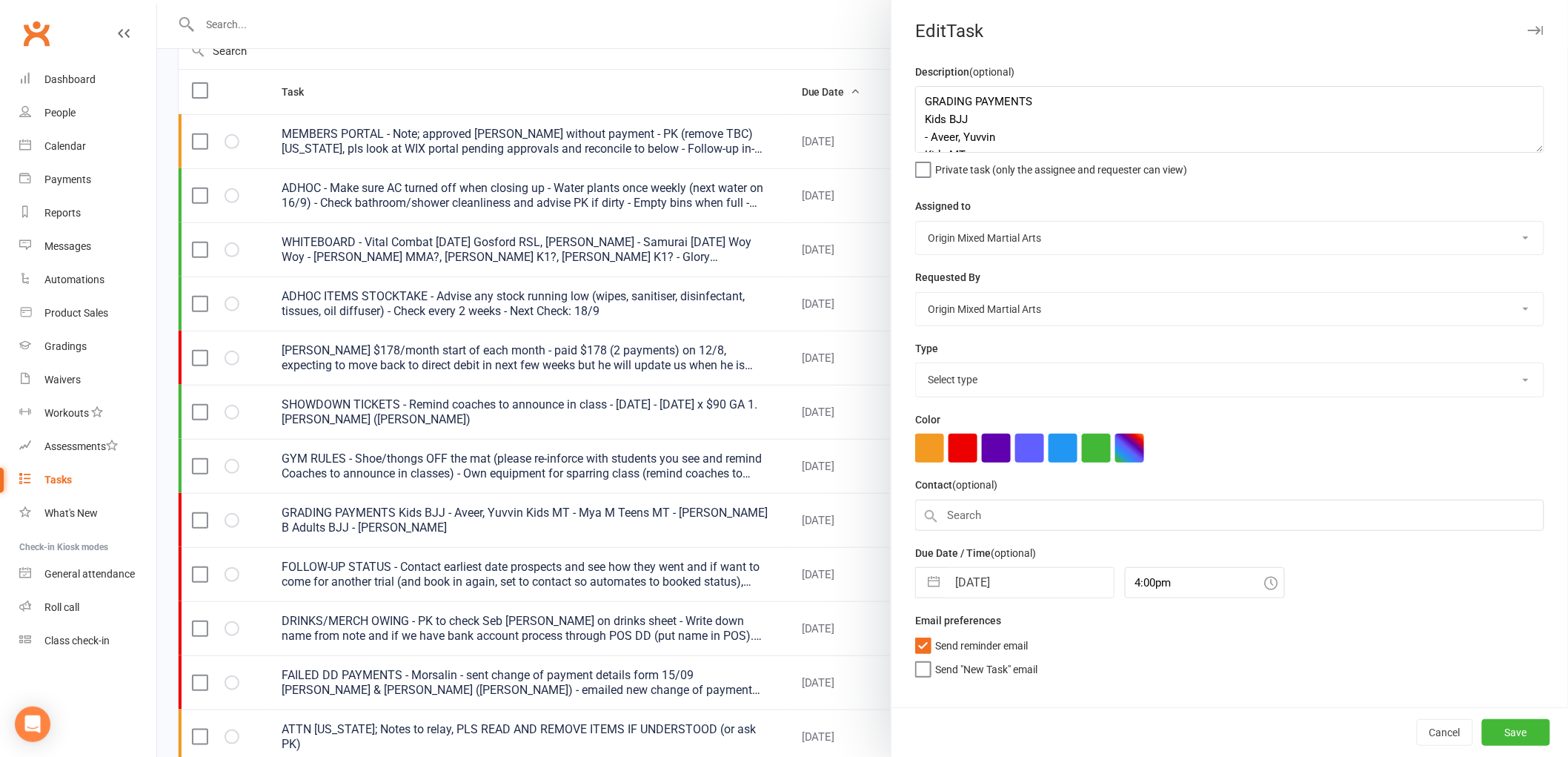
select select "24254"
drag, startPoint x: 998, startPoint y: 134, endPoint x: 892, endPoint y: 116, distance: 107.5
click at [892, 116] on div "Description (optional) GRADING PAYMENTS Kids BJJ - Aveer, Yuvvin Kids MT - Mya …" at bounding box center [1230, 384] width 677 height 644
drag, startPoint x: 968, startPoint y: 129, endPoint x: 878, endPoint y: 114, distance: 91.2
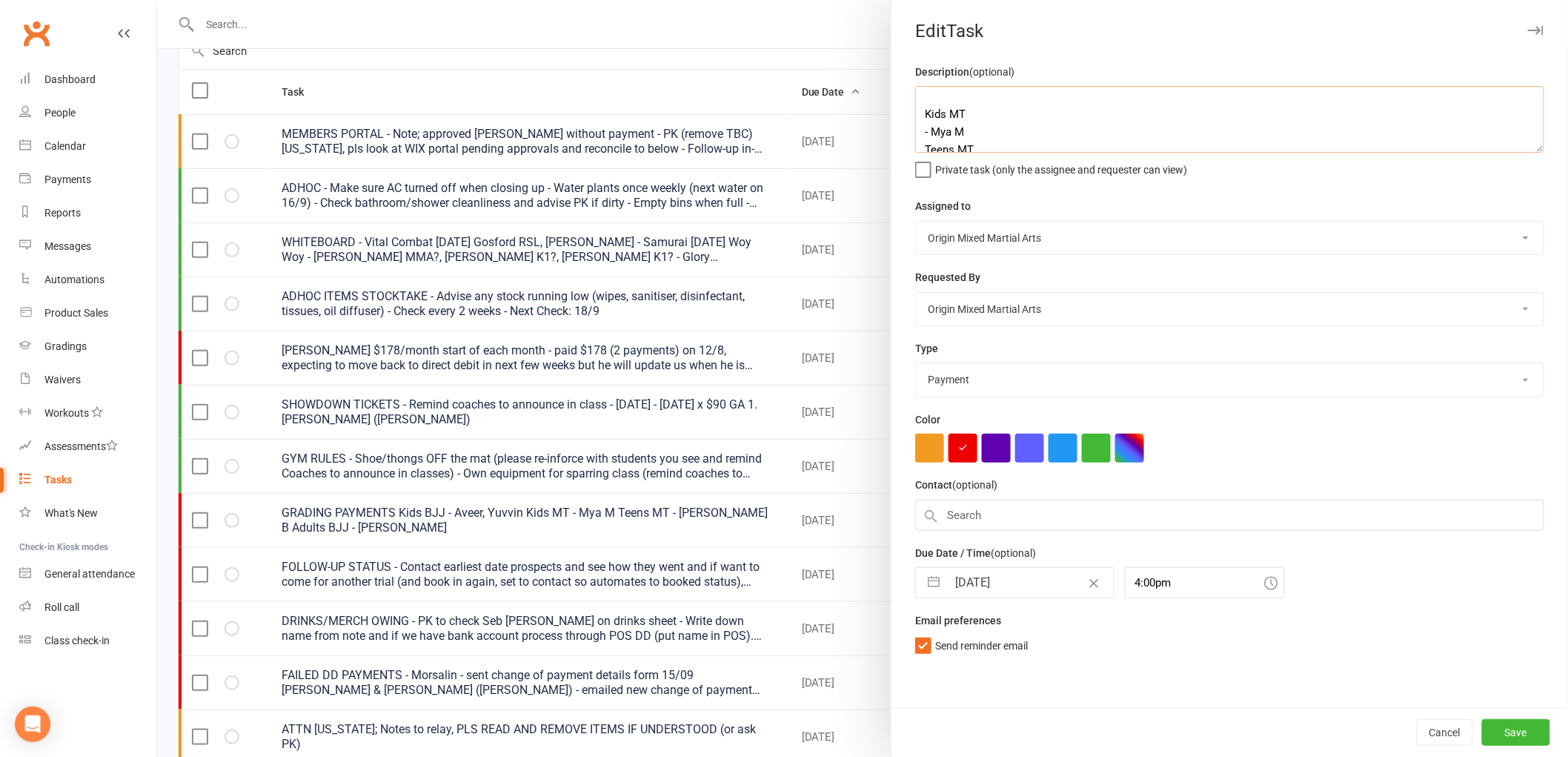
click at [157, 0] on react-component "Edit Task Description (optional) GRADING PAYMENTS Kids MT - Mya M Teens MT - Li…" at bounding box center [157, 0] width 0 height 0
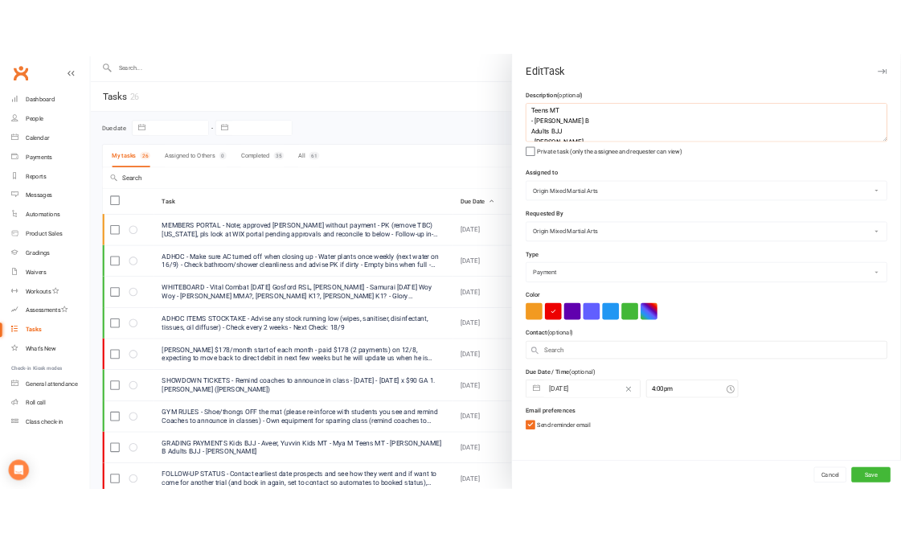
scroll to position [3, 0]
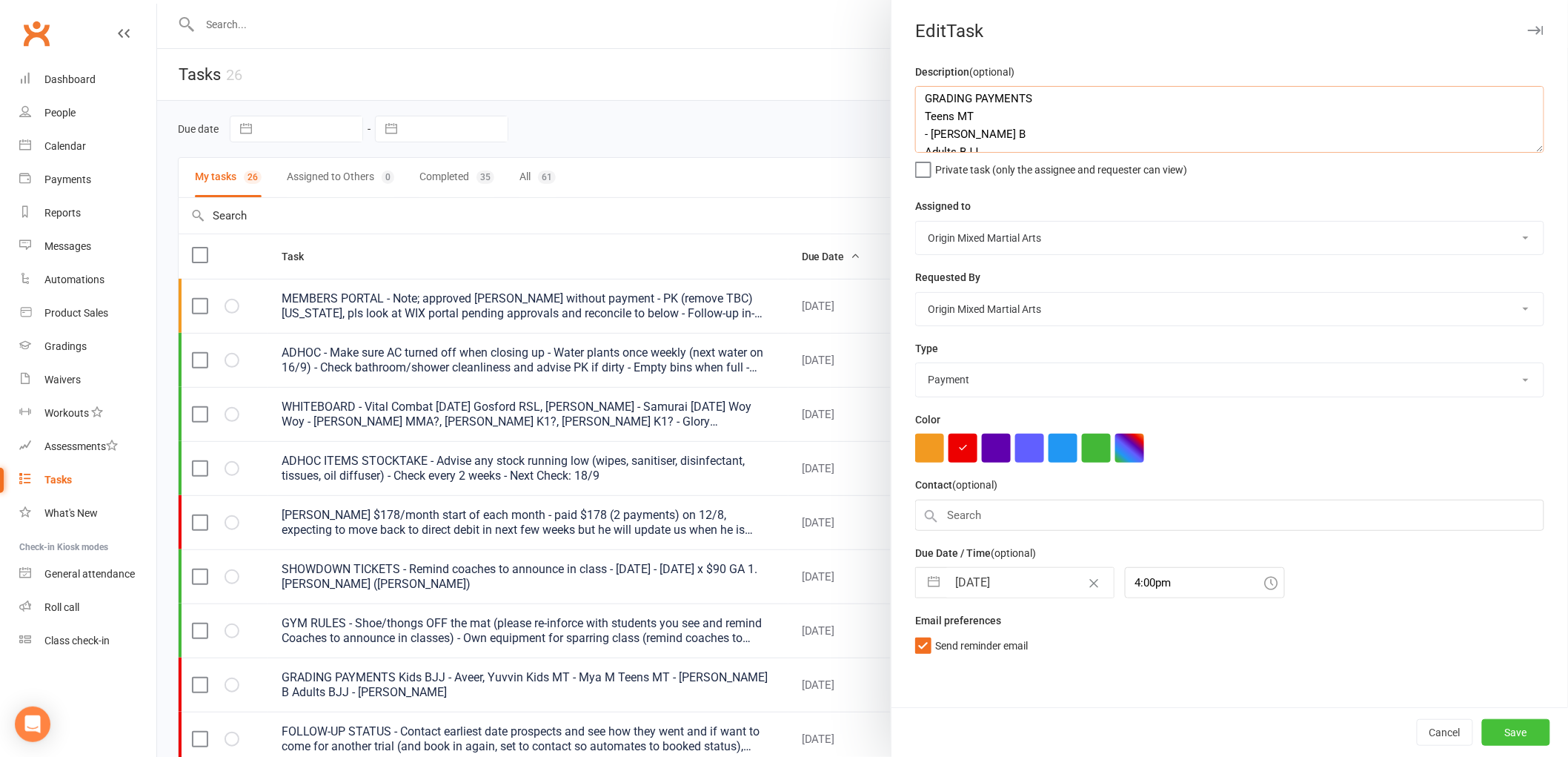
type textarea "GRADING PAYMENTS Teens MT - Lindsay B Adults BJJ - Kevin L"
click at [1524, 730] on button "Save" at bounding box center [1515, 732] width 68 height 27
select select "started"
select select "waiting"
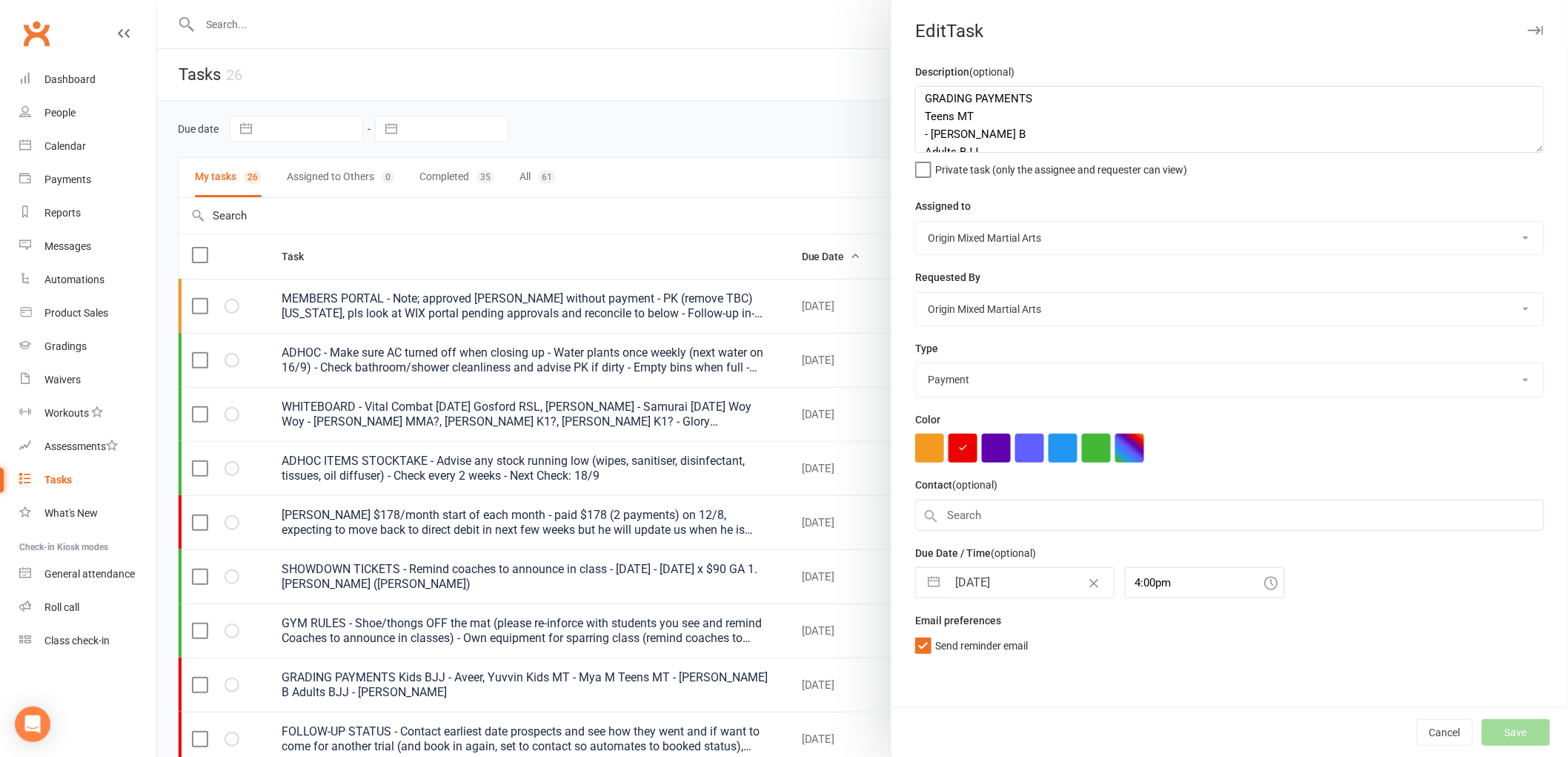
select select "waiting"
select select "started"
select select "waiting"
select select "started"
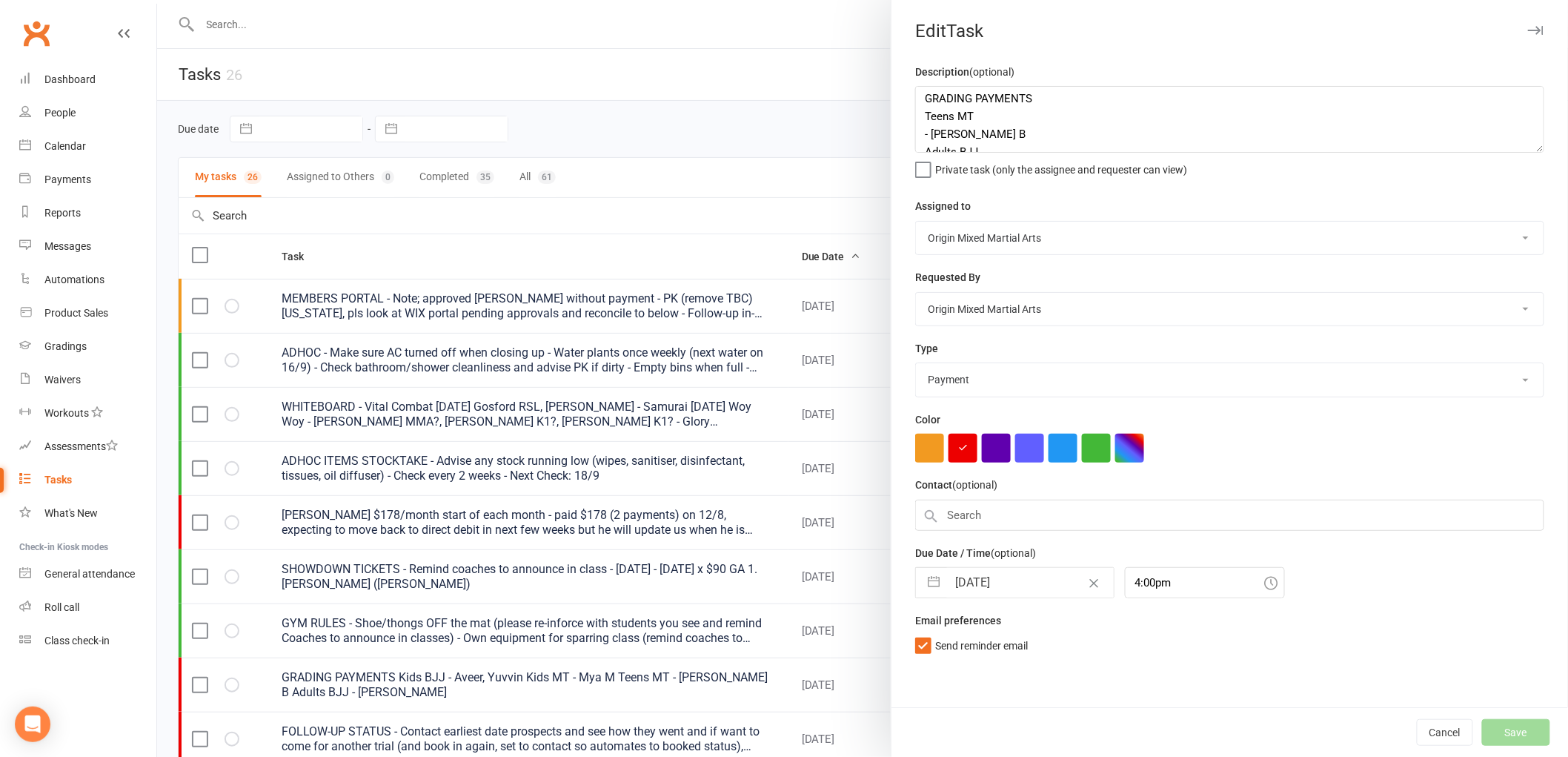
select select "started"
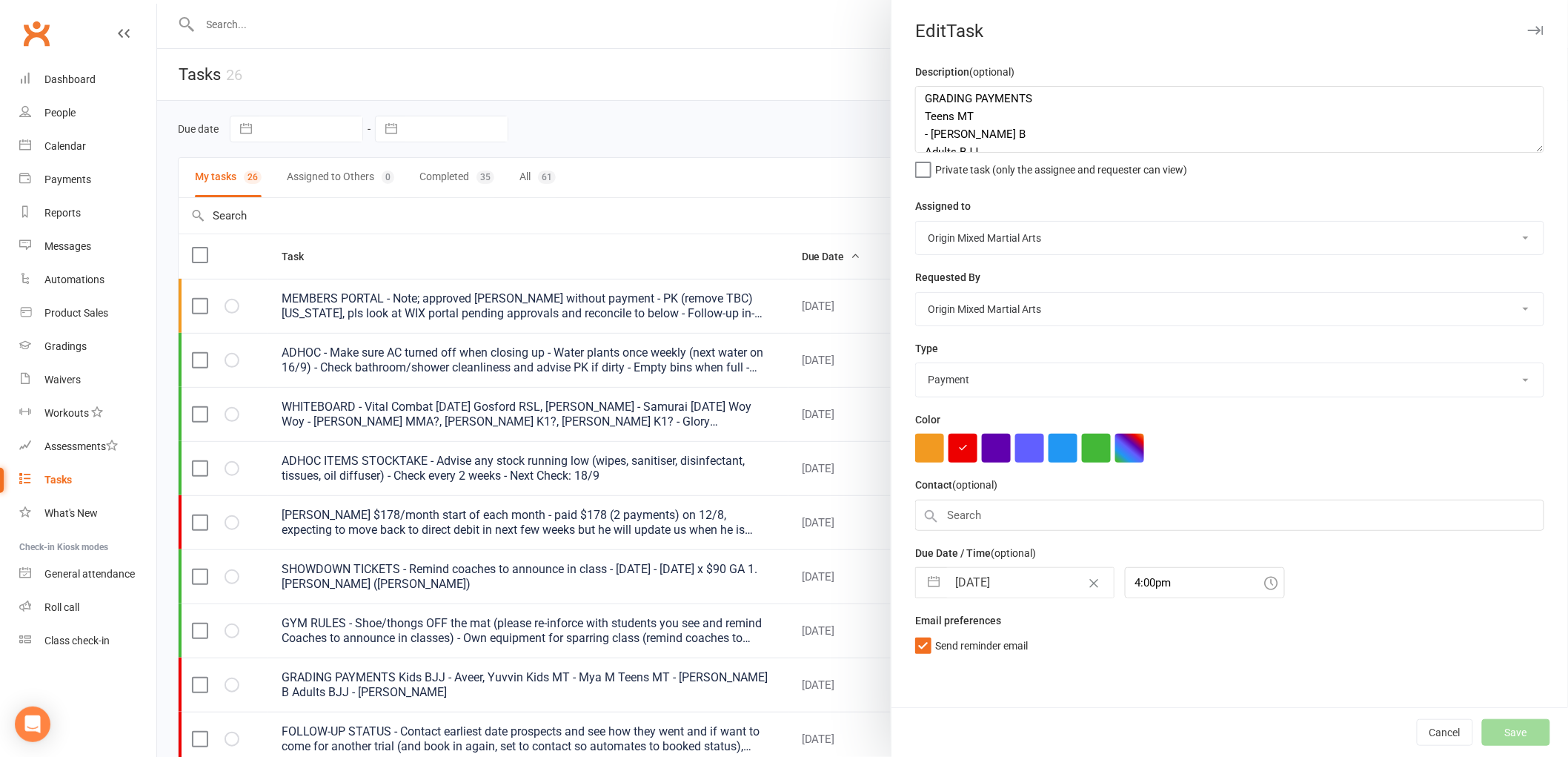
select select "started"
select select "waiting"
select select "started"
select select "waiting"
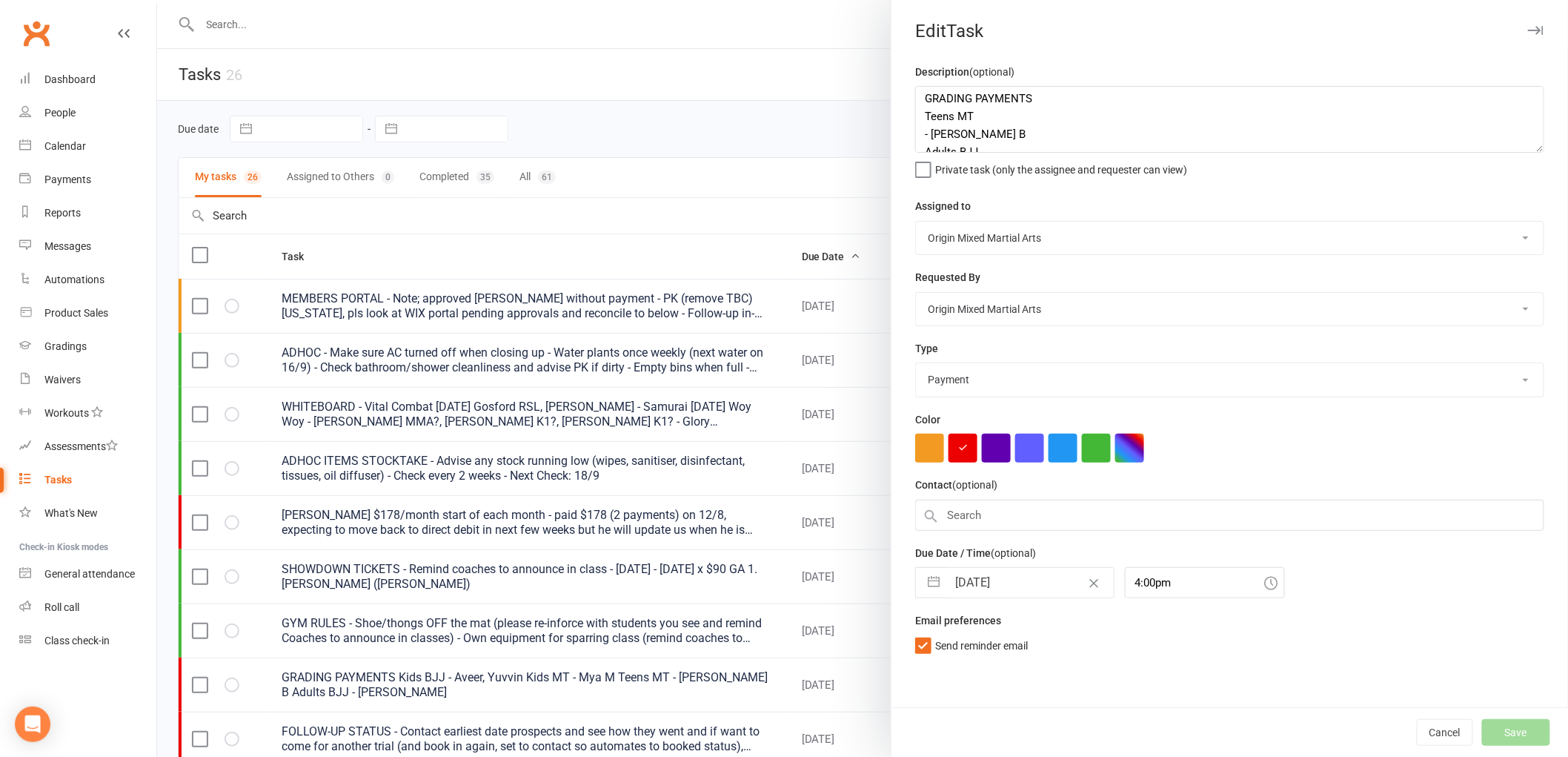
select select "started"
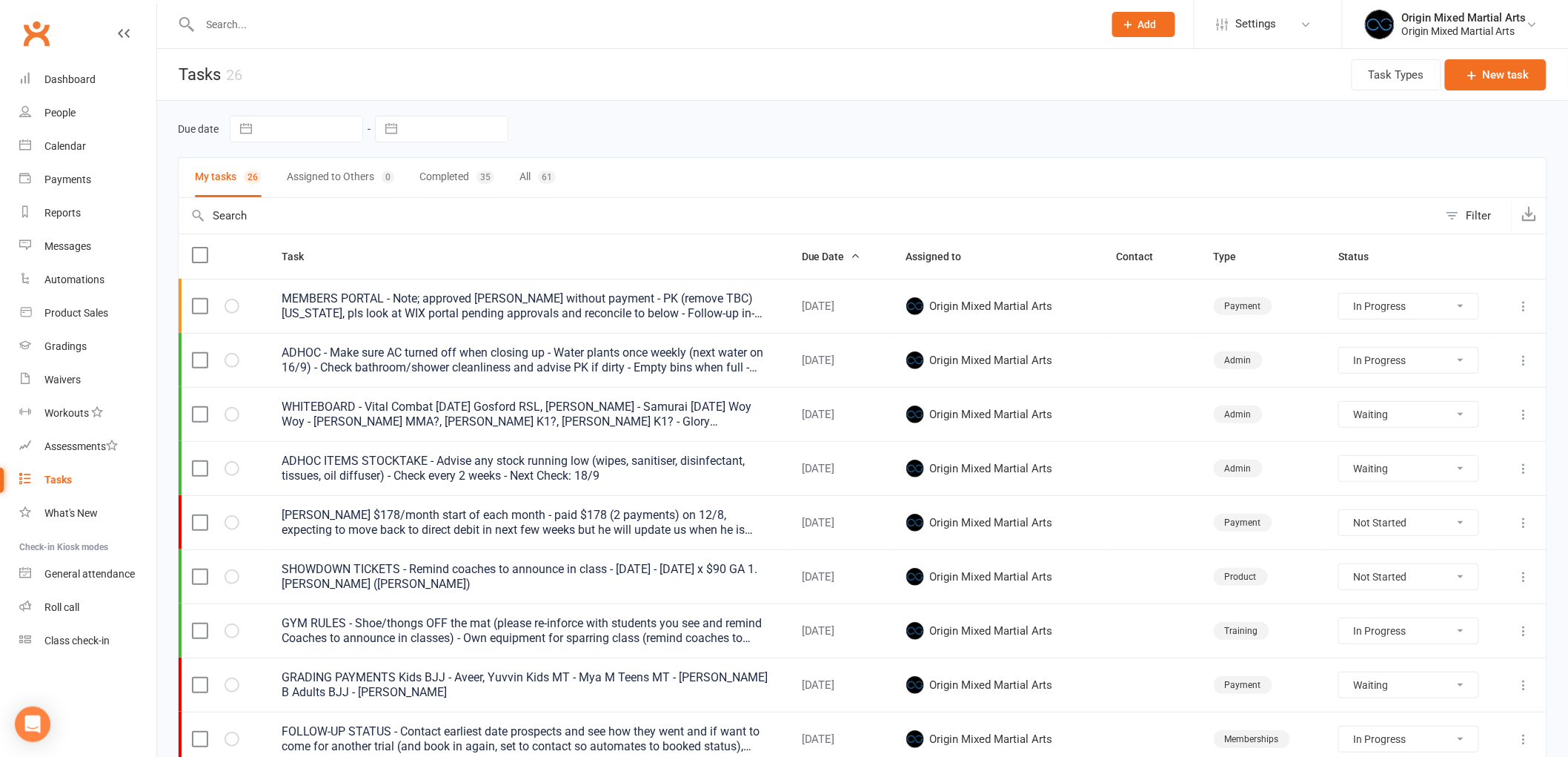
select select "started"
select select "waiting"
select select "started"
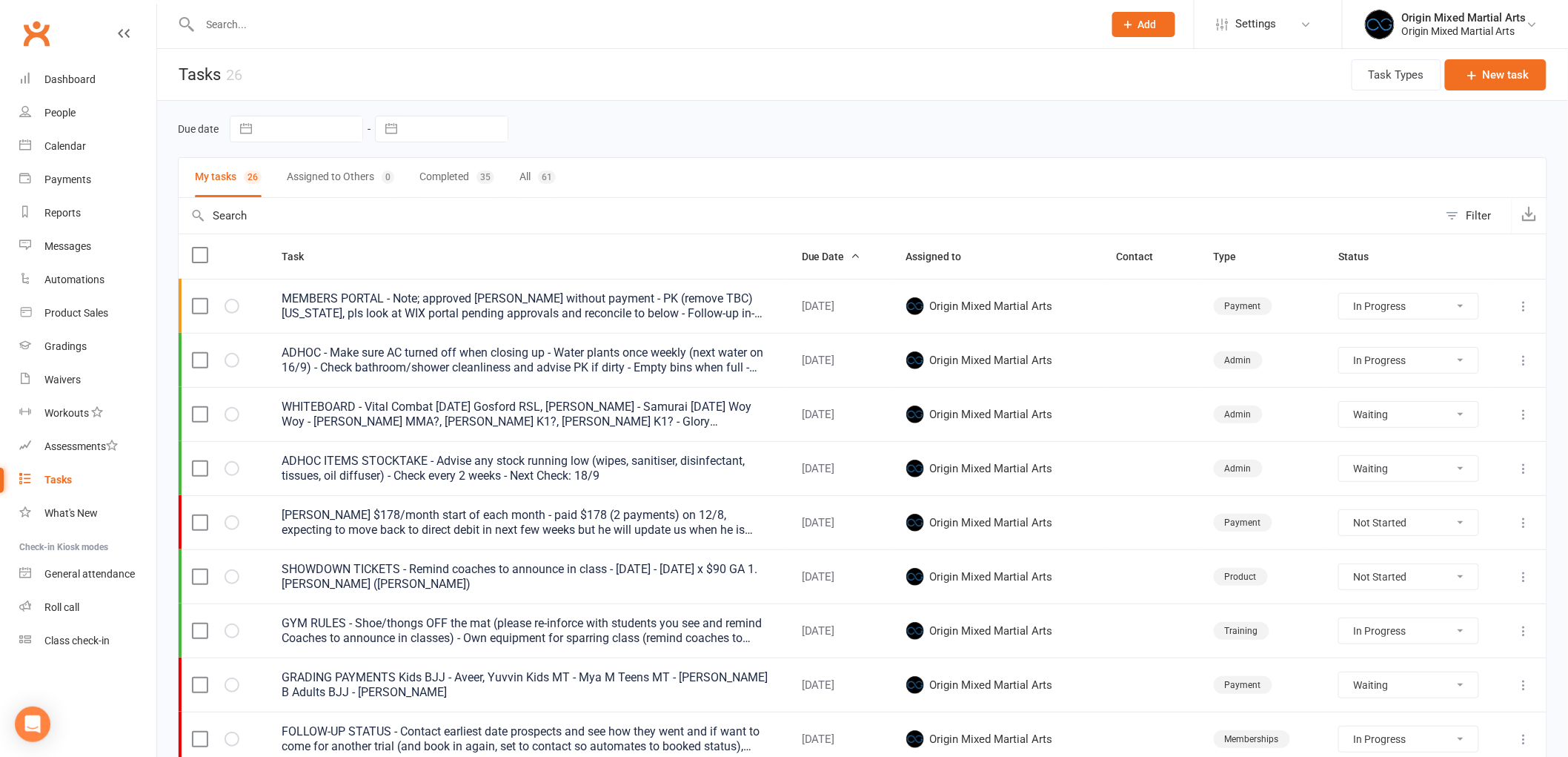
select select "waiting"
select select "started"
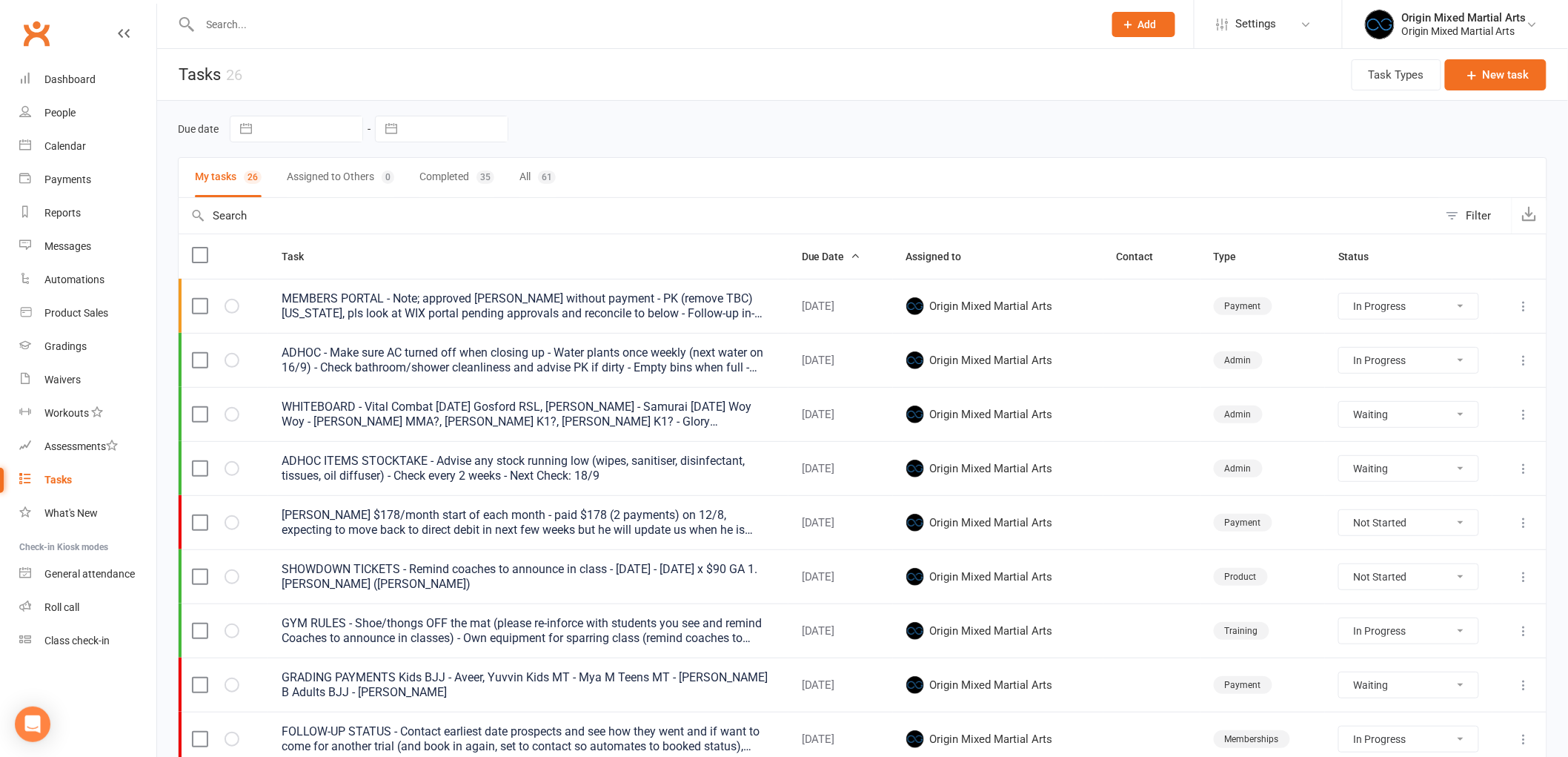
select select "started"
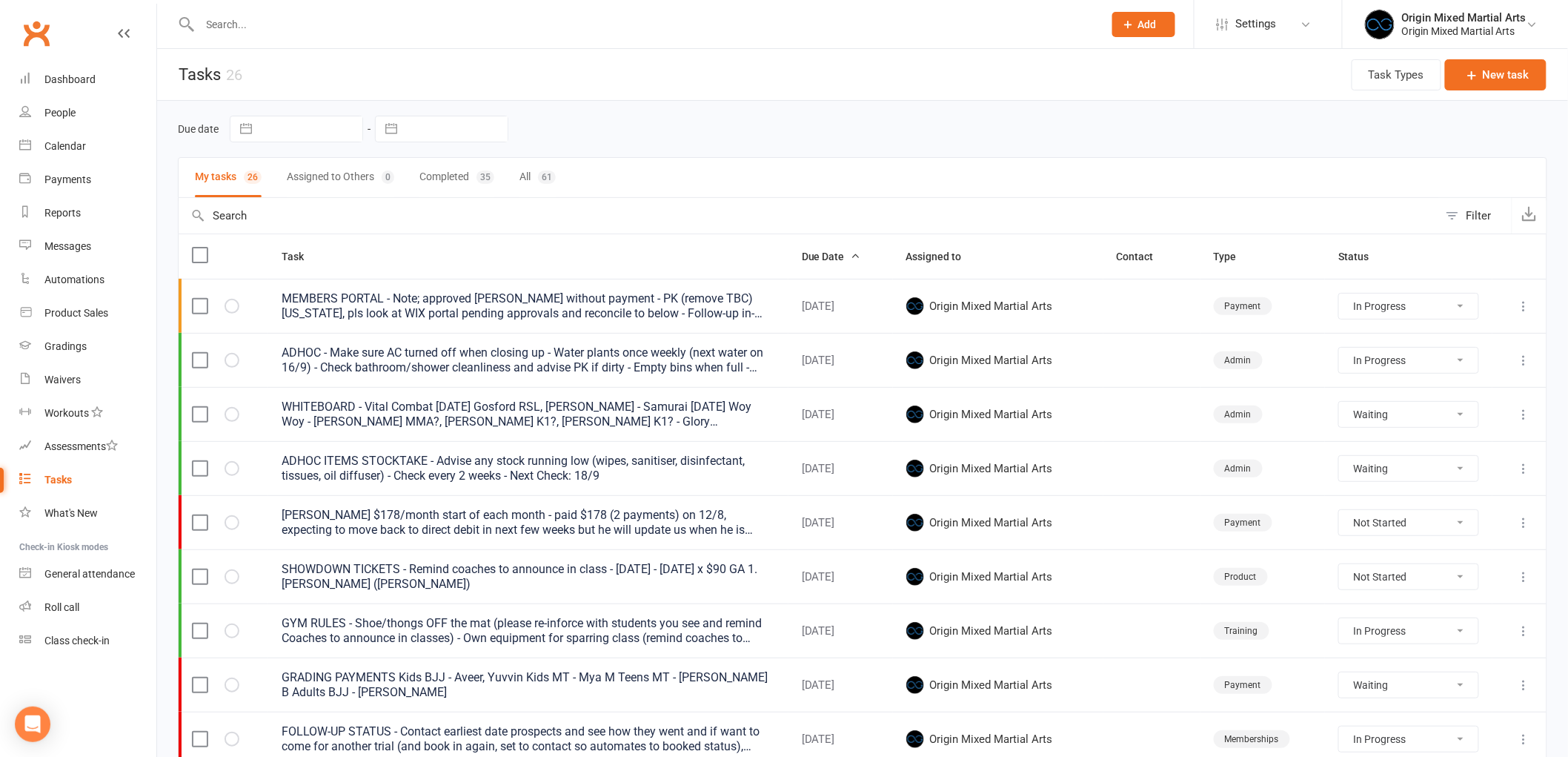
select select "waiting"
select select "started"
select select "waiting"
select select "started"
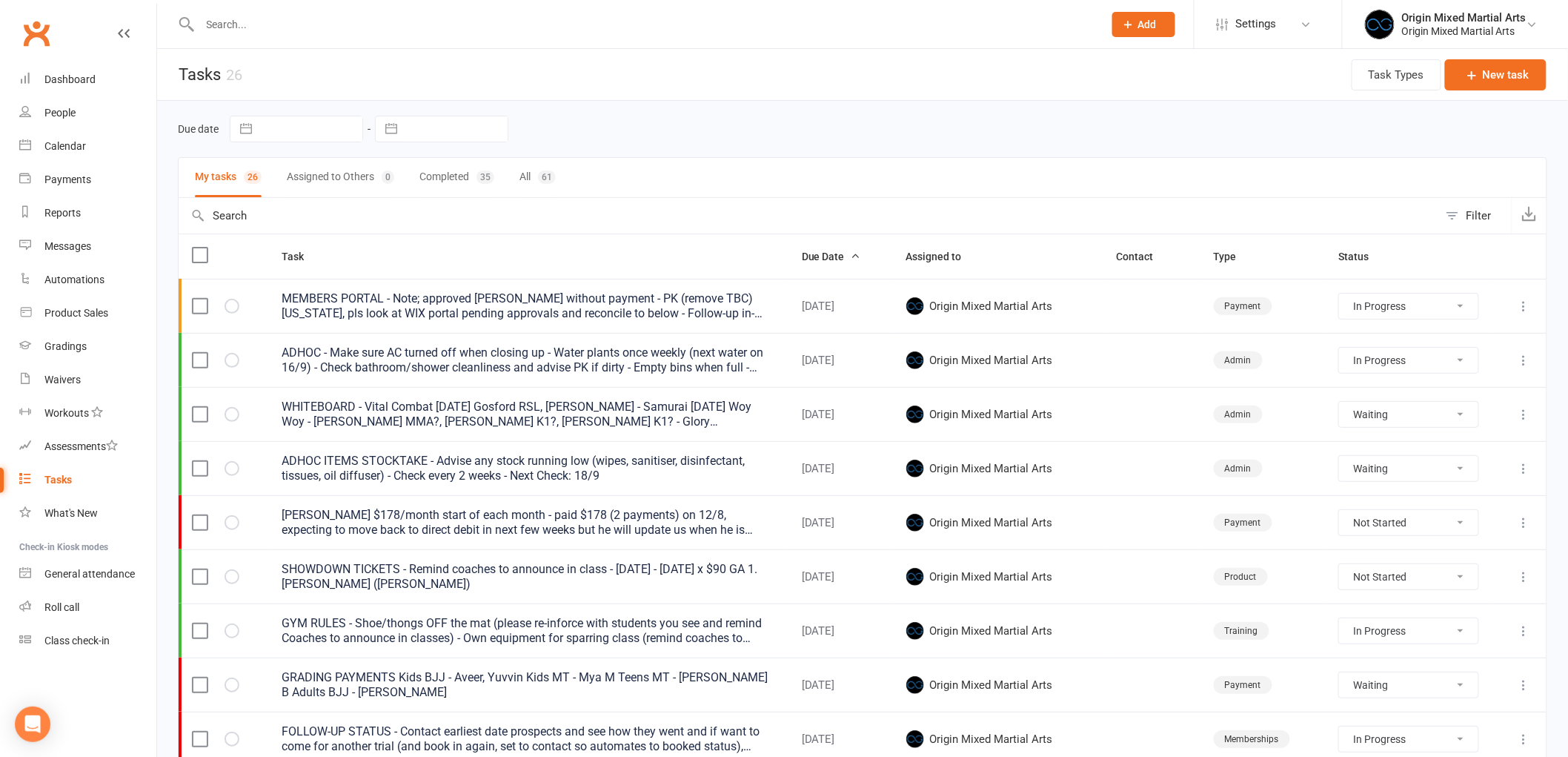
select select "started"
select select "waiting"
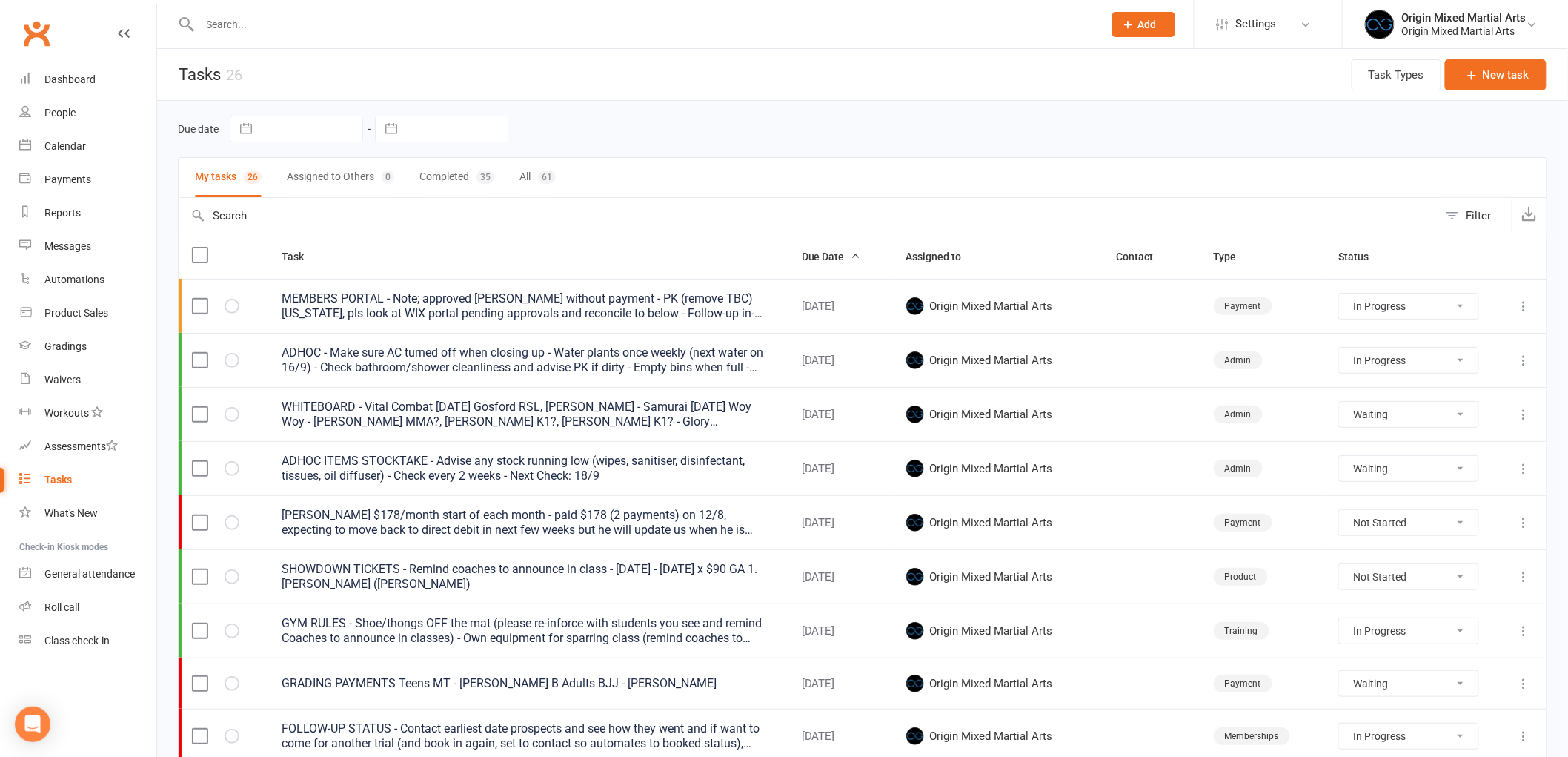
select select "started"
select select "waiting"
select select "started"
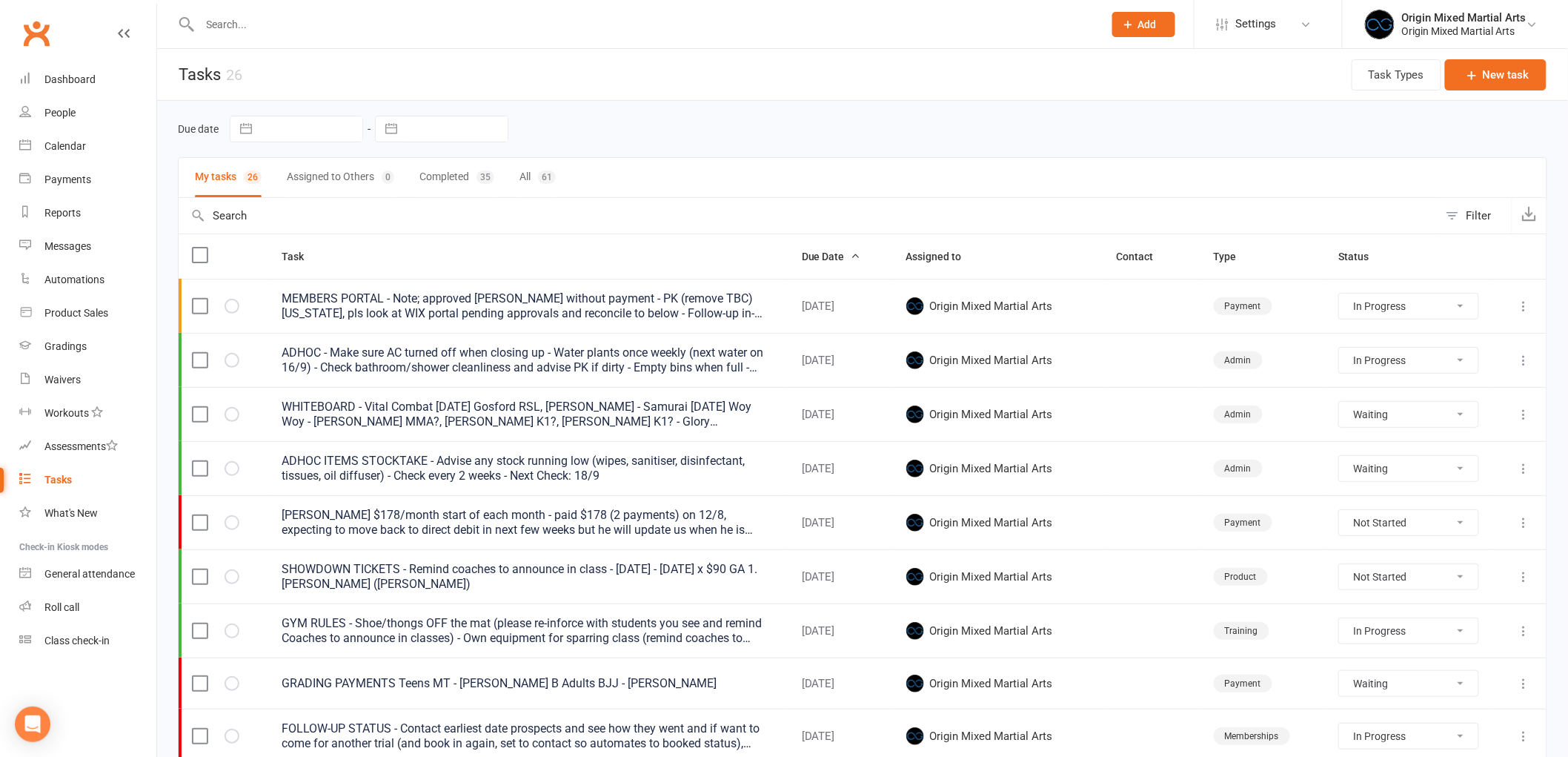
select select "started"
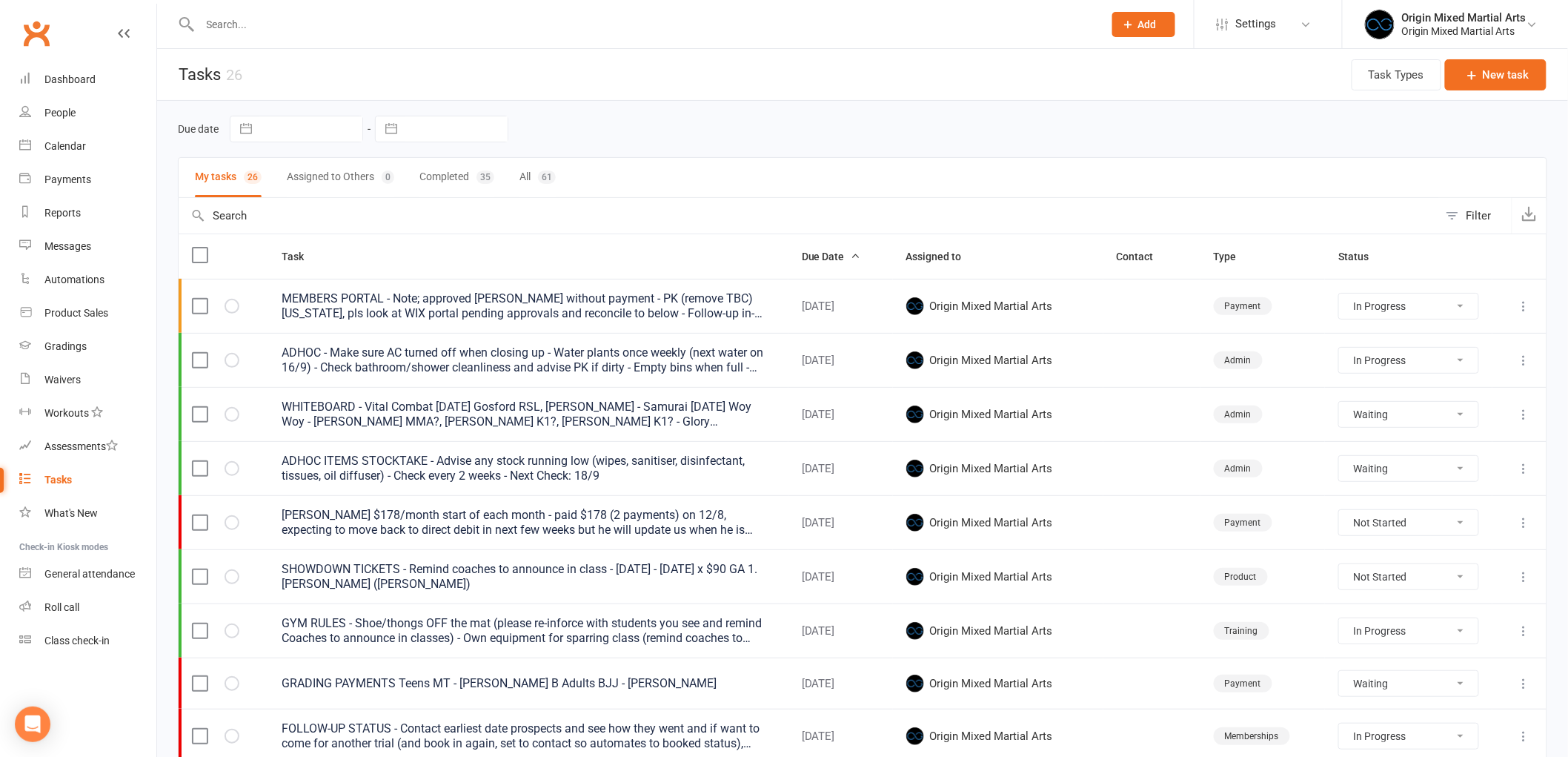
select select "started"
select select "waiting"
select select "started"
select select "waiting"
select select "started"
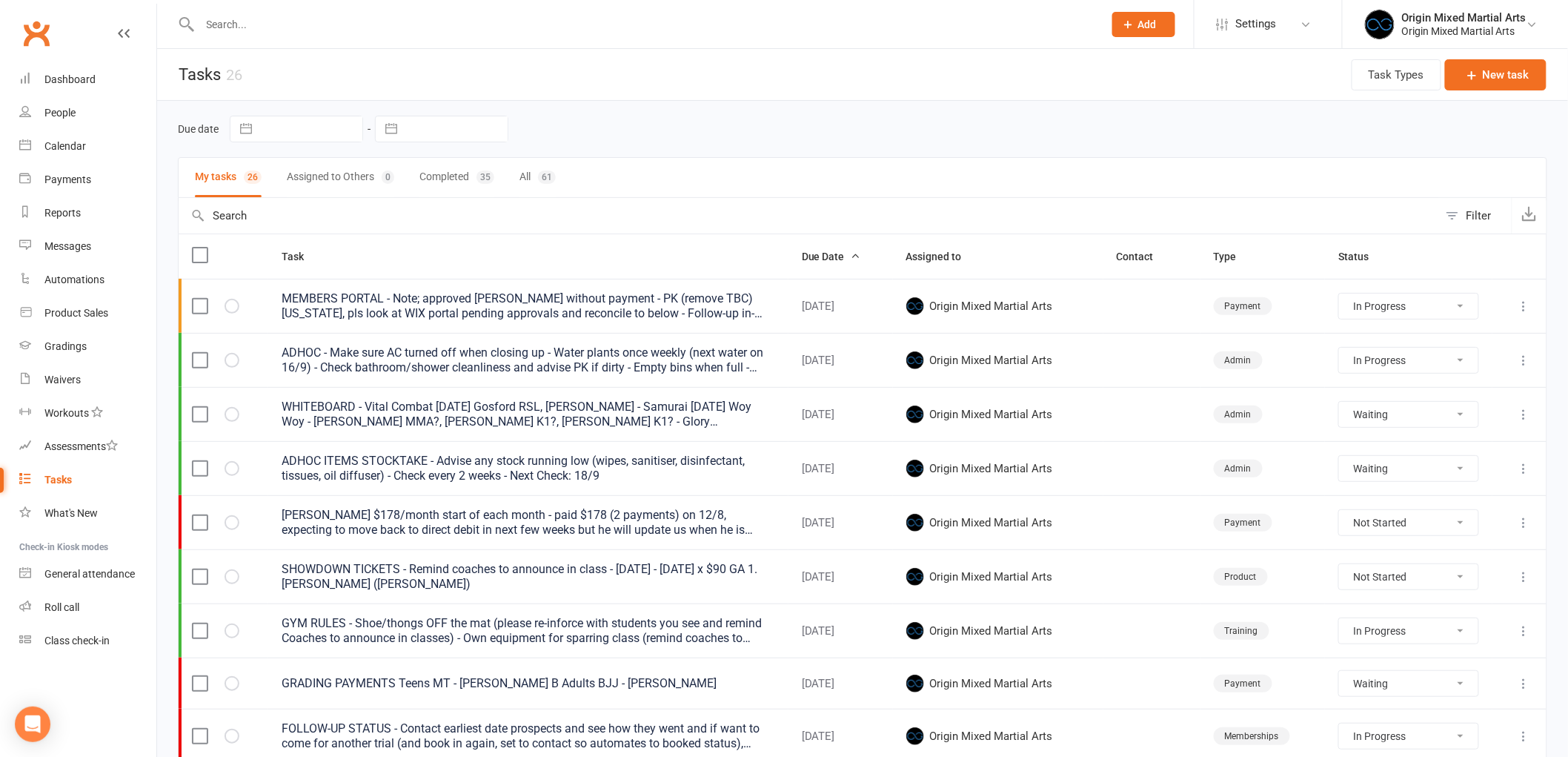
select select "started"
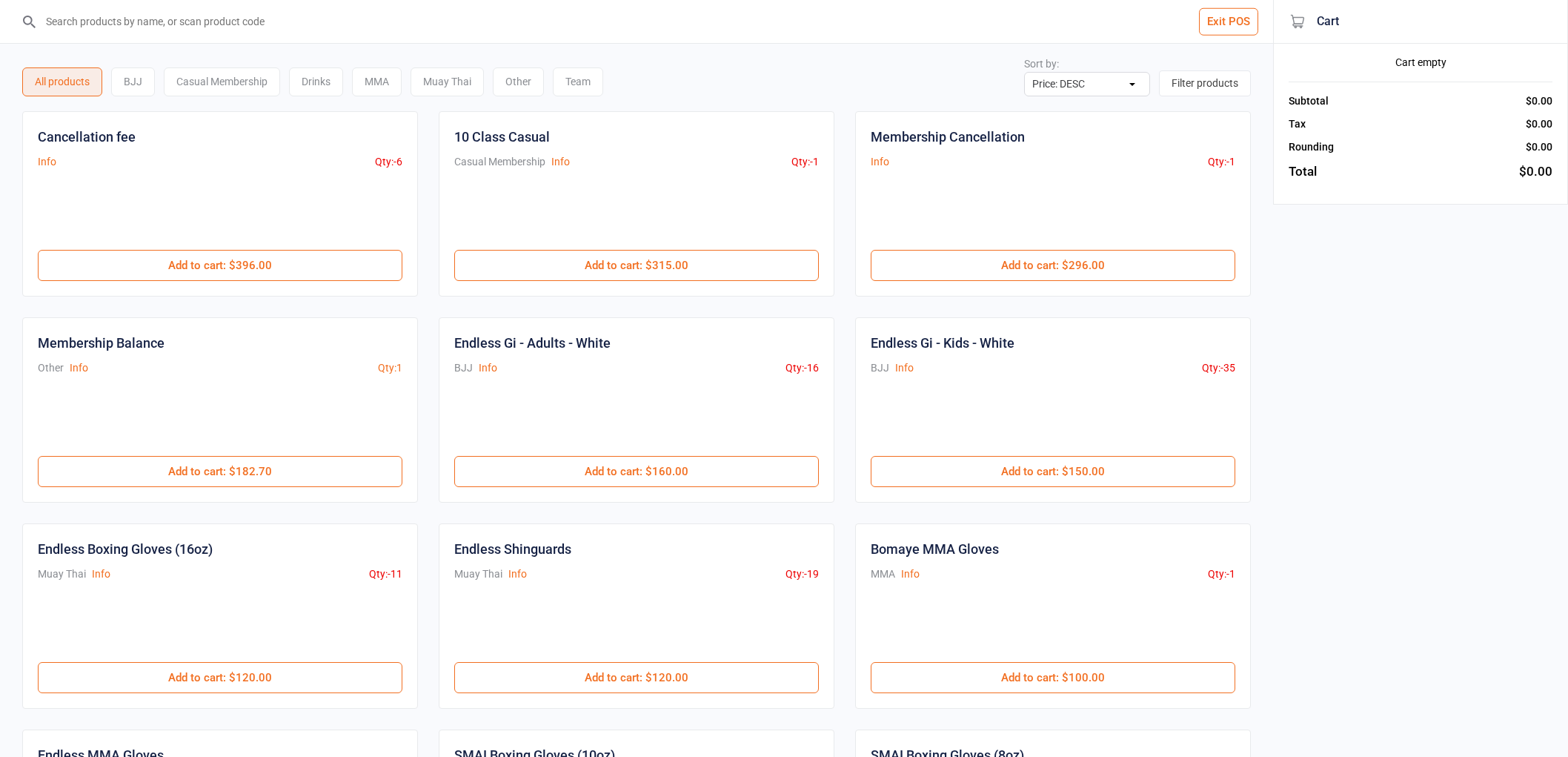
select select "price-desc"
click at [346, 20] on input "search" at bounding box center [645, 21] width 1213 height 43
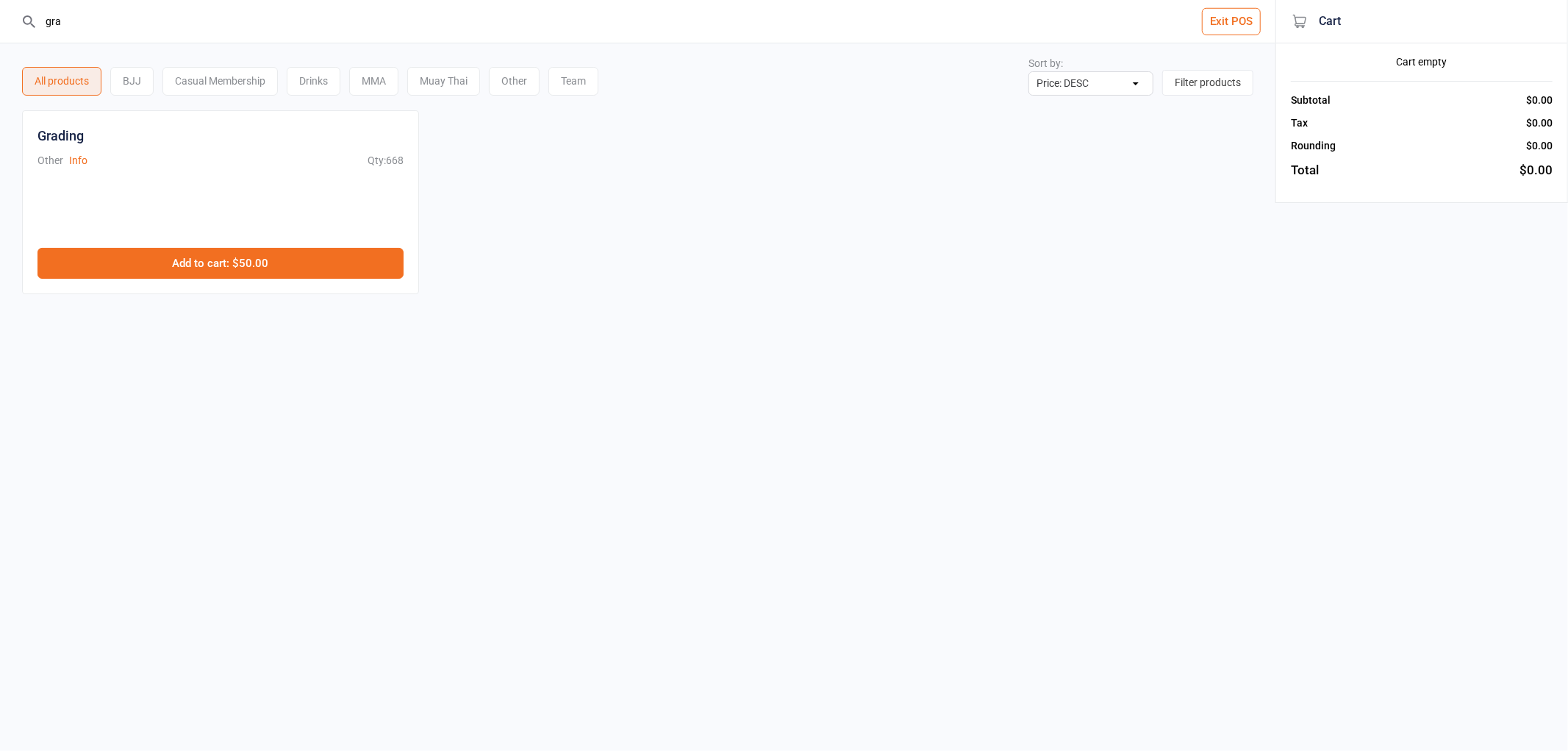
click at [304, 272] on button "Add to cart : $50.00" at bounding box center [220, 263] width 366 height 31
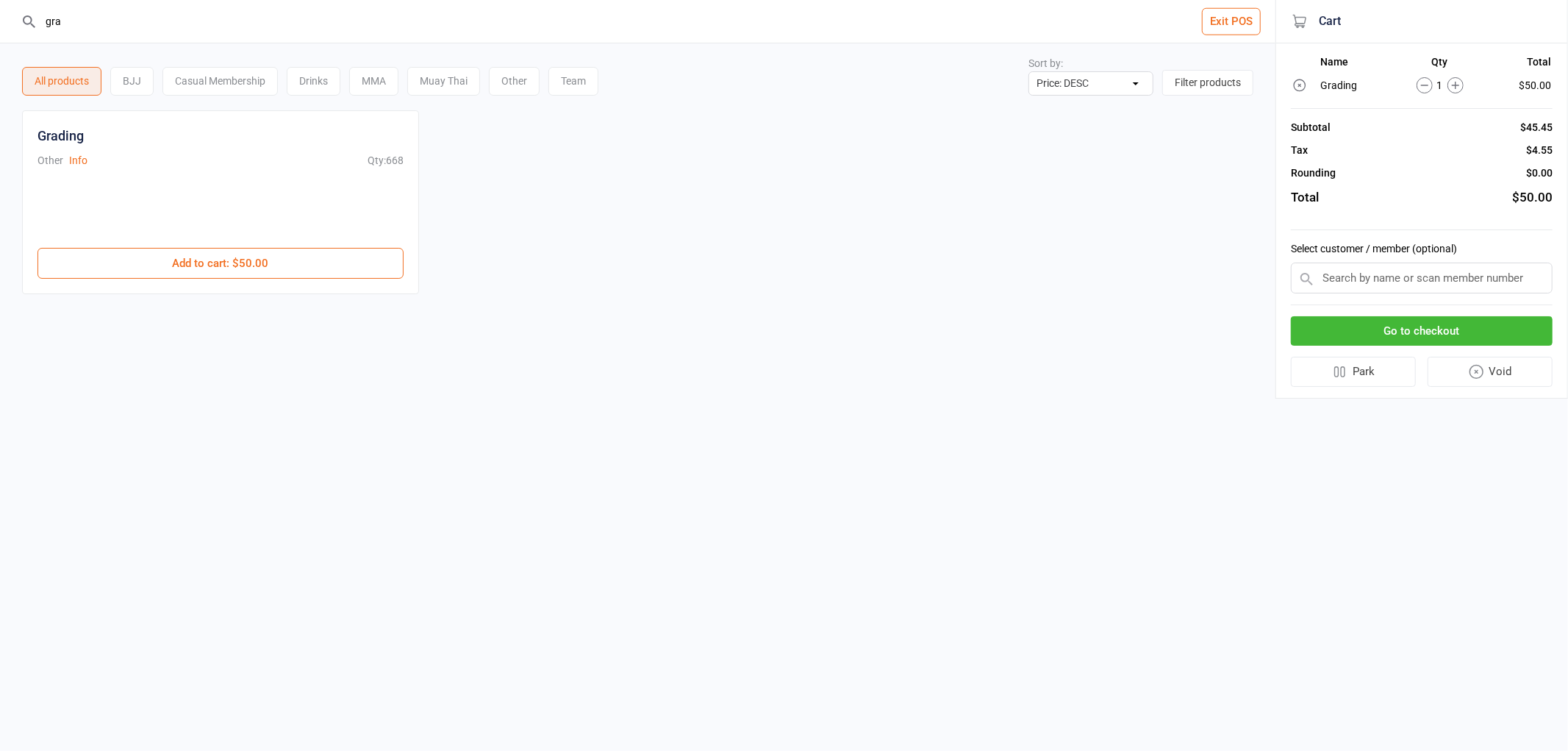
click at [1461, 78] on icon at bounding box center [1456, 85] width 16 height 16
drag, startPoint x: 108, startPoint y: 28, endPoint x: 0, endPoint y: -7, distance: 113.5
click at [0, 0] on html "gra Exit POS All products BJJ Casual Membership Drinks MMA Muay Thai Other Team…" at bounding box center [784, 375] width 1568 height 751
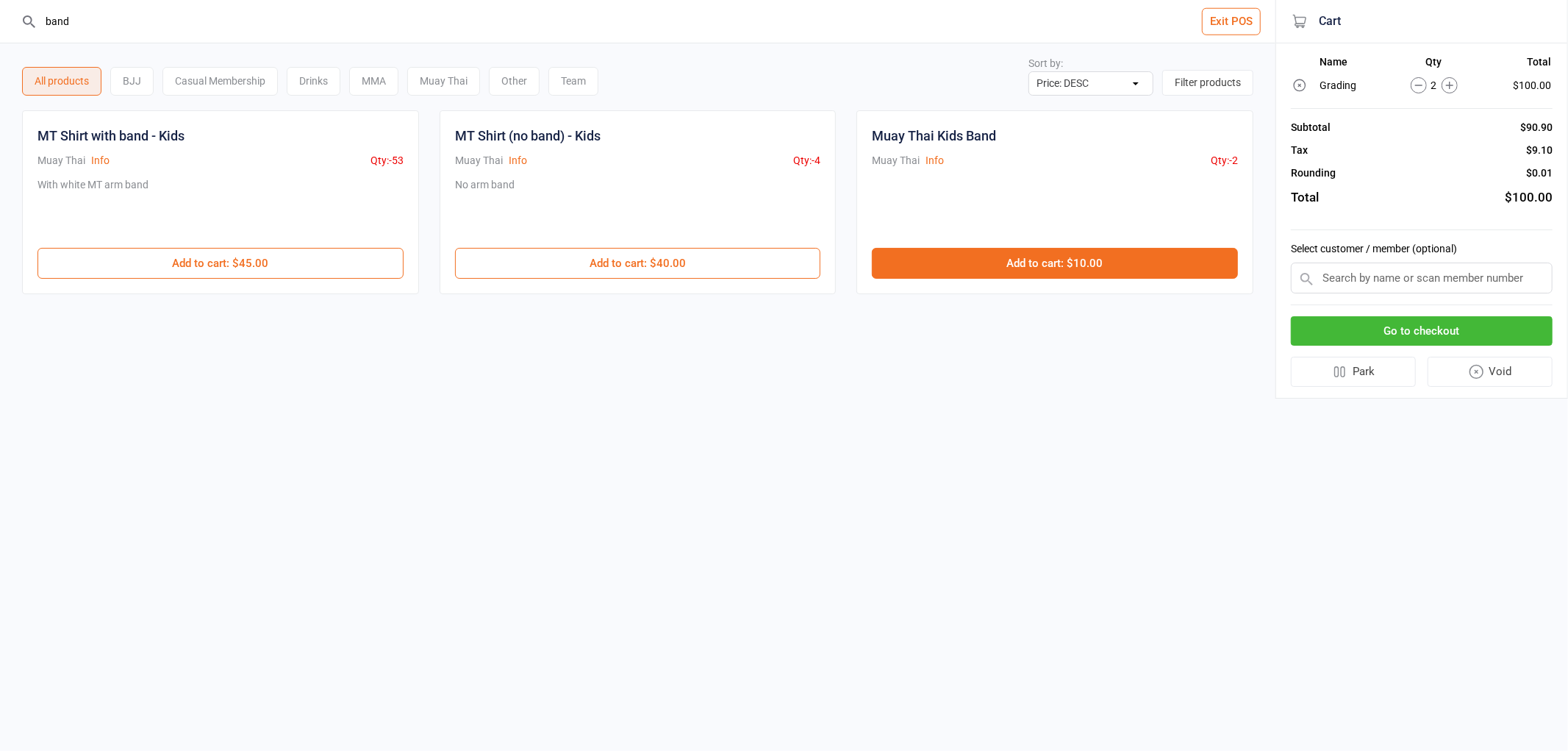
click at [1055, 258] on button "Add to cart : $10.00" at bounding box center [1055, 263] width 366 height 31
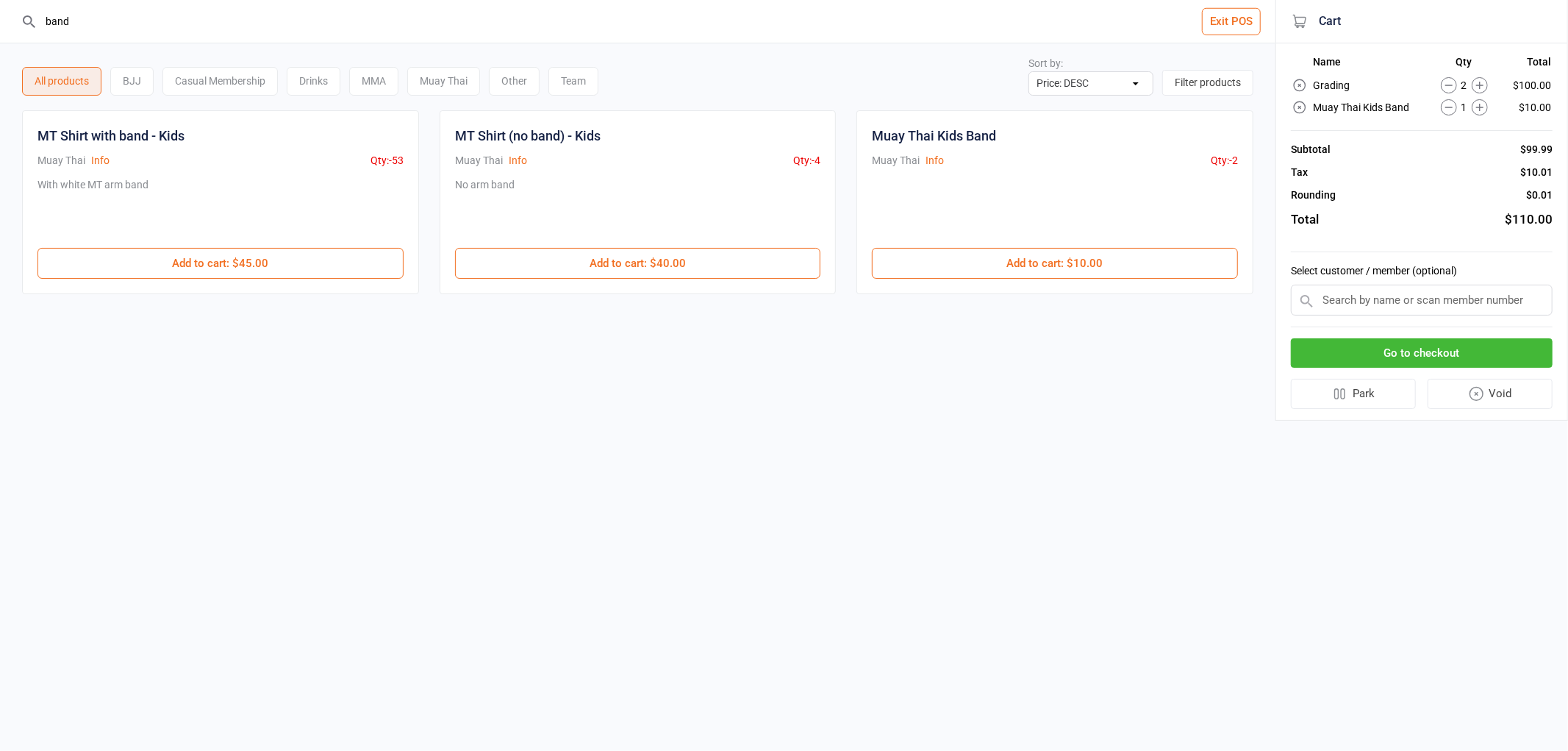
click at [1481, 100] on icon at bounding box center [1480, 108] width 16 height 16
click at [1480, 82] on icon at bounding box center [1480, 85] width 16 height 16
click at [0, 2] on header "band Exit POS" at bounding box center [638, 21] width 1275 height 43
drag, startPoint x: 185, startPoint y: 16, endPoint x: 25, endPoint y: -2, distance: 161.0
click at [25, 0] on html "band Exit POS All products BJJ Casual Membership Drinks MMA Muay Thai Other Tea…" at bounding box center [784, 375] width 1568 height 751
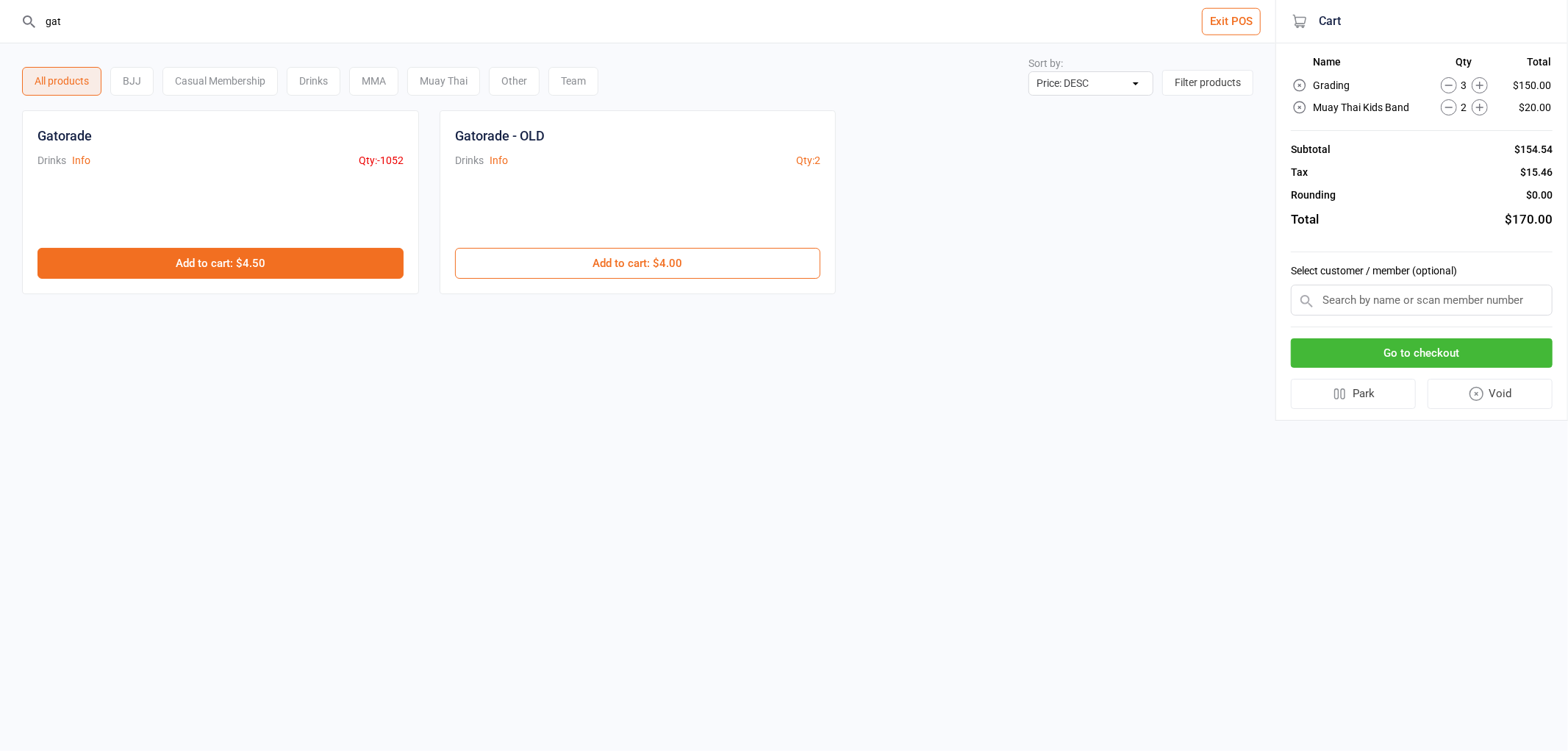
type input "gat"
click at [202, 268] on button "Add to cart : $4.50" at bounding box center [220, 263] width 366 height 31
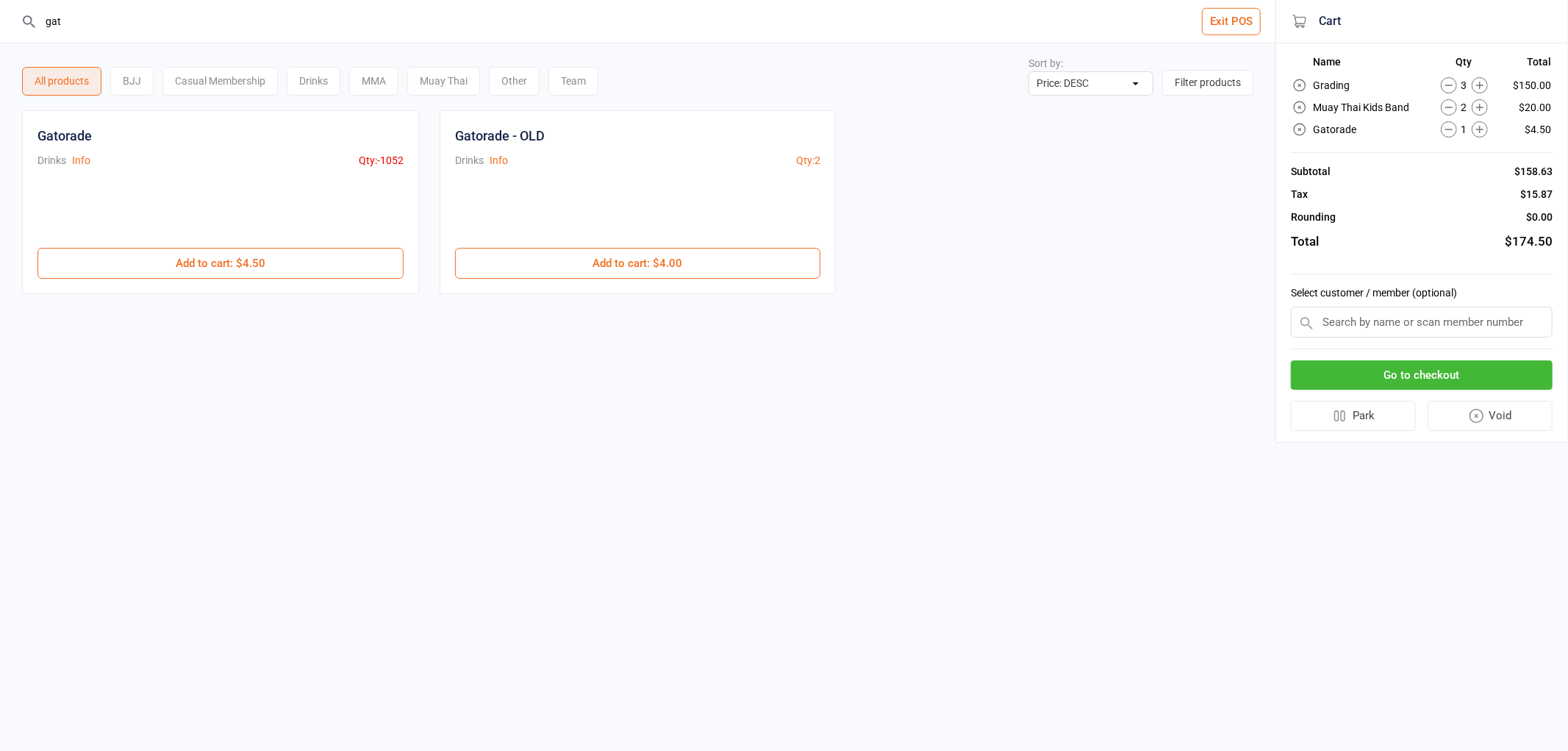
click at [1478, 82] on icon at bounding box center [1480, 85] width 16 height 16
click at [1482, 80] on icon at bounding box center [1480, 85] width 16 height 16
click at [1481, 77] on icon at bounding box center [1480, 85] width 16 height 16
click at [1436, 365] on button "Go to checkout" at bounding box center [1422, 375] width 262 height 30
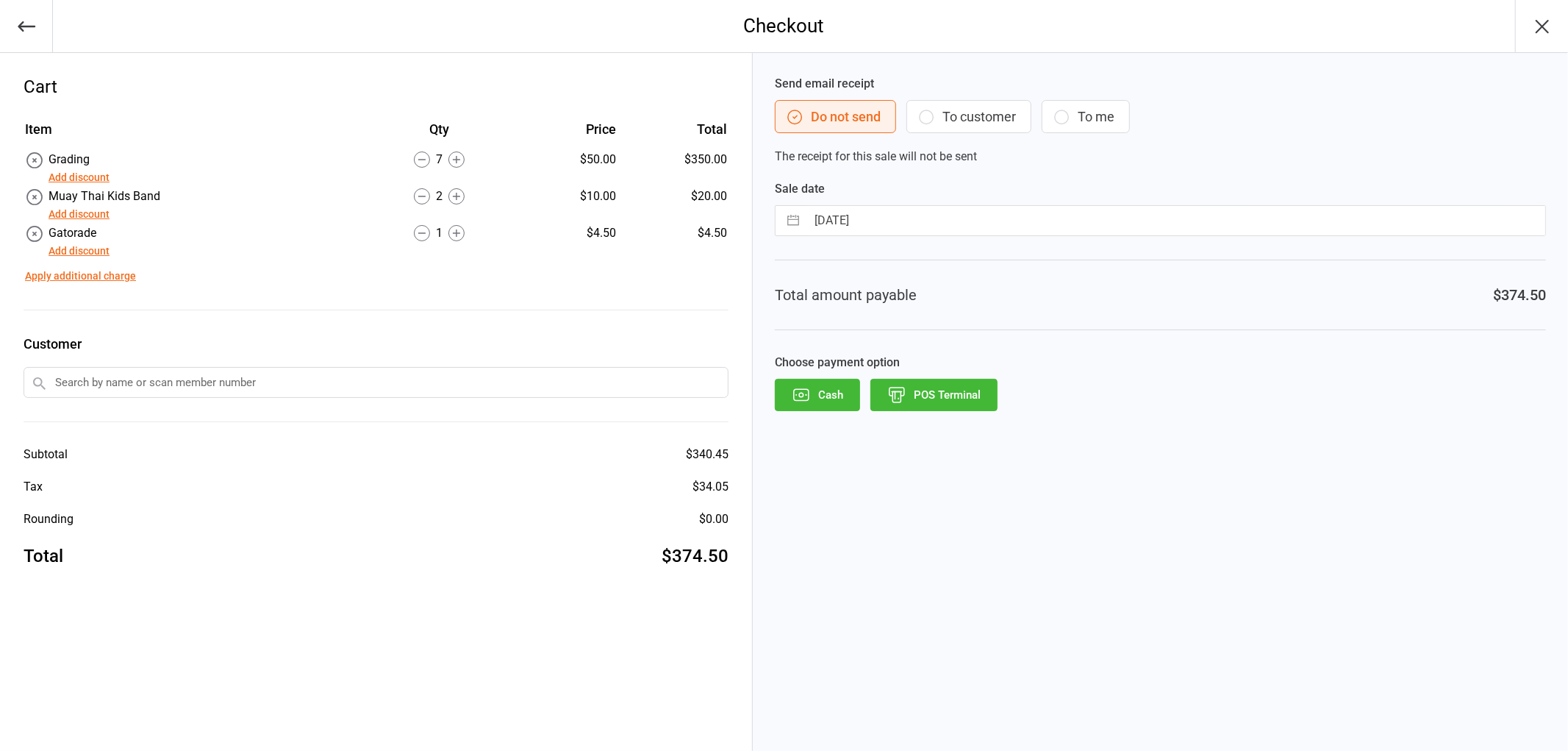
click at [939, 387] on button "POS Terminal" at bounding box center [934, 394] width 127 height 32
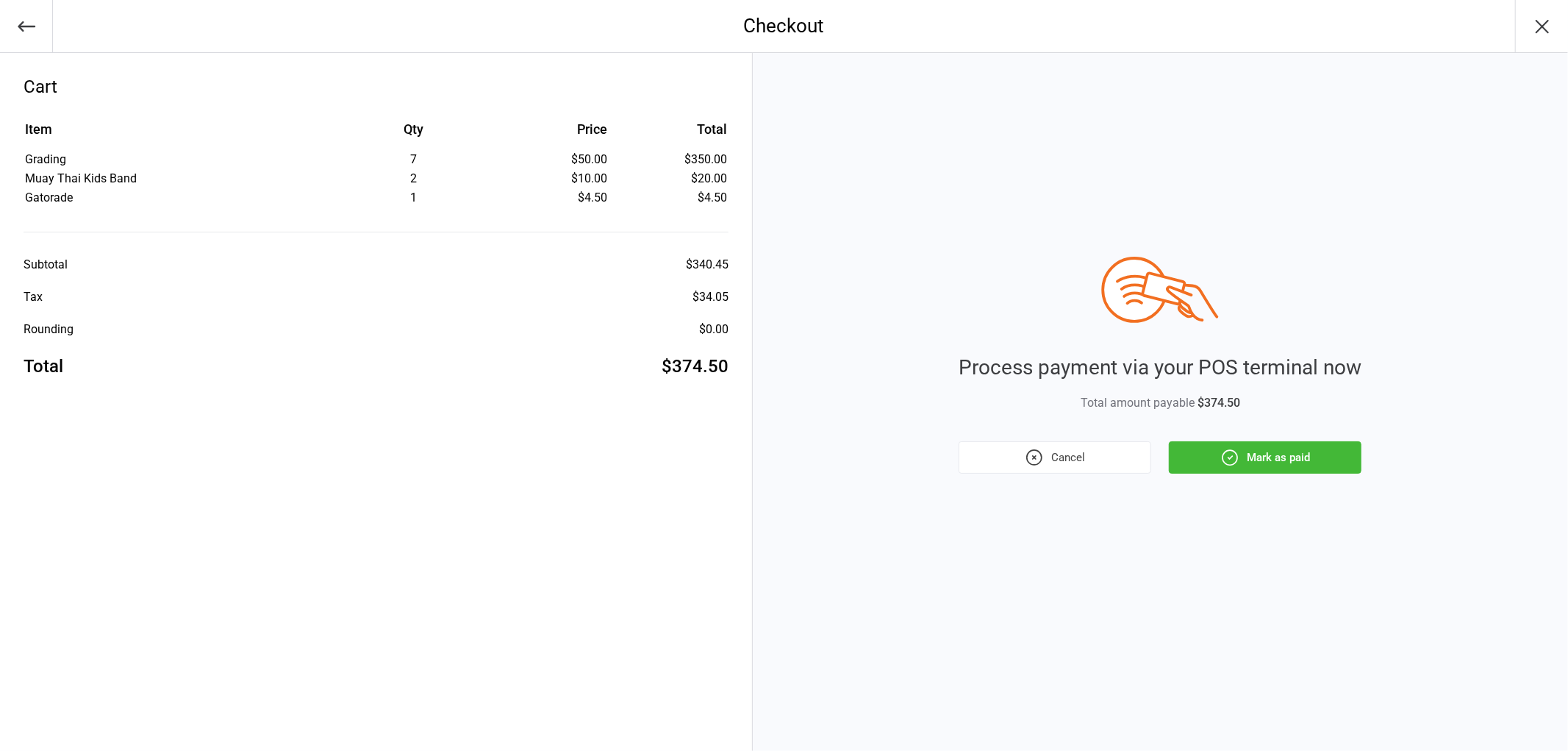
click at [1282, 463] on button "Mark as paid" at bounding box center [1265, 456] width 193 height 32
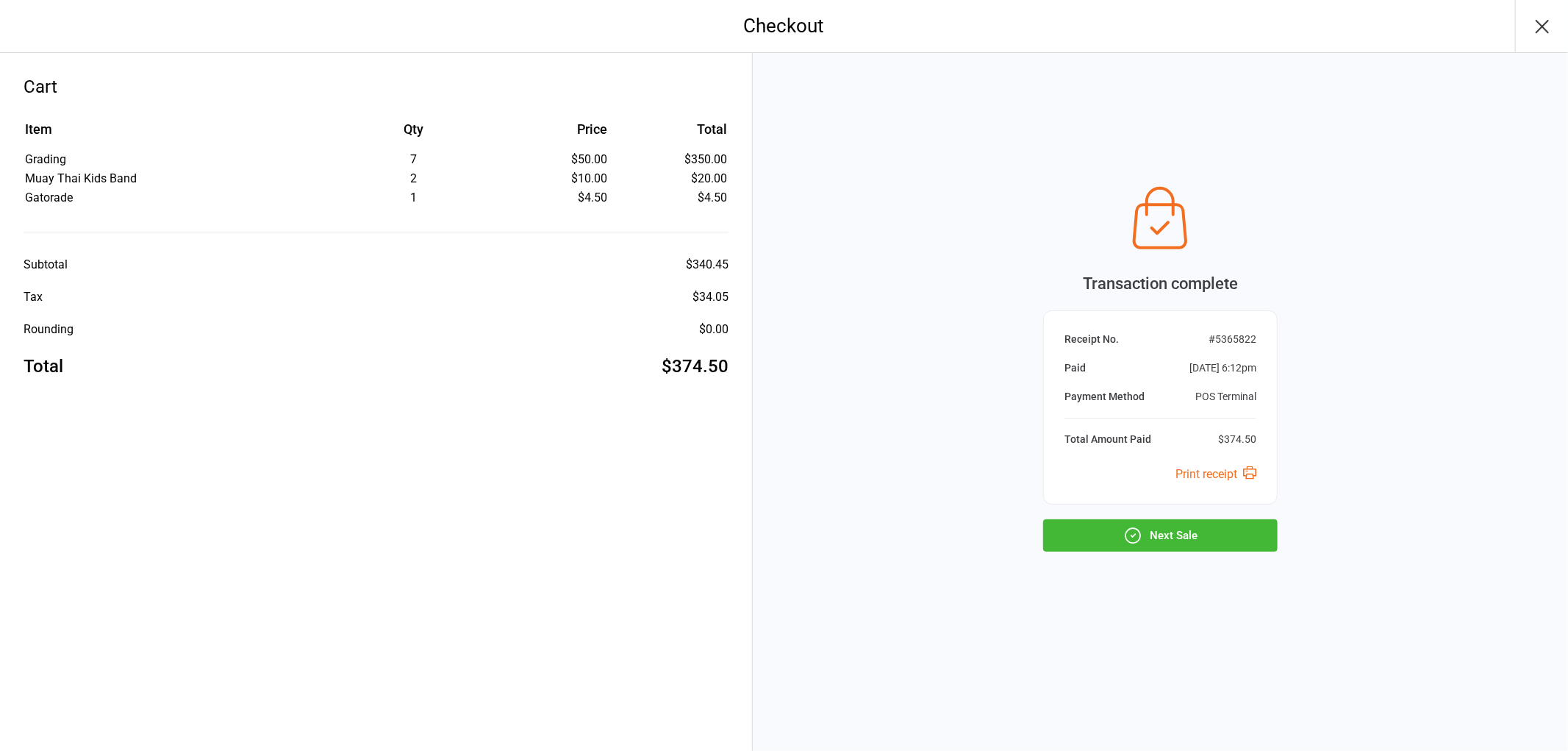
click at [1209, 520] on button "Next Sale" at bounding box center [1160, 534] width 234 height 32
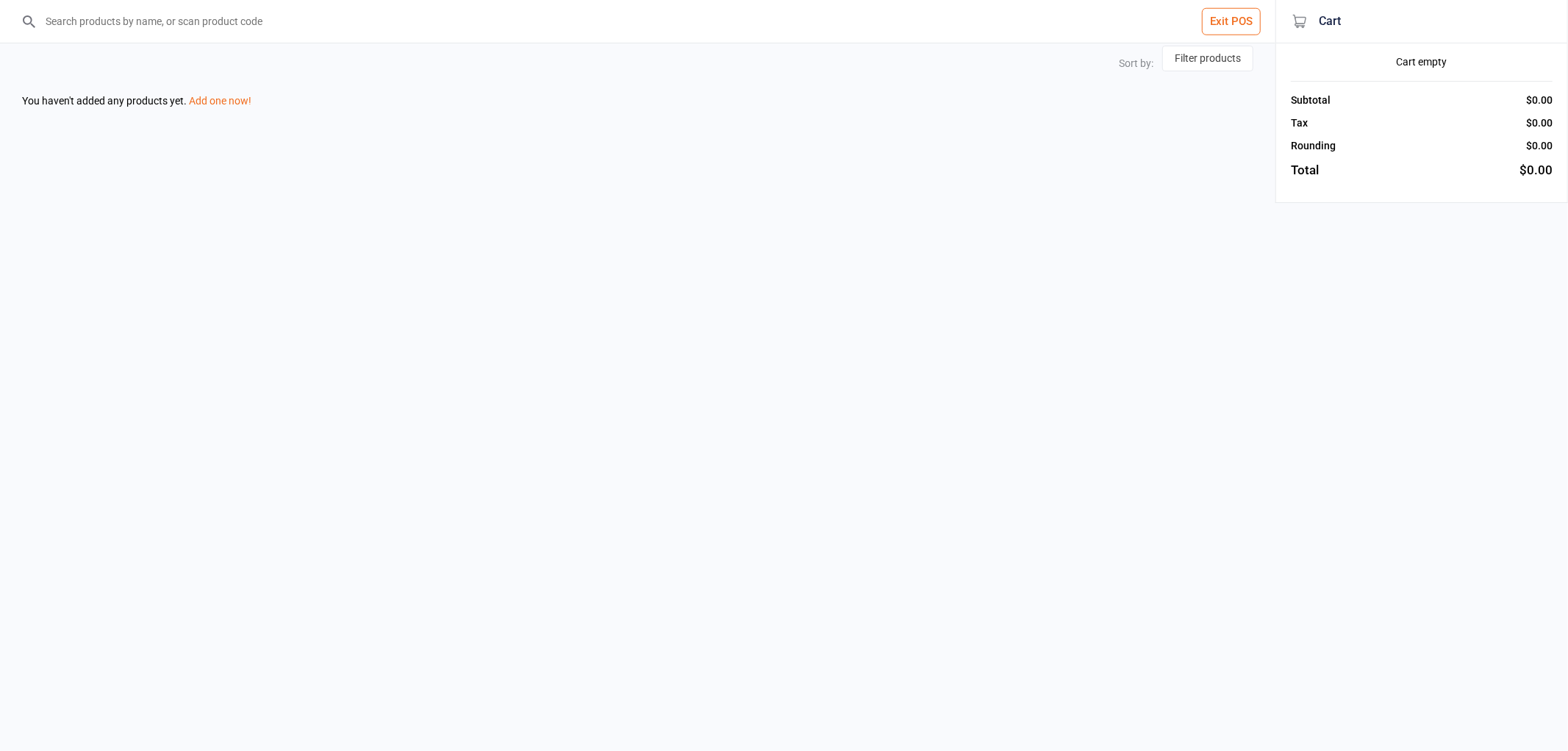
select select "price-desc"
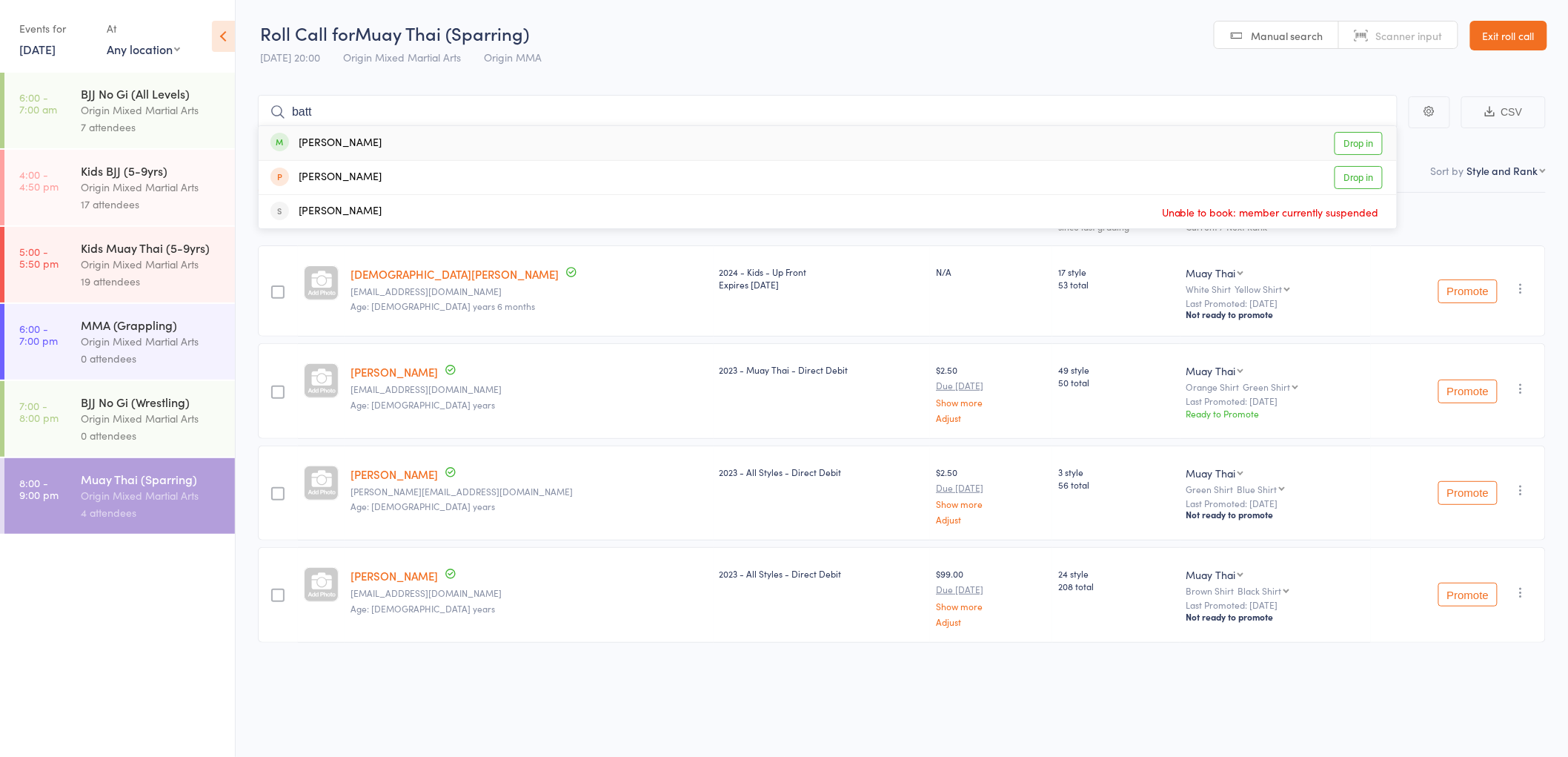
type input "batt"
click at [372, 136] on div "[PERSON_NAME] Drop in" at bounding box center [827, 143] width 1138 height 34
